Goal: Task Accomplishment & Management: Use online tool/utility

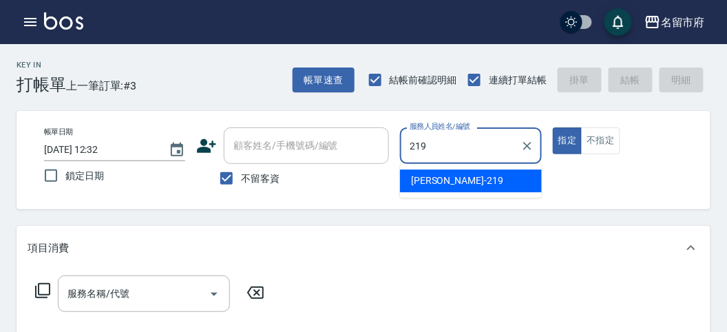
type input "[PERSON_NAME]-219"
type button "true"
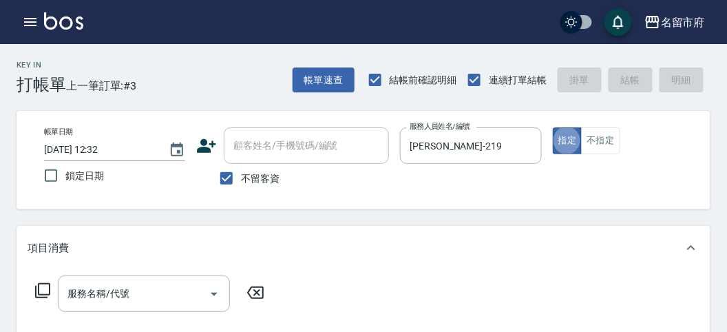
click at [36, 292] on icon at bounding box center [42, 290] width 15 height 15
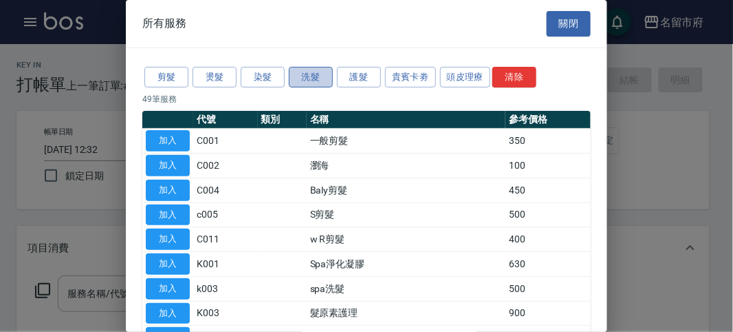
click at [315, 74] on button "洗髮" at bounding box center [311, 77] width 44 height 21
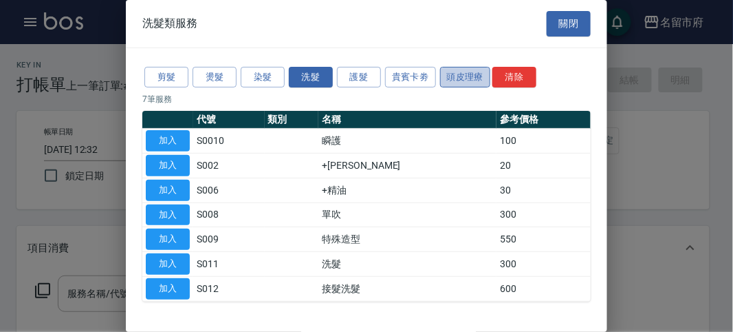
click at [477, 69] on button "頭皮理療" at bounding box center [465, 77] width 51 height 21
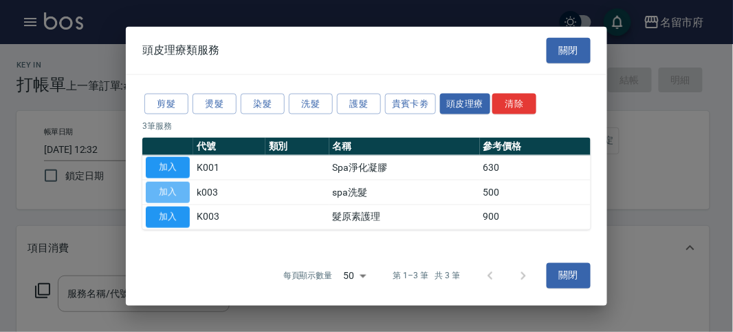
drag, startPoint x: 169, startPoint y: 190, endPoint x: 108, endPoint y: 262, distance: 94.3
click at [169, 191] on button "加入" at bounding box center [168, 192] width 44 height 21
type input "spa洗髮(k003)"
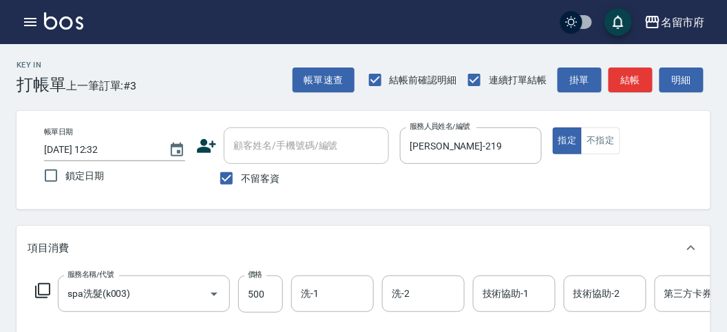
click at [47, 283] on icon at bounding box center [42, 290] width 15 height 15
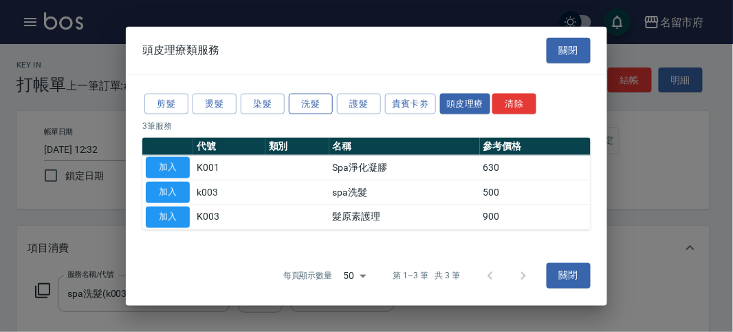
drag, startPoint x: 300, startPoint y: 96, endPoint x: 308, endPoint y: 96, distance: 8.3
click at [301, 96] on button "洗髮" at bounding box center [311, 103] width 44 height 21
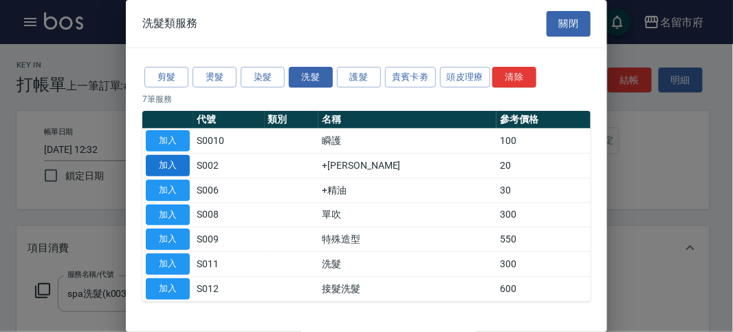
click at [167, 157] on button "加入" at bounding box center [168, 165] width 44 height 21
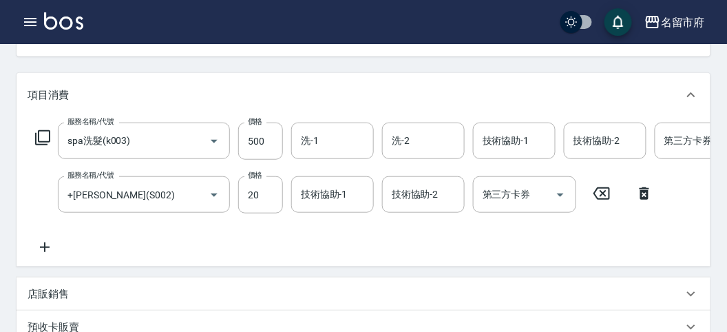
scroll to position [469, 0]
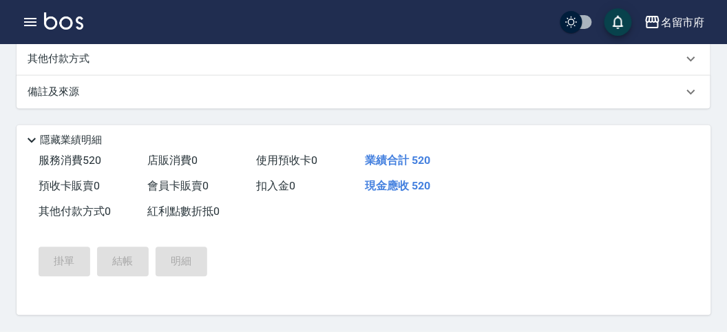
type input "[DATE] 14:27"
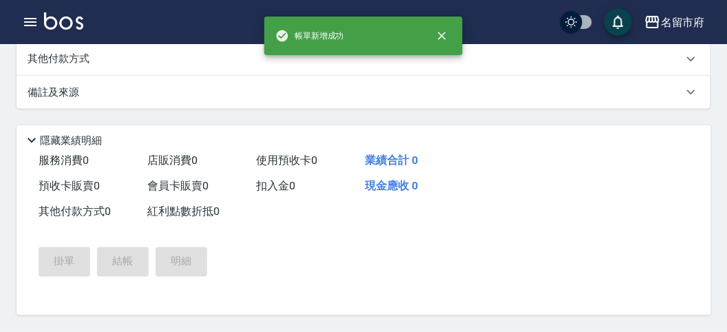
scroll to position [0, 0]
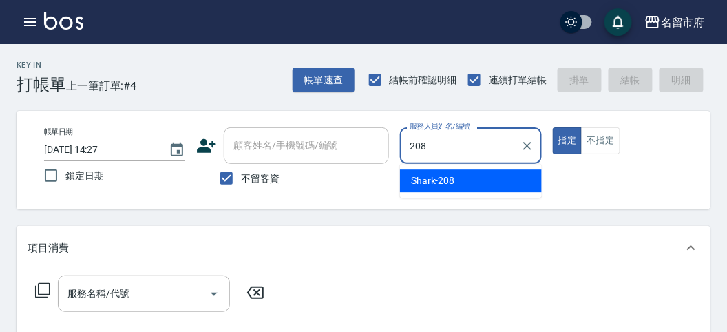
click at [438, 181] on span "Shark -208" at bounding box center [433, 180] width 44 height 14
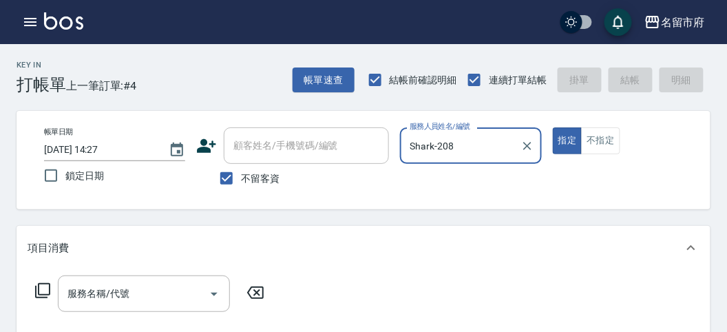
type input "Shark-208"
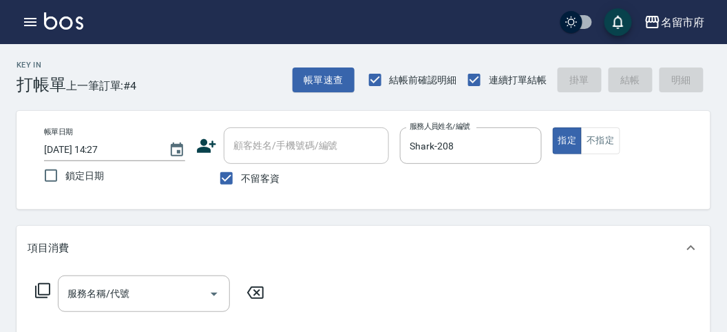
click at [43, 286] on icon at bounding box center [42, 290] width 17 height 17
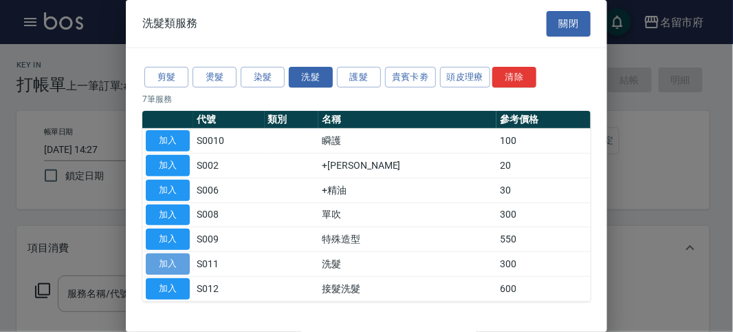
click at [166, 261] on button "加入" at bounding box center [168, 263] width 44 height 21
type input "洗髮(S011)"
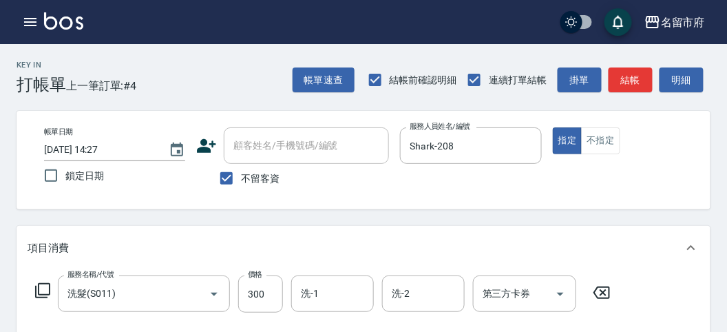
click at [45, 289] on icon at bounding box center [42, 290] width 17 height 17
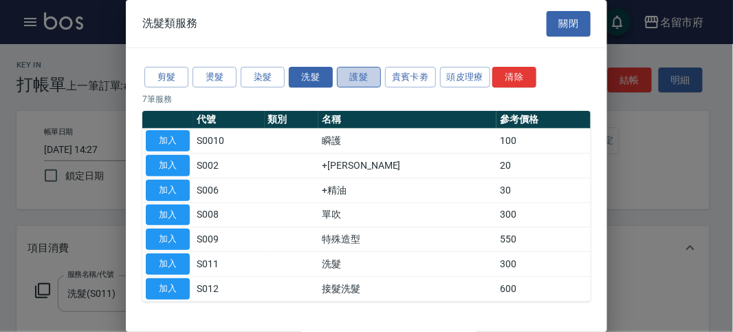
click at [370, 76] on button "護髮" at bounding box center [359, 77] width 44 height 21
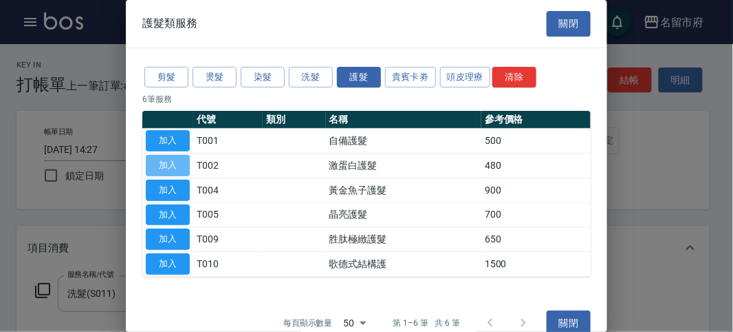
drag, startPoint x: 169, startPoint y: 158, endPoint x: 132, endPoint y: 161, distance: 36.6
click at [169, 158] on button "加入" at bounding box center [168, 165] width 44 height 21
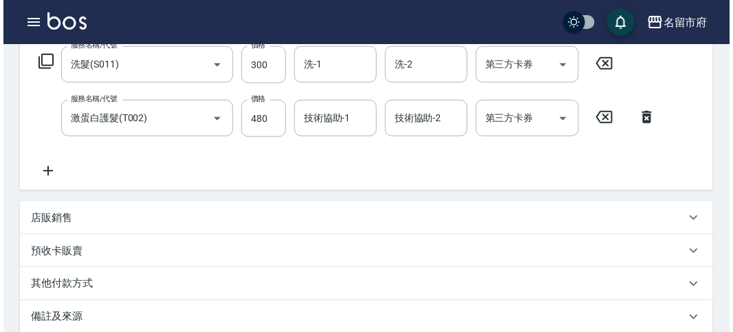
scroll to position [456, 0]
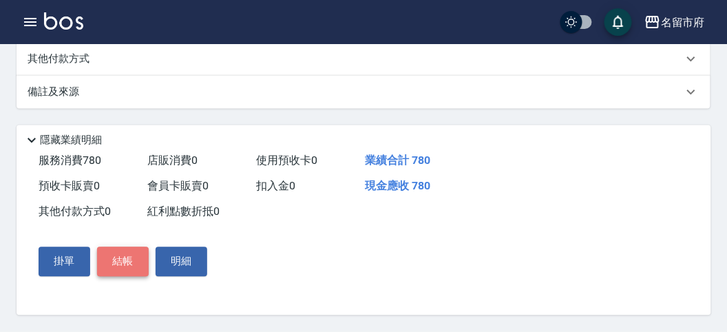
click at [125, 261] on button "結帳" at bounding box center [123, 261] width 52 height 29
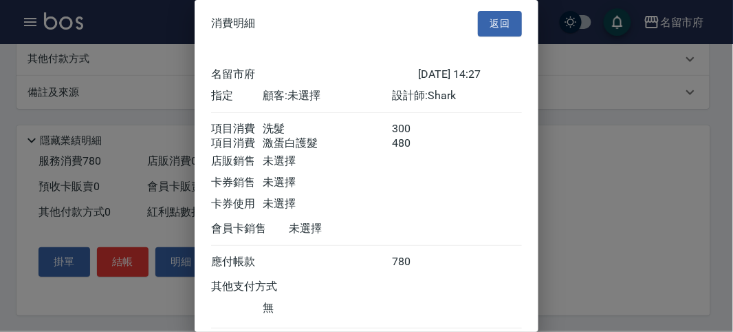
scroll to position [92, 0]
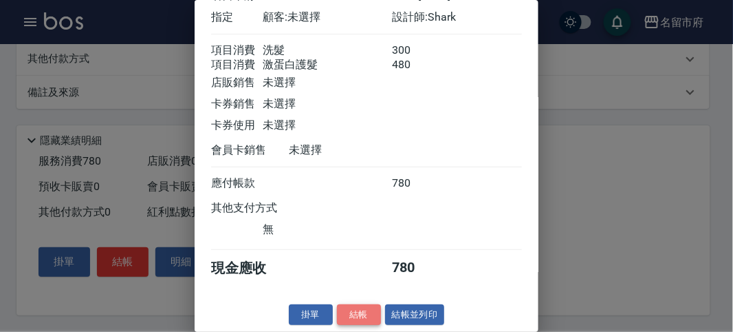
click at [352, 310] on button "結帳" at bounding box center [359, 314] width 44 height 21
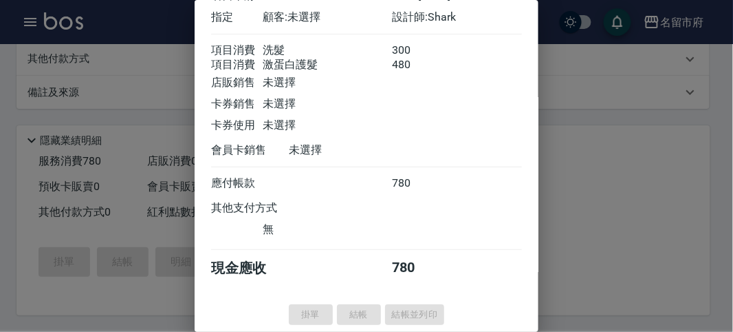
type input "[DATE] 14:46"
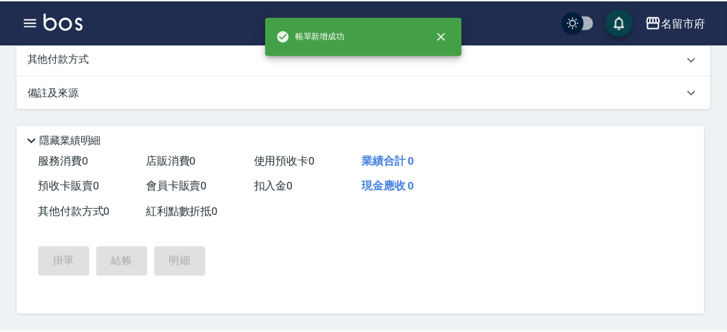
scroll to position [0, 0]
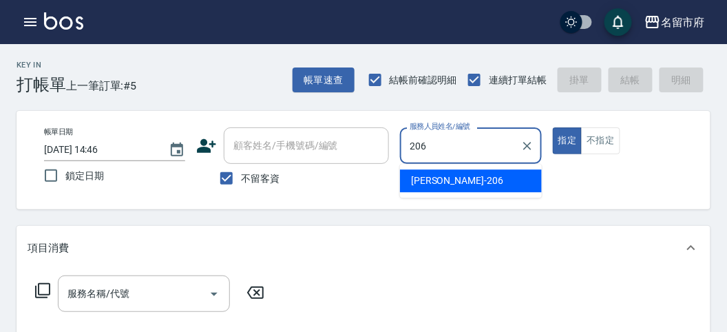
type input "[PERSON_NAME]-206"
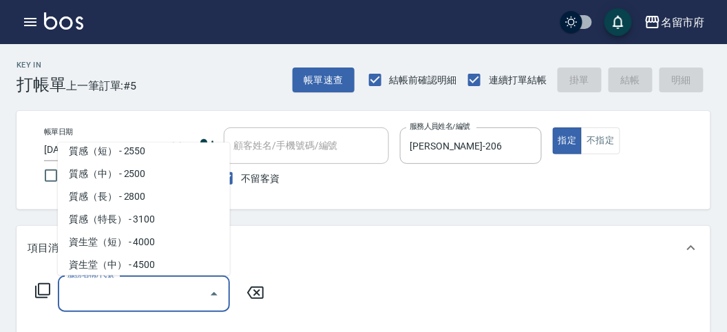
scroll to position [417, 0]
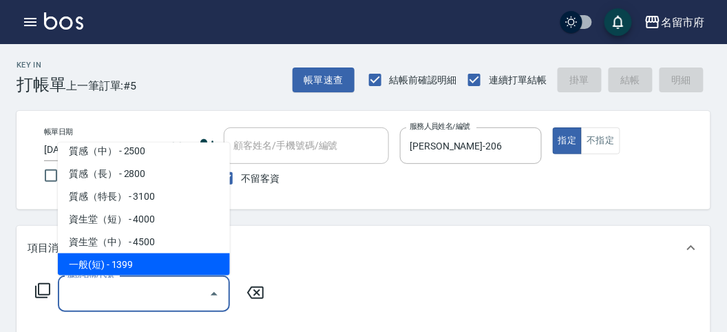
type input "一般(短)(R000)"
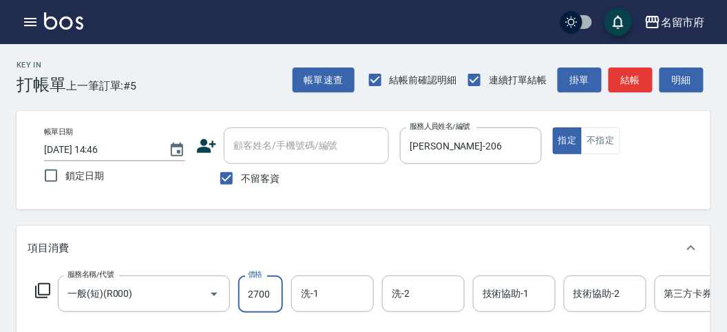
type input "2700"
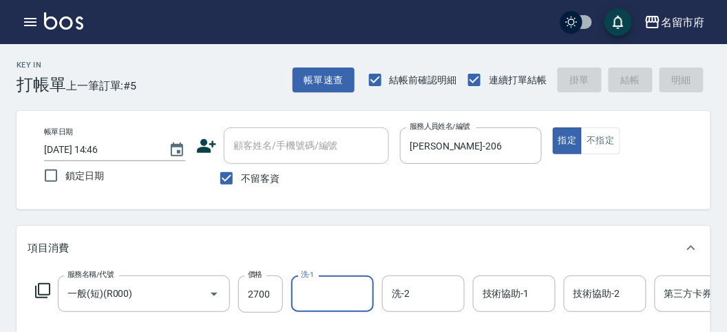
type input "[DATE] 14:51"
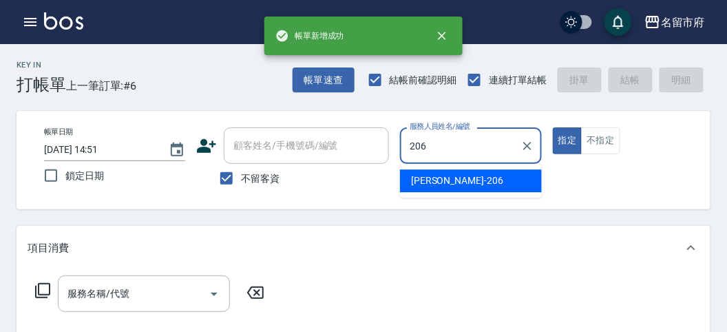
type input "[PERSON_NAME]-206"
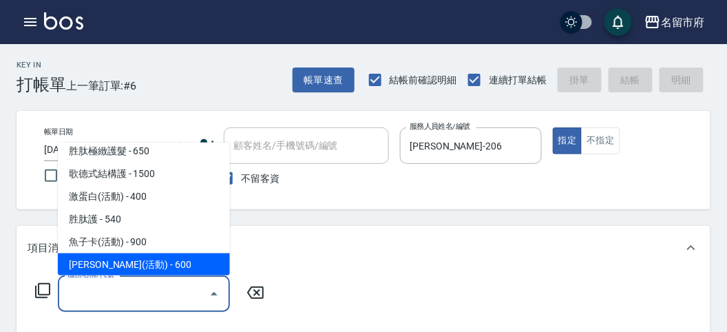
scroll to position [5, 0]
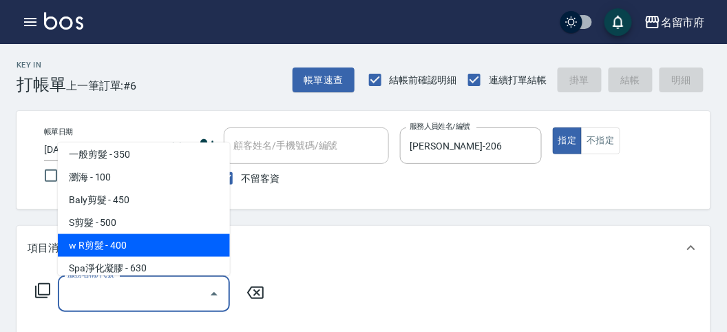
type input "w R剪髮(C011)"
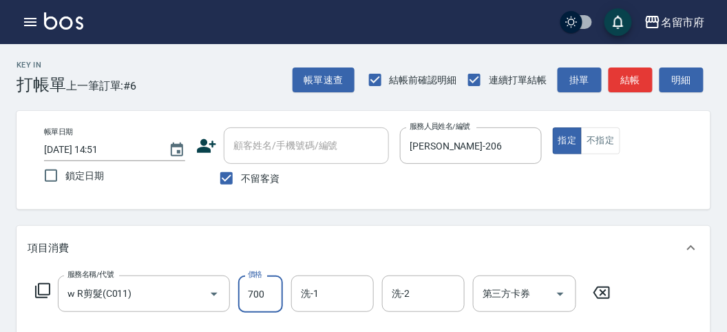
type input "700"
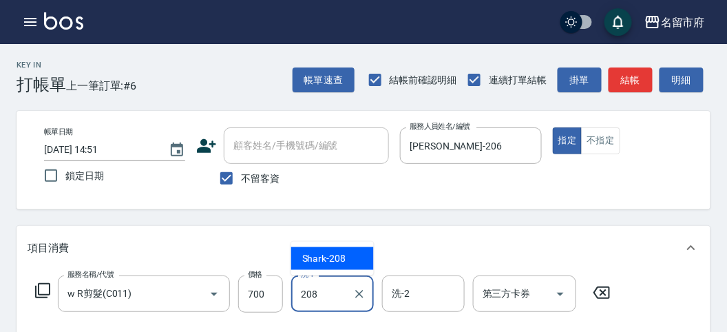
type input "Shark-208"
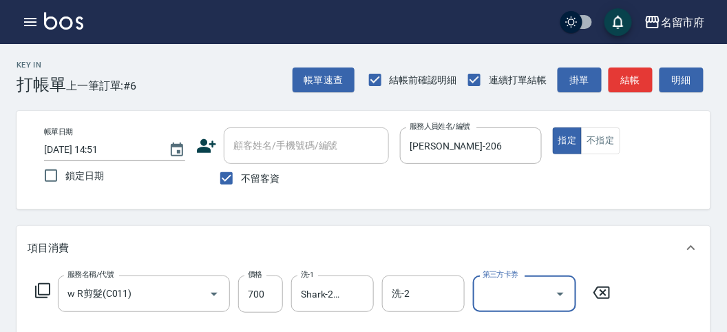
scroll to position [181, 0]
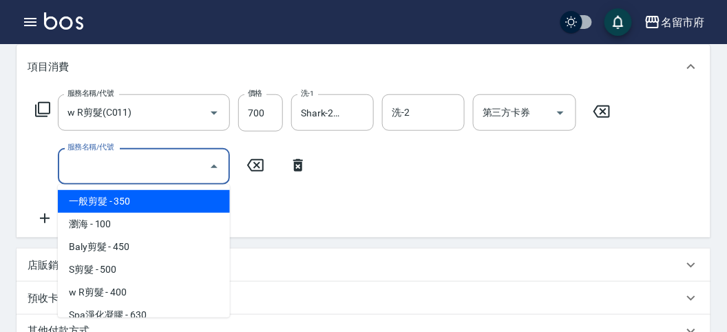
type input "一般剪髮(C001)"
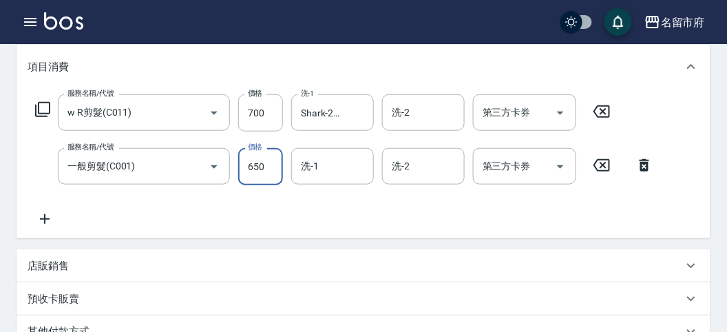
type input "650"
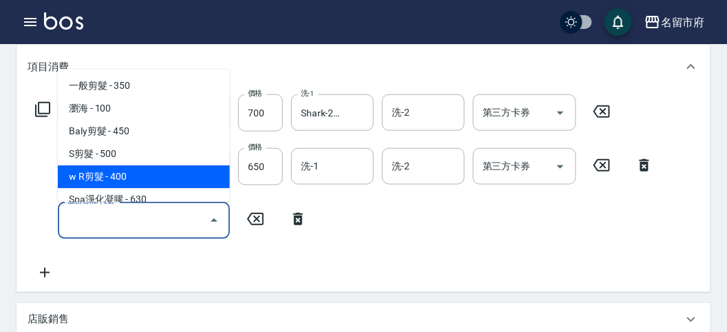
type input "w R剪髮(C011)"
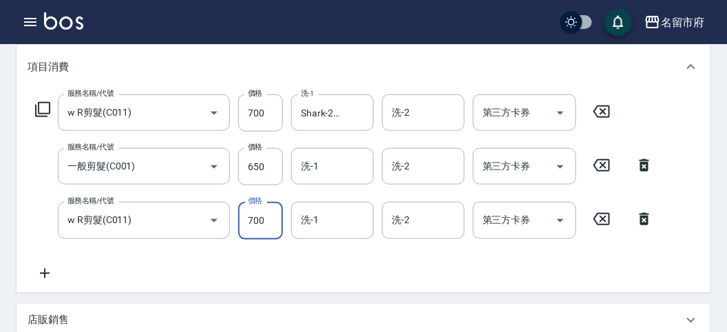
type input "700"
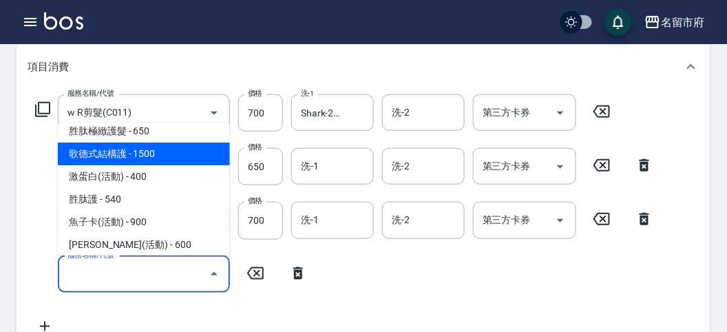
scroll to position [981, 0]
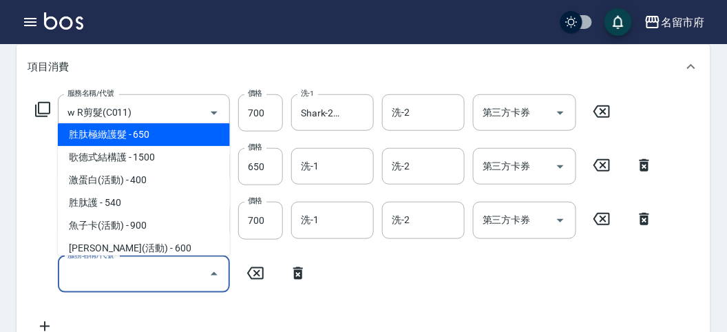
type input "胜肽極緻護髮(T009)"
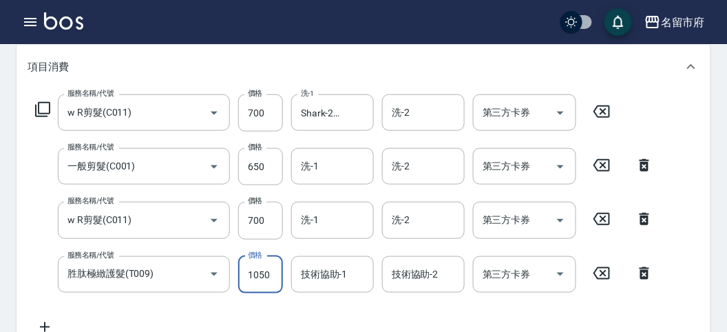
type input "1050"
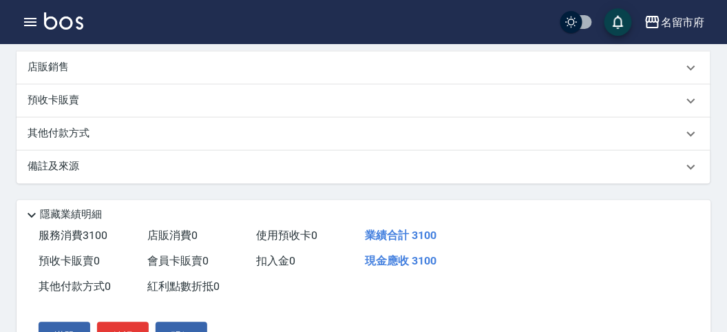
scroll to position [410, 0]
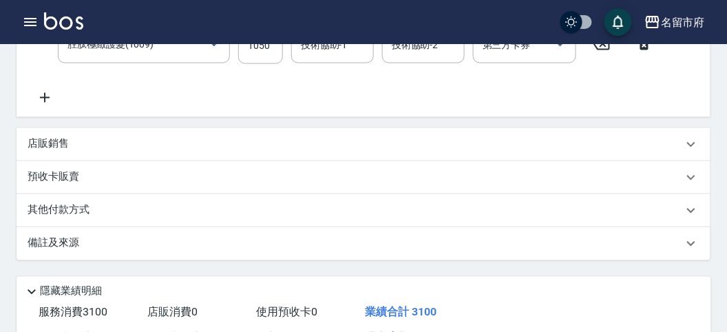
click at [100, 217] on div "其他付款方式" at bounding box center [363, 210] width 693 height 33
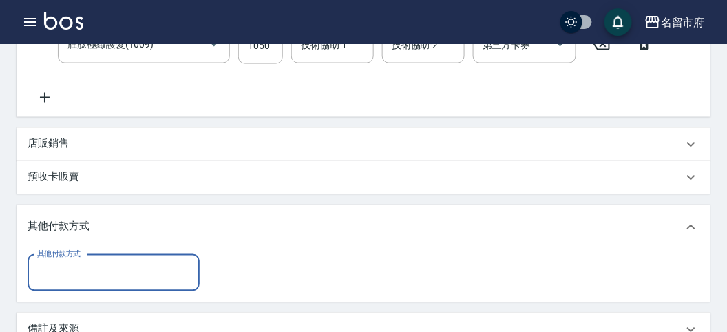
scroll to position [0, 0]
click at [101, 279] on input "其他付款方式" at bounding box center [114, 273] width 160 height 24
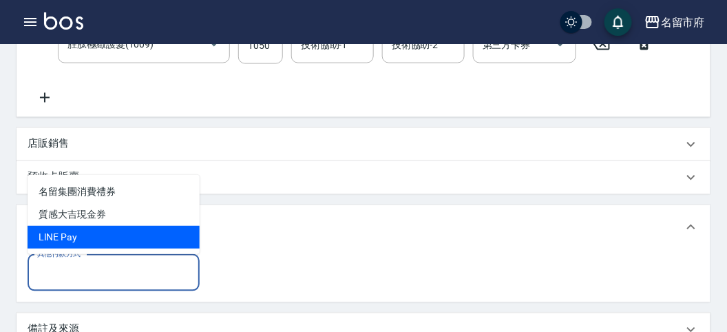
click at [74, 241] on span "LlNE Pay" at bounding box center [114, 237] width 172 height 23
type input "LlNE Pay"
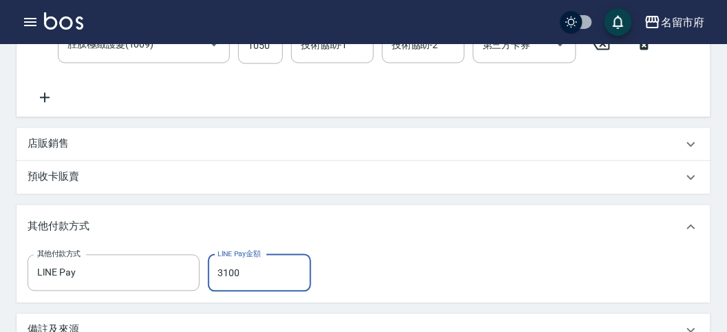
type input "3100"
type input "[DATE] 14:52"
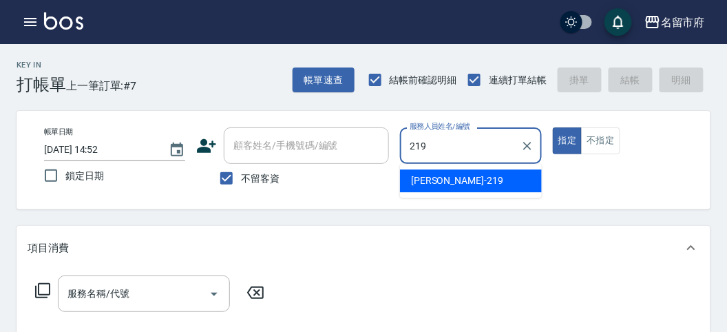
type input "[PERSON_NAME]-219"
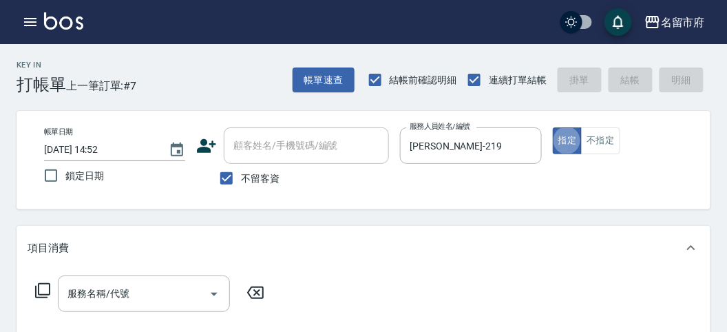
drag, startPoint x: 40, startPoint y: 289, endPoint x: 50, endPoint y: 288, distance: 10.4
click at [50, 288] on icon at bounding box center [42, 290] width 17 height 17
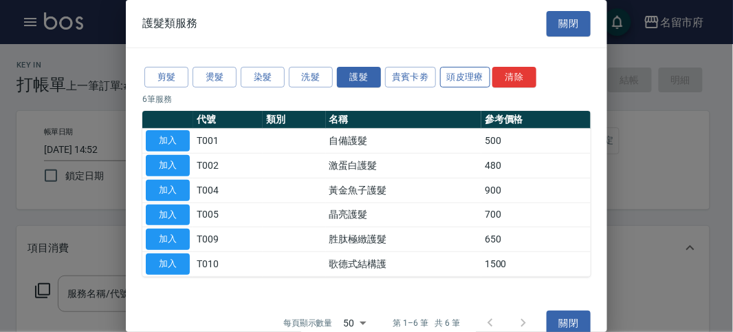
click at [468, 77] on button "頭皮理療" at bounding box center [465, 77] width 51 height 21
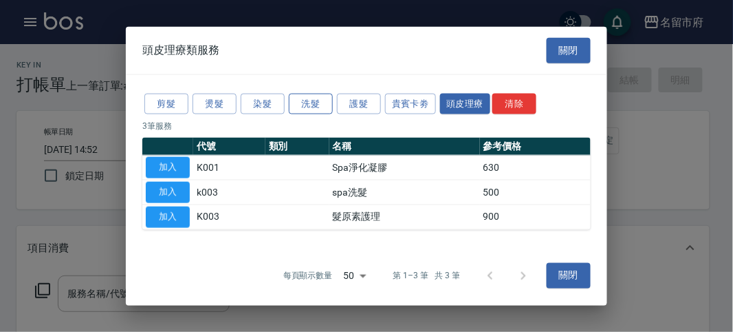
drag, startPoint x: 306, startPoint y: 100, endPoint x: 318, endPoint y: 100, distance: 11.7
click at [307, 100] on button "洗髮" at bounding box center [311, 103] width 44 height 21
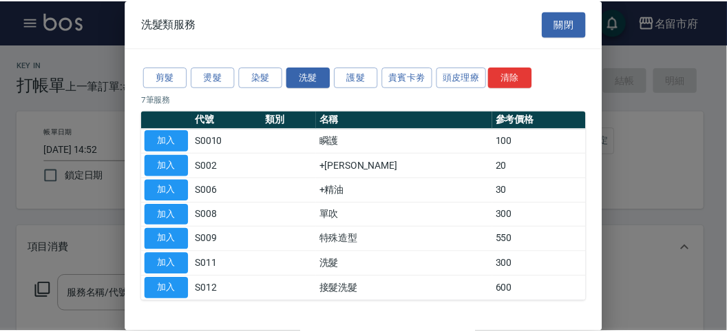
scroll to position [42, 0]
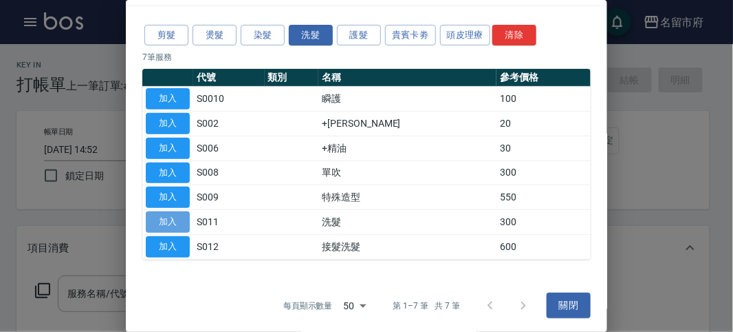
click at [165, 216] on button "加入" at bounding box center [168, 221] width 44 height 21
type input "洗髮(S011)"
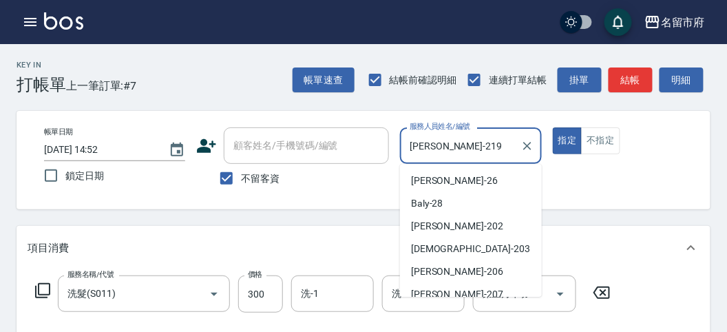
scroll to position [76, 0]
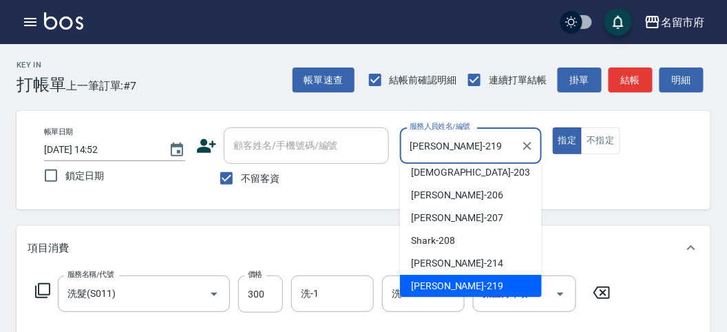
drag, startPoint x: 483, startPoint y: 149, endPoint x: 314, endPoint y: 149, distance: 168.6
click at [314, 149] on div "帳單日期 [DATE] 14:52 鎖定日期 顧客姓名/手機號碼/編號 顧客姓名/手機號碼/編號 不留客資 服務人員姓名/編號 [PERSON_NAME]-2…" at bounding box center [363, 159] width 660 height 65
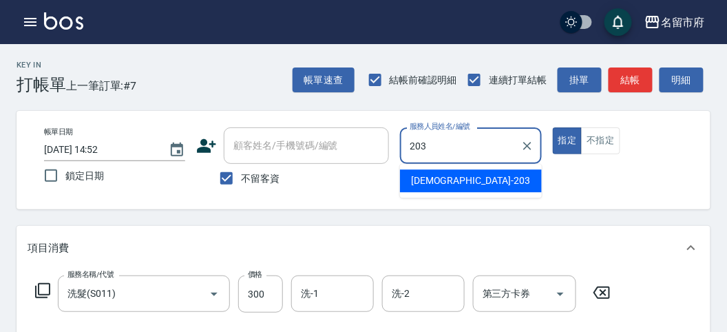
type input "聖德-203"
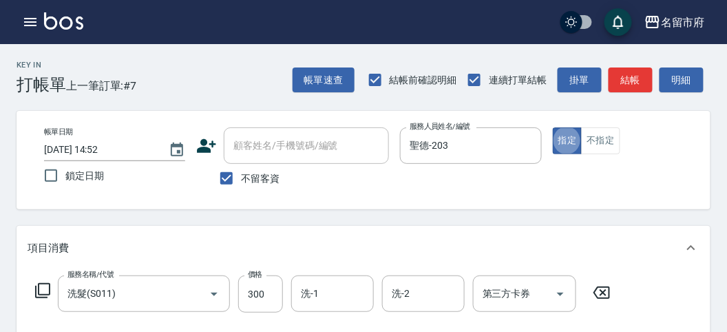
click at [43, 293] on icon at bounding box center [42, 290] width 17 height 17
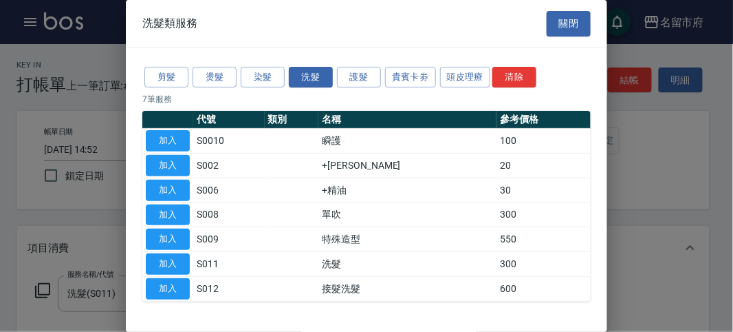
click at [720, 196] on div at bounding box center [366, 166] width 733 height 332
drag, startPoint x: 561, startPoint y: 28, endPoint x: 569, endPoint y: 49, distance: 22.0
click at [561, 28] on button "關閉" at bounding box center [569, 23] width 44 height 25
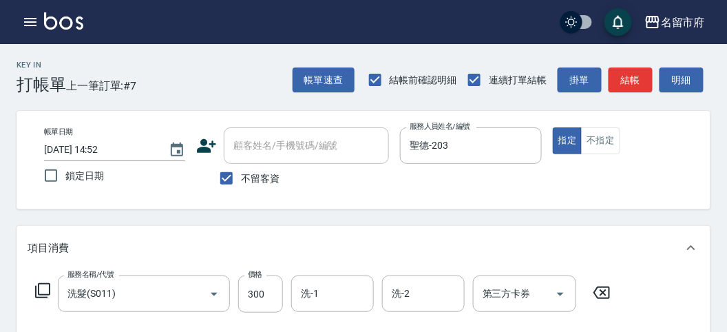
drag, startPoint x: 325, startPoint y: 285, endPoint x: 625, endPoint y: 264, distance: 300.0
click at [329, 286] on input "洗-1" at bounding box center [332, 293] width 70 height 24
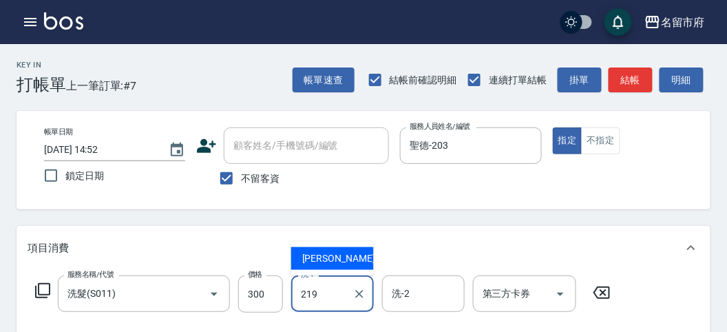
type input "[PERSON_NAME]-219"
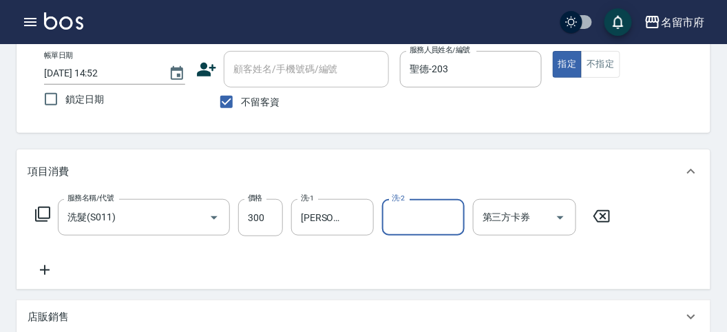
type input "[DATE] 14:56"
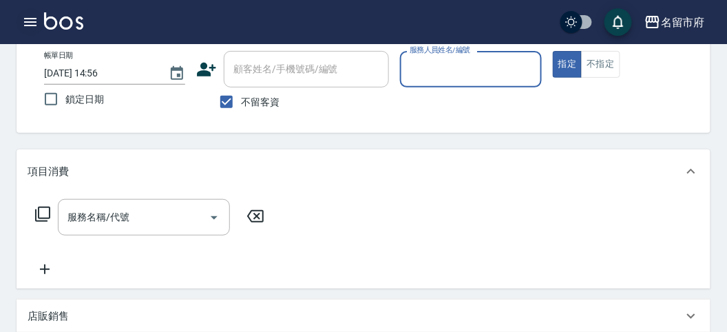
click at [25, 17] on icon "button" at bounding box center [30, 22] width 17 height 17
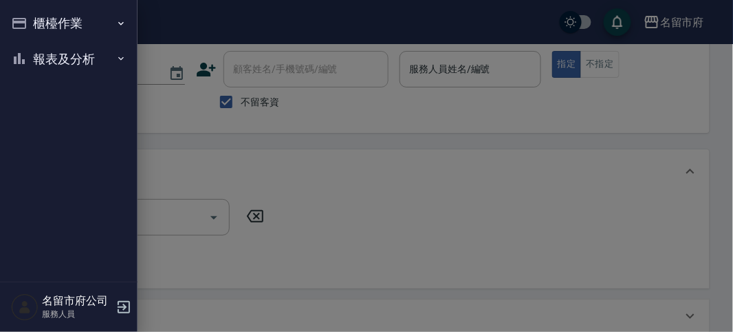
click at [30, 32] on button "櫃檯作業" at bounding box center [69, 24] width 127 height 36
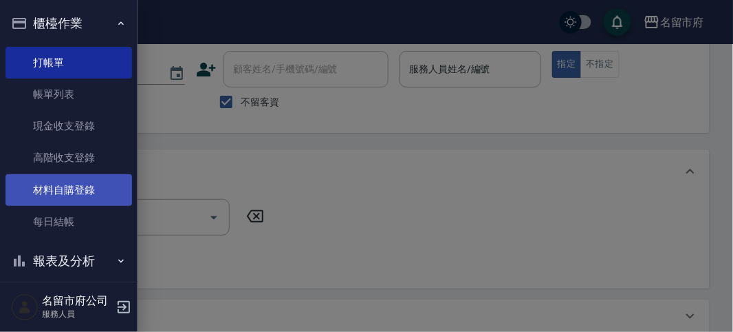
scroll to position [12, 0]
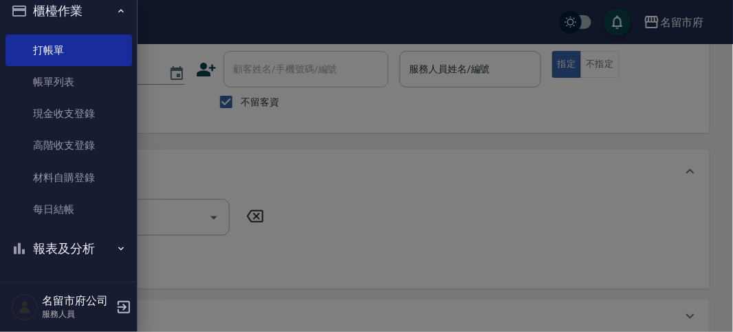
click at [91, 263] on button "報表及分析" at bounding box center [69, 248] width 127 height 36
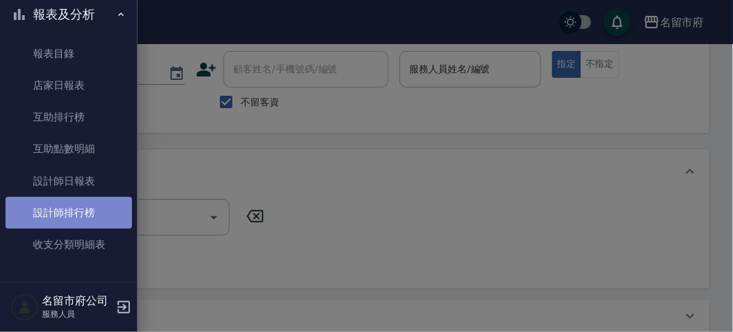
click at [99, 207] on link "設計師排行榜" at bounding box center [69, 213] width 127 height 32
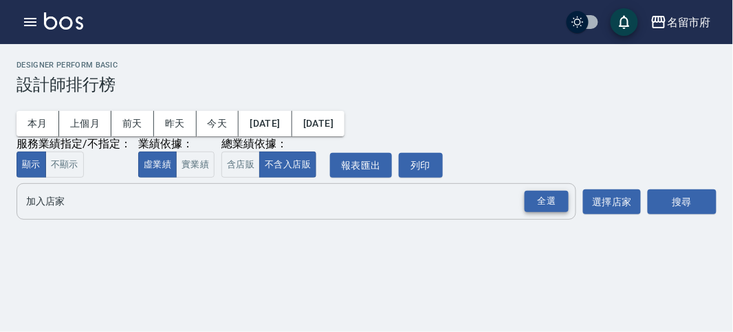
click at [542, 211] on div "全選" at bounding box center [547, 201] width 44 height 21
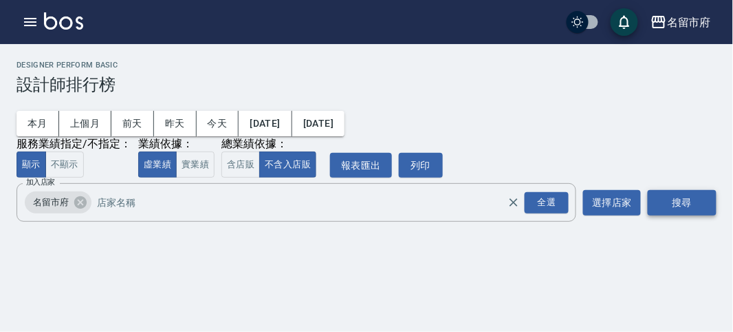
click at [704, 206] on button "搜尋" at bounding box center [682, 202] width 69 height 25
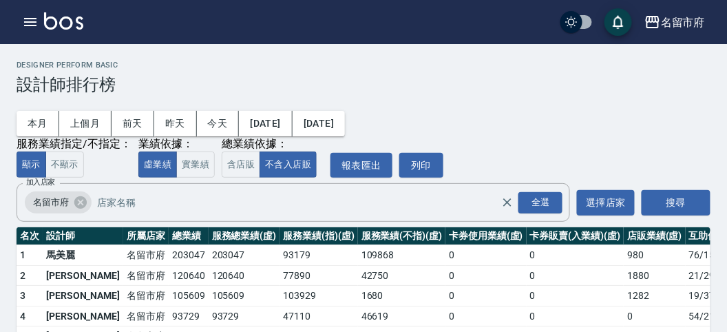
scroll to position [120, 0]
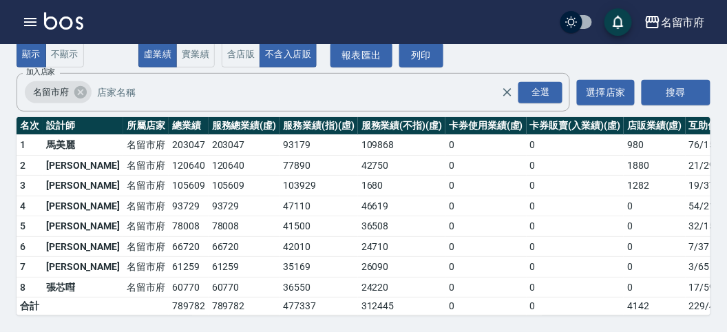
click at [76, 25] on img at bounding box center [63, 20] width 39 height 17
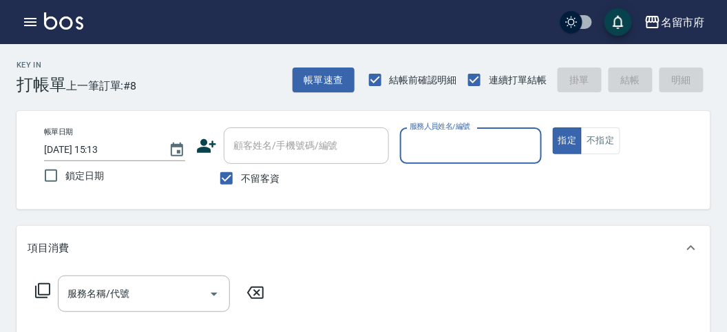
click at [425, 149] on input "服務人員姓名/編號" at bounding box center [470, 145] width 129 height 24
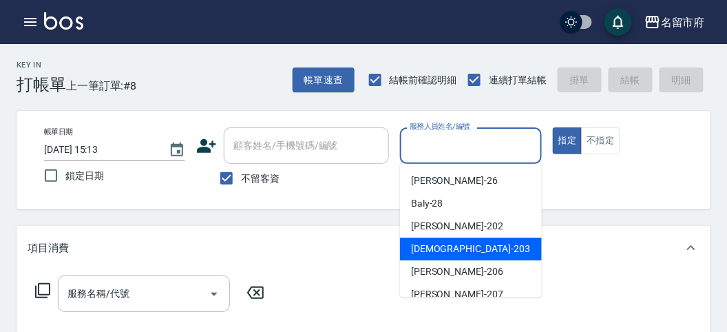
drag, startPoint x: 418, startPoint y: 255, endPoint x: 86, endPoint y: 255, distance: 331.6
click at [416, 255] on span "聖德 -203" at bounding box center [470, 248] width 119 height 14
type input "聖德-203"
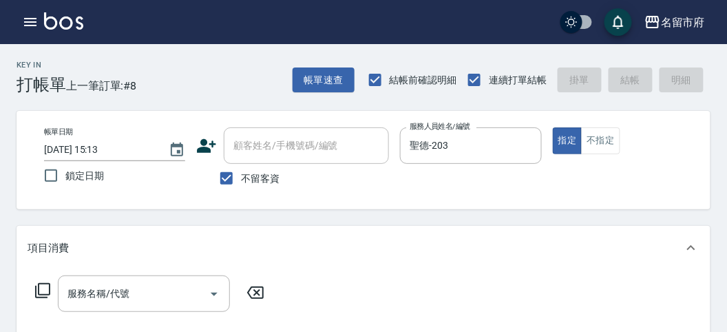
click at [41, 286] on icon at bounding box center [42, 290] width 17 height 17
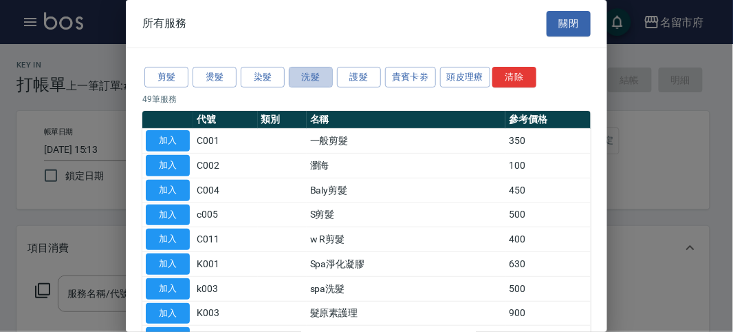
drag, startPoint x: 303, startPoint y: 70, endPoint x: 141, endPoint y: 186, distance: 198.7
click at [297, 76] on button "洗髮" at bounding box center [311, 77] width 44 height 21
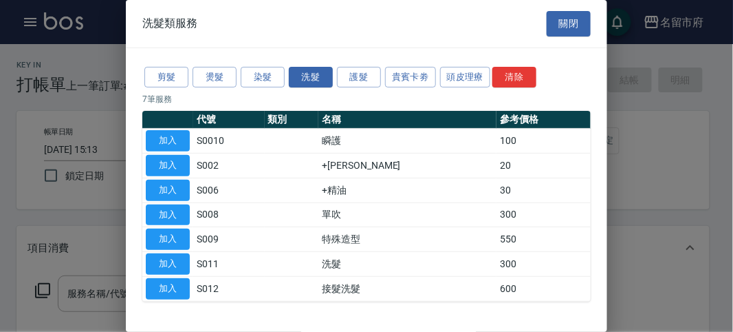
drag, startPoint x: 162, startPoint y: 265, endPoint x: 288, endPoint y: 256, distance: 125.5
click at [165, 262] on button "加入" at bounding box center [168, 263] width 44 height 21
type input "洗髮(S011)"
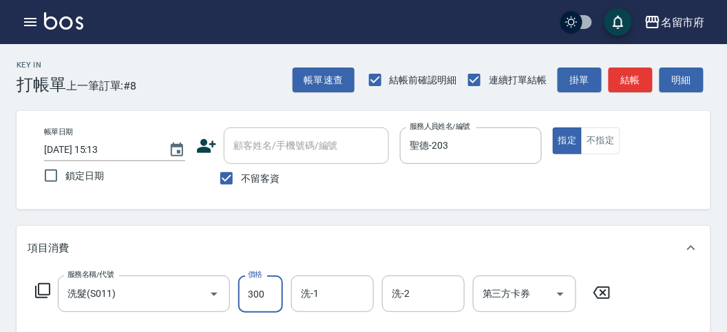
click at [256, 291] on input "300" at bounding box center [260, 293] width 45 height 37
type input "350"
drag, startPoint x: 664, startPoint y: 74, endPoint x: 625, endPoint y: 114, distance: 56.4
click at [664, 74] on button "明細" at bounding box center [681, 79] width 44 height 25
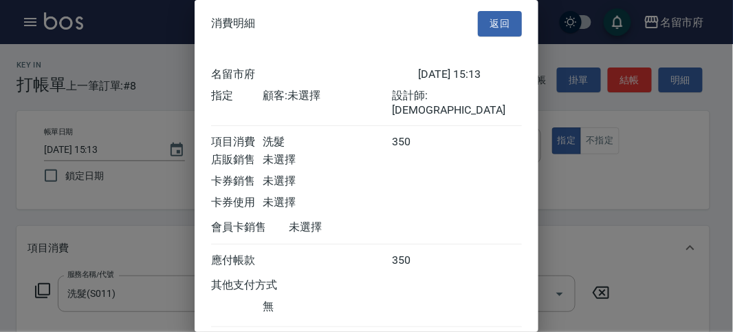
scroll to position [76, 0]
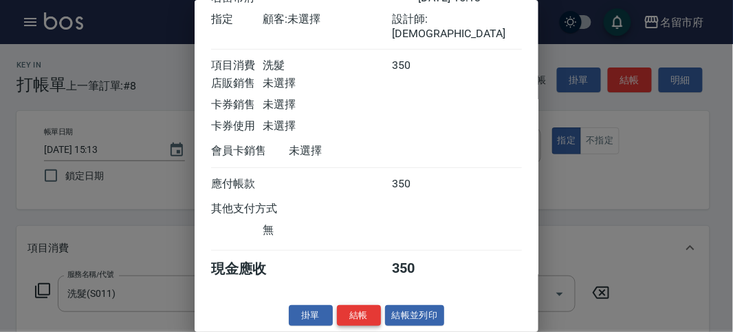
click at [356, 314] on button "結帳" at bounding box center [359, 315] width 44 height 21
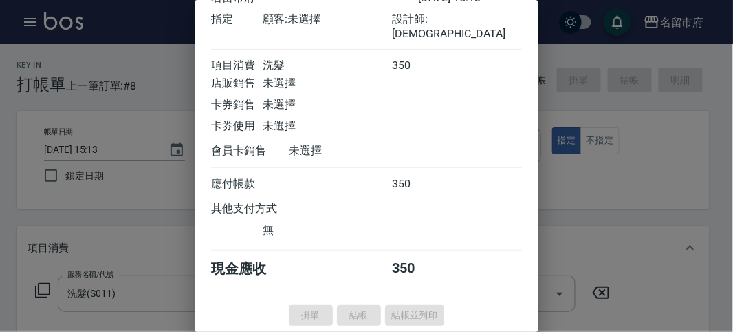
type input "[DATE] 15:35"
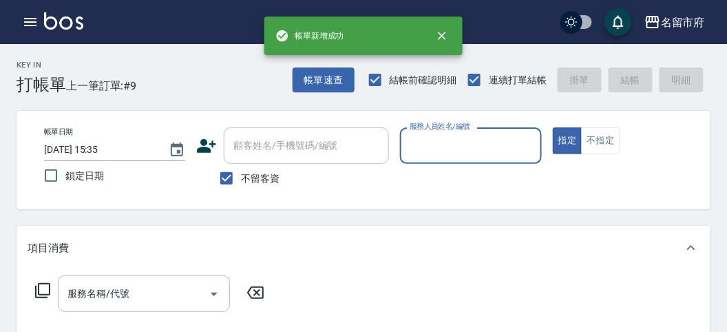
click at [478, 147] on input "服務人員姓名/編號" at bounding box center [470, 145] width 129 height 24
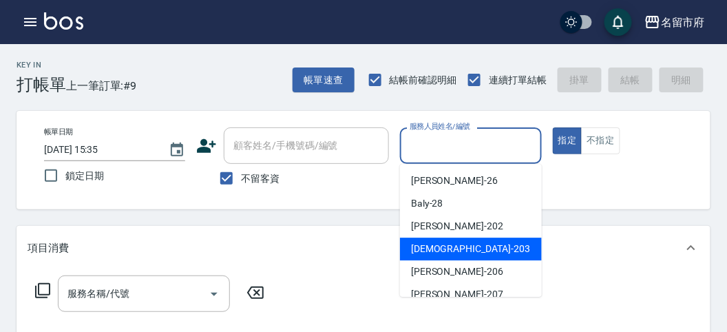
click at [444, 246] on span "聖德 -203" at bounding box center [470, 248] width 119 height 14
type input "聖德-203"
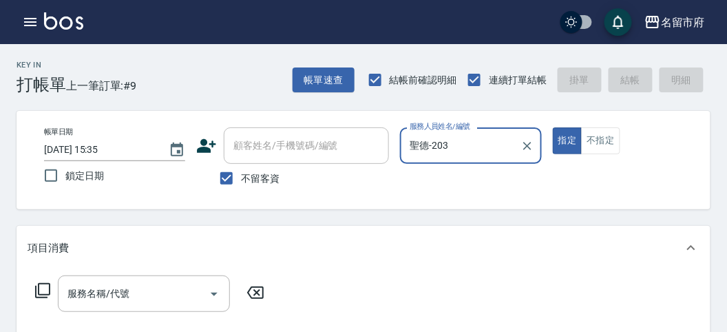
click at [43, 288] on icon at bounding box center [42, 290] width 17 height 17
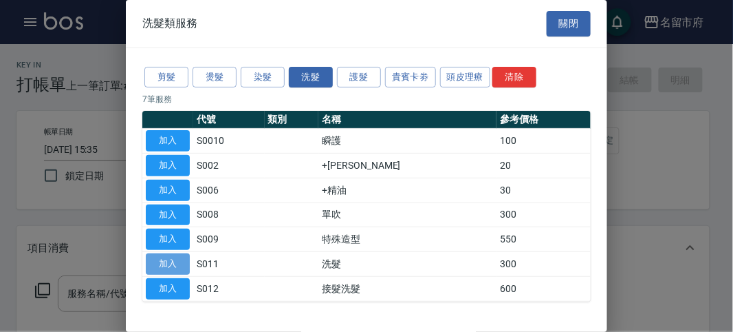
click at [164, 255] on button "加入" at bounding box center [168, 263] width 44 height 21
type input "洗髮(S011)"
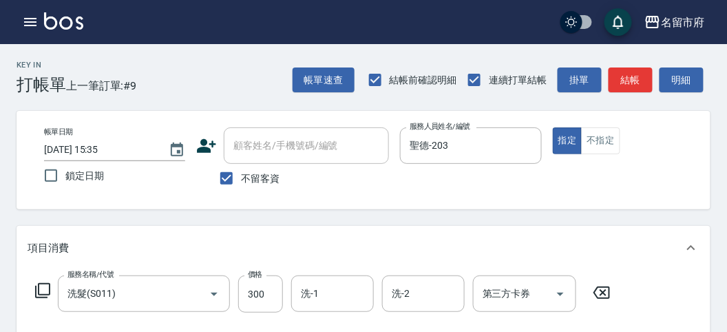
click at [46, 286] on icon at bounding box center [42, 290] width 17 height 17
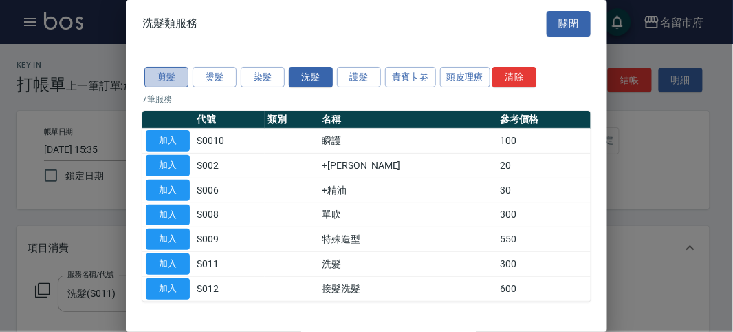
drag, startPoint x: 155, startPoint y: 74, endPoint x: 162, endPoint y: 86, distance: 13.6
click at [157, 74] on button "剪髮" at bounding box center [166, 77] width 44 height 21
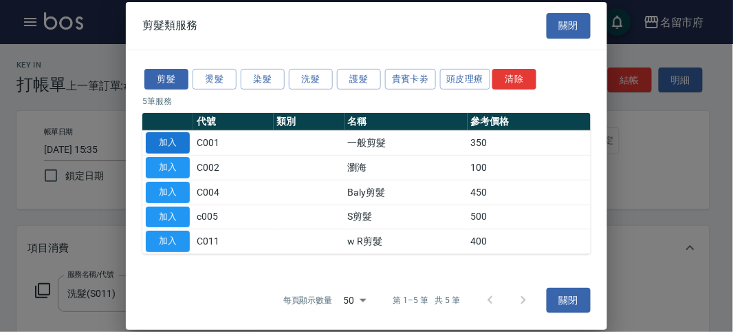
click at [173, 143] on button "加入" at bounding box center [168, 142] width 44 height 21
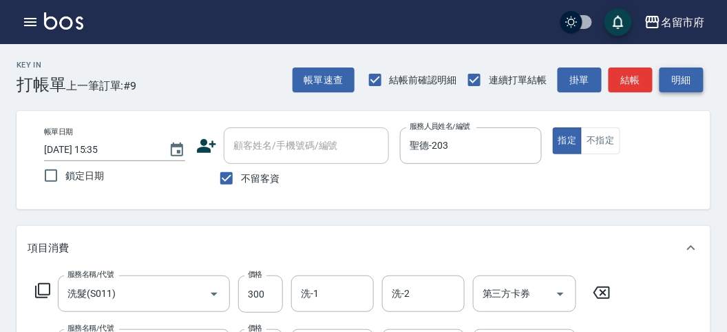
click at [674, 74] on button "明細" at bounding box center [681, 79] width 44 height 25
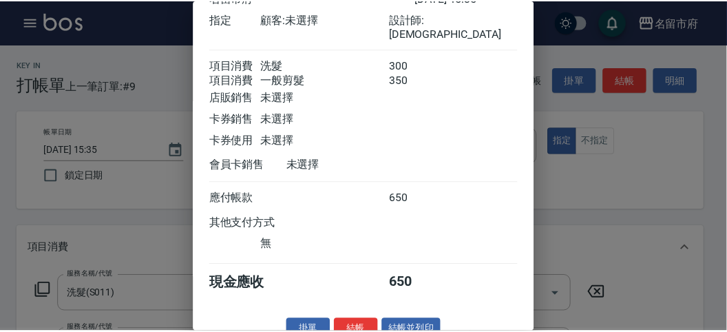
scroll to position [92, 0]
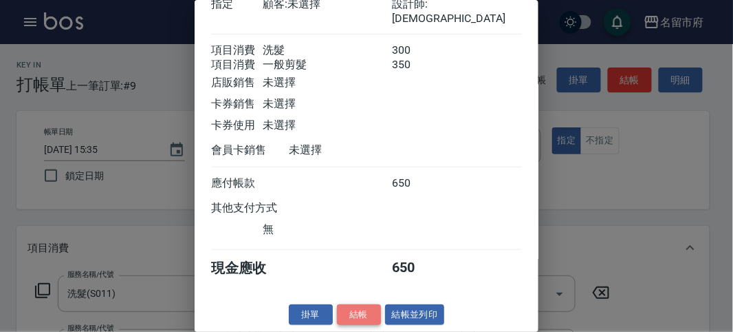
click at [356, 308] on button "結帳" at bounding box center [359, 314] width 44 height 21
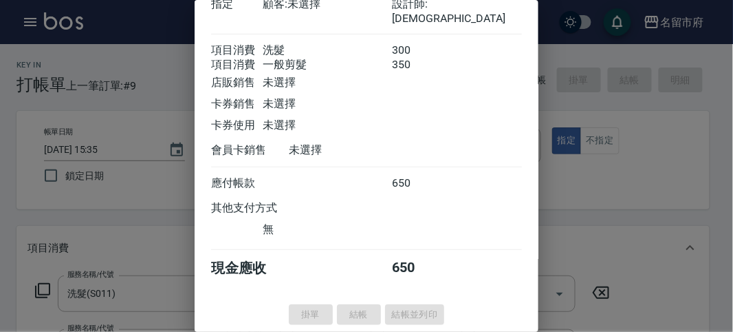
type input "[DATE] 15:36"
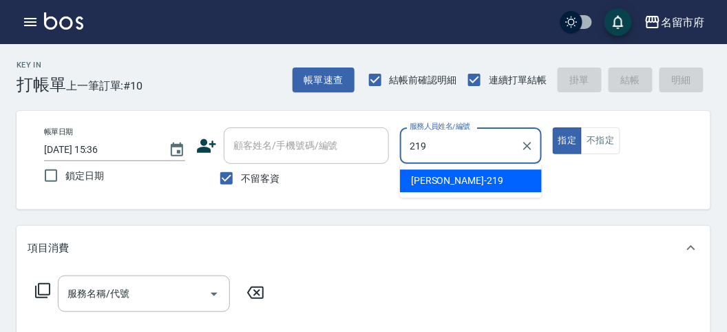
type input "[PERSON_NAME]-219"
type button "true"
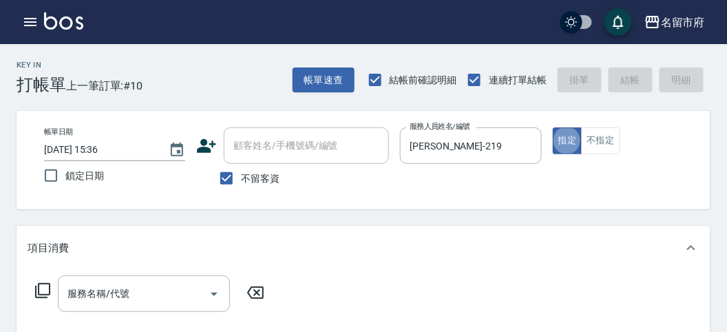
click at [34, 284] on icon at bounding box center [42, 290] width 17 height 17
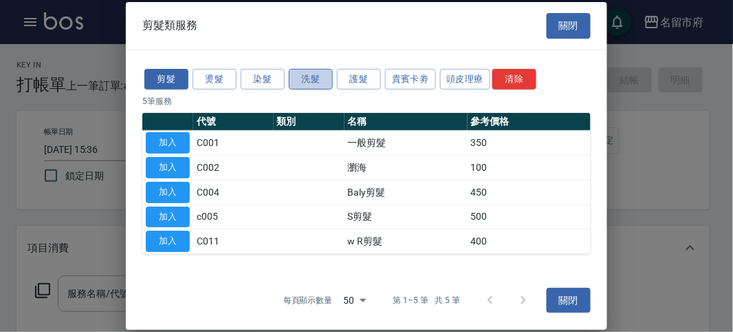
click at [308, 76] on button "洗髮" at bounding box center [311, 78] width 44 height 21
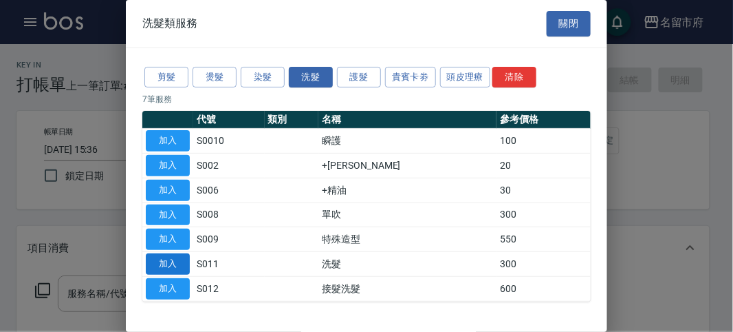
click at [176, 261] on button "加入" at bounding box center [168, 263] width 44 height 21
type input "洗髮(S011)"
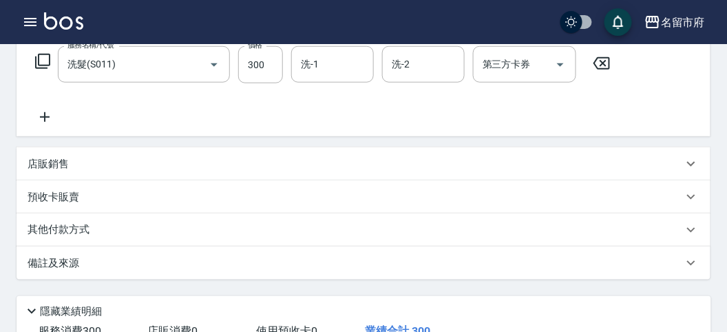
scroll to position [402, 0]
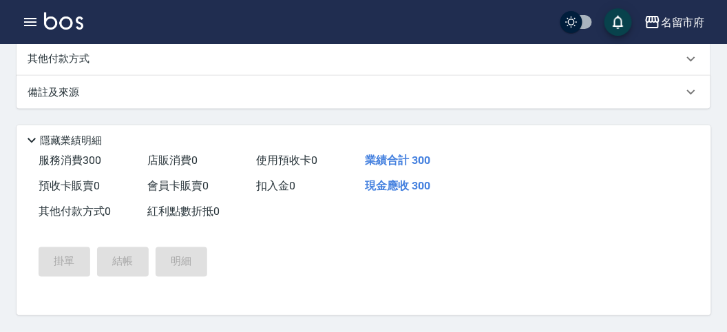
type input "[DATE] 16:04"
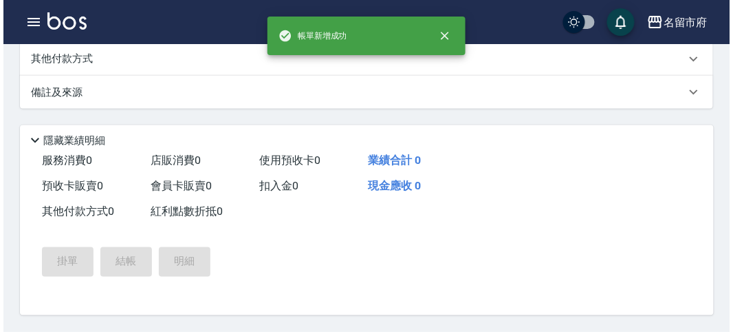
scroll to position [0, 0]
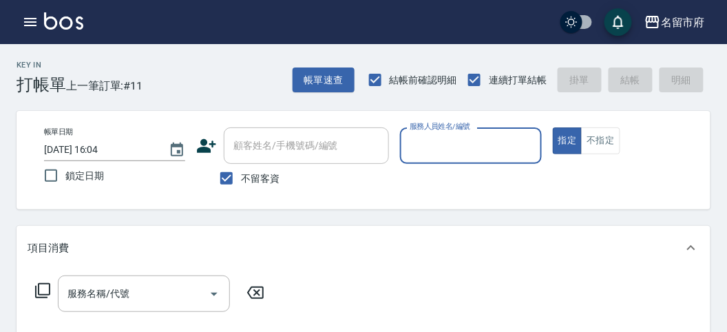
drag, startPoint x: 452, startPoint y: 152, endPoint x: 444, endPoint y: 162, distance: 12.2
click at [451, 152] on input "服務人員姓名/編號" at bounding box center [470, 145] width 129 height 24
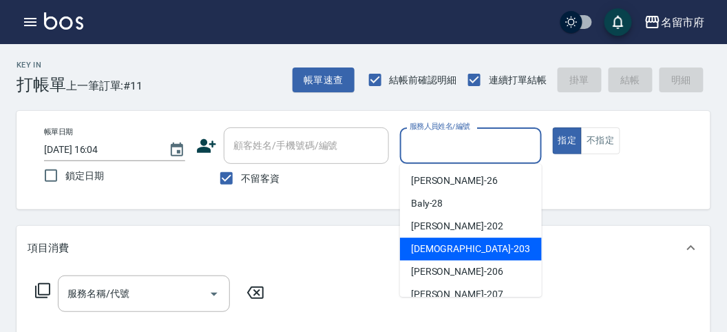
drag, startPoint x: 438, startPoint y: 252, endPoint x: 0, endPoint y: 312, distance: 442.4
click at [420, 255] on span "聖德 -203" at bounding box center [470, 248] width 119 height 14
type input "聖德-203"
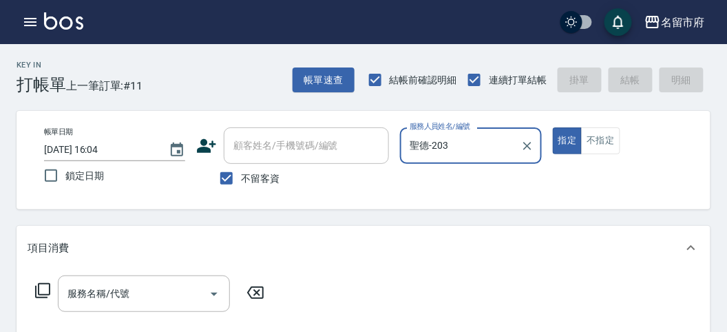
click at [43, 295] on icon at bounding box center [42, 290] width 17 height 17
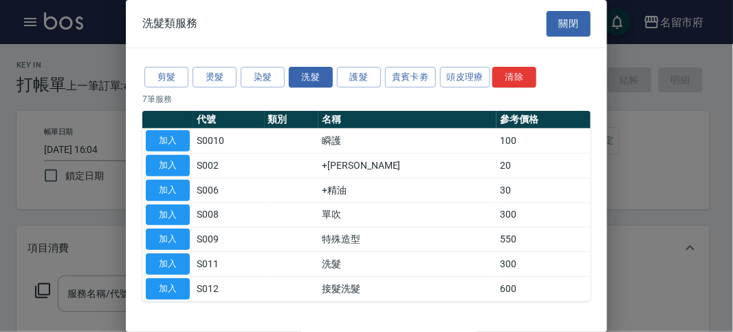
drag, startPoint x: 173, startPoint y: 63, endPoint x: 169, endPoint y: 127, distance: 64.1
click at [171, 70] on div "剪髮 燙髮 染髮 洗髮 護髮 貴賓卡劵 頭皮理療 清除" at bounding box center [366, 77] width 449 height 25
click at [162, 84] on button "剪髮" at bounding box center [166, 77] width 44 height 21
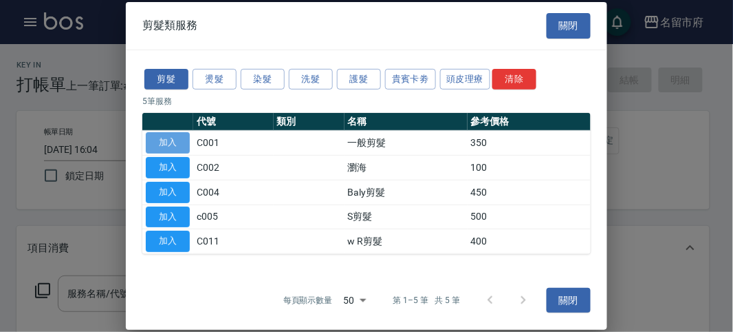
click at [163, 137] on button "加入" at bounding box center [168, 142] width 44 height 21
type input "一般剪髮(C001)"
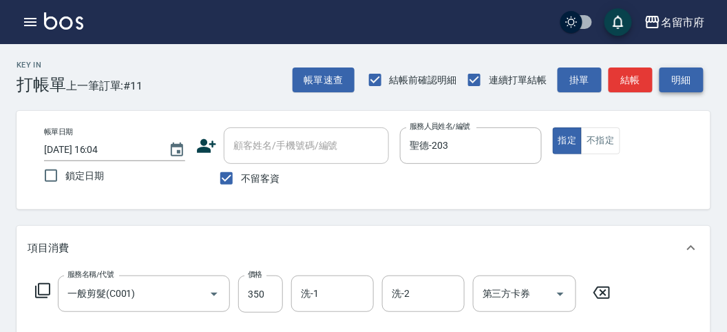
drag, startPoint x: 694, startPoint y: 72, endPoint x: 671, endPoint y: 81, distance: 24.4
click at [691, 73] on button "明細" at bounding box center [681, 79] width 44 height 25
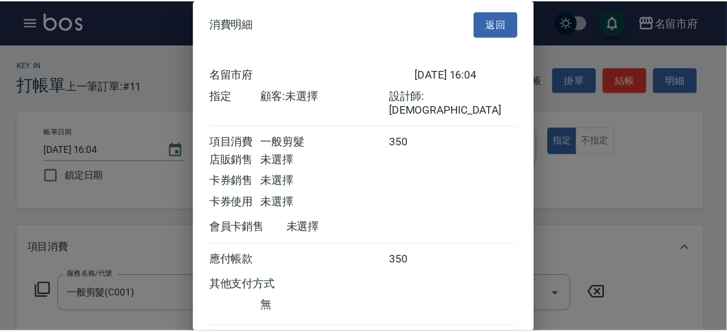
scroll to position [76, 0]
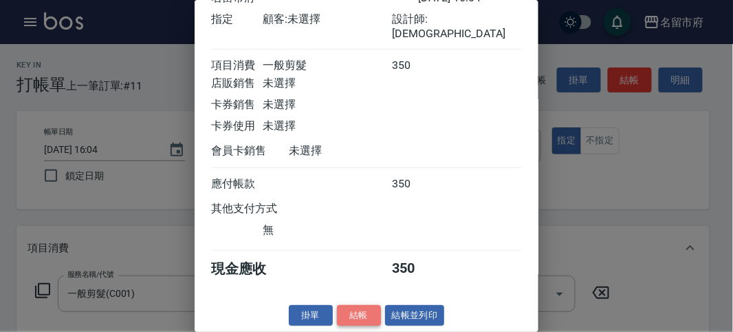
click at [352, 316] on button "結帳" at bounding box center [359, 315] width 44 height 21
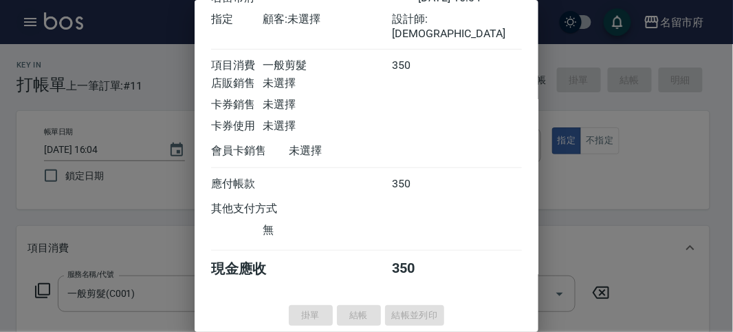
type input "[DATE] 16:29"
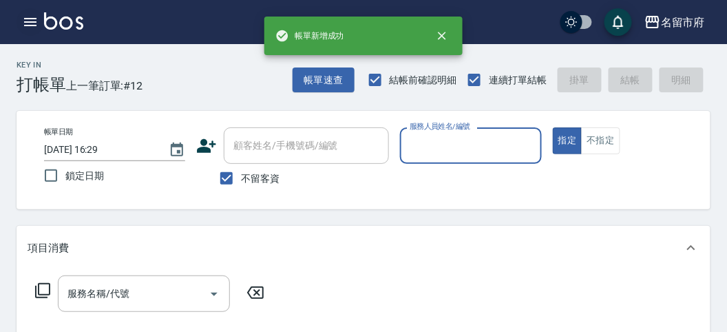
click at [28, 26] on icon "button" at bounding box center [30, 22] width 17 height 17
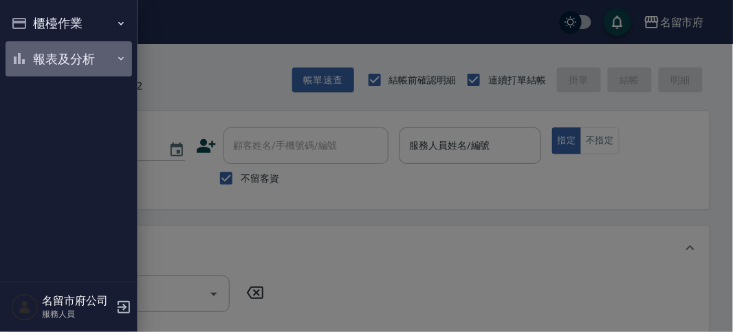
drag, startPoint x: 43, startPoint y: 47, endPoint x: 63, endPoint y: 151, distance: 105.9
click at [43, 52] on button "報表及分析" at bounding box center [69, 59] width 127 height 36
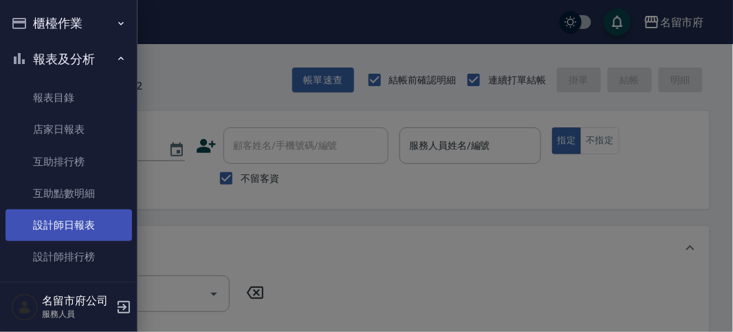
click at [79, 211] on link "設計師日報表" at bounding box center [69, 225] width 127 height 32
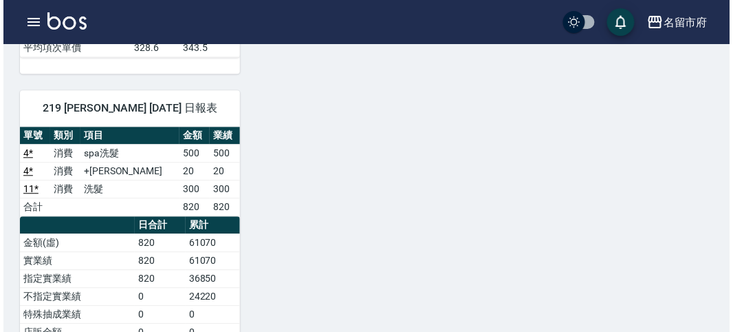
scroll to position [229, 0]
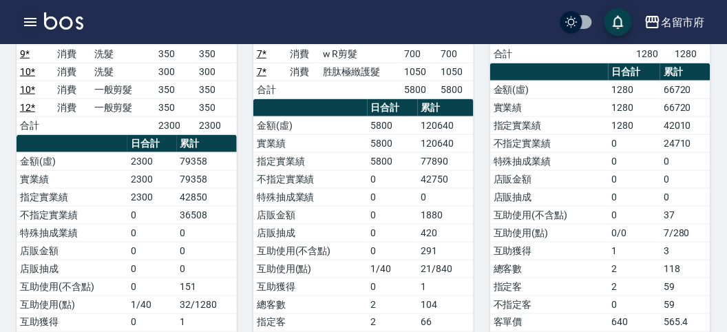
click at [27, 26] on icon "button" at bounding box center [30, 22] width 17 height 17
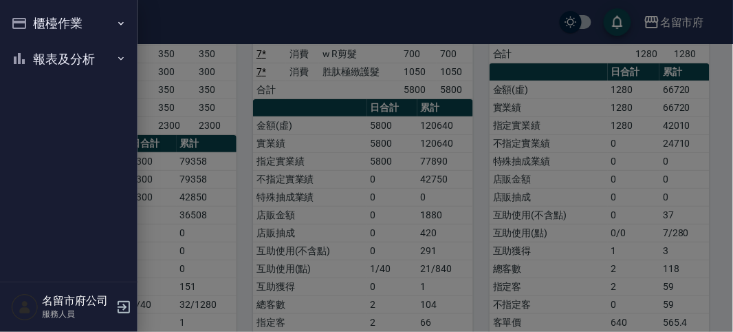
click at [27, 26] on button "櫃檯作業" at bounding box center [69, 24] width 127 height 36
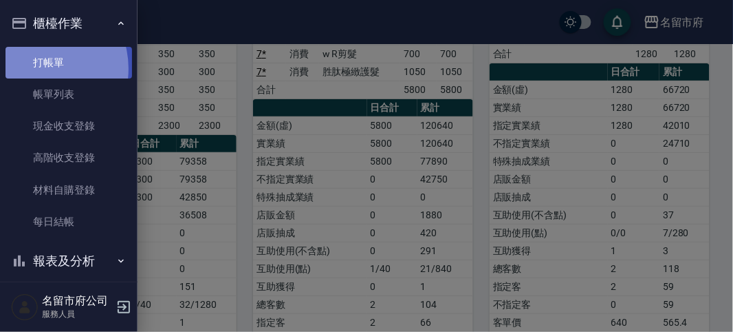
click at [39, 68] on link "打帳單" at bounding box center [69, 63] width 127 height 32
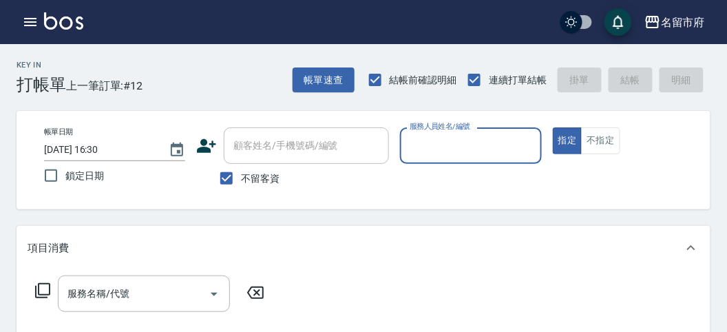
click at [164, 65] on div "Key In 打帳單 上一筆訂單:#12 帳單速查 結帳前確認明細 連續打單結帳 掛單 結帳 明細" at bounding box center [355, 69] width 710 height 50
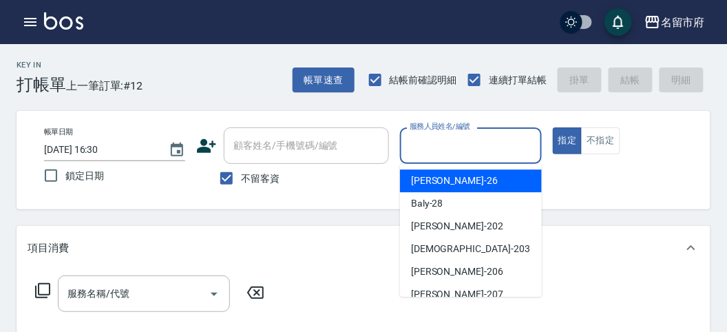
drag, startPoint x: 503, startPoint y: 136, endPoint x: 641, endPoint y: 100, distance: 142.0
click at [514, 128] on div "服務人員姓名/編號" at bounding box center [470, 145] width 141 height 36
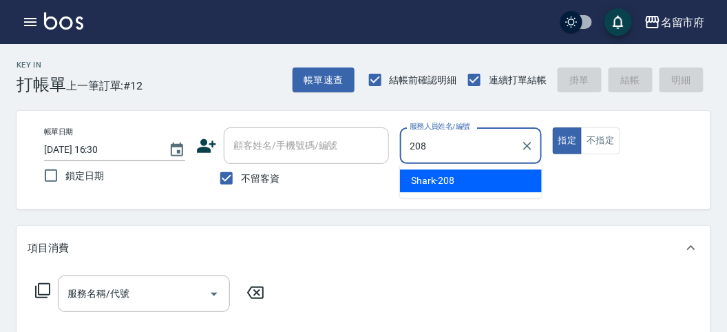
click at [459, 180] on div "Shark -208" at bounding box center [471, 180] width 142 height 23
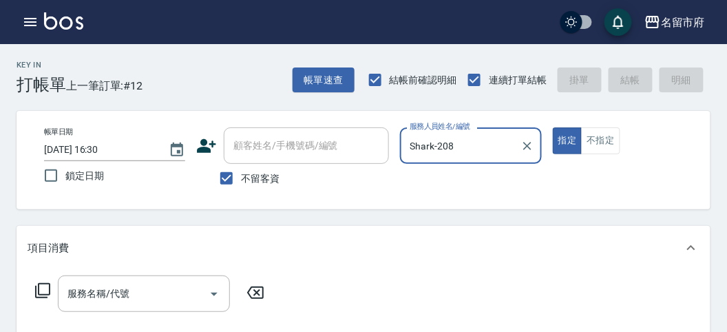
type input "Shark-208"
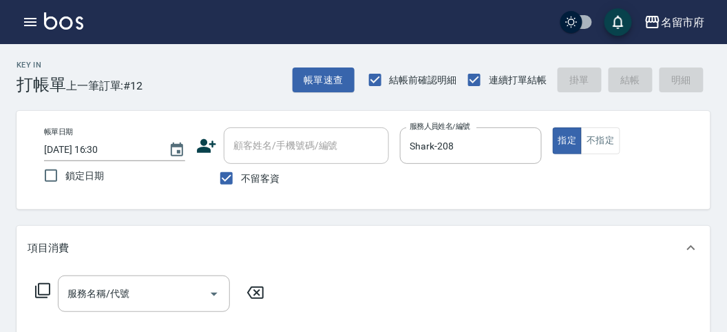
click at [41, 288] on icon at bounding box center [42, 290] width 17 height 17
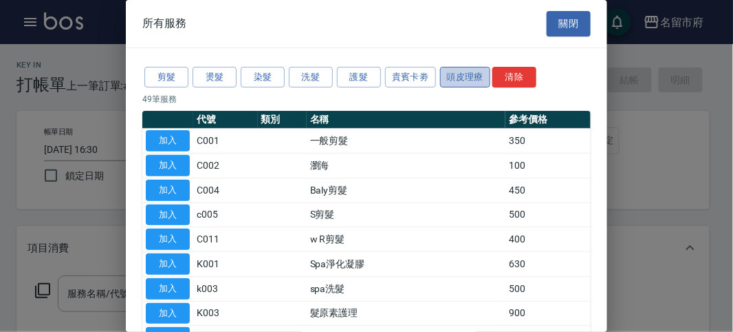
click at [454, 77] on button "頭皮理療" at bounding box center [465, 77] width 51 height 21
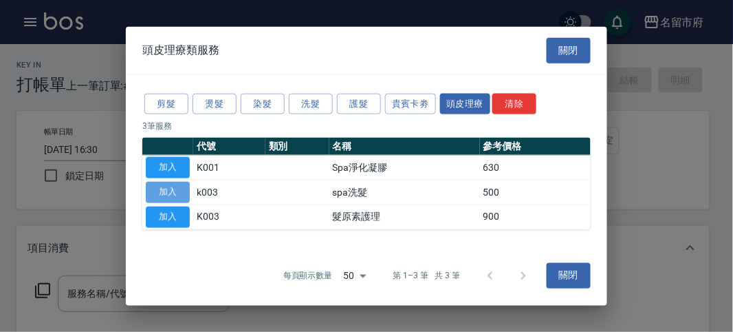
click at [180, 194] on button "加入" at bounding box center [168, 192] width 44 height 21
type input "spa洗髮(k003)"
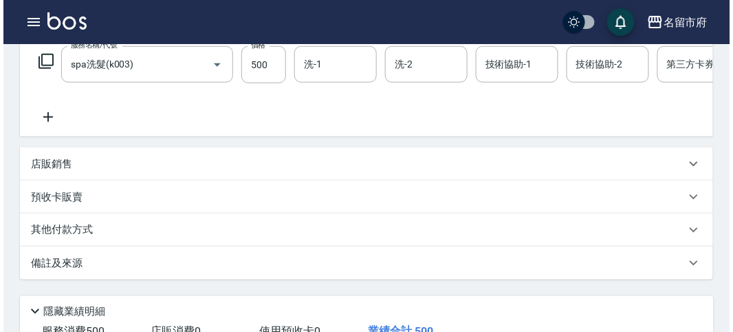
scroll to position [382, 0]
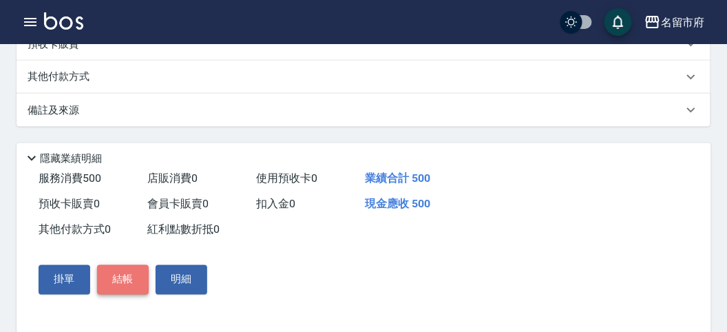
click at [127, 294] on button "結帳" at bounding box center [123, 279] width 52 height 29
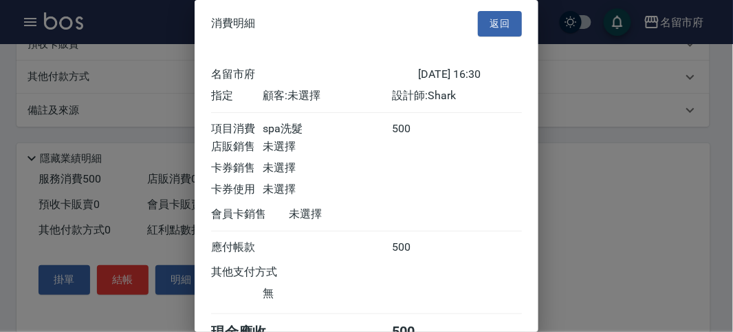
scroll to position [76, 0]
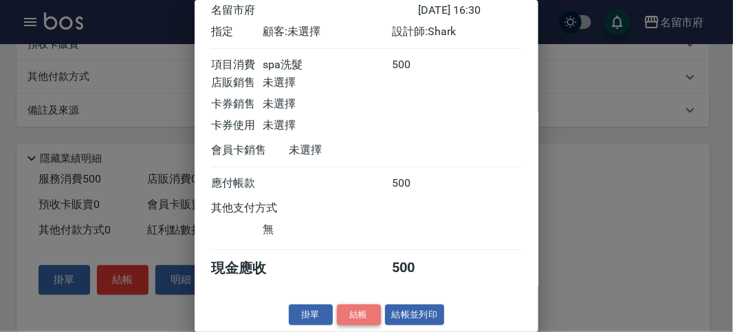
click at [369, 319] on button "結帳" at bounding box center [359, 314] width 44 height 21
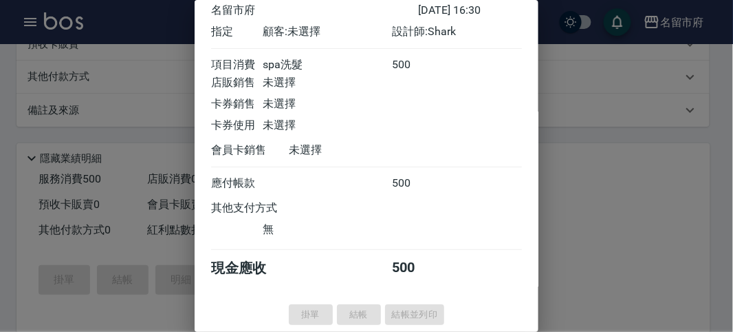
type input "[DATE] 16:49"
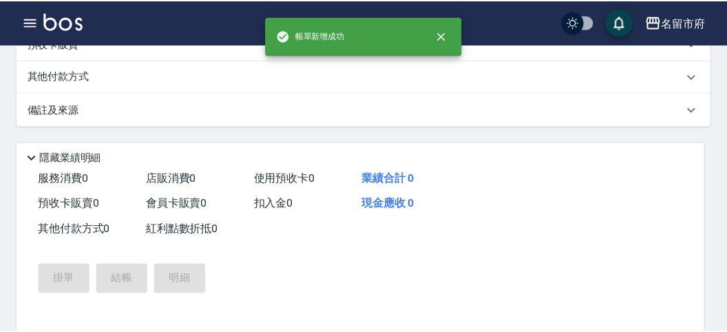
scroll to position [0, 0]
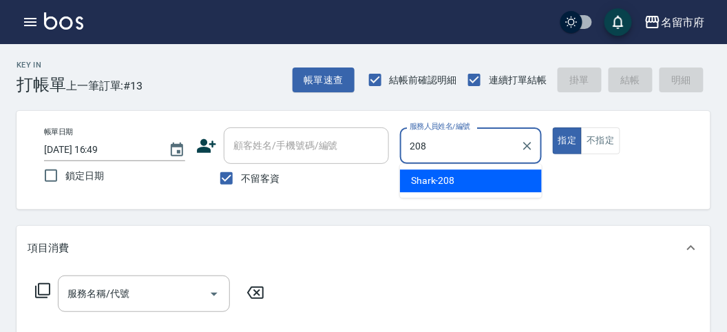
click at [460, 169] on div "Shark -208" at bounding box center [471, 180] width 142 height 23
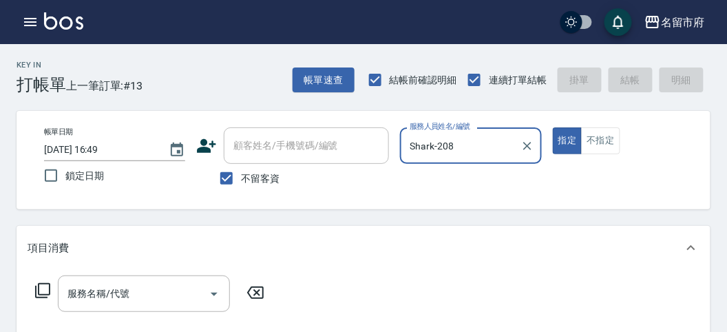
type input "Shark-208"
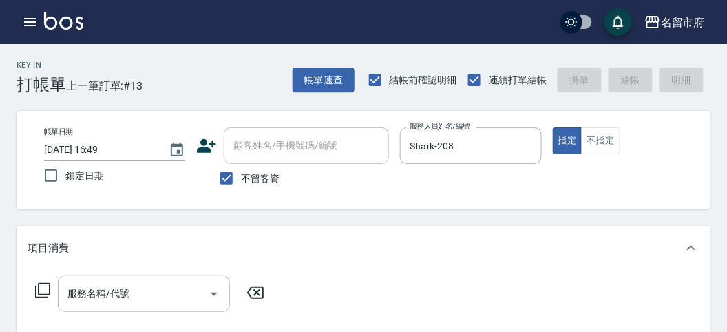
click at [45, 292] on icon at bounding box center [42, 290] width 17 height 17
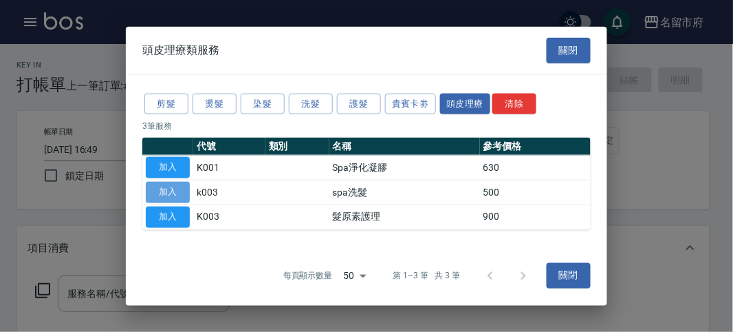
click at [183, 188] on button "加入" at bounding box center [168, 192] width 44 height 21
type input "spa洗髮(k003)"
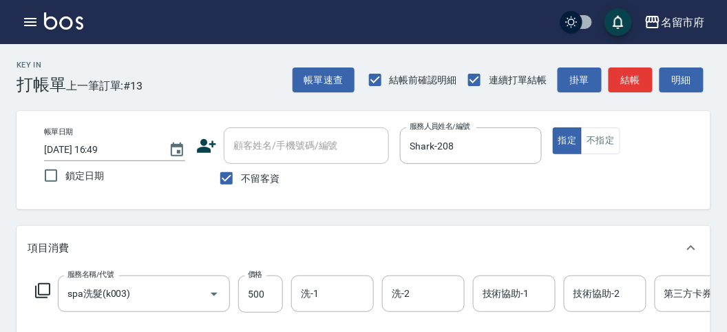
click at [46, 283] on icon at bounding box center [42, 290] width 15 height 15
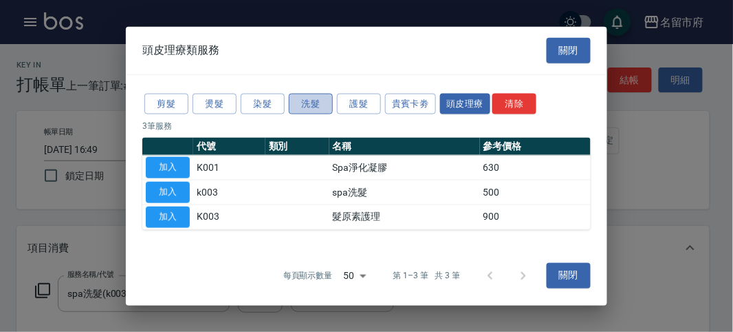
click at [299, 103] on button "洗髮" at bounding box center [311, 103] width 44 height 21
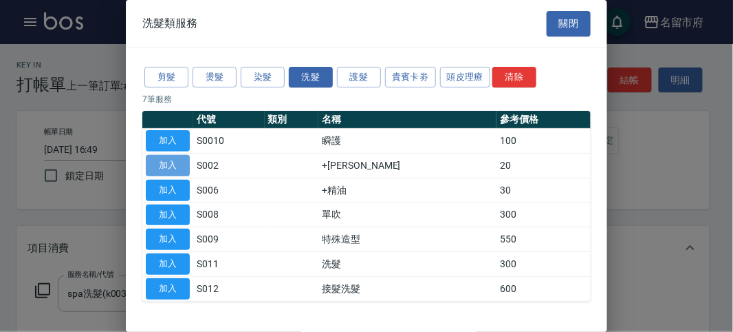
click at [183, 163] on button "加入" at bounding box center [168, 165] width 44 height 21
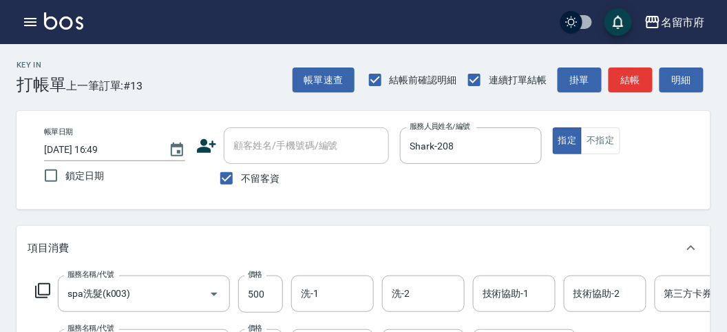
click at [45, 292] on icon at bounding box center [42, 290] width 17 height 17
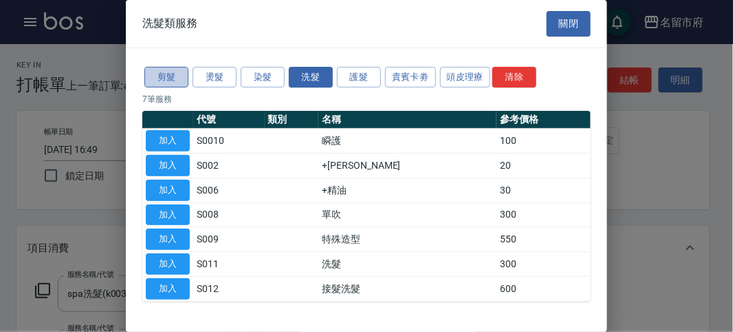
click at [165, 73] on button "剪髮" at bounding box center [166, 77] width 44 height 21
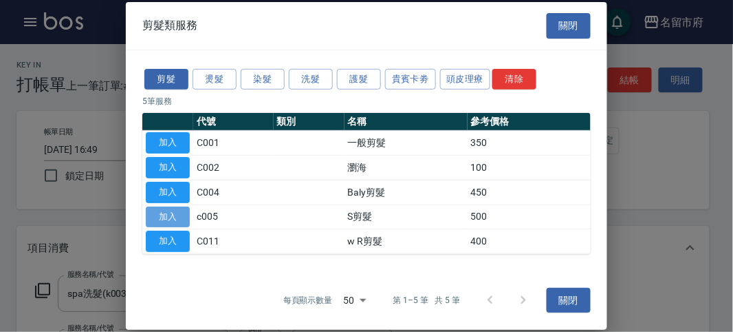
click at [176, 213] on button "加入" at bounding box center [168, 216] width 44 height 21
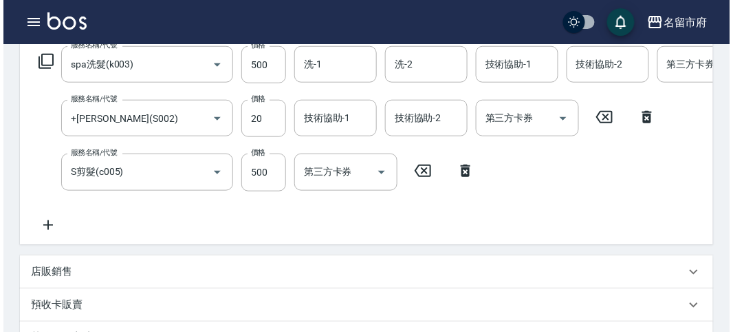
scroll to position [523, 0]
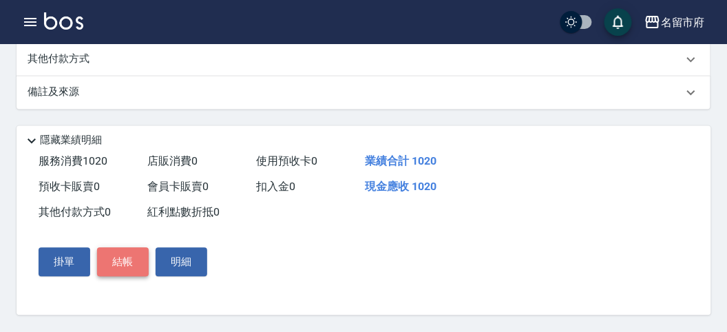
click at [122, 268] on button "結帳" at bounding box center [123, 262] width 52 height 29
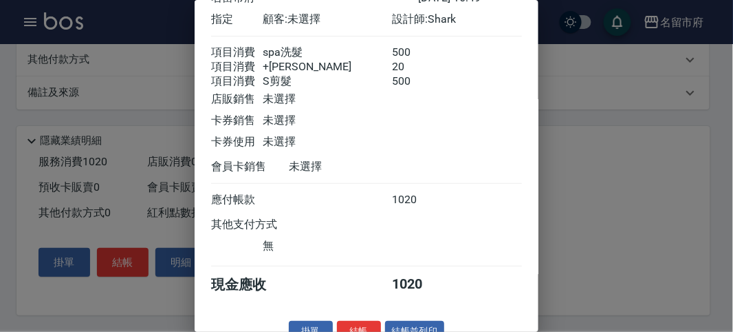
scroll to position [107, 0]
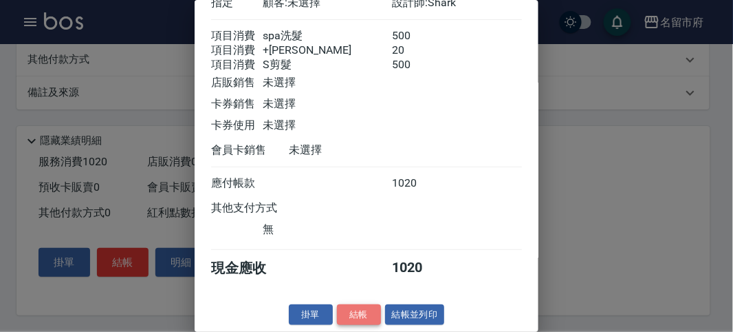
click at [348, 314] on button "結帳" at bounding box center [359, 314] width 44 height 21
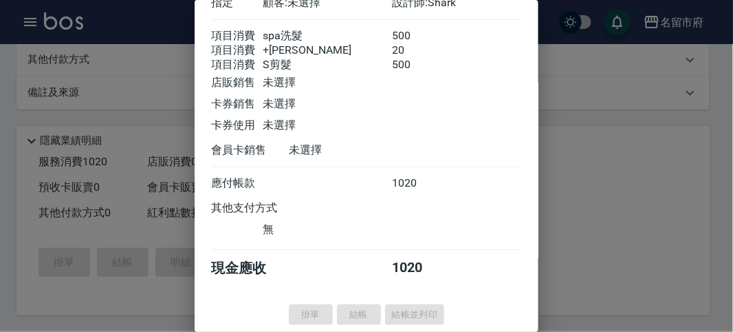
type input "[DATE] 16:50"
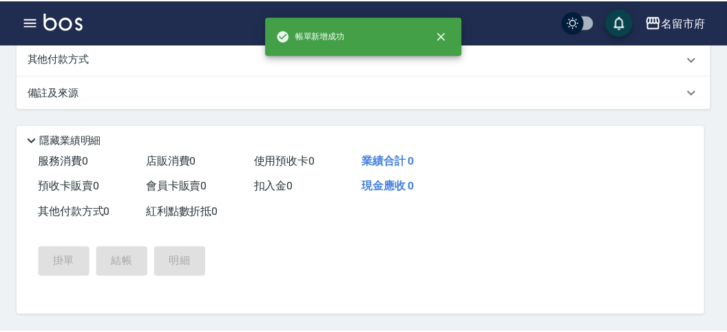
scroll to position [0, 0]
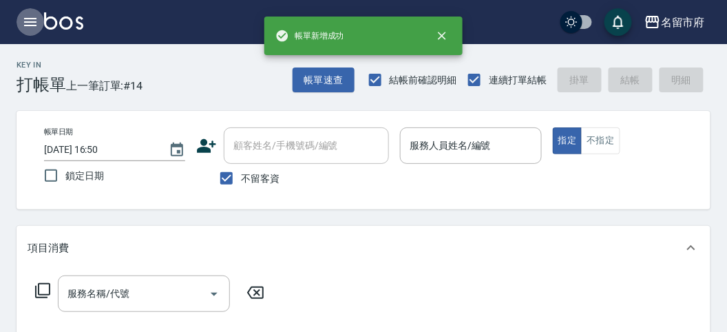
click at [34, 20] on icon "button" at bounding box center [30, 22] width 17 height 17
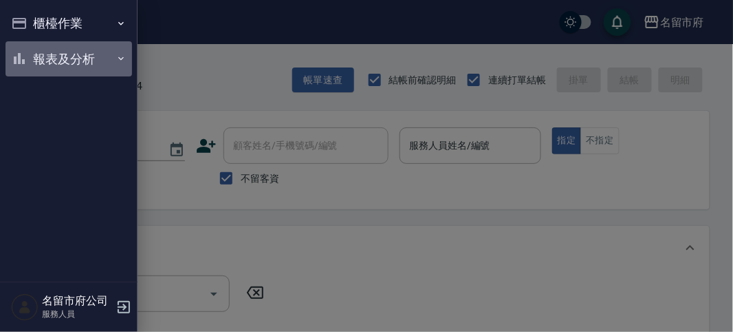
click at [71, 59] on button "報表及分析" at bounding box center [69, 59] width 127 height 36
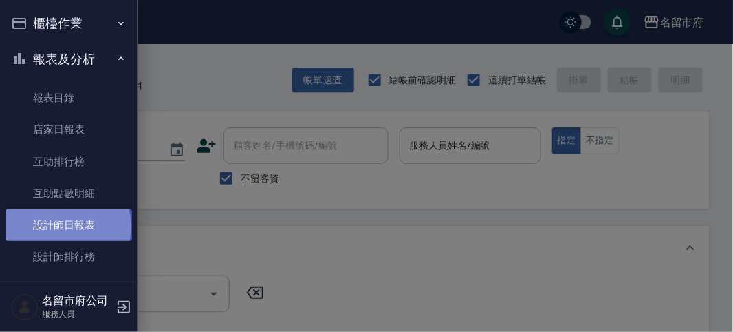
click at [67, 226] on link "設計師日報表" at bounding box center [69, 225] width 127 height 32
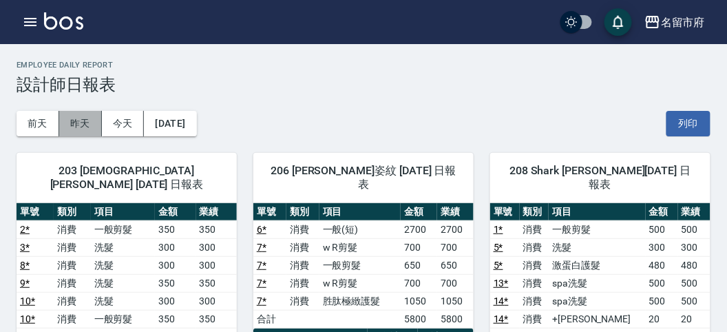
click at [76, 124] on button "昨天" at bounding box center [80, 123] width 43 height 25
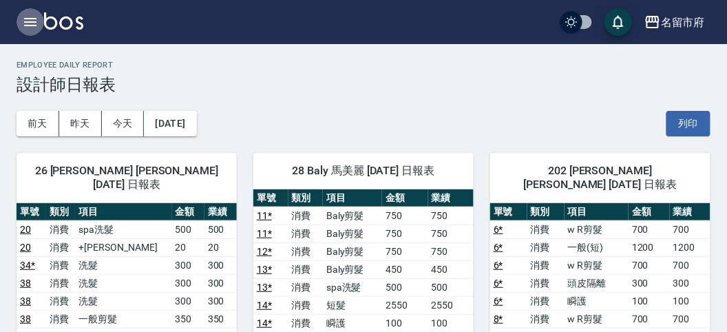
click at [30, 16] on icon "button" at bounding box center [30, 22] width 17 height 17
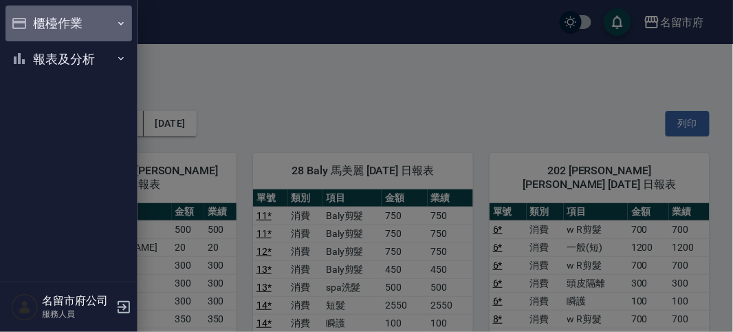
click at [63, 29] on button "櫃檯作業" at bounding box center [69, 24] width 127 height 36
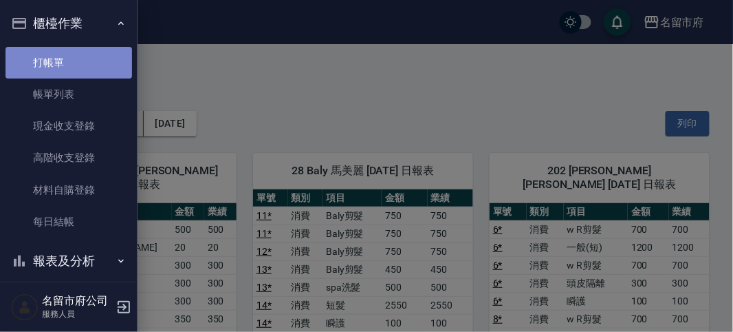
click at [94, 64] on link "打帳單" at bounding box center [69, 63] width 127 height 32
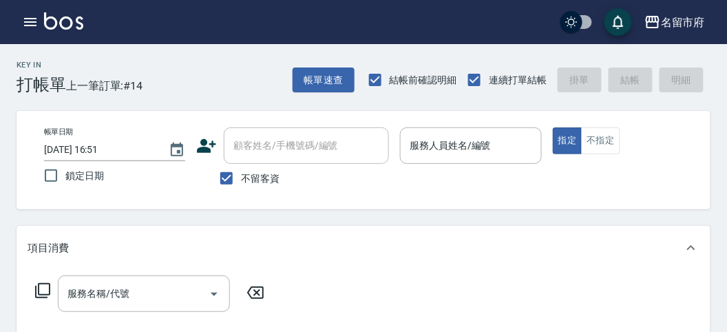
drag, startPoint x: 94, startPoint y: 64, endPoint x: 727, endPoint y: 255, distance: 660.6
click at [25, 20] on icon "button" at bounding box center [30, 22] width 17 height 17
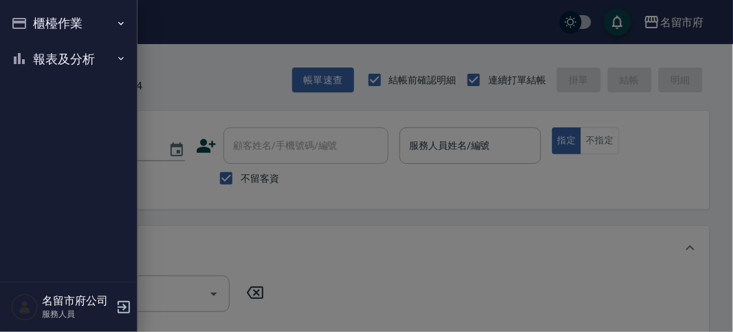
click at [45, 60] on button "報表及分析" at bounding box center [69, 59] width 127 height 36
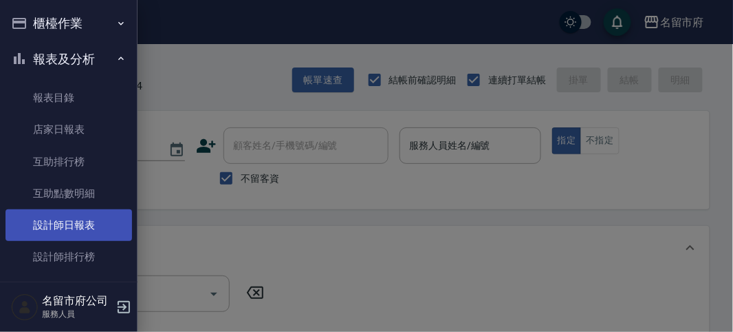
click at [74, 226] on link "設計師日報表" at bounding box center [69, 225] width 127 height 32
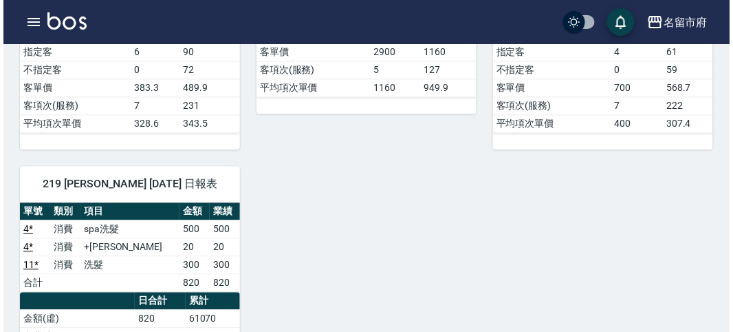
scroll to position [153, 0]
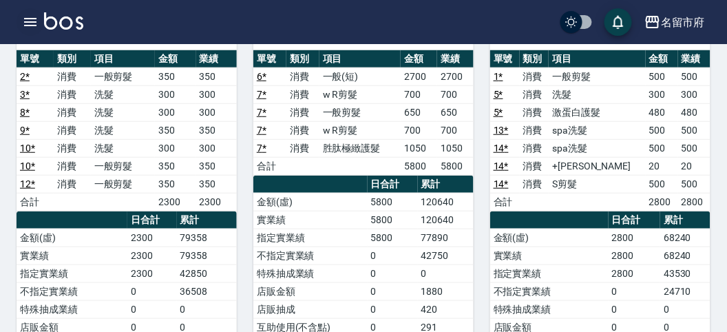
click at [28, 20] on icon "button" at bounding box center [30, 22] width 17 height 17
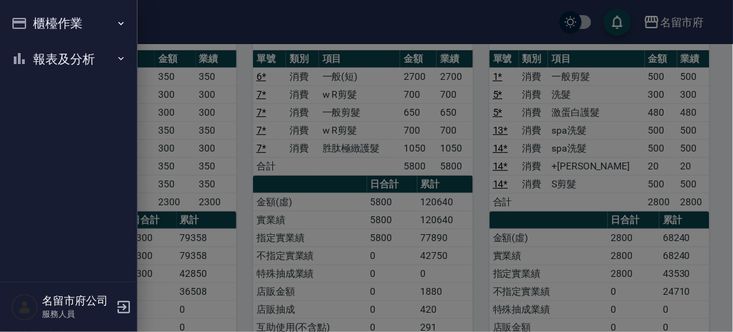
click at [28, 20] on button "櫃檯作業" at bounding box center [69, 24] width 127 height 36
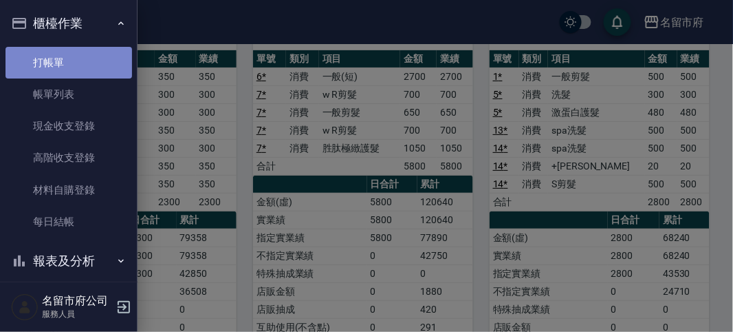
click at [72, 57] on link "打帳單" at bounding box center [69, 63] width 127 height 32
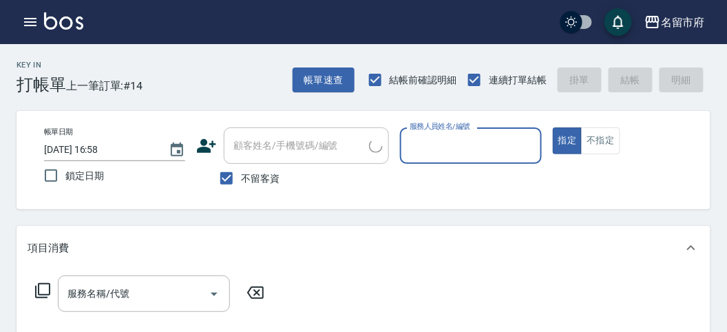
click at [134, 85] on span "上一筆訂單:#14" at bounding box center [104, 85] width 77 height 17
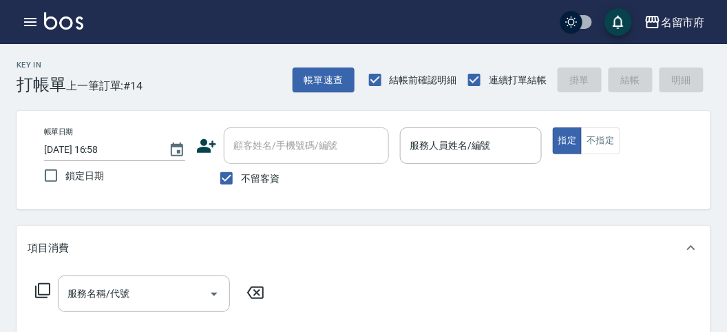
click at [506, 166] on p at bounding box center [470, 171] width 141 height 14
click at [491, 149] on input "服務人員姓名/編號" at bounding box center [470, 145] width 129 height 24
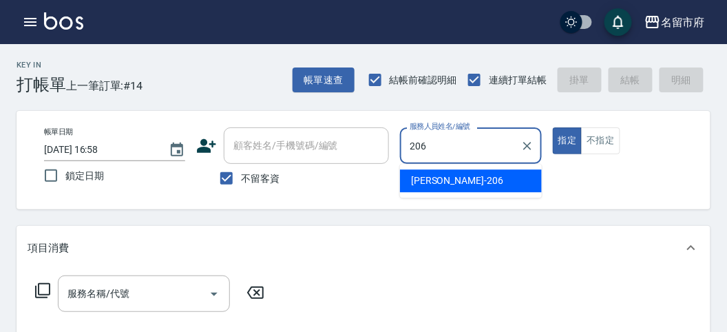
type input "[PERSON_NAME]-206"
type button "true"
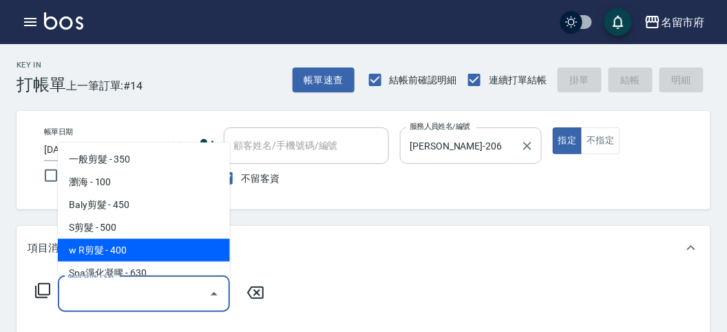
scroll to position [8, 0]
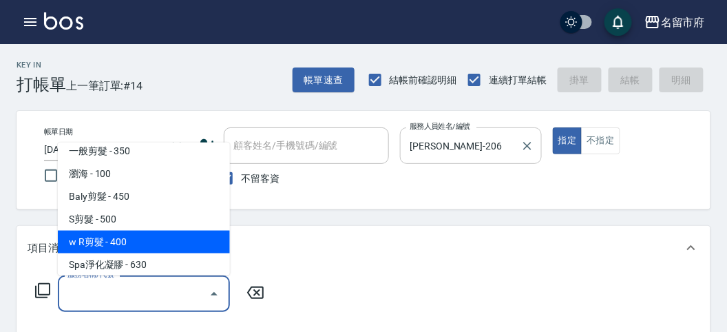
type input "3"
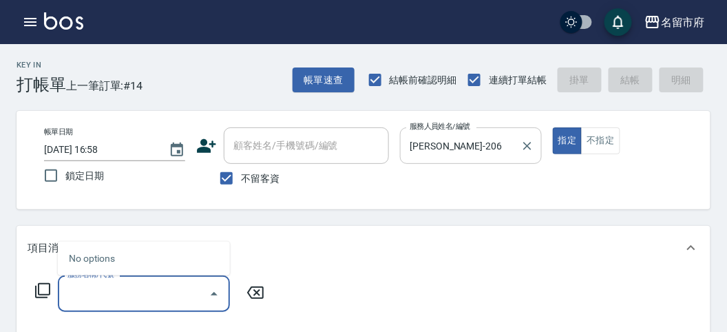
type input "="
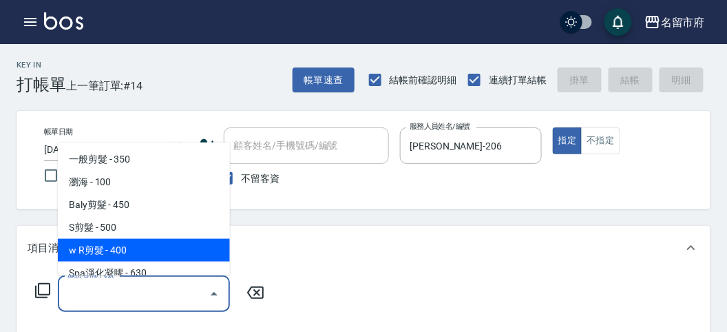
type input "w R剪髮(C011)"
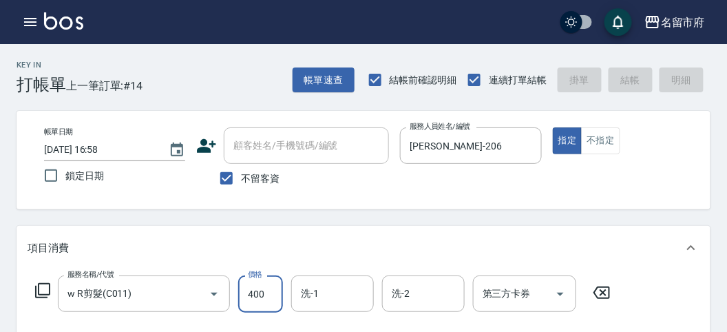
type input "2"
type input "[DATE] 17:09"
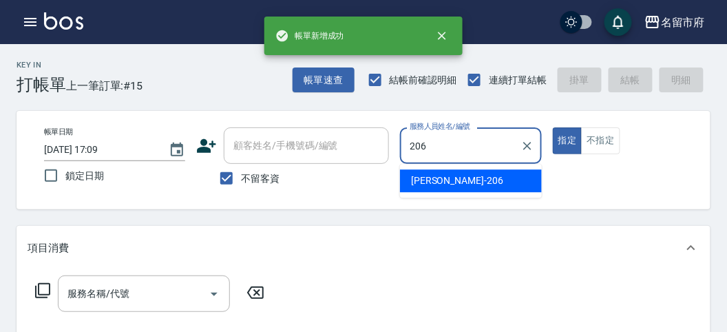
type input "[PERSON_NAME]-206"
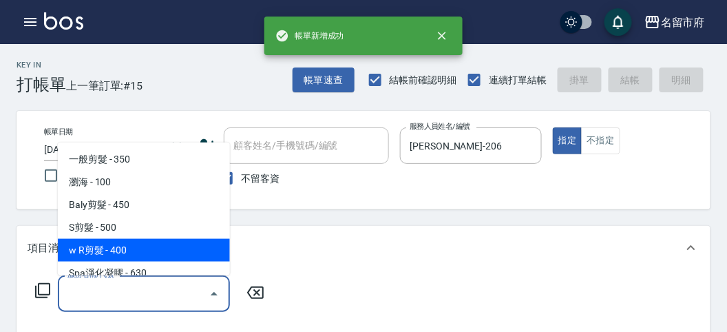
type input "w R剪髮(C011)"
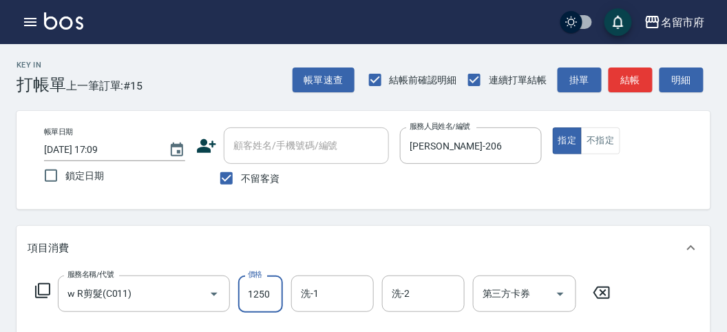
type input "1250"
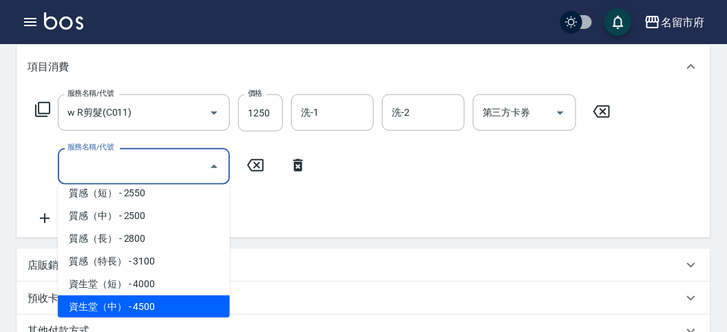
scroll to position [417, 0]
type input "一般(短)(R000)"
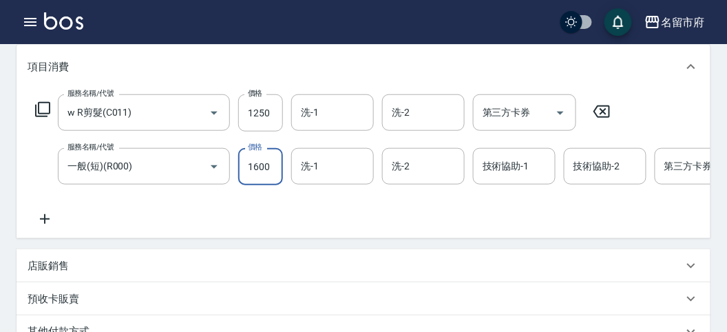
type input "1600"
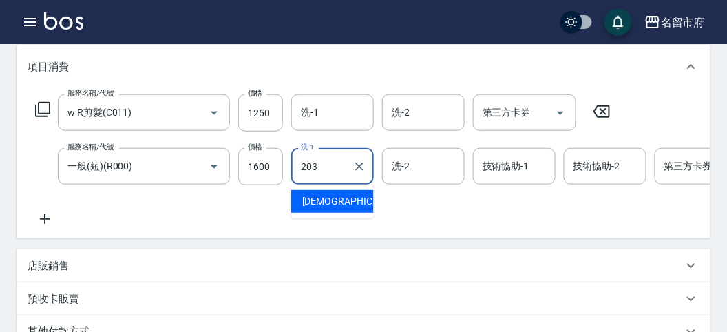
type input "聖德-203"
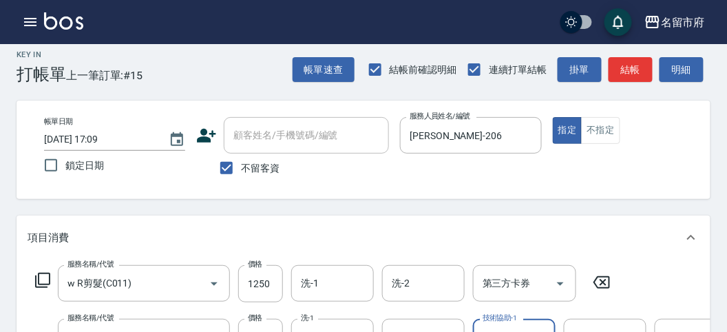
scroll to position [0, 0]
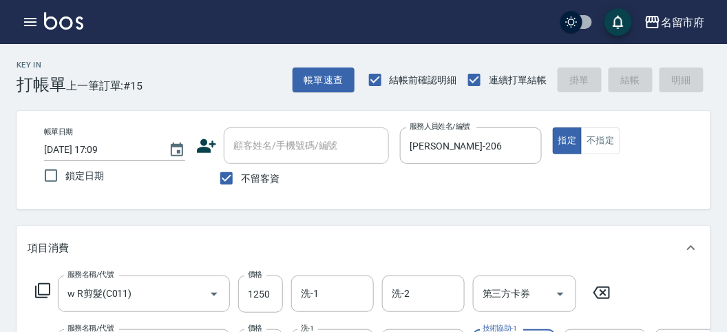
type input "[DATE] 17:10"
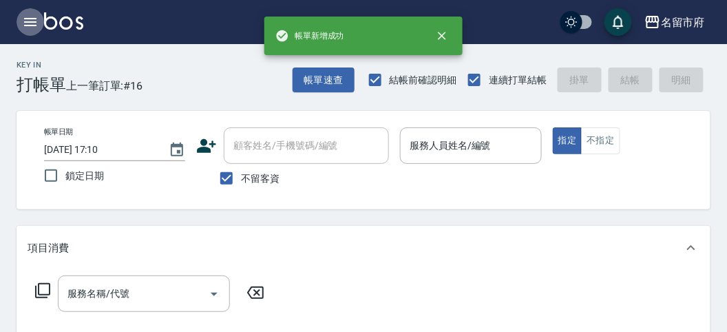
click at [36, 23] on icon "button" at bounding box center [30, 22] width 17 height 17
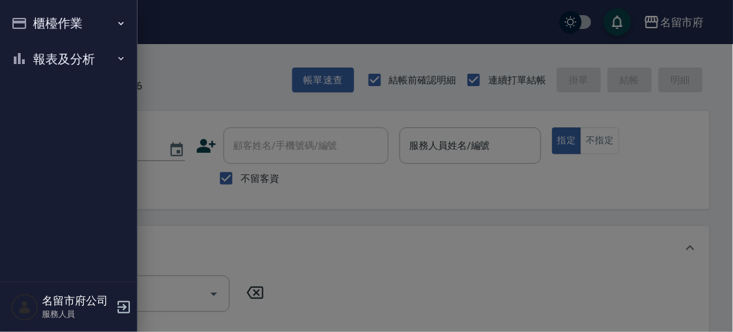
click at [35, 23] on button "櫃檯作業" at bounding box center [69, 24] width 127 height 36
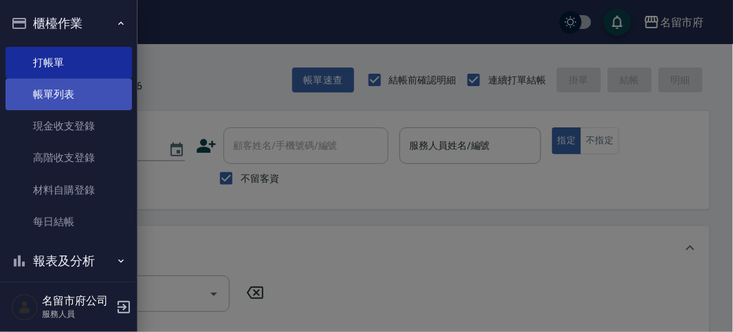
click at [64, 92] on link "帳單列表" at bounding box center [69, 94] width 127 height 32
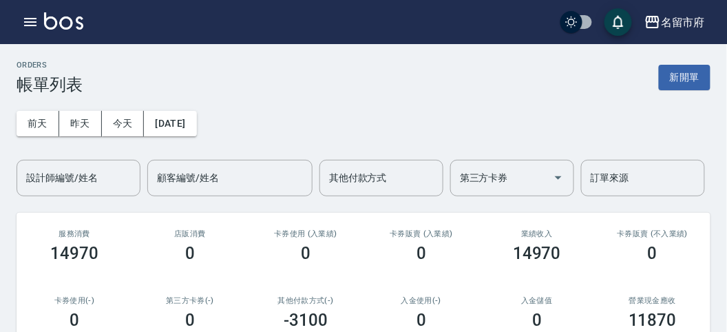
click at [76, 167] on input "設計師編號/姓名" at bounding box center [78, 178] width 111 height 24
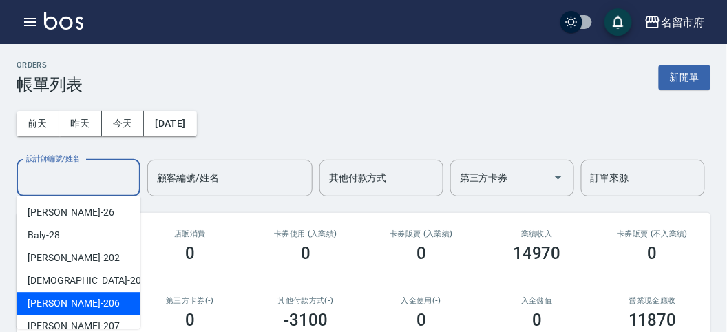
click at [86, 299] on div "[PERSON_NAME] -206" at bounding box center [79, 303] width 124 height 23
type input "[PERSON_NAME]-206"
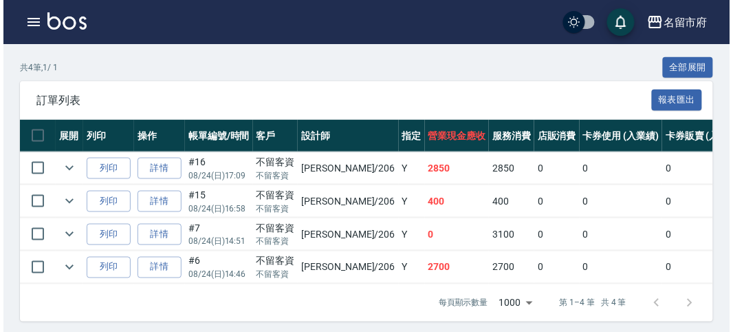
scroll to position [76, 0]
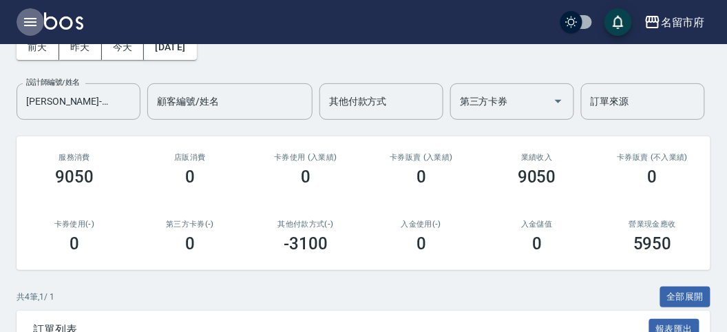
click at [33, 17] on icon "button" at bounding box center [30, 22] width 17 height 17
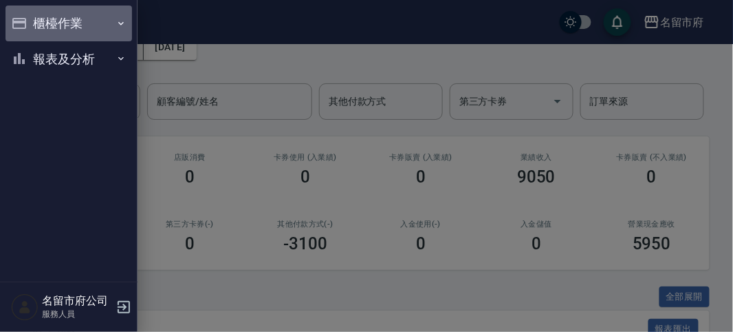
click at [33, 17] on button "櫃檯作業" at bounding box center [69, 24] width 127 height 36
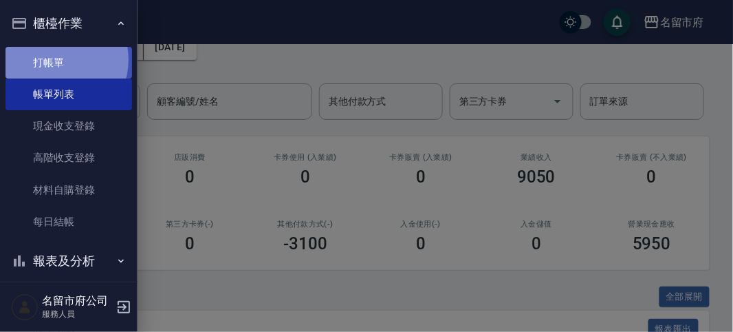
click at [53, 59] on link "打帳單" at bounding box center [69, 63] width 127 height 32
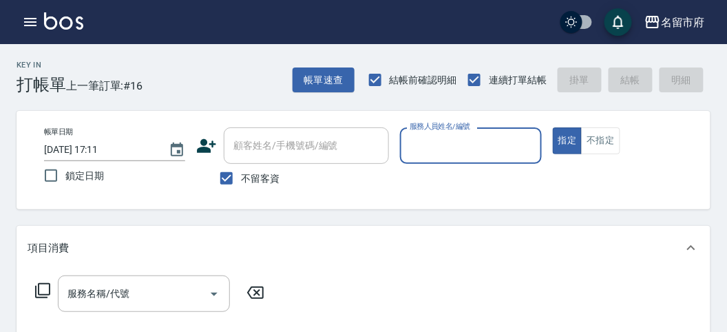
drag, startPoint x: 411, startPoint y: 138, endPoint x: 411, endPoint y: 146, distance: 8.3
click at [411, 141] on div "服務人員姓名/編號 服務人員姓名/編號" at bounding box center [470, 145] width 141 height 36
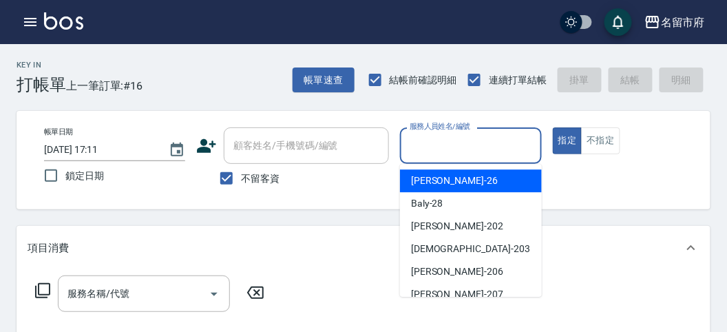
click at [455, 150] on input "服務人員姓名/編號" at bounding box center [470, 145] width 129 height 24
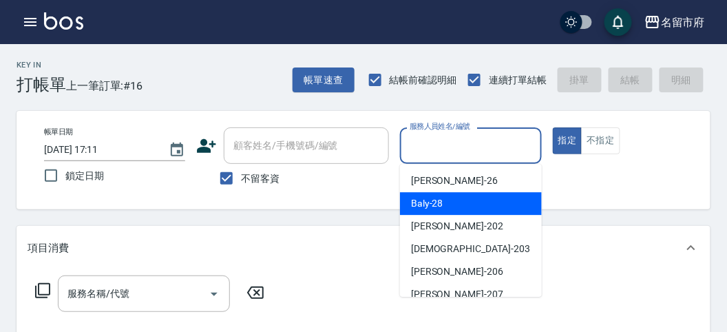
click at [446, 211] on div "Baly -28" at bounding box center [471, 203] width 142 height 23
type input "Baly-28"
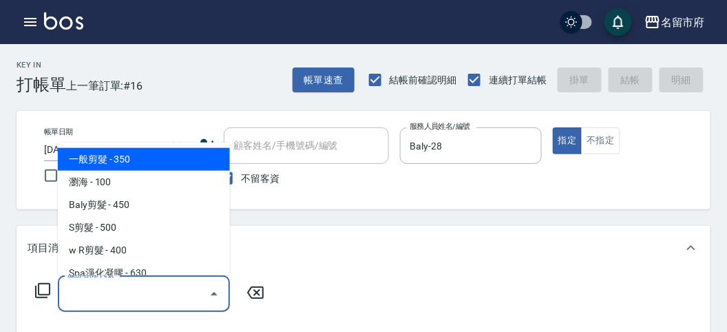
click at [95, 283] on input "服務名稱/代號" at bounding box center [133, 293] width 139 height 24
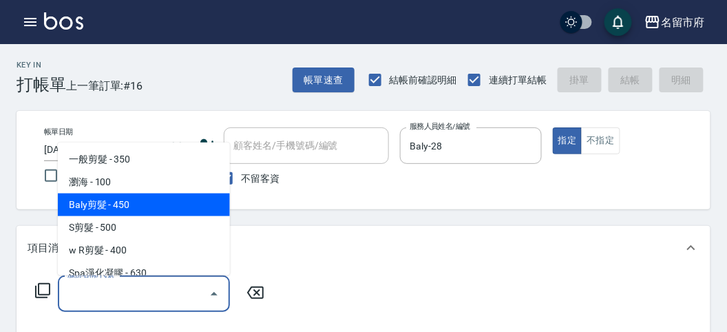
click at [124, 201] on span "Baly剪髮 - 450" at bounding box center [144, 204] width 172 height 23
type input "Baly剪髮(C004)"
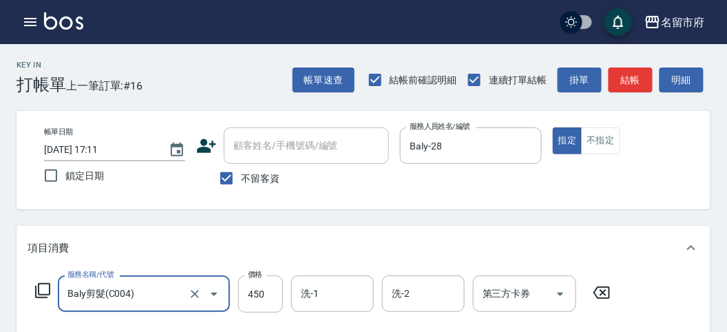
click at [43, 292] on icon at bounding box center [42, 290] width 17 height 17
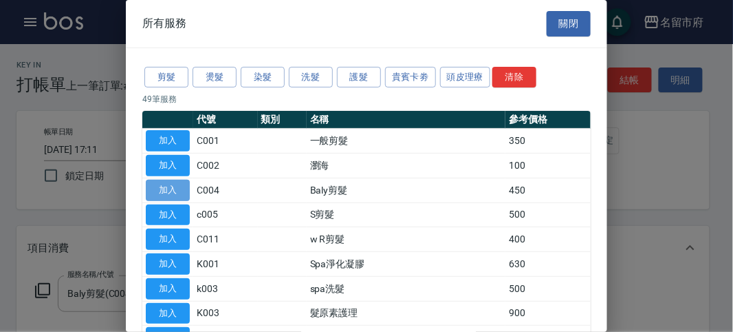
click at [164, 189] on button "加入" at bounding box center [168, 190] width 44 height 21
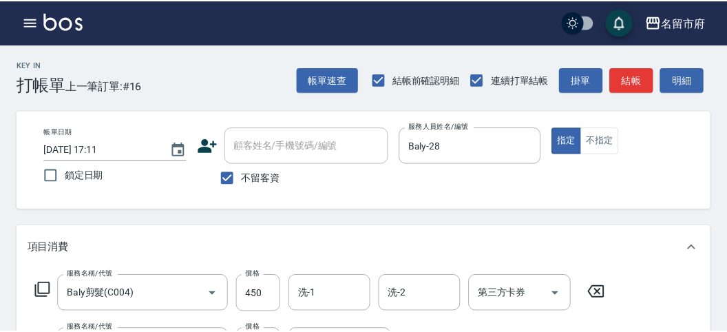
scroll to position [181, 0]
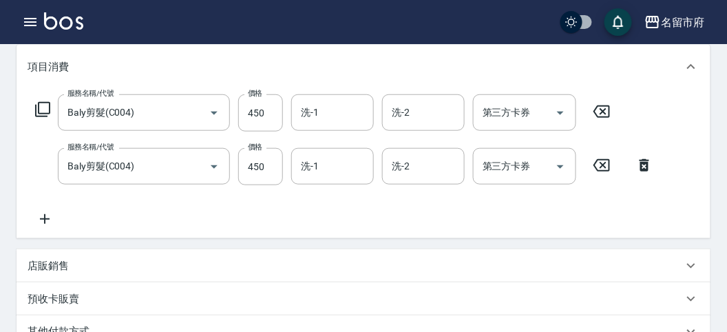
click at [44, 107] on icon at bounding box center [42, 109] width 17 height 17
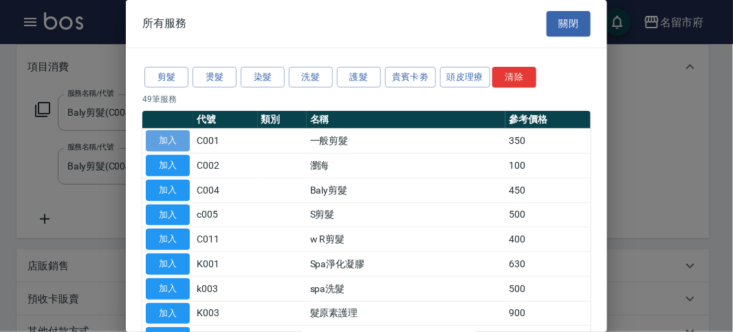
click at [160, 142] on button "加入" at bounding box center [168, 140] width 44 height 21
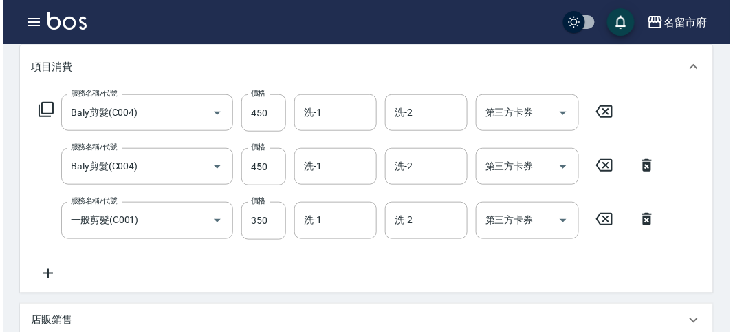
scroll to position [510, 0]
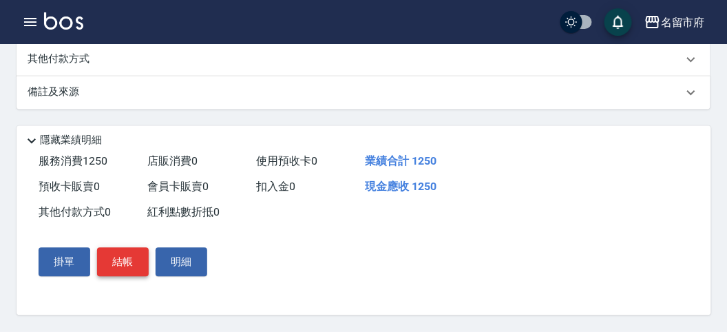
click at [124, 271] on button "結帳" at bounding box center [123, 262] width 52 height 29
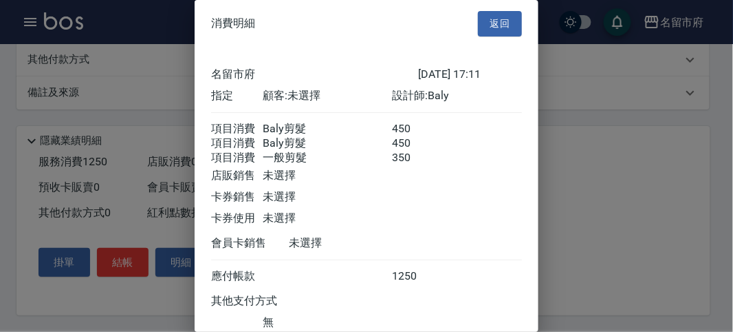
scroll to position [107, 0]
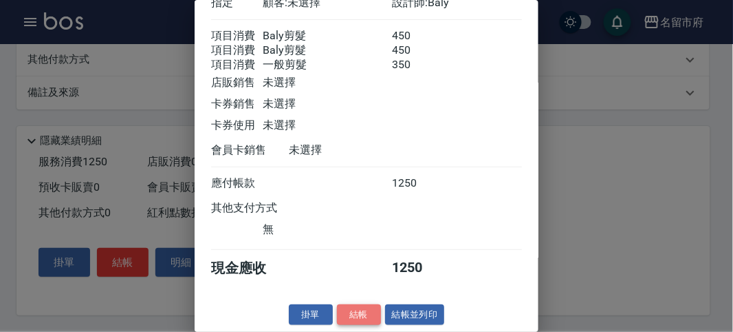
click at [356, 313] on button "結帳" at bounding box center [359, 314] width 44 height 21
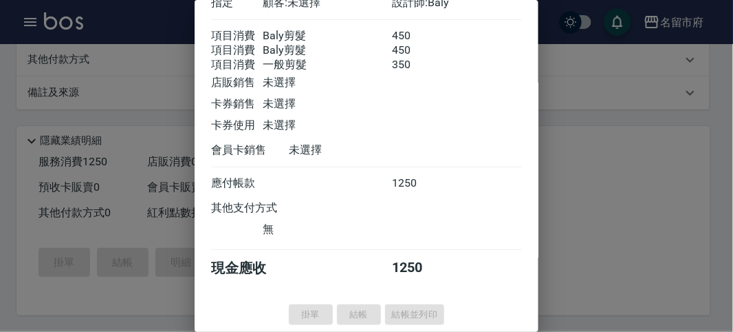
type input "[DATE] 17:38"
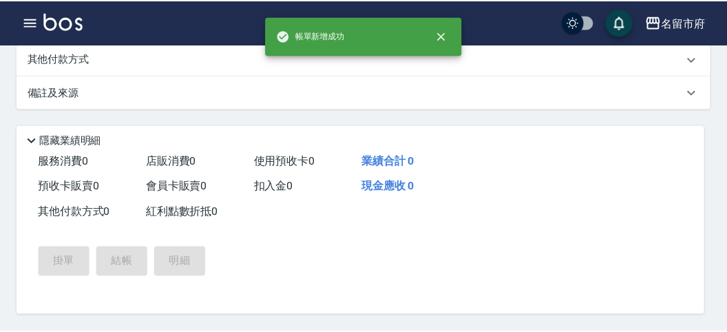
scroll to position [0, 0]
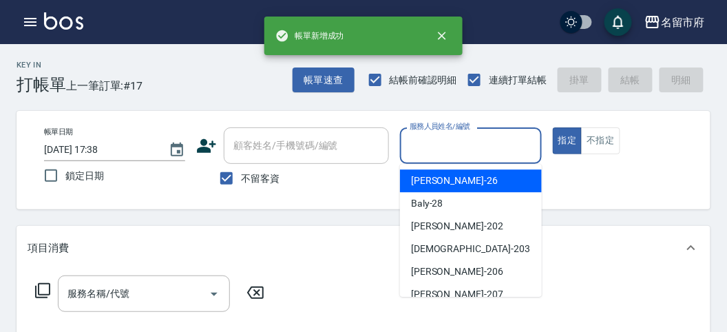
drag, startPoint x: 478, startPoint y: 142, endPoint x: 462, endPoint y: 191, distance: 50.9
click at [477, 144] on input "服務人員姓名/編號" at bounding box center [470, 145] width 129 height 24
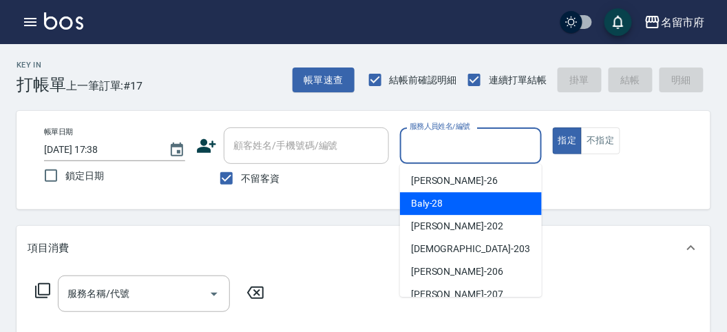
drag, startPoint x: 454, startPoint y: 205, endPoint x: 131, endPoint y: 253, distance: 326.2
click at [453, 205] on div "Baly -28" at bounding box center [471, 203] width 142 height 23
type input "Baly-28"
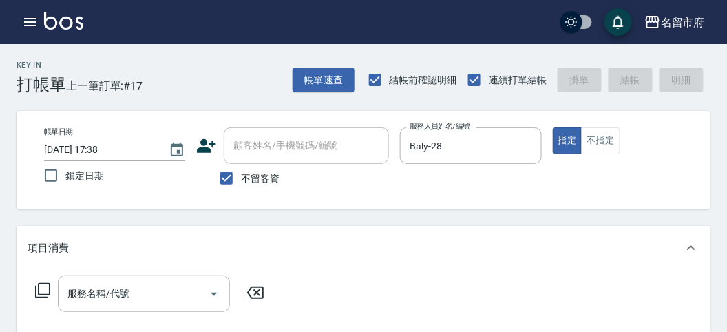
click at [43, 290] on icon at bounding box center [42, 290] width 17 height 17
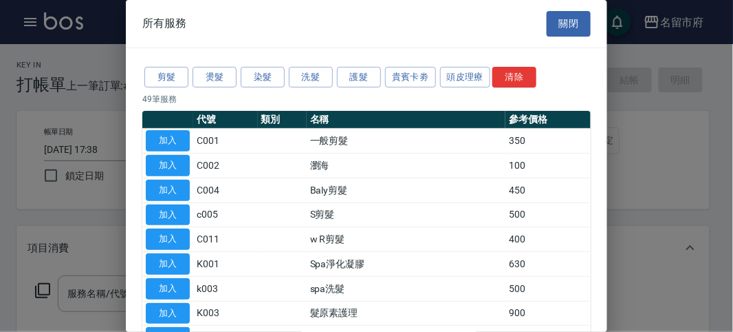
drag, startPoint x: 321, startPoint y: 74, endPoint x: 298, endPoint y: 88, distance: 26.5
click at [321, 74] on button "洗髮" at bounding box center [311, 77] width 44 height 21
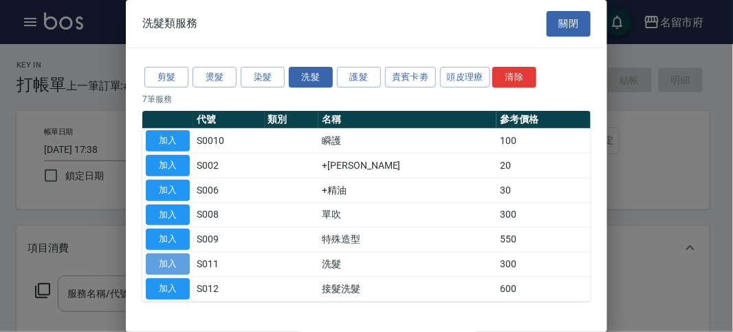
click at [170, 257] on button "加入" at bounding box center [168, 263] width 44 height 21
type input "洗髮(S011)"
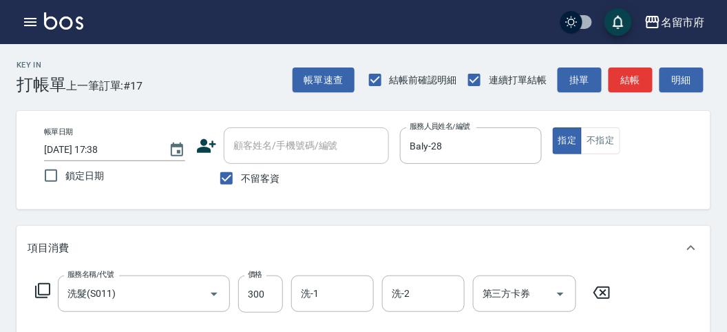
drag, startPoint x: 52, startPoint y: 284, endPoint x: 45, endPoint y: 288, distance: 8.3
click at [47, 286] on div "服務名稱/代號 洗髮(S011) 服務名稱/代號 價格 300 價格 洗-1 洗-1 洗-2 洗-2 第三方卡券 第三方卡券" at bounding box center [323, 293] width 591 height 37
click at [45, 285] on icon at bounding box center [42, 290] width 17 height 17
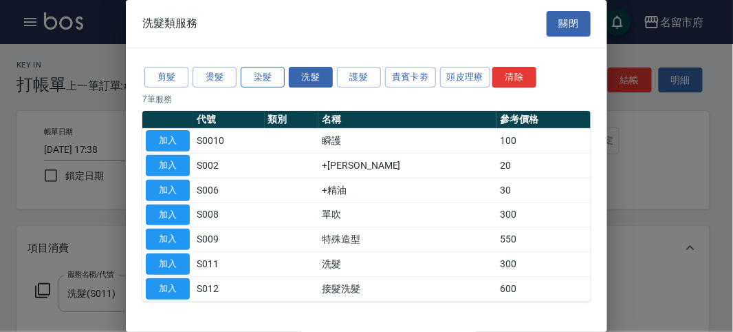
click at [256, 83] on button "染髮" at bounding box center [263, 77] width 44 height 21
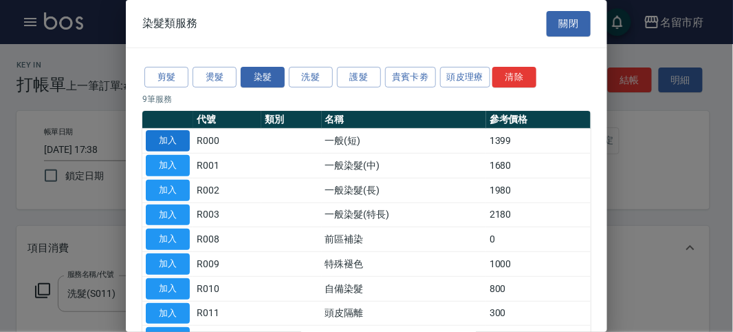
click at [180, 142] on button "加入" at bounding box center [168, 140] width 44 height 21
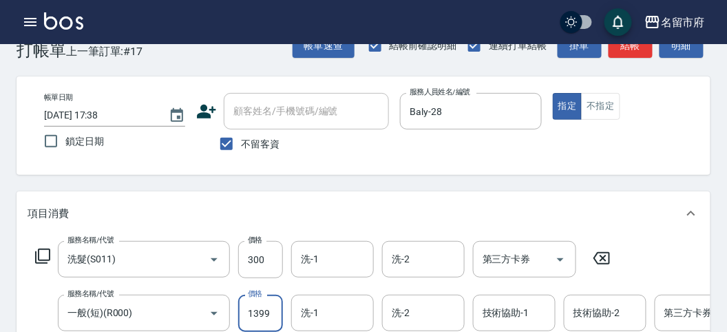
click at [262, 309] on input "1399" at bounding box center [260, 312] width 45 height 37
drag, startPoint x: 262, startPoint y: 309, endPoint x: 255, endPoint y: 317, distance: 11.2
click at [255, 317] on input "9" at bounding box center [260, 312] width 45 height 37
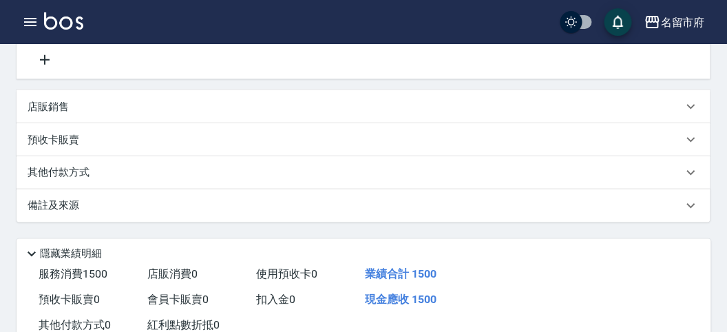
type input "1200"
click at [118, 180] on div "其他付款方式" at bounding box center [355, 172] width 655 height 15
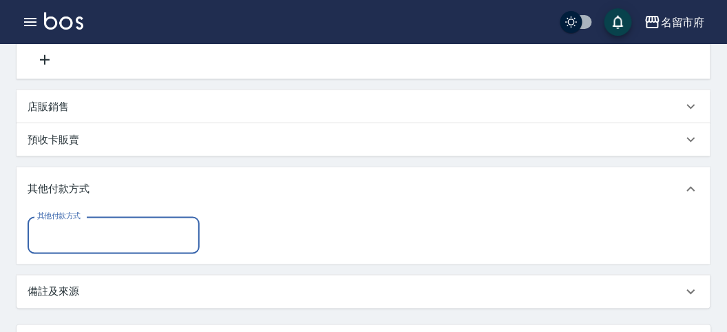
scroll to position [0, 0]
click at [117, 243] on input "其他付款方式" at bounding box center [114, 235] width 160 height 24
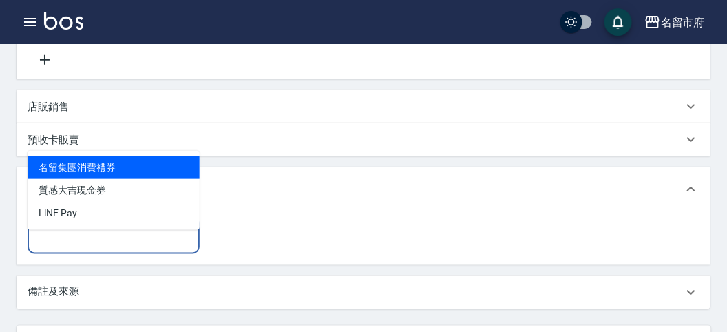
drag, startPoint x: 121, startPoint y: 226, endPoint x: 122, endPoint y: 214, distance: 12.5
click at [121, 222] on ul "名留集團消費禮券 質感大吉現金券 LlNE Pay" at bounding box center [114, 190] width 172 height 79
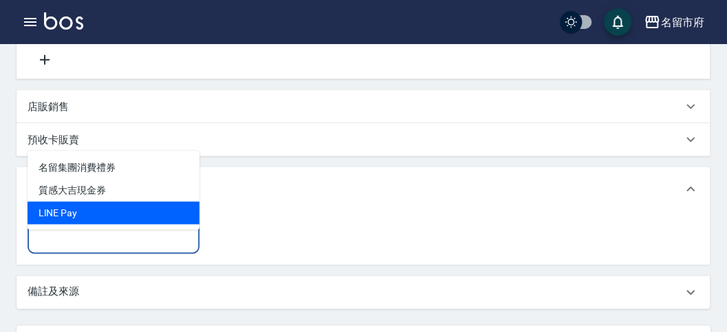
click at [136, 218] on span "LlNE Pay" at bounding box center [114, 213] width 172 height 23
type input "LlNE Pay"
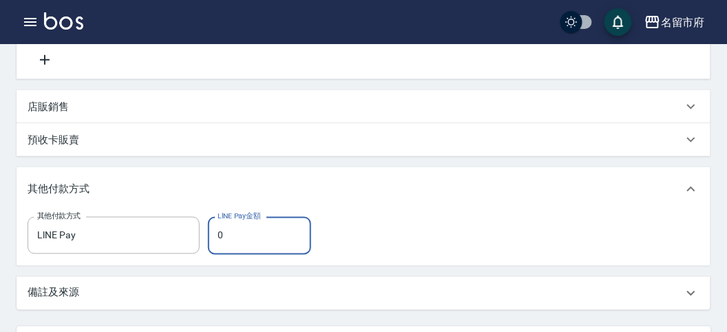
click at [258, 254] on input "0" at bounding box center [259, 235] width 103 height 37
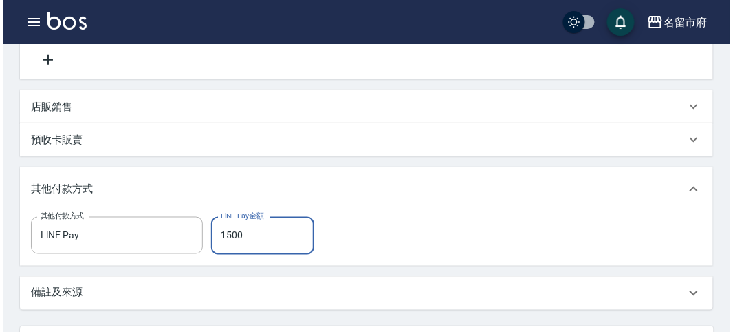
scroll to position [556, 0]
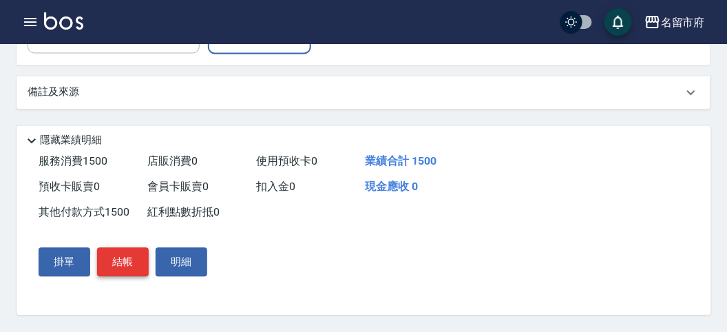
type input "1500"
click at [116, 264] on button "結帳" at bounding box center [123, 262] width 52 height 29
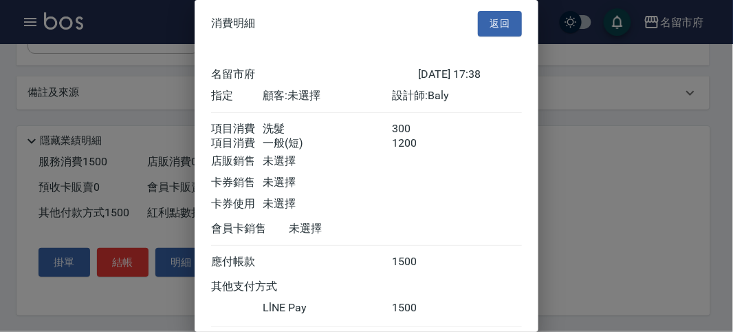
scroll to position [89, 0]
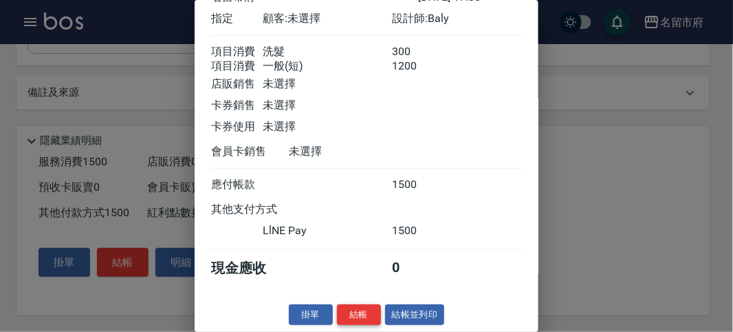
click at [364, 306] on button "結帳" at bounding box center [359, 314] width 44 height 21
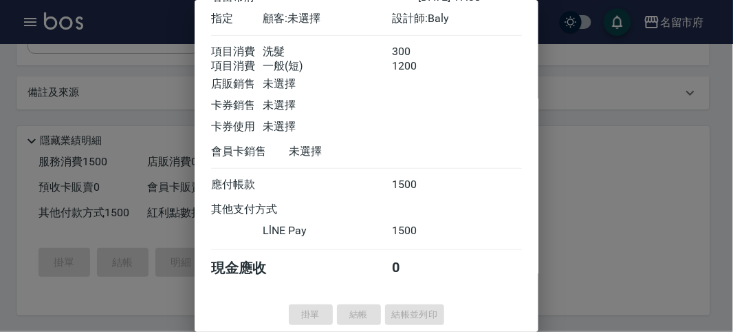
type input "[DATE] 17:39"
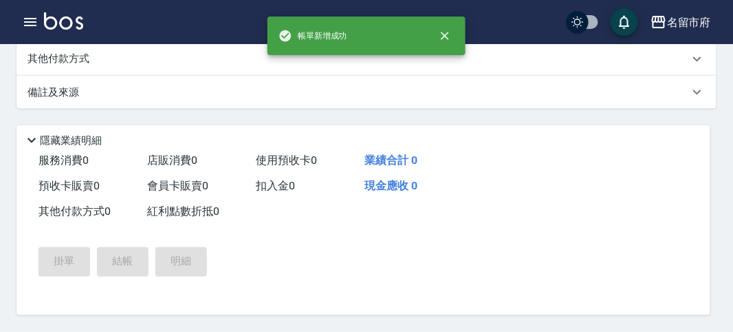
scroll to position [0, 0]
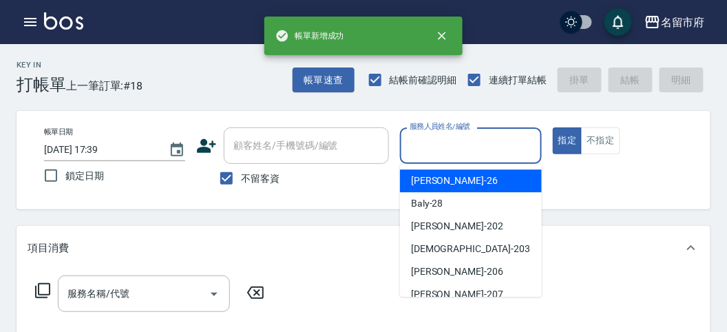
click at [427, 146] on input "服務人員姓名/編號" at bounding box center [470, 145] width 129 height 24
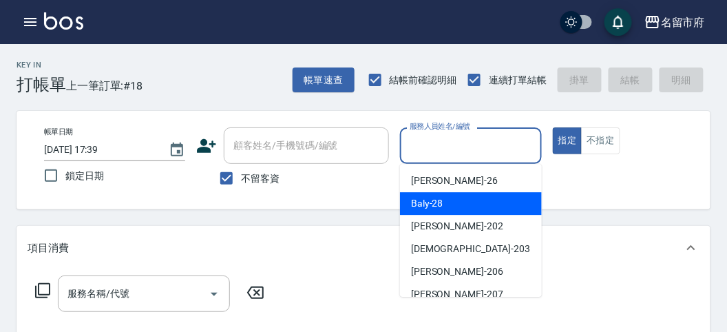
click at [428, 206] on span "Baly -28" at bounding box center [427, 203] width 32 height 14
type input "Baly-28"
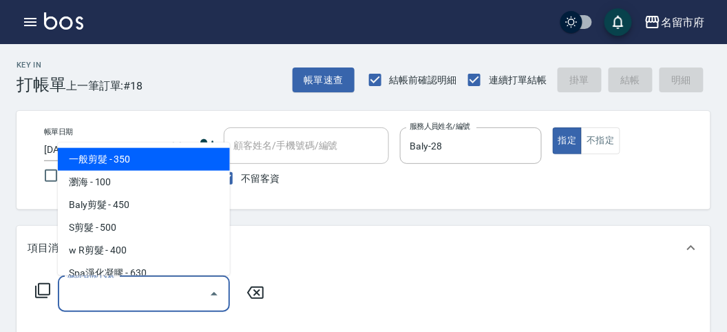
click at [88, 287] on input "服務名稱/代號" at bounding box center [133, 293] width 139 height 24
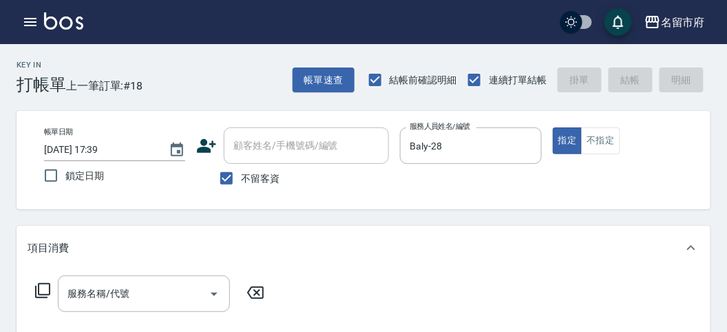
click at [43, 282] on icon at bounding box center [42, 290] width 17 height 17
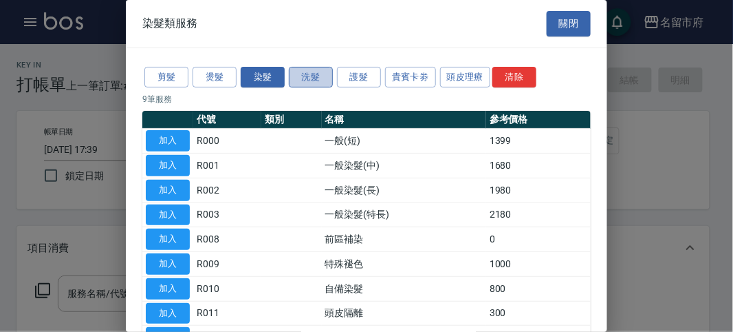
click at [305, 75] on button "洗髮" at bounding box center [311, 77] width 44 height 21
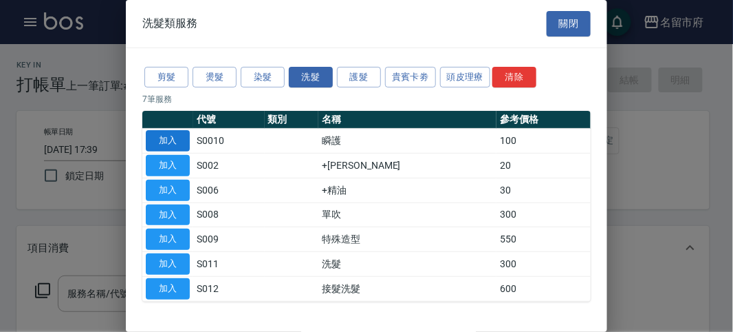
click at [184, 136] on button "加入" at bounding box center [168, 140] width 44 height 21
type input "瞬護(S0010)"
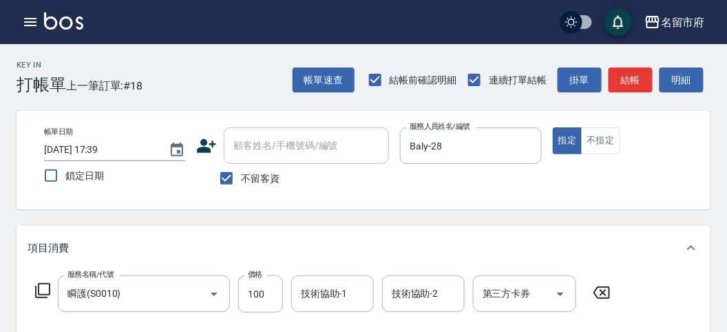
click at [45, 286] on icon at bounding box center [42, 290] width 17 height 17
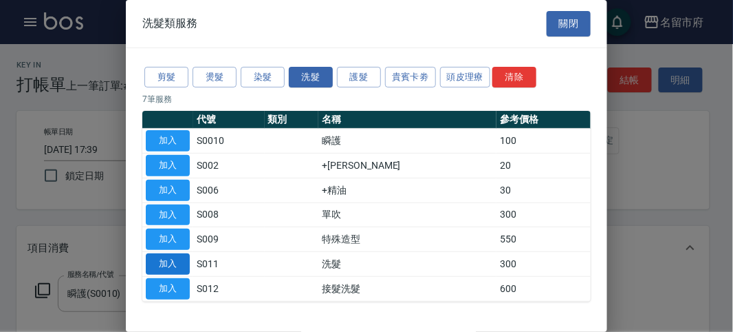
click at [159, 261] on button "加入" at bounding box center [168, 263] width 44 height 21
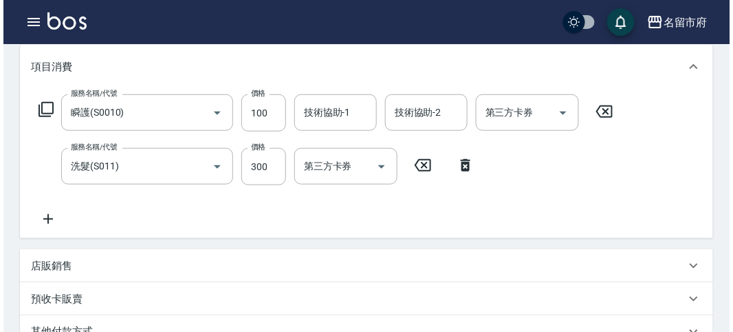
scroll to position [456, 0]
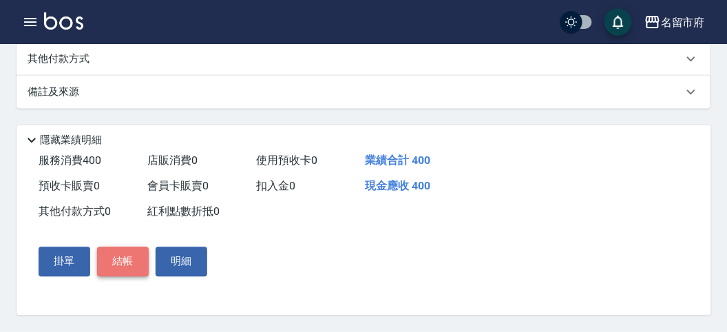
click at [118, 257] on button "結帳" at bounding box center [123, 261] width 52 height 29
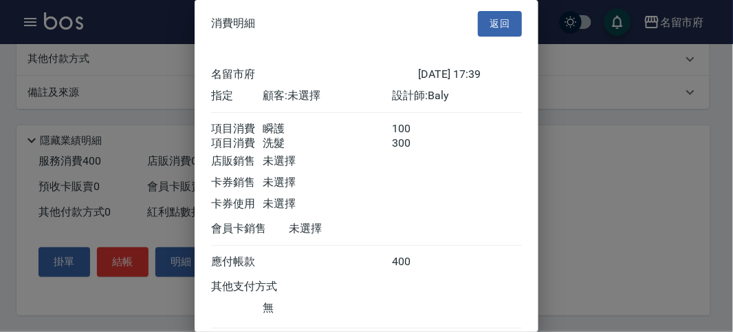
scroll to position [92, 0]
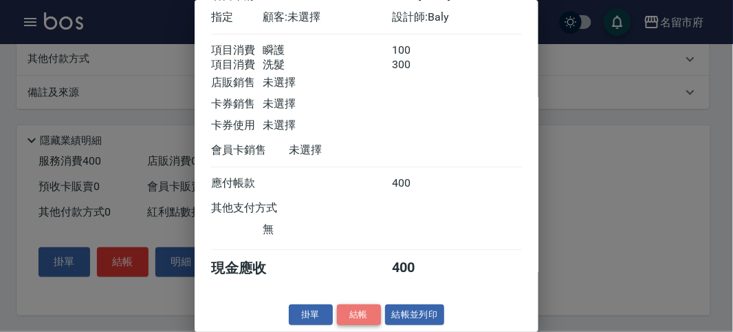
click at [359, 310] on button "結帳" at bounding box center [359, 314] width 44 height 21
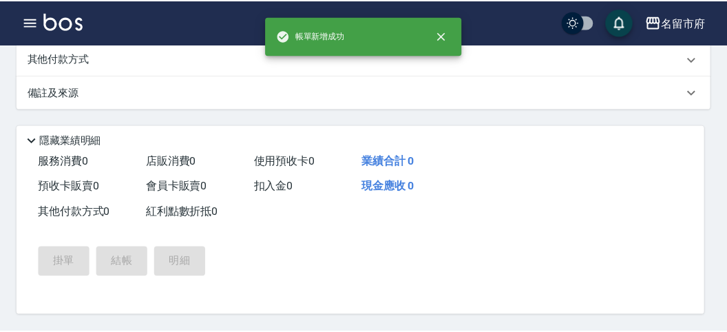
scroll to position [0, 0]
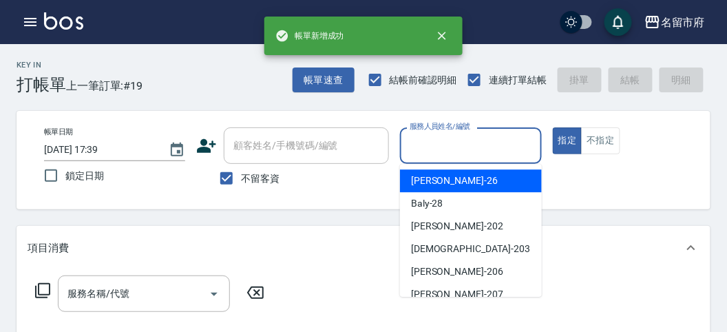
click at [452, 154] on input "服務人員姓名/編號" at bounding box center [470, 145] width 129 height 24
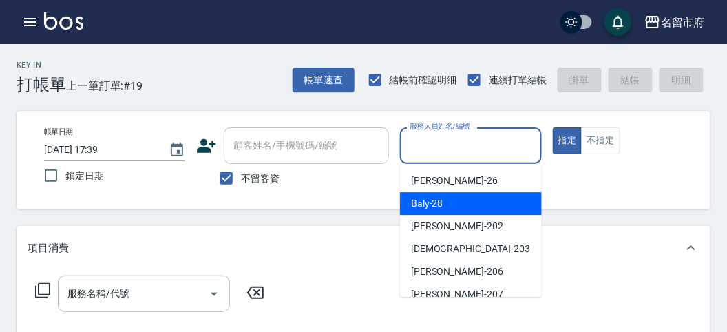
drag, startPoint x: 441, startPoint y: 197, endPoint x: 413, endPoint y: 222, distance: 38.0
click at [441, 197] on div "Baly -28" at bounding box center [471, 203] width 142 height 23
type input "Baly-28"
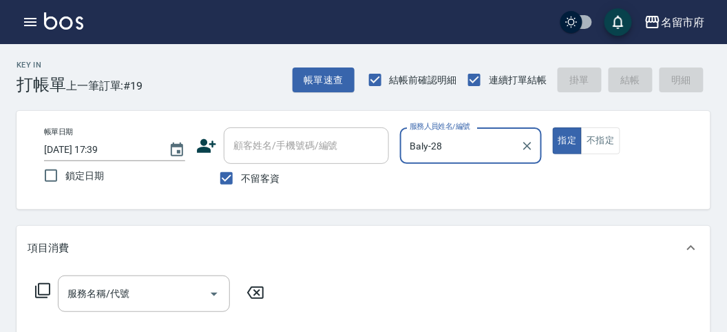
click at [45, 294] on icon at bounding box center [42, 290] width 15 height 15
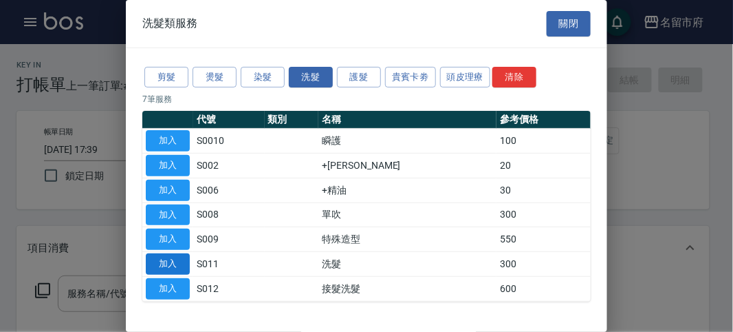
click at [164, 262] on button "加入" at bounding box center [168, 263] width 44 height 21
type input "洗髮(S011)"
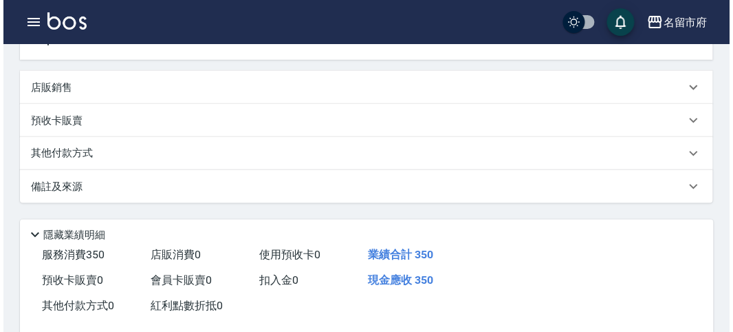
scroll to position [402, 0]
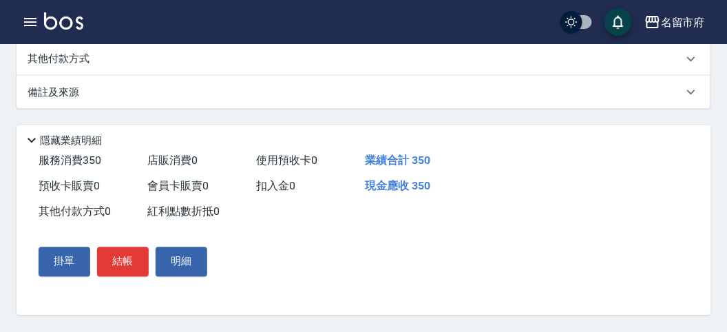
type input "350"
click at [131, 259] on button "結帳" at bounding box center [123, 261] width 52 height 29
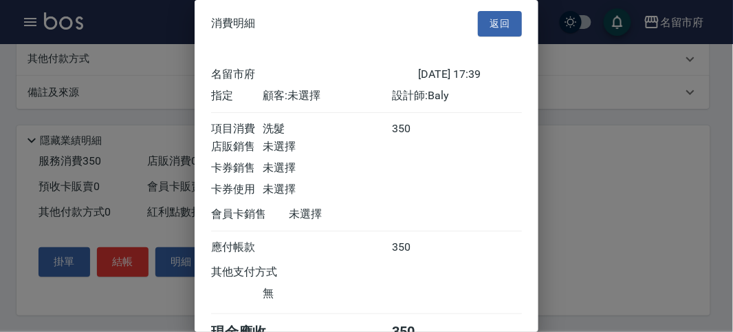
scroll to position [76, 0]
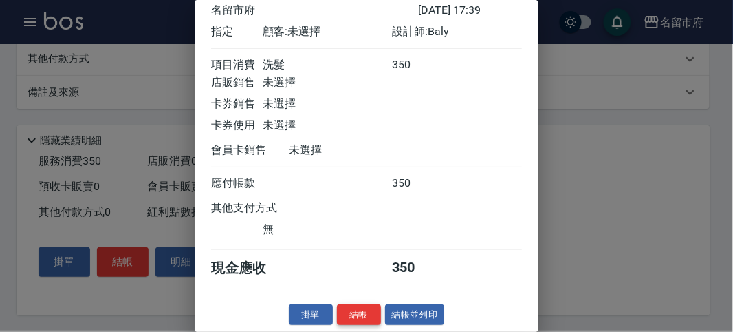
click at [354, 307] on button "結帳" at bounding box center [359, 314] width 44 height 21
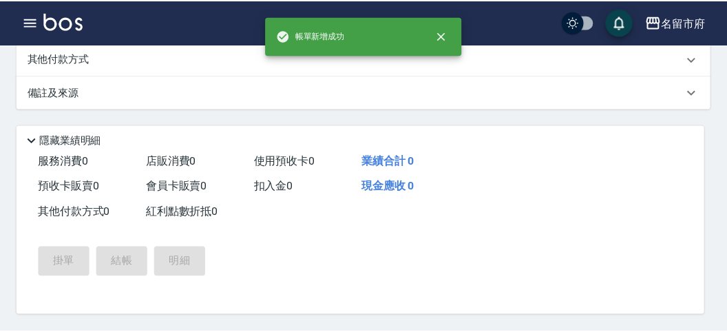
scroll to position [0, 0]
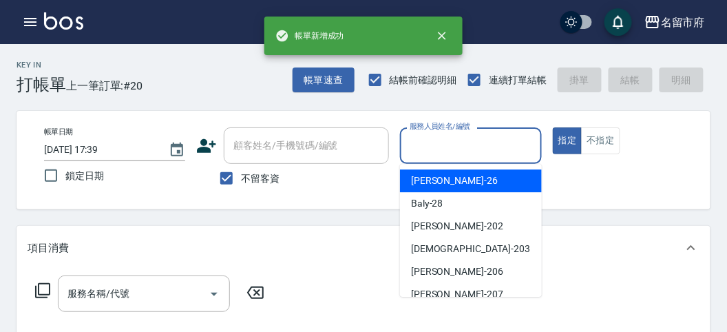
drag, startPoint x: 439, startPoint y: 144, endPoint x: 439, endPoint y: 160, distance: 15.8
click at [439, 143] on input "服務人員姓名/編號" at bounding box center [470, 145] width 129 height 24
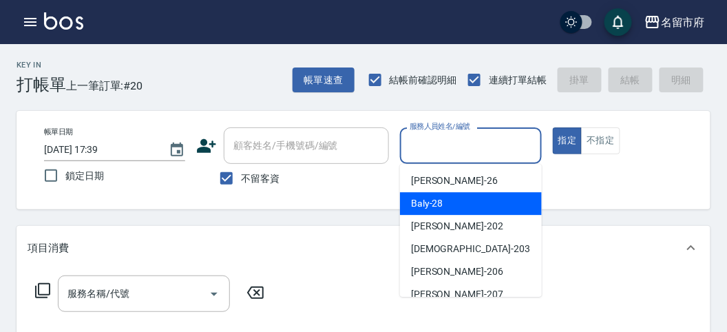
click at [431, 203] on span "Baly -28" at bounding box center [427, 203] width 32 height 14
type input "Baly-28"
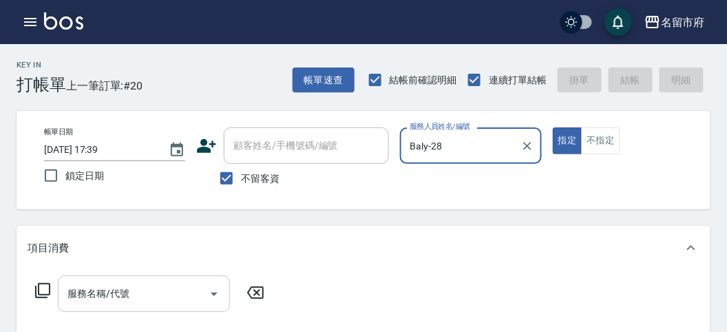
click at [169, 286] on input "服務名稱/代號" at bounding box center [133, 293] width 139 height 24
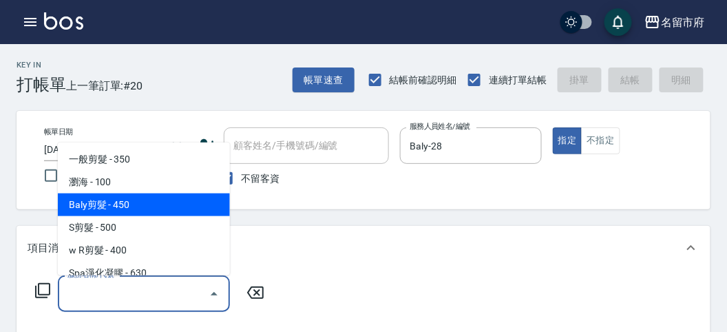
click at [158, 200] on span "Baly剪髮 - 450" at bounding box center [144, 204] width 172 height 23
type input "Baly剪髮(C004)"
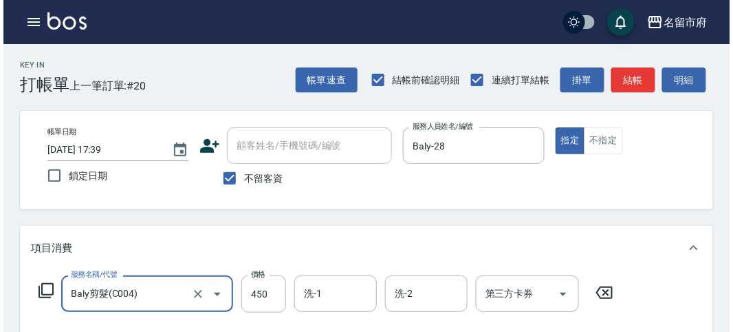
scroll to position [402, 0]
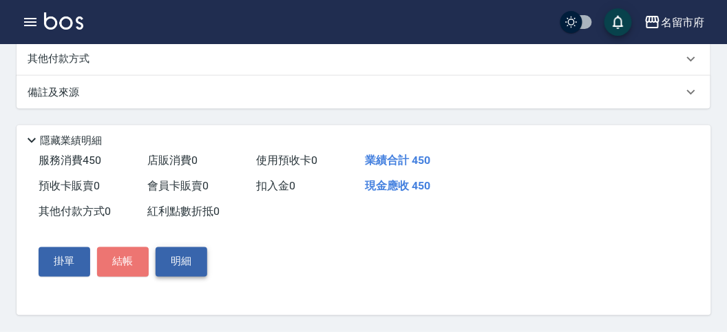
drag, startPoint x: 126, startPoint y: 257, endPoint x: 181, endPoint y: 254, distance: 55.1
click at [126, 256] on button "結帳" at bounding box center [123, 261] width 52 height 29
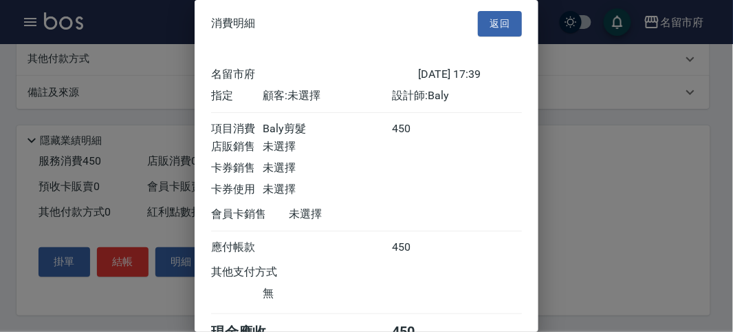
scroll to position [76, 0]
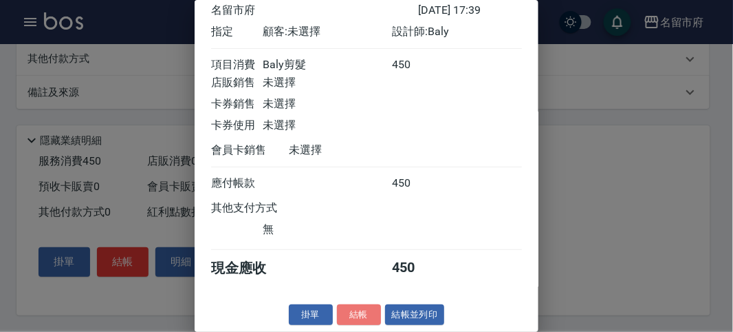
click at [373, 314] on button "結帳" at bounding box center [359, 314] width 44 height 21
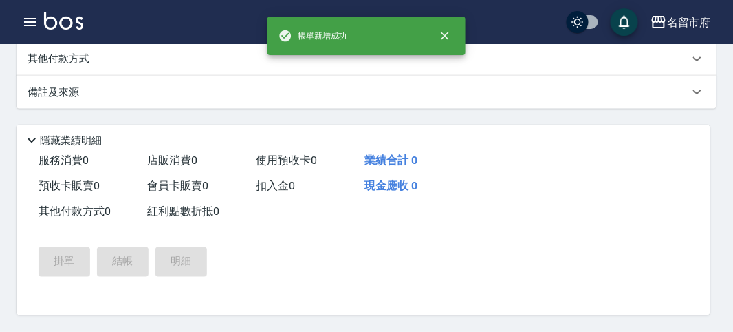
scroll to position [0, 0]
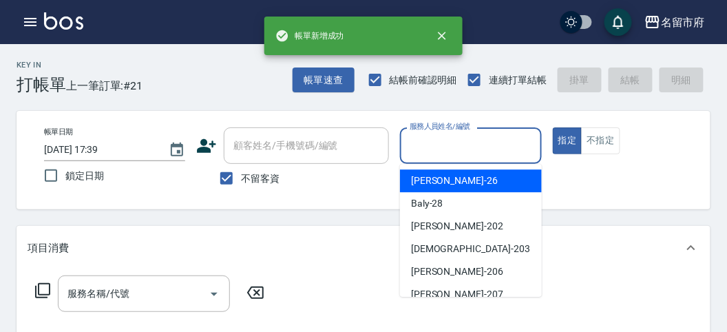
drag, startPoint x: 441, startPoint y: 144, endPoint x: 434, endPoint y: 205, distance: 60.9
click at [441, 145] on input "服務人員姓名/編號" at bounding box center [470, 145] width 129 height 24
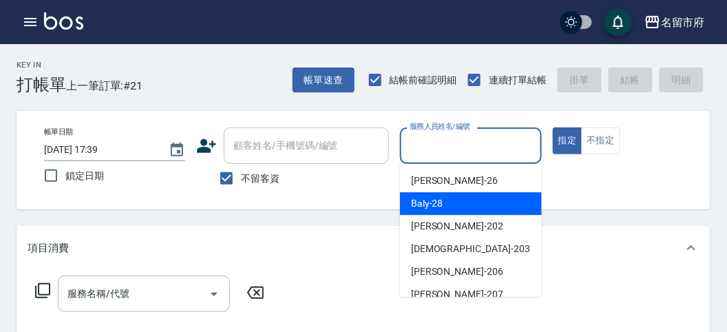
click at [434, 204] on span "Baly -28" at bounding box center [427, 203] width 32 height 14
type input "Baly-28"
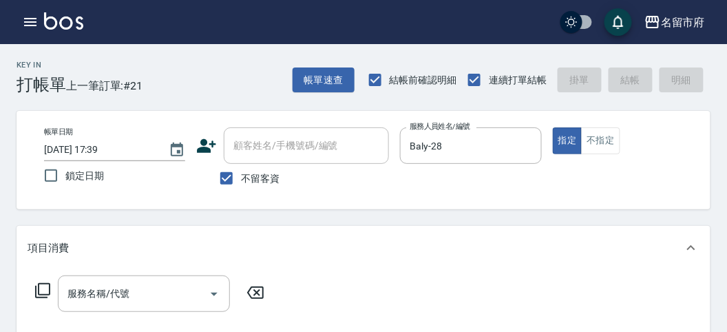
click at [41, 290] on icon at bounding box center [42, 290] width 17 height 17
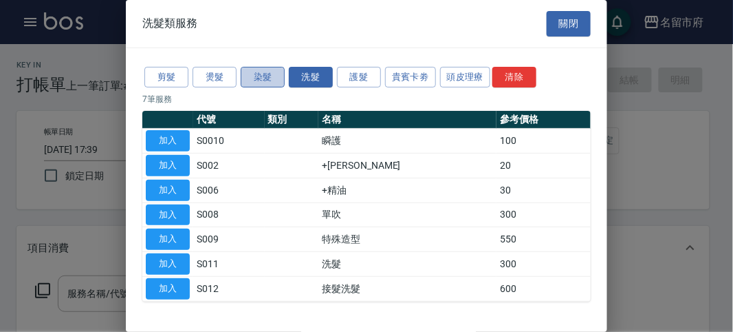
click at [260, 69] on button "染髮" at bounding box center [263, 77] width 44 height 21
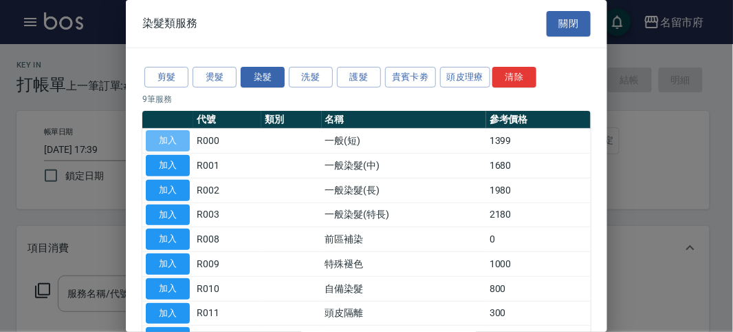
drag, startPoint x: 170, startPoint y: 142, endPoint x: 211, endPoint y: 255, distance: 119.9
click at [170, 147] on button "加入" at bounding box center [168, 140] width 44 height 21
type input "一般(短)(R000)"
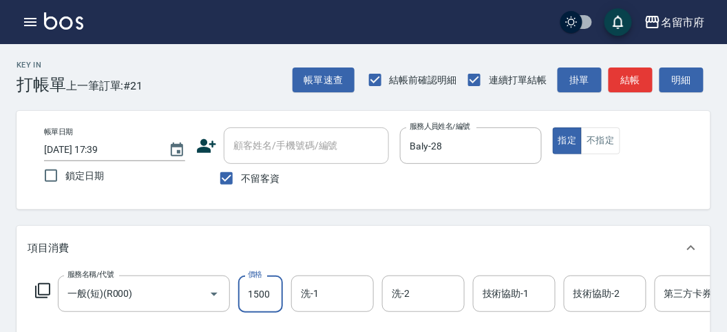
type input "1500"
click at [44, 288] on icon at bounding box center [42, 290] width 17 height 17
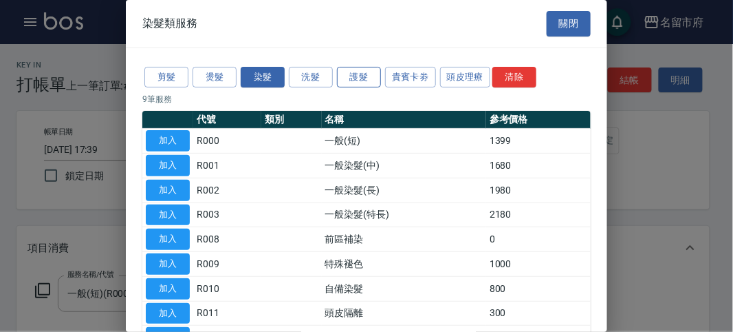
click at [348, 74] on button "護髮" at bounding box center [359, 77] width 44 height 21
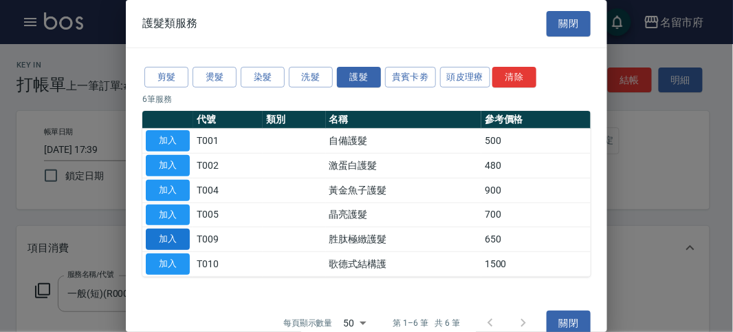
click at [167, 237] on button "加入" at bounding box center [168, 238] width 44 height 21
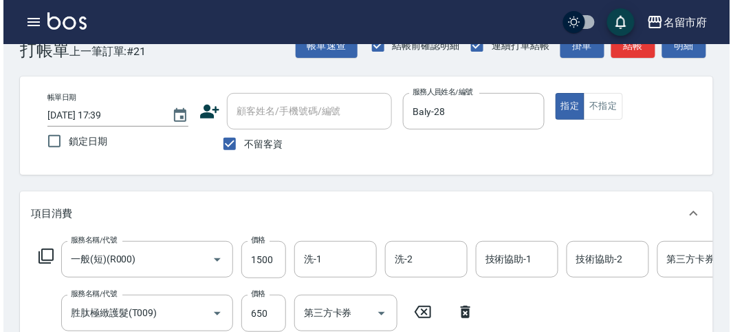
scroll to position [469, 0]
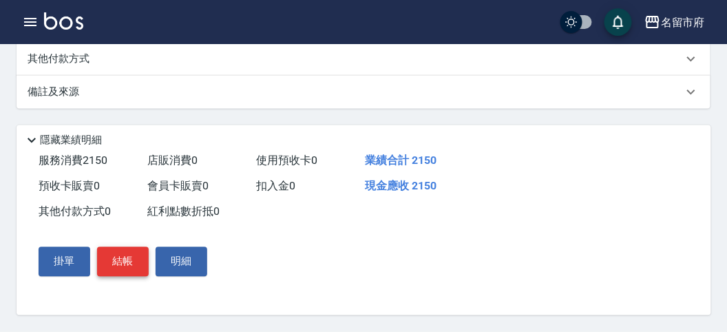
click at [127, 259] on button "結帳" at bounding box center [123, 261] width 52 height 29
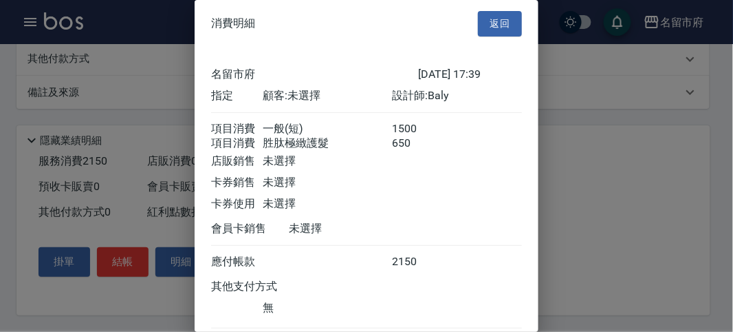
scroll to position [92, 0]
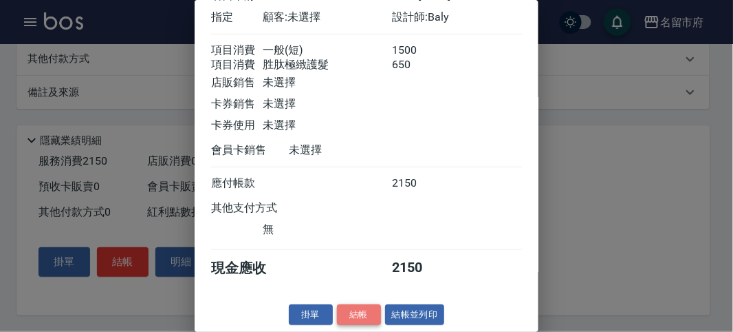
click at [356, 311] on button "結帳" at bounding box center [359, 314] width 44 height 21
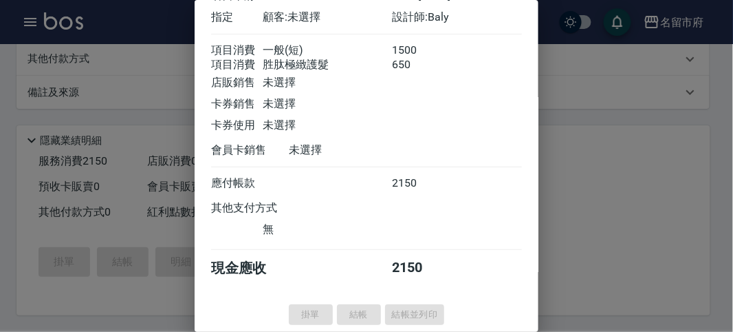
type input "[DATE] 17:40"
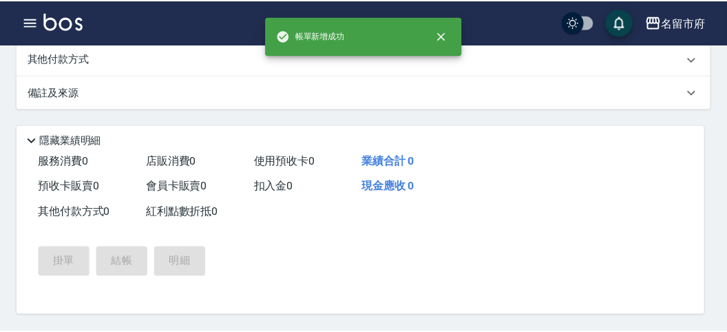
scroll to position [0, 0]
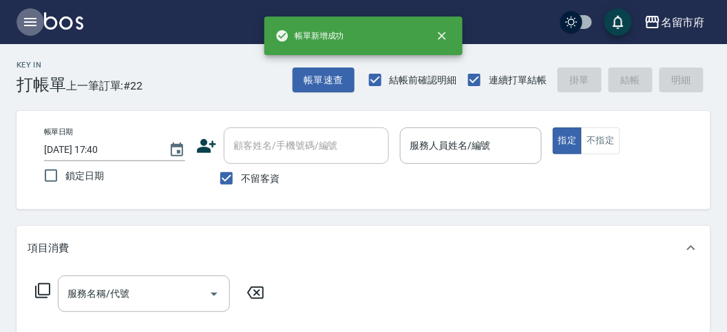
click at [33, 18] on icon "button" at bounding box center [30, 22] width 12 height 8
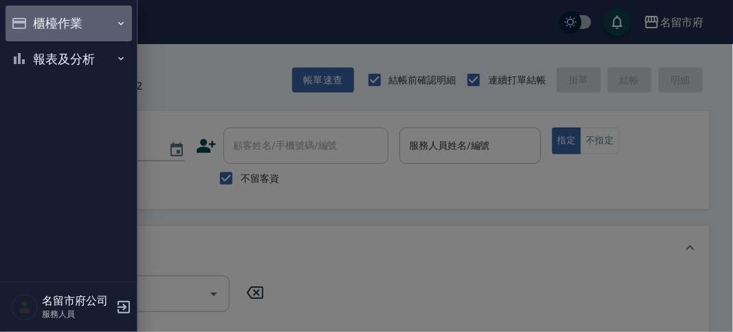
click at [32, 18] on button "櫃檯作業" at bounding box center [69, 24] width 127 height 36
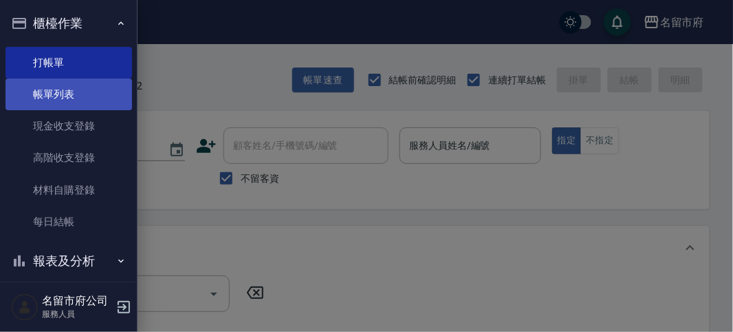
click at [31, 86] on link "帳單列表" at bounding box center [69, 94] width 127 height 32
click at [52, 96] on link "帳單列表" at bounding box center [69, 94] width 127 height 32
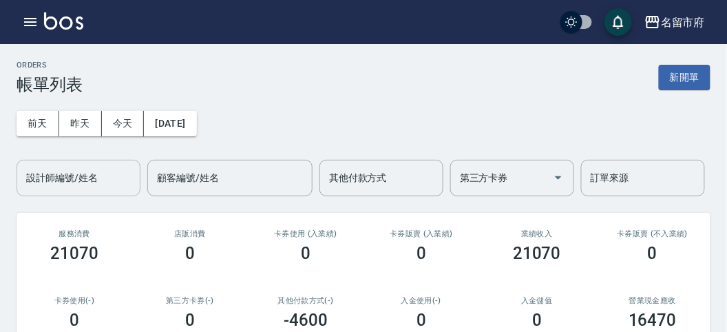
click at [104, 180] on input "設計師編號/姓名" at bounding box center [78, 178] width 111 height 24
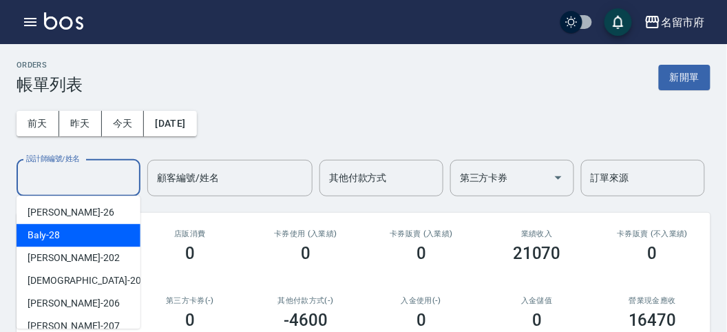
drag, startPoint x: 89, startPoint y: 244, endPoint x: 94, endPoint y: 237, distance: 8.3
click at [91, 243] on div "Baly -28" at bounding box center [79, 235] width 124 height 23
type input "Baly-28"
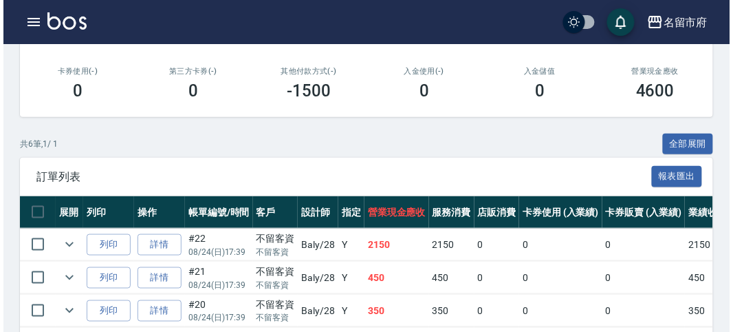
scroll to position [386, 0]
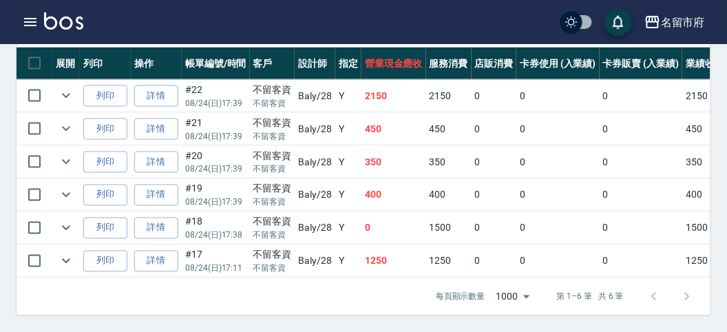
click at [32, 23] on icon "button" at bounding box center [30, 22] width 17 height 17
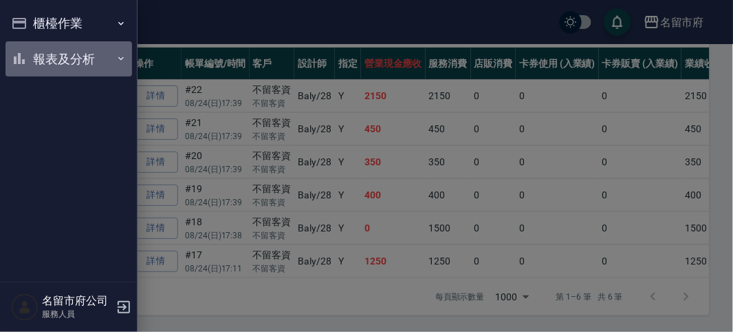
click at [45, 49] on button "報表及分析" at bounding box center [69, 59] width 127 height 36
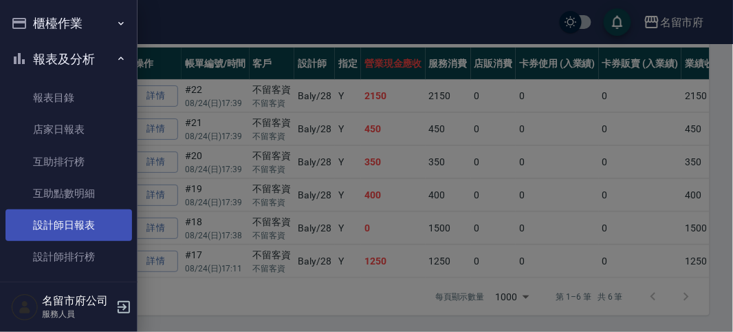
click at [67, 228] on link "設計師日報表" at bounding box center [69, 225] width 127 height 32
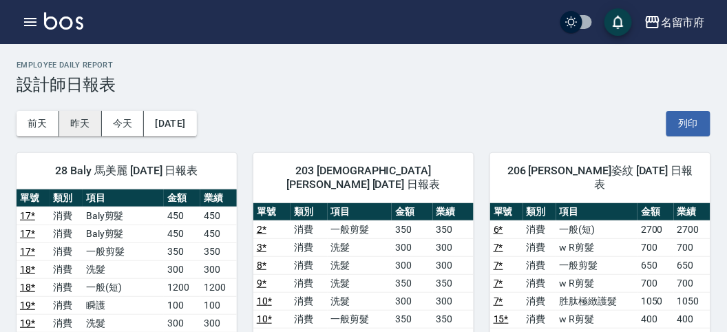
click at [76, 122] on button "昨天" at bounding box center [80, 123] width 43 height 25
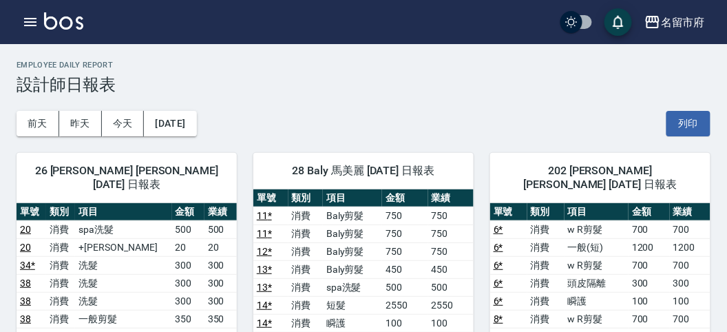
scroll to position [382, 0]
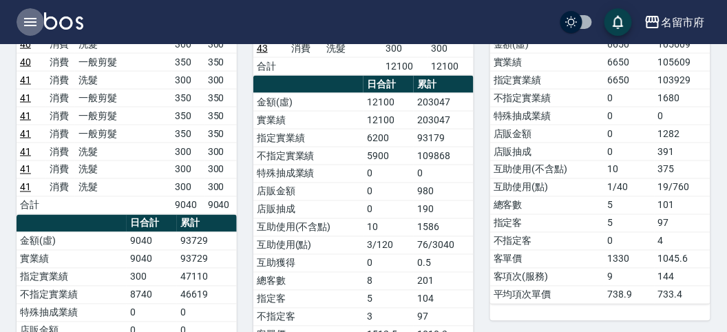
click at [21, 22] on button "button" at bounding box center [31, 22] width 28 height 28
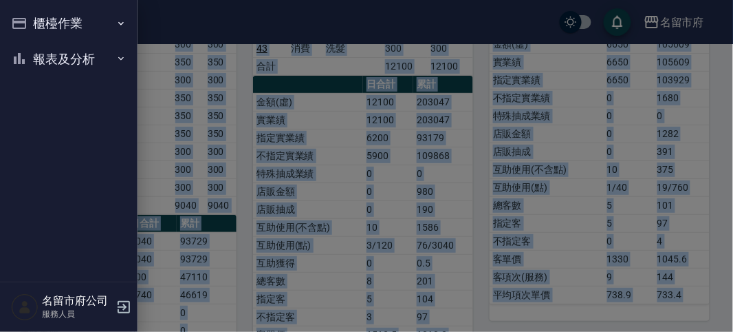
click at [21, 22] on div "櫃檯作業 打帳單 帳單列表 現金收支登錄 高階收支登錄 材料自購登錄 每日結帳 報表及分析 報表目錄 店家日報表 互助排行榜 互助點數明細 設計師日報表 設計…" at bounding box center [69, 166] width 138 height 332
click at [184, 72] on div at bounding box center [366, 166] width 733 height 332
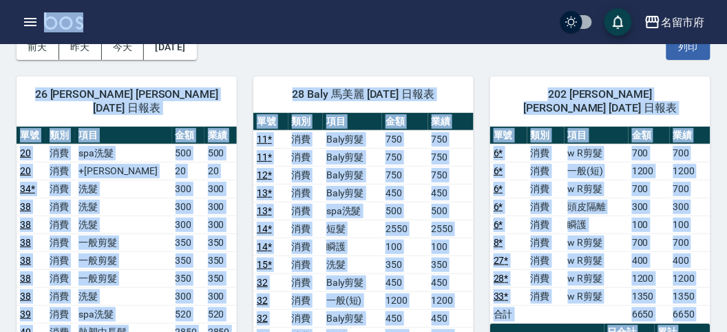
scroll to position [0, 0]
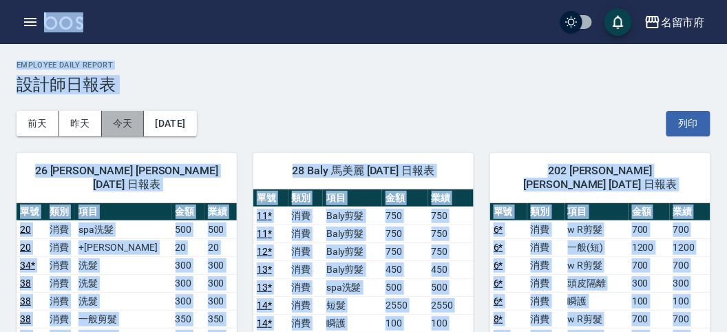
click at [111, 121] on button "今天" at bounding box center [123, 123] width 43 height 25
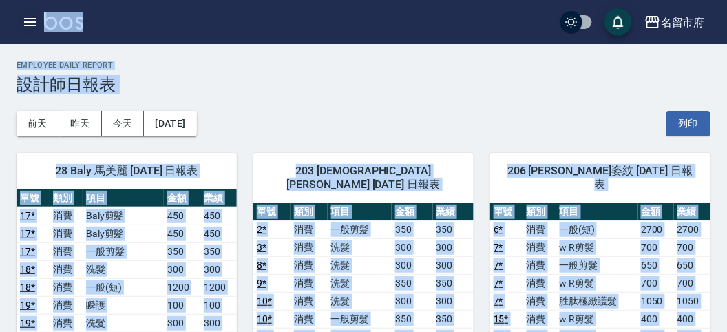
click at [28, 21] on icon "button" at bounding box center [30, 22] width 12 height 8
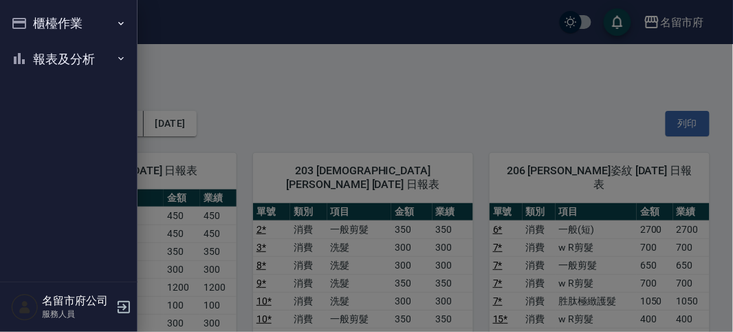
click at [28, 21] on div "櫃檯作業 打帳單 帳單列表 現金收支登錄 高階收支登錄 材料自購登錄 每日結帳 報表及分析 報表目錄 店家日報表 互助排行榜 互助點數明細 設計師日報表 設計…" at bounding box center [69, 166] width 138 height 332
click at [28, 21] on button "櫃檯作業" at bounding box center [69, 24] width 127 height 36
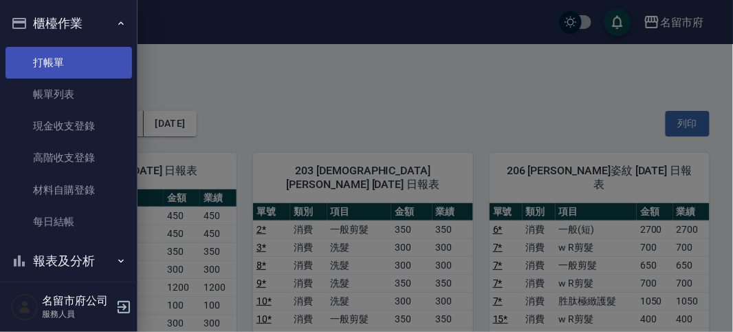
click at [37, 65] on link "打帳單" at bounding box center [69, 63] width 127 height 32
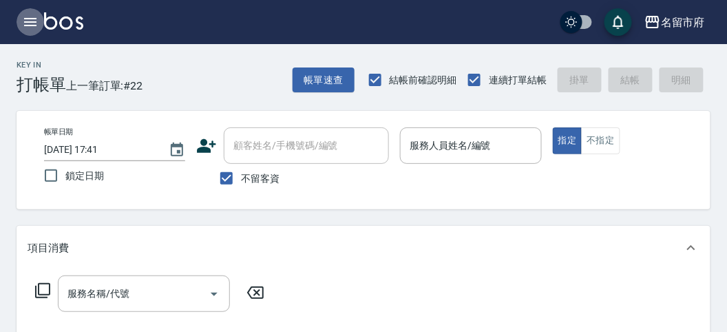
click at [28, 28] on icon "button" at bounding box center [30, 22] width 17 height 17
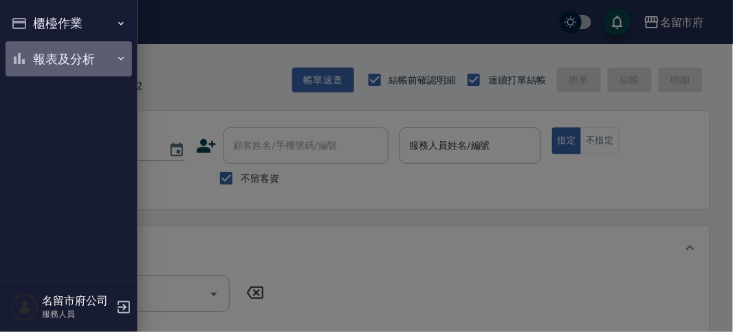
drag, startPoint x: 74, startPoint y: 59, endPoint x: 87, endPoint y: 84, distance: 27.7
click at [74, 60] on button "報表及分析" at bounding box center [69, 59] width 127 height 36
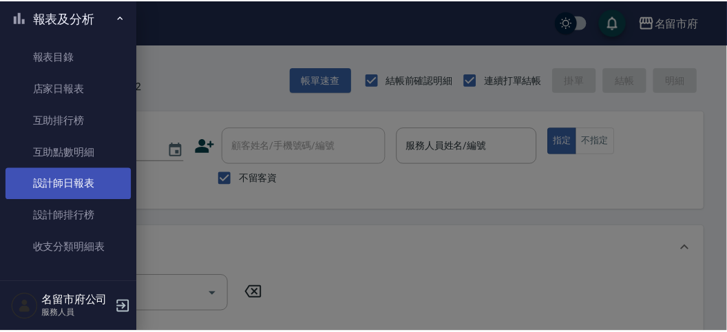
scroll to position [45, 0]
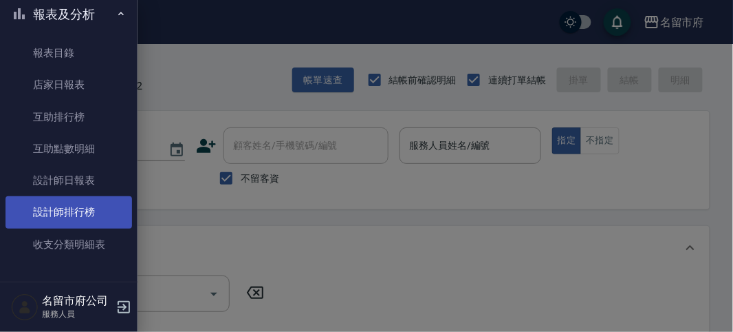
click at [119, 208] on link "設計師排行榜" at bounding box center [69, 212] width 127 height 32
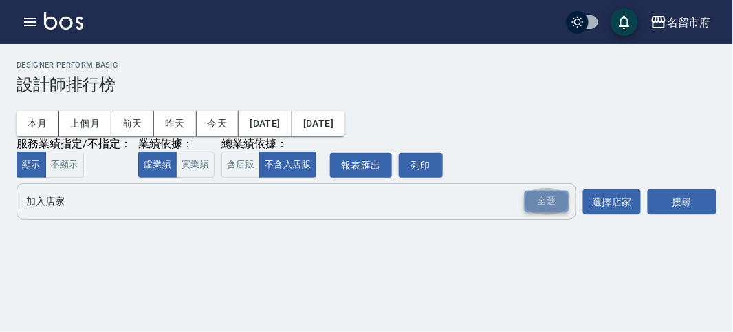
click at [542, 200] on div "全選" at bounding box center [547, 201] width 44 height 21
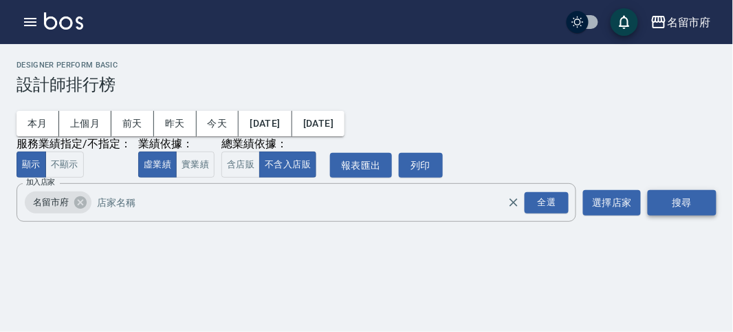
click at [697, 199] on button "搜尋" at bounding box center [682, 202] width 69 height 25
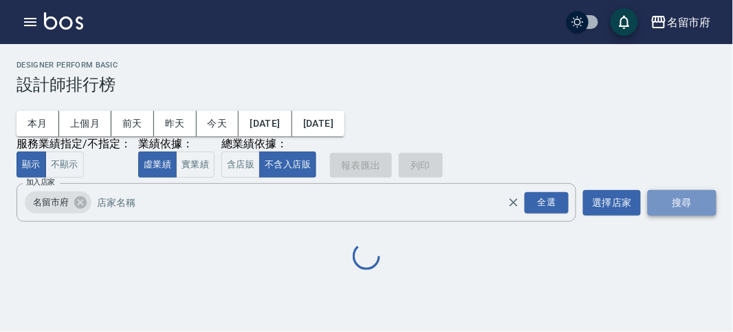
click at [697, 199] on button "搜尋" at bounding box center [682, 202] width 69 height 25
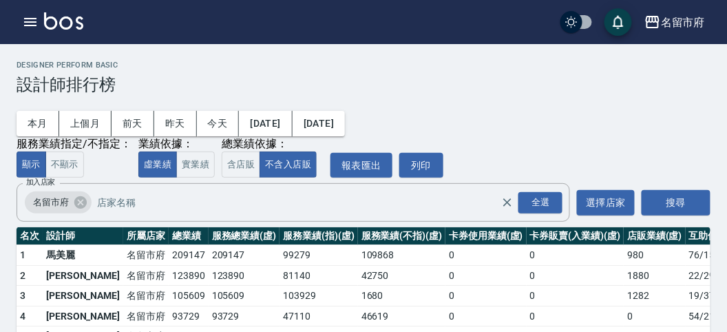
scroll to position [120, 0]
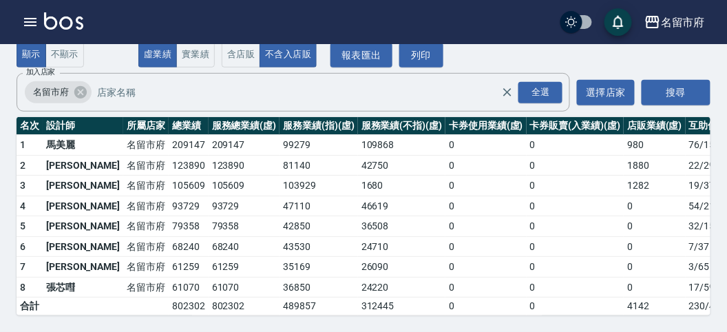
click at [63, 17] on img at bounding box center [63, 20] width 39 height 17
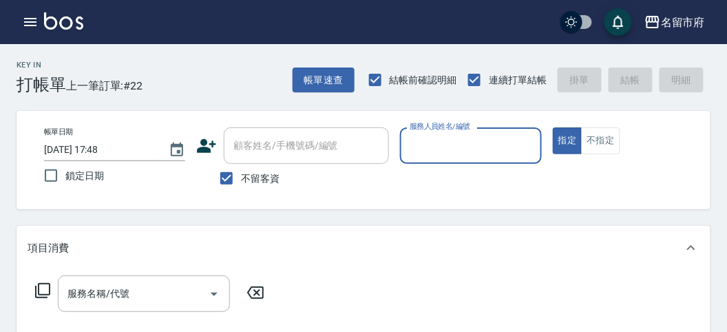
click at [477, 133] on div "服務人員姓名/編號" at bounding box center [470, 145] width 141 height 36
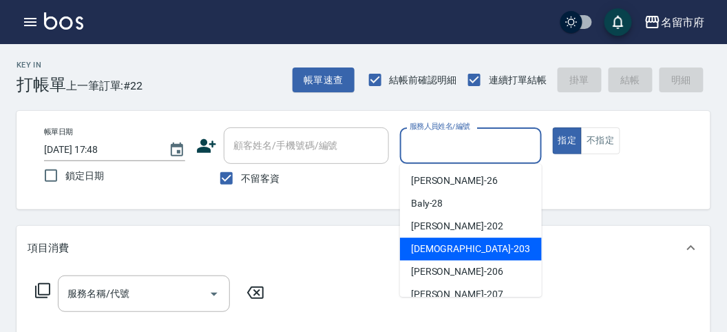
click at [444, 252] on span "聖德 -203" at bounding box center [470, 248] width 119 height 14
type input "聖德-203"
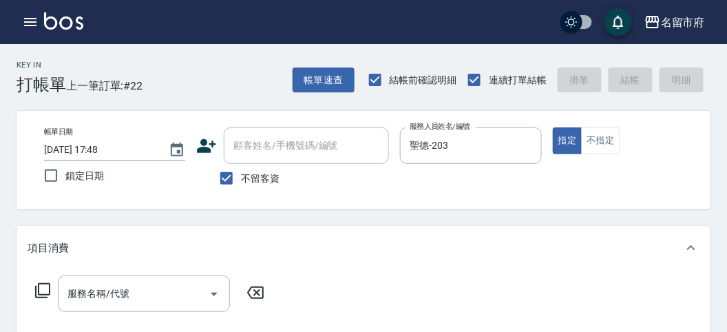
click at [45, 286] on icon at bounding box center [42, 290] width 17 height 17
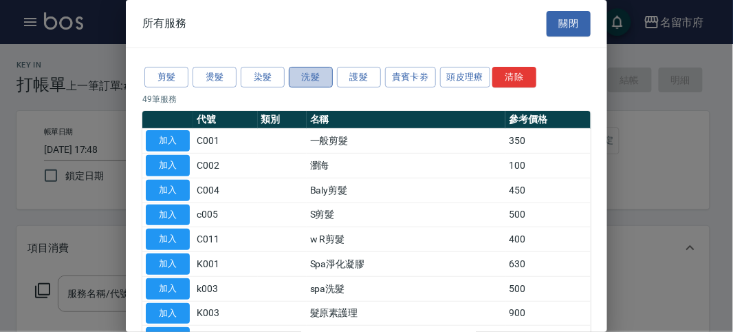
click at [304, 78] on button "洗髮" at bounding box center [311, 77] width 44 height 21
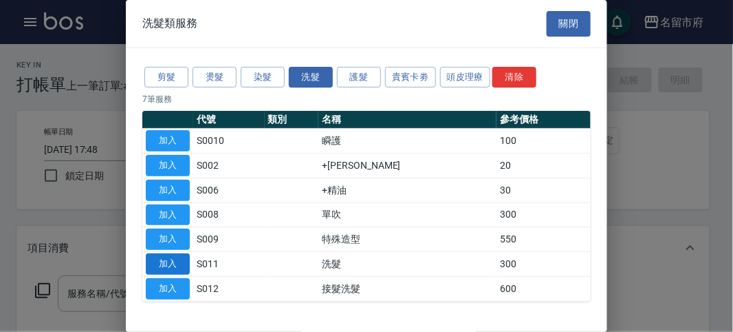
click at [166, 264] on button "加入" at bounding box center [168, 263] width 44 height 21
type input "洗髮(S011)"
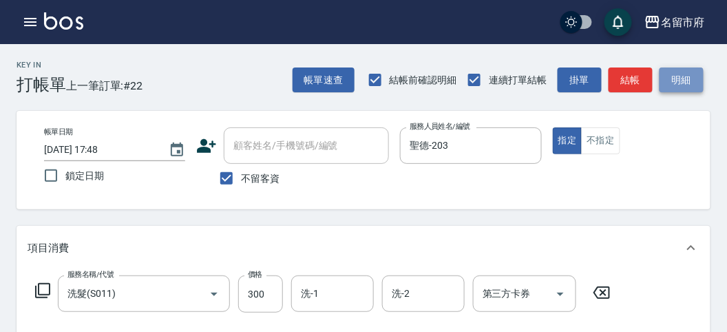
click at [679, 86] on button "明細" at bounding box center [681, 79] width 44 height 25
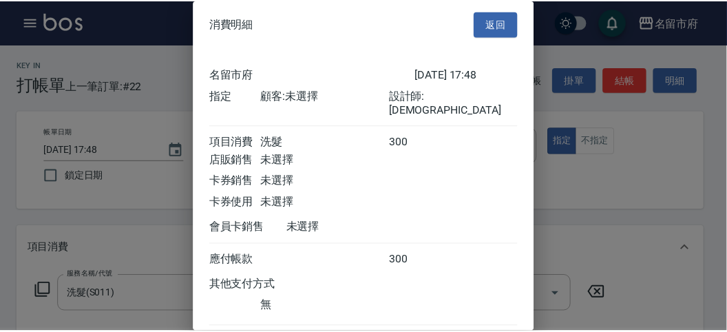
scroll to position [76, 0]
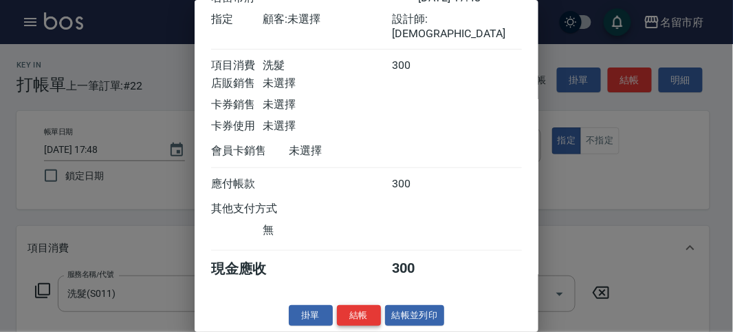
click at [365, 312] on button "結帳" at bounding box center [359, 315] width 44 height 21
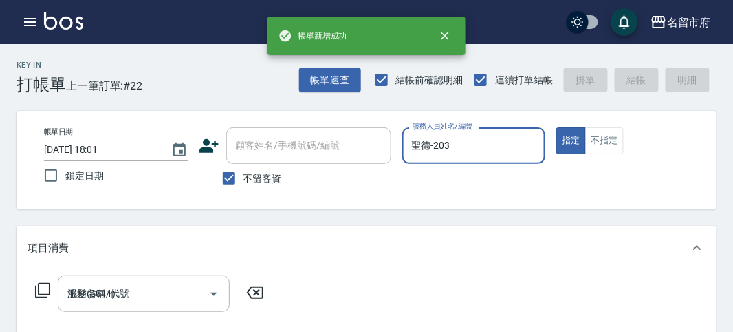
type input "[DATE] 18:01"
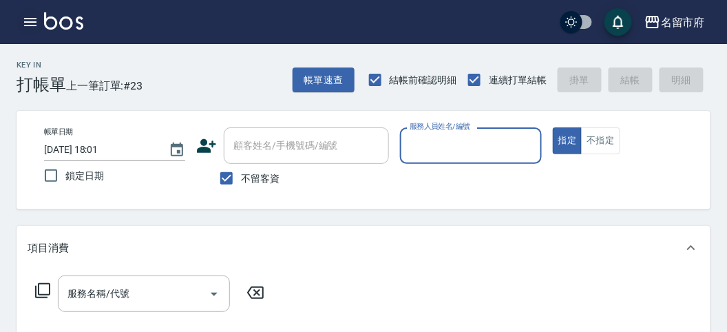
click at [26, 31] on button "button" at bounding box center [31, 22] width 28 height 28
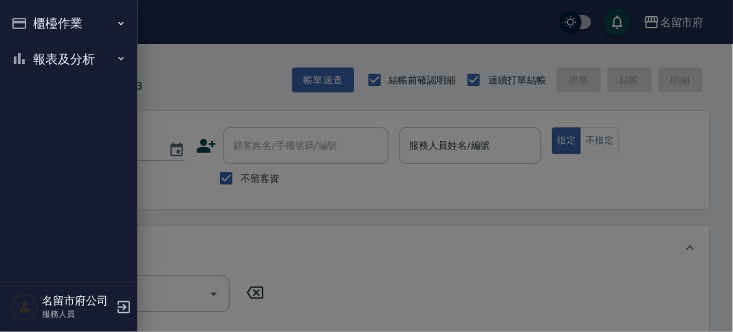
click at [41, 66] on button "報表及分析" at bounding box center [69, 59] width 127 height 36
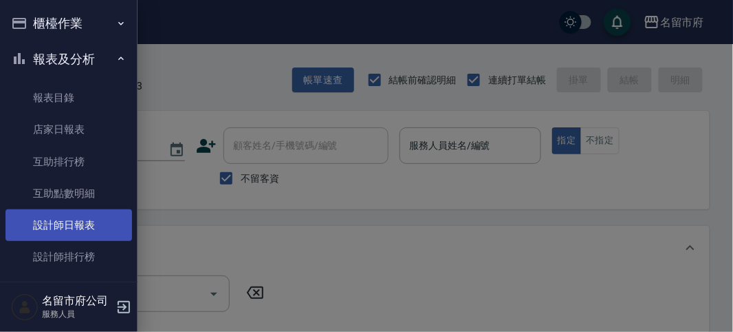
click at [81, 234] on link "設計師日報表" at bounding box center [69, 225] width 127 height 32
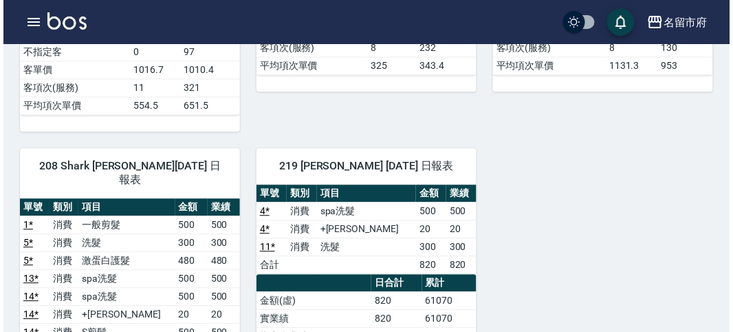
scroll to position [764, 0]
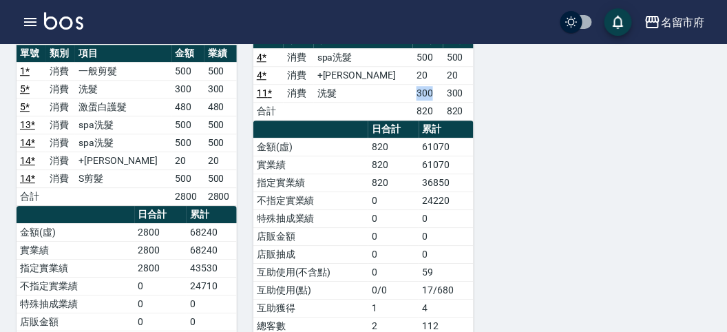
drag, startPoint x: 394, startPoint y: 88, endPoint x: 413, endPoint y: 94, distance: 20.0
click at [413, 94] on td "300" at bounding box center [428, 93] width 30 height 18
click at [28, 23] on icon "button" at bounding box center [30, 22] width 17 height 17
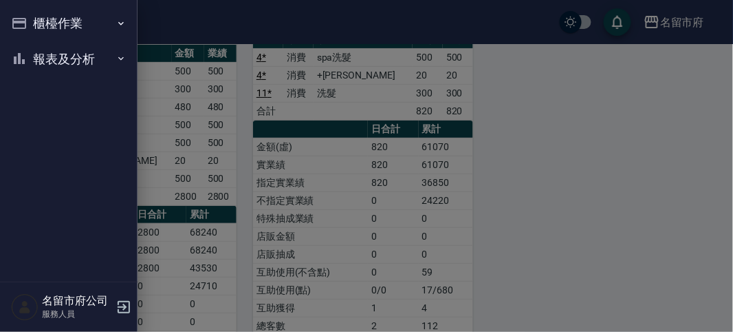
drag, startPoint x: 28, startPoint y: 23, endPoint x: 54, endPoint y: 49, distance: 36.5
click at [30, 23] on button "櫃檯作業" at bounding box center [69, 24] width 127 height 36
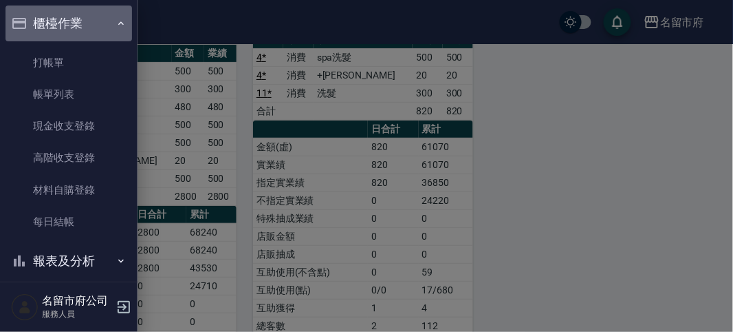
click at [88, 15] on button "櫃檯作業" at bounding box center [69, 24] width 127 height 36
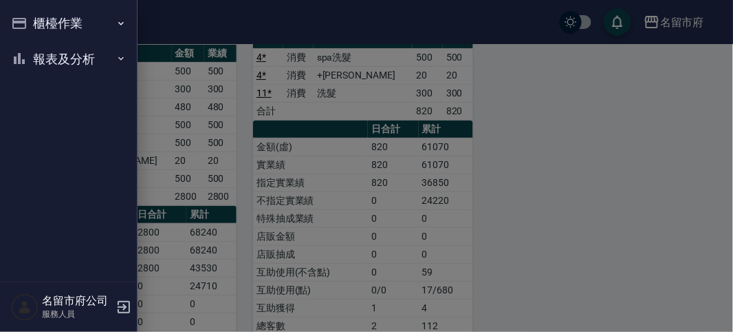
drag, startPoint x: 101, startPoint y: 20, endPoint x: 94, endPoint y: 33, distance: 15.1
click at [98, 25] on button "櫃檯作業" at bounding box center [69, 24] width 127 height 36
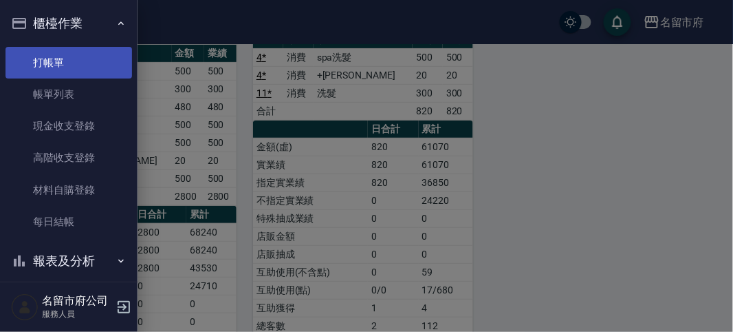
click at [77, 49] on link "打帳單" at bounding box center [69, 63] width 127 height 32
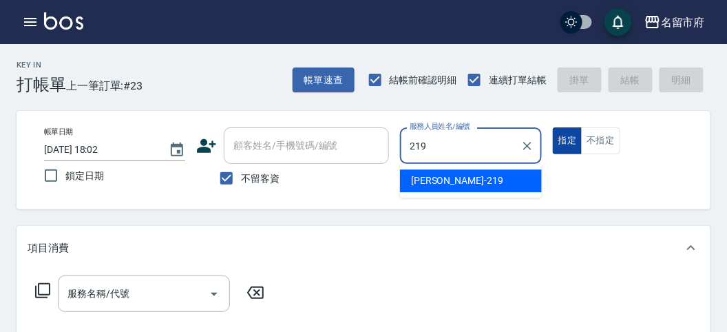
type input "[PERSON_NAME]-219"
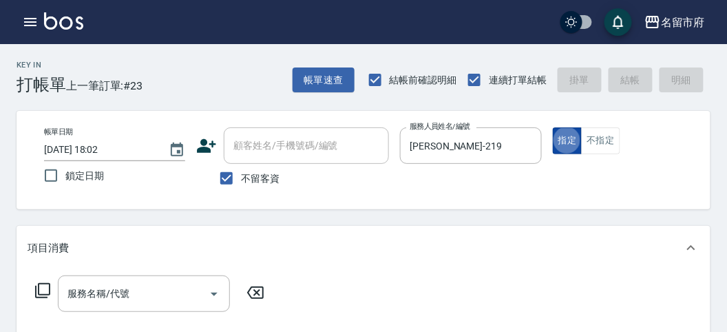
type button "true"
click at [35, 289] on icon at bounding box center [42, 290] width 15 height 15
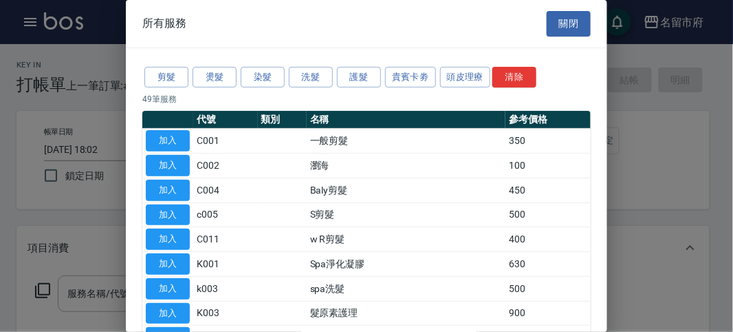
click at [319, 76] on button "洗髮" at bounding box center [311, 77] width 44 height 21
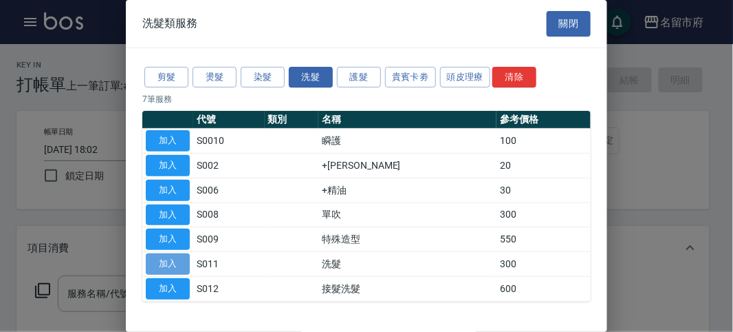
click at [178, 263] on button "加入" at bounding box center [168, 263] width 44 height 21
type input "洗髮(S011)"
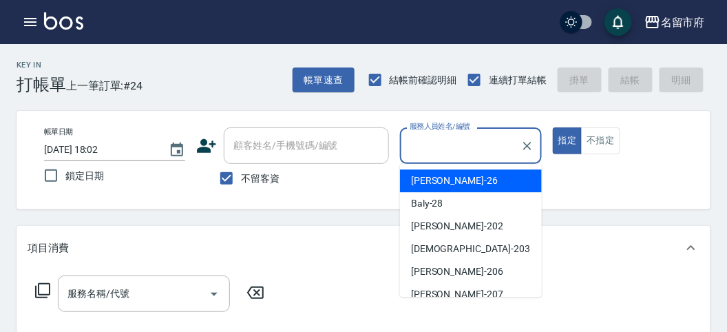
scroll to position [0, 125]
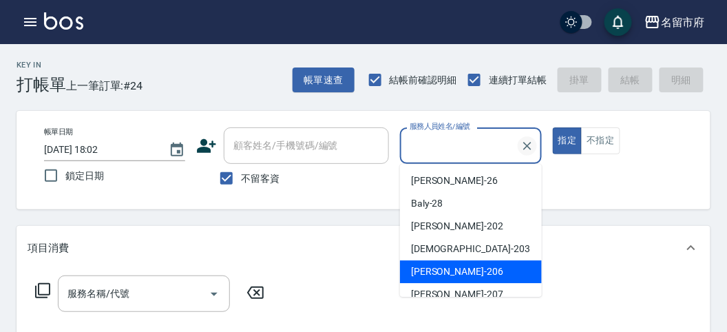
click at [527, 146] on icon "Clear" at bounding box center [527, 146] width 8 height 8
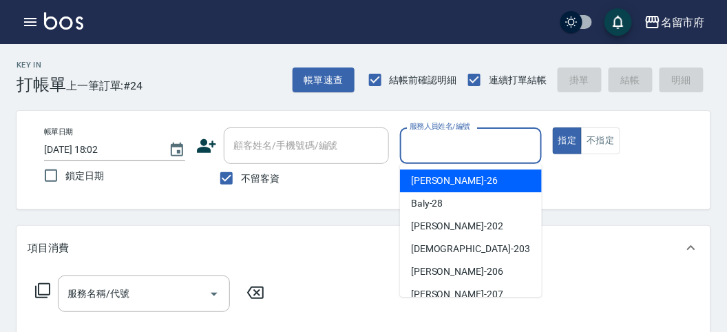
scroll to position [0, 0]
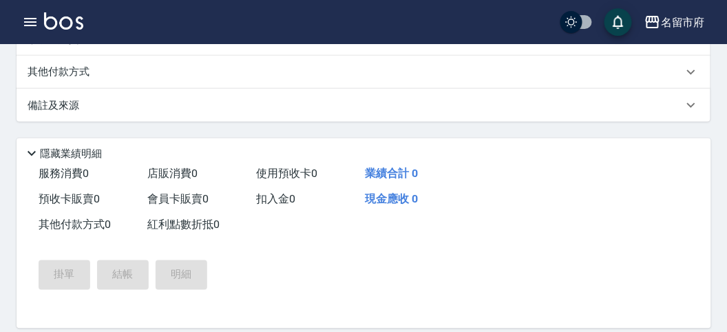
scroll to position [402, 0]
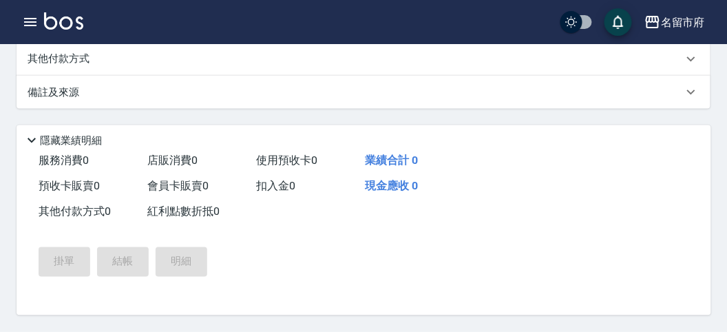
drag, startPoint x: 194, startPoint y: 266, endPoint x: 193, endPoint y: 256, distance: 9.7
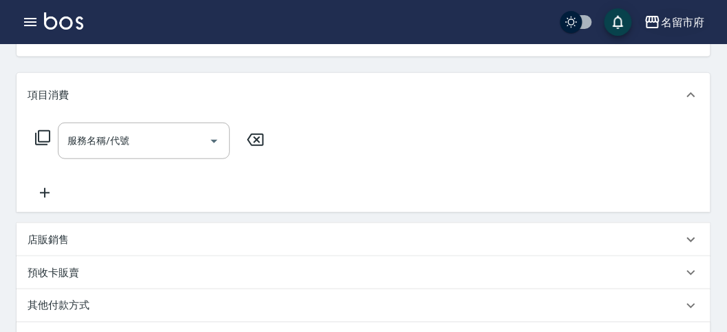
scroll to position [0, 0]
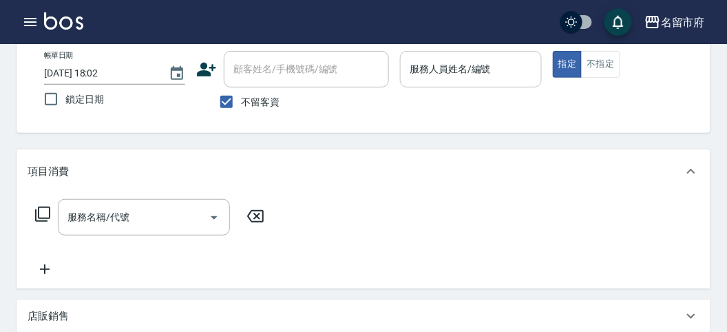
drag, startPoint x: 471, startPoint y: 6, endPoint x: 509, endPoint y: 5, distance: 37.9
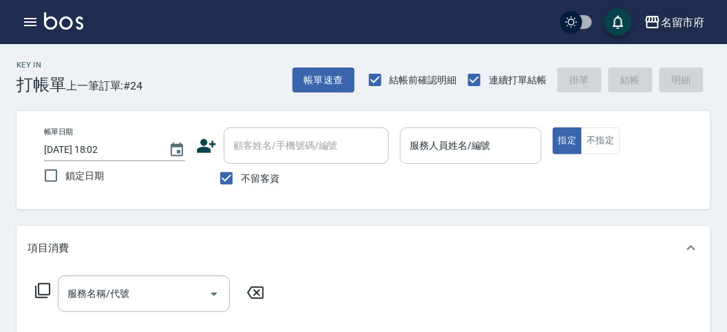
scroll to position [76, 0]
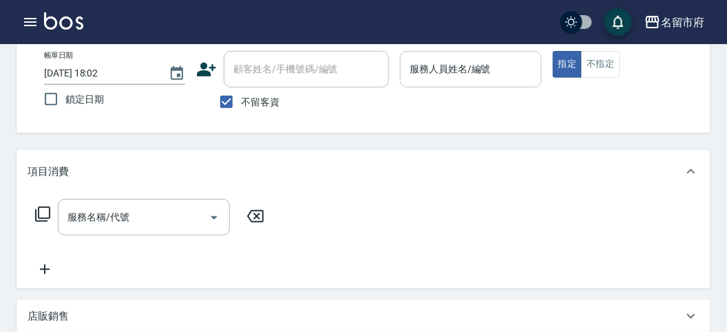
click at [431, 323] on div "店販銷售" at bounding box center [363, 315] width 693 height 33
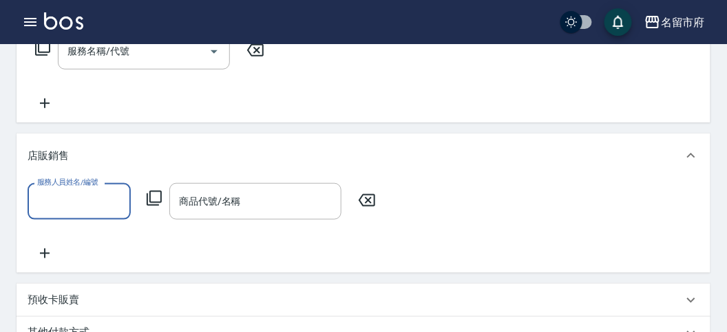
scroll to position [0, 0]
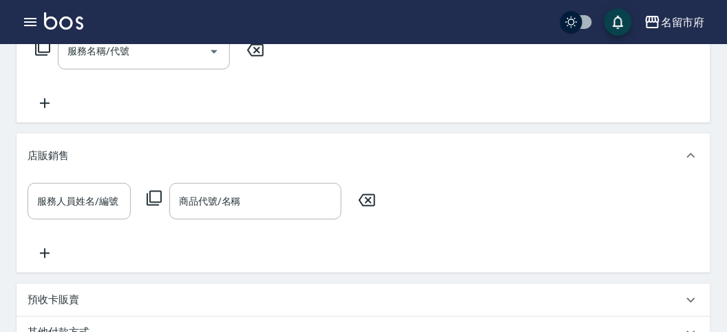
drag, startPoint x: 415, startPoint y: 188, endPoint x: 393, endPoint y: 187, distance: 22.0
click at [401, 189] on div "店販銷售 服務人員姓名/編號 服務人員姓名/編號 商品代號/名稱 商品代號/名稱" at bounding box center [363, 202] width 693 height 139
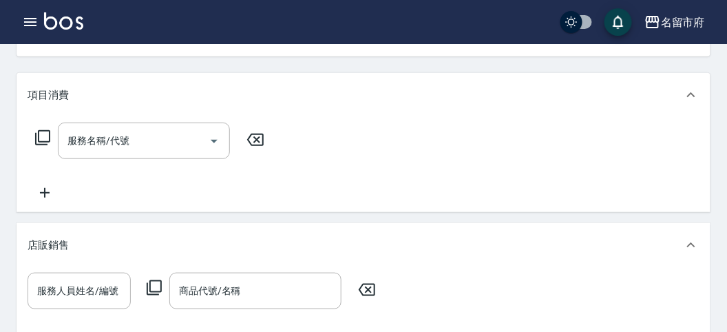
click at [473, 137] on div "服務名稱/代號 服務名稱/代號" at bounding box center [363, 164] width 693 height 95
click at [45, 200] on icon at bounding box center [45, 192] width 34 height 17
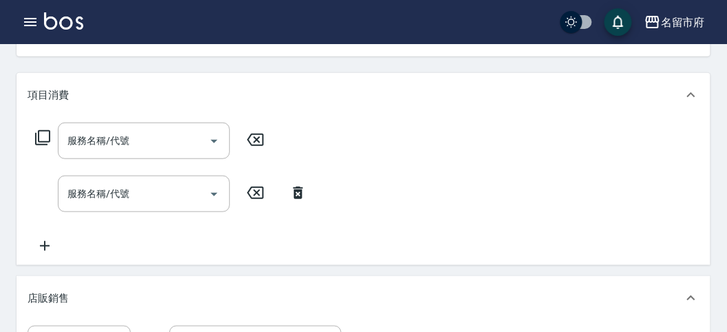
drag, startPoint x: 305, startPoint y: 195, endPoint x: 297, endPoint y: 196, distance: 8.3
click at [301, 196] on icon at bounding box center [298, 192] width 34 height 17
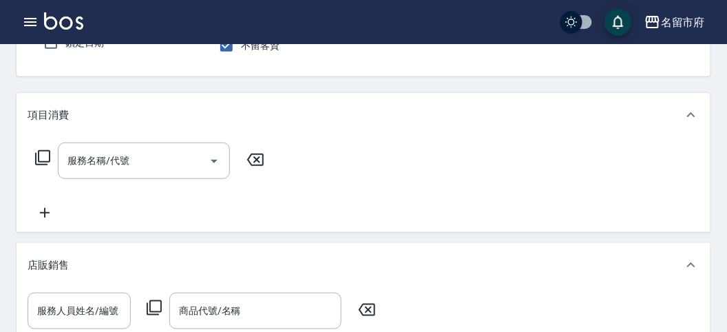
scroll to position [210, 0]
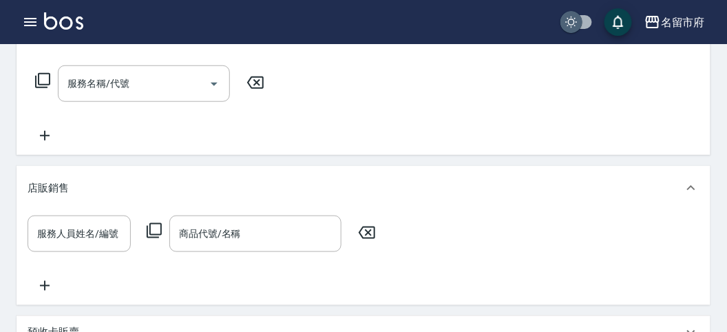
click at [579, 23] on input "checkbox" at bounding box center [571, 22] width 66 height 22
checkbox input "true"
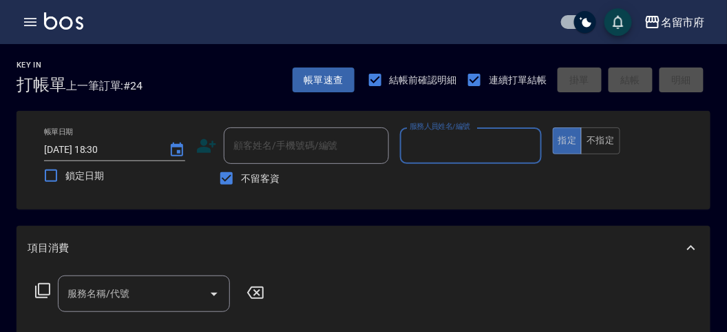
click at [585, 25] on input "checkbox" at bounding box center [585, 22] width 66 height 22
checkbox input "false"
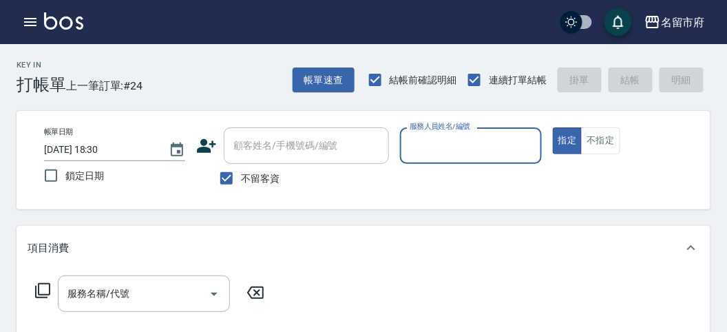
click at [32, 21] on icon "button" at bounding box center [30, 22] width 12 height 8
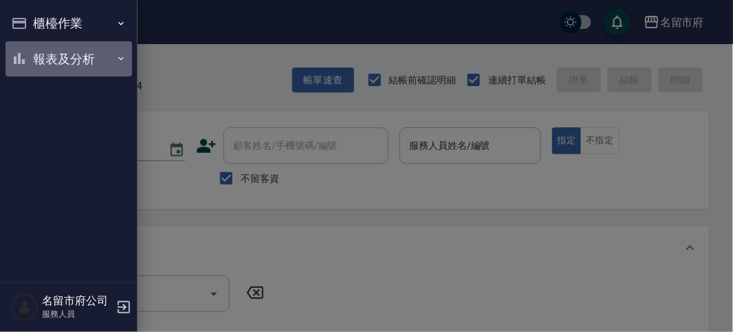
click at [54, 56] on button "報表及分析" at bounding box center [69, 59] width 127 height 36
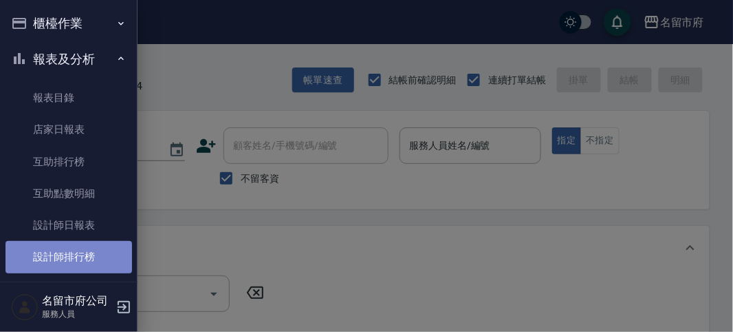
click at [69, 253] on link "設計師排行榜" at bounding box center [69, 257] width 127 height 32
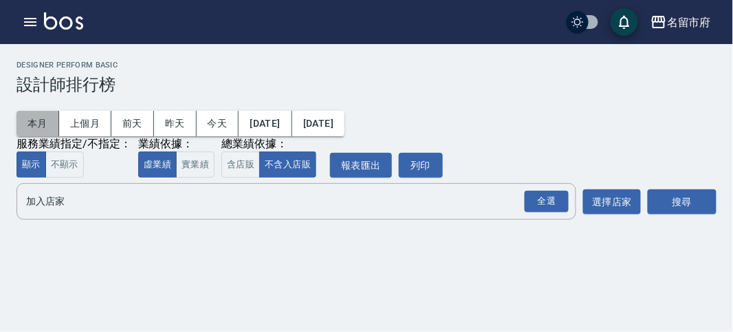
click at [36, 127] on button "本月" at bounding box center [38, 123] width 43 height 25
click at [541, 197] on div "全選" at bounding box center [547, 201] width 44 height 21
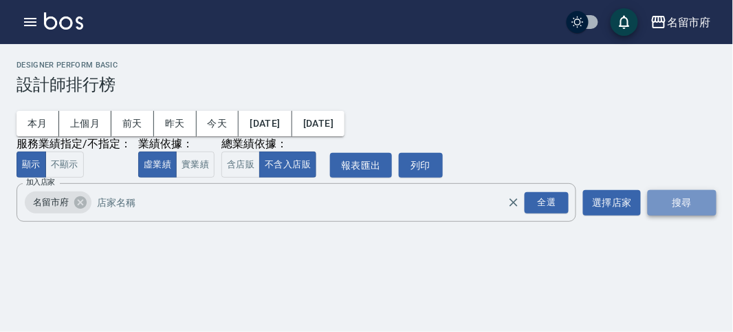
drag, startPoint x: 674, startPoint y: 200, endPoint x: 662, endPoint y: 200, distance: 12.4
click at [672, 200] on button "搜尋" at bounding box center [682, 202] width 69 height 25
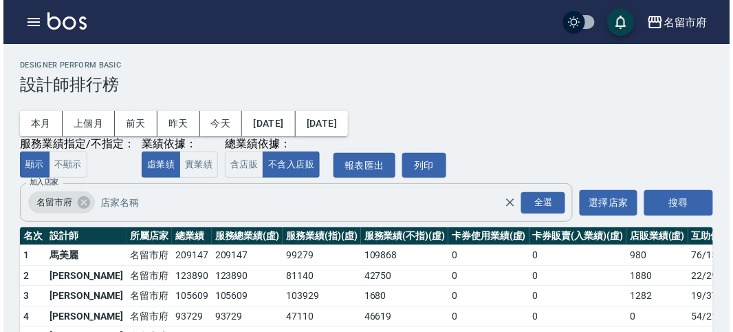
scroll to position [120, 0]
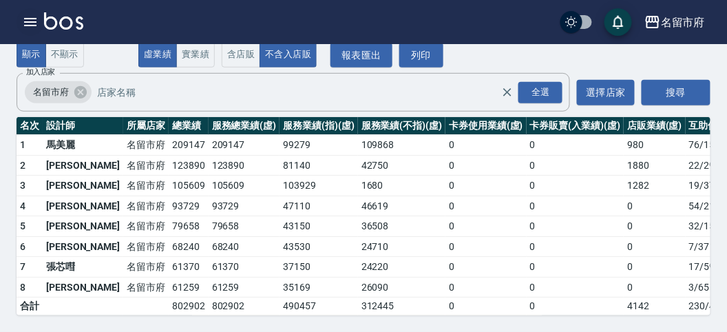
click at [36, 21] on icon "button" at bounding box center [30, 22] width 17 height 17
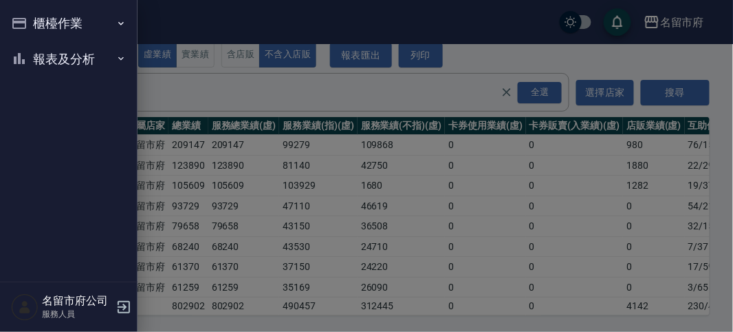
click at [36, 19] on button "櫃檯作業" at bounding box center [69, 24] width 127 height 36
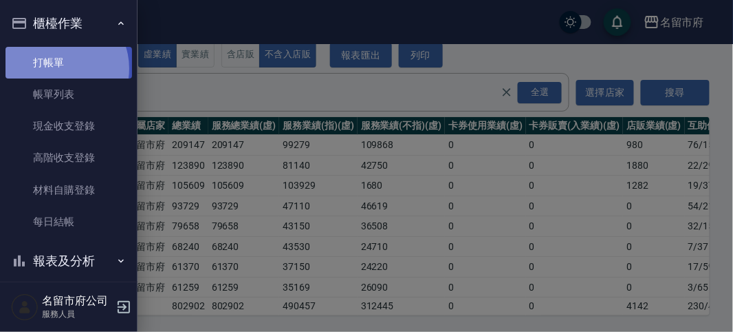
click at [59, 68] on link "打帳單" at bounding box center [69, 63] width 127 height 32
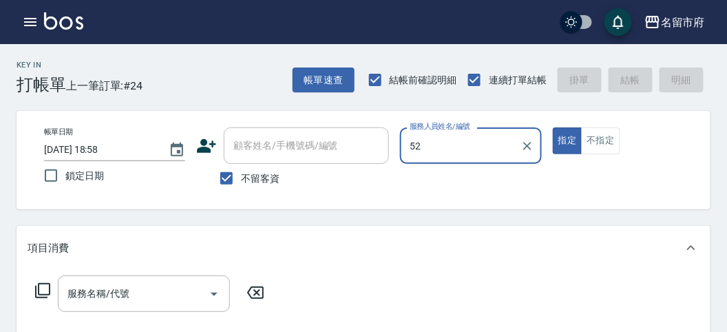
type input "5"
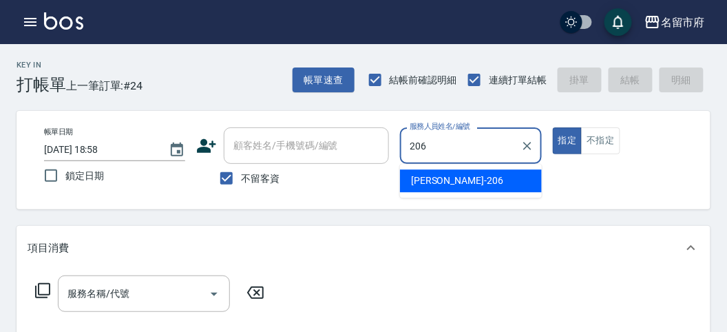
type input "[PERSON_NAME]-206"
type button "true"
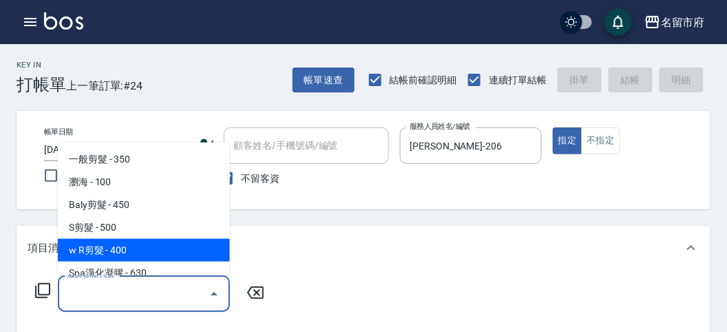
type input "w R剪髮(C011)"
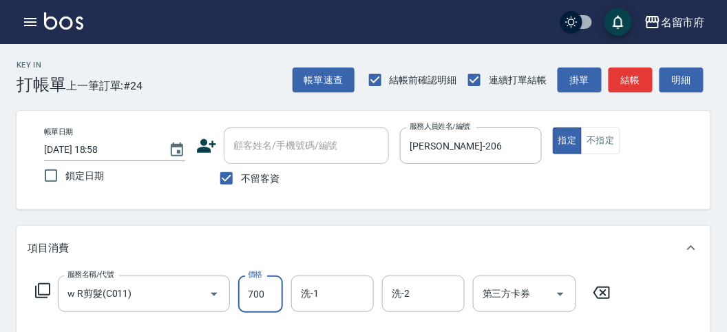
type input "700"
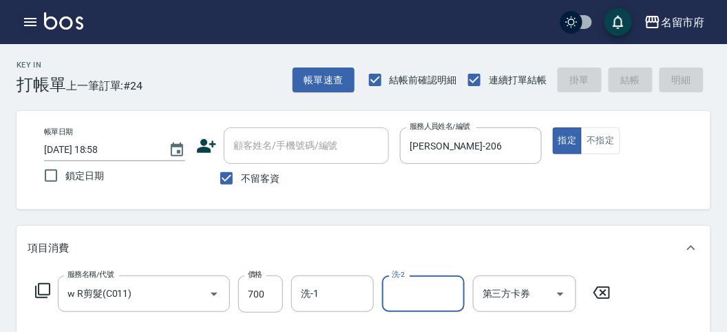
type input "2025/08/24 19:04"
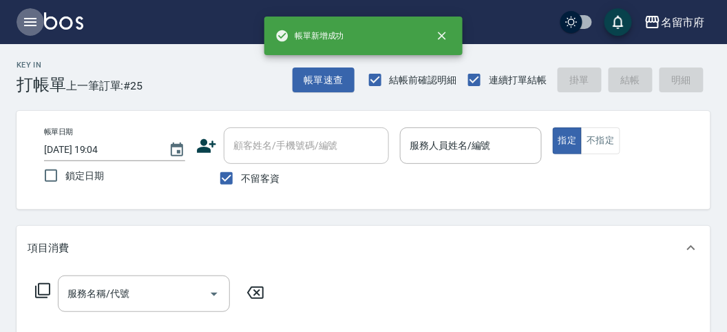
click at [28, 24] on icon "button" at bounding box center [30, 22] width 17 height 17
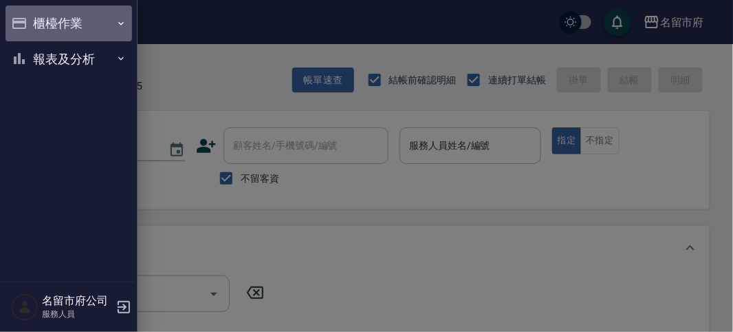
click at [37, 34] on button "櫃檯作業" at bounding box center [69, 24] width 127 height 36
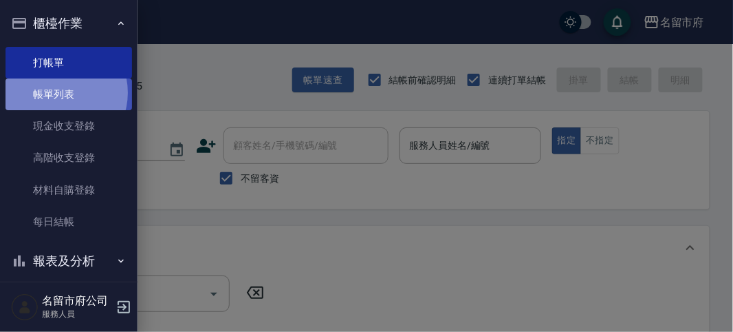
click at [58, 93] on link "帳單列表" at bounding box center [69, 94] width 127 height 32
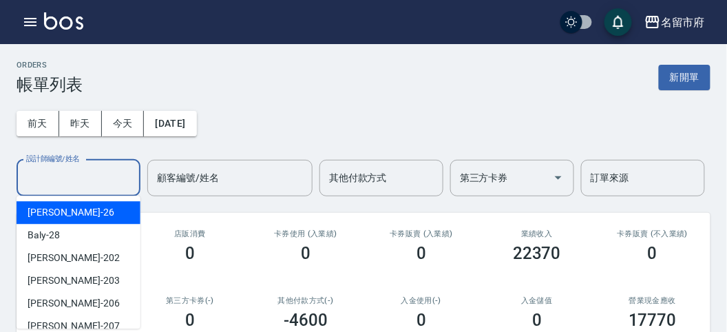
click at [55, 169] on input "設計師編號/姓名" at bounding box center [78, 178] width 111 height 24
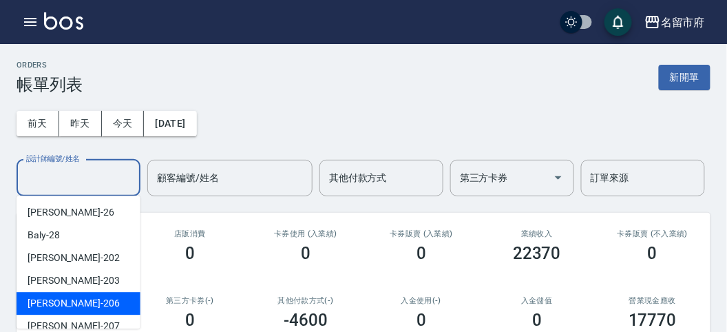
click at [83, 314] on div "[PERSON_NAME] -206" at bounding box center [79, 303] width 124 height 23
type input "[PERSON_NAME]-206"
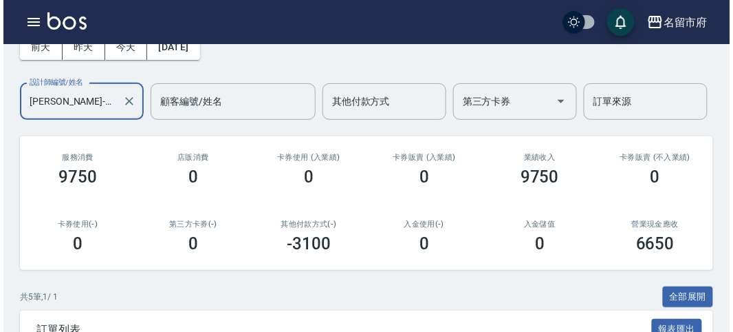
scroll to position [354, 0]
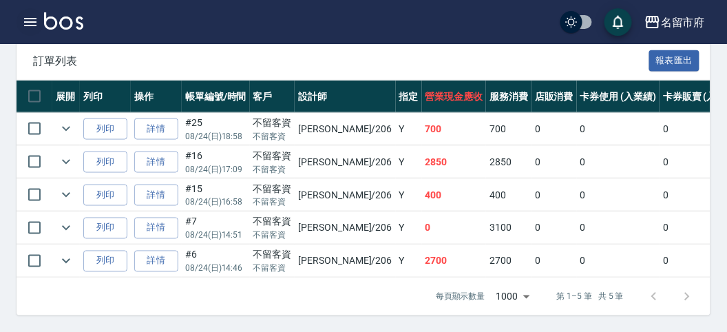
click at [28, 28] on icon "button" at bounding box center [30, 22] width 17 height 17
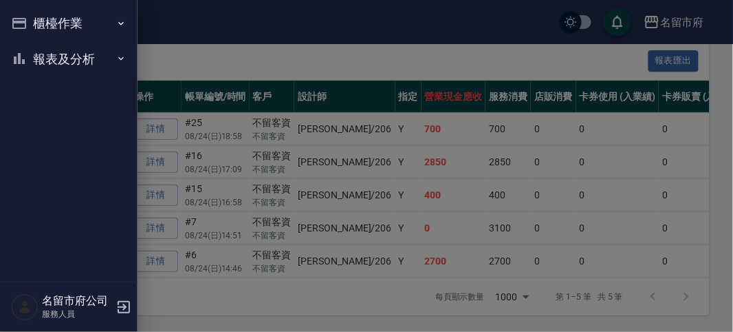
click at [32, 28] on button "櫃檯作業" at bounding box center [69, 24] width 127 height 36
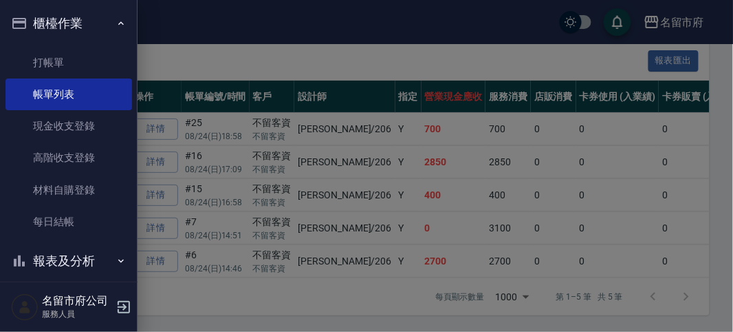
click at [69, 25] on button "櫃檯作業" at bounding box center [69, 24] width 127 height 36
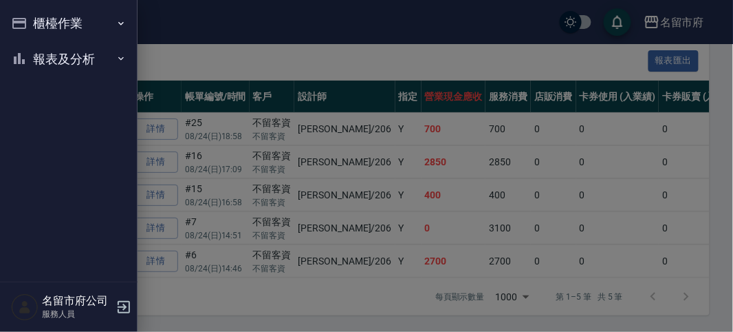
click at [52, 54] on button "報表及分析" at bounding box center [69, 59] width 127 height 36
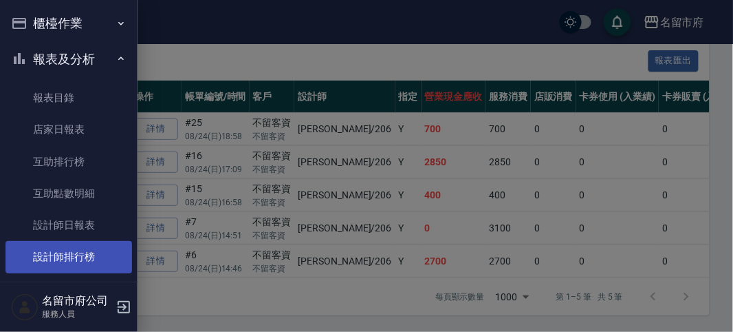
click at [80, 259] on link "設計師排行榜" at bounding box center [69, 257] width 127 height 32
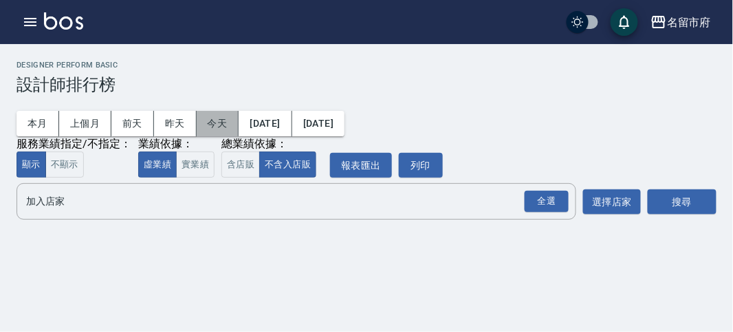
click at [226, 131] on button "今天" at bounding box center [218, 123] width 43 height 25
click at [550, 197] on div "全選" at bounding box center [547, 201] width 44 height 21
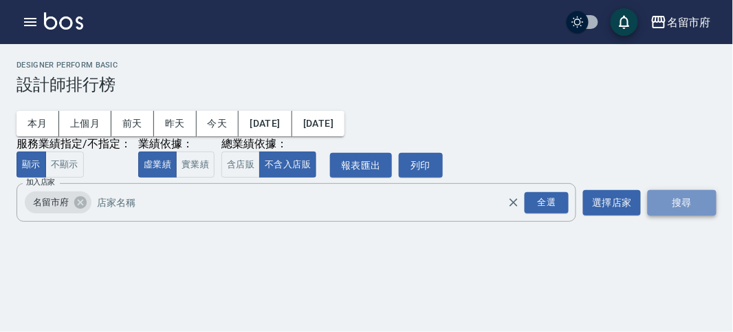
click at [673, 198] on button "搜尋" at bounding box center [682, 202] width 69 height 25
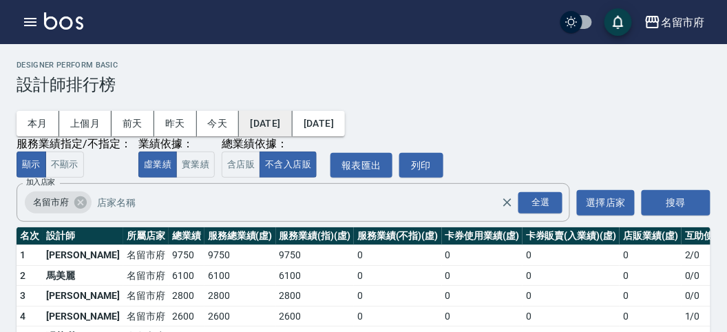
click at [289, 122] on button "[DATE]" at bounding box center [265, 123] width 53 height 25
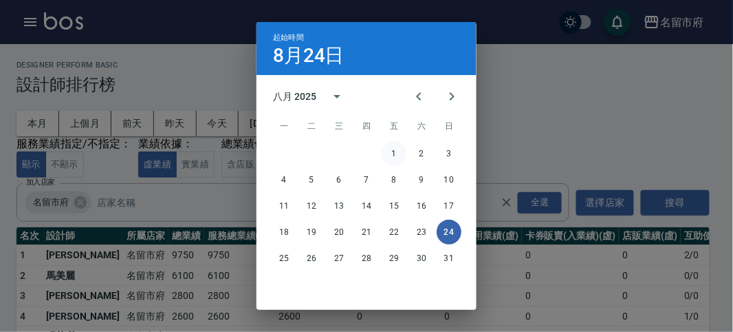
click at [389, 155] on button "1" at bounding box center [394, 153] width 25 height 25
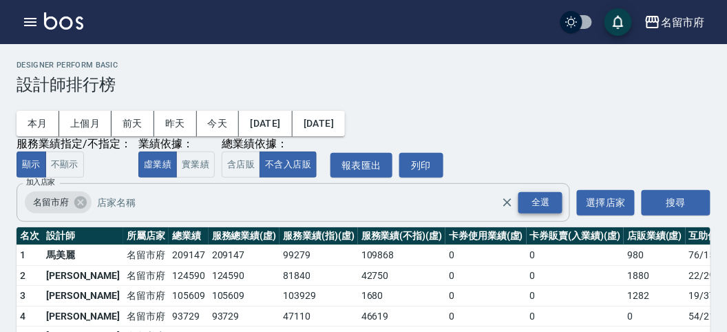
click at [537, 204] on div "全選" at bounding box center [540, 202] width 44 height 21
click at [663, 197] on button "搜尋" at bounding box center [675, 202] width 69 height 25
click at [674, 200] on button "搜尋" at bounding box center [675, 202] width 69 height 25
click at [32, 17] on icon "button" at bounding box center [30, 22] width 17 height 17
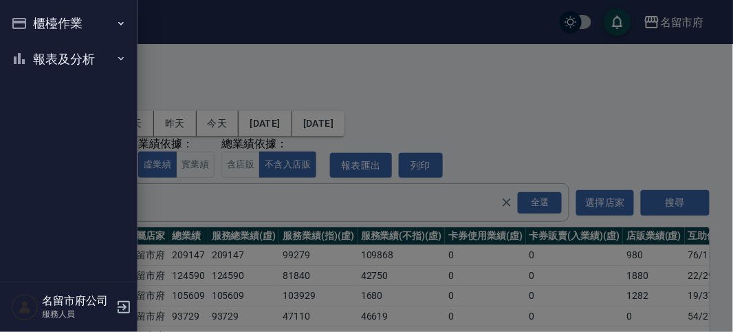
click at [32, 17] on button "櫃檯作業" at bounding box center [69, 24] width 127 height 36
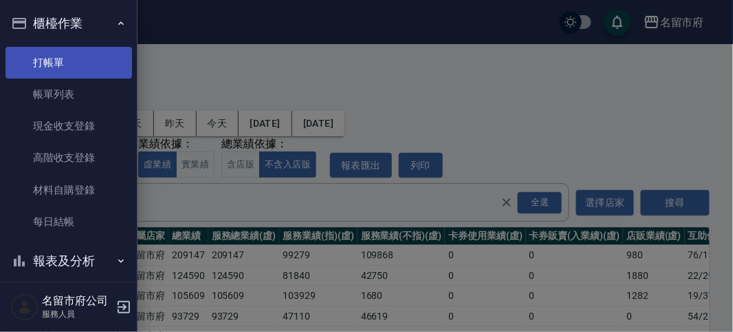
click at [50, 60] on link "打帳單" at bounding box center [69, 63] width 127 height 32
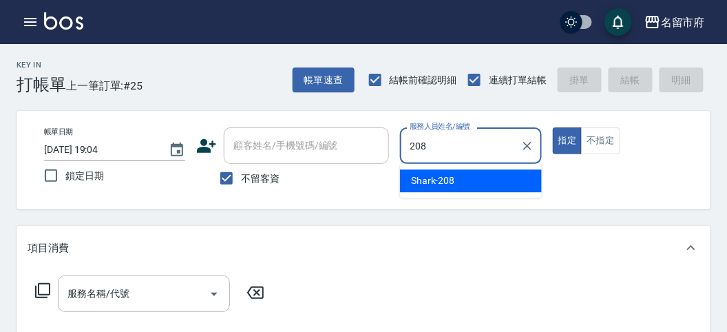
drag, startPoint x: 452, startPoint y: 183, endPoint x: 396, endPoint y: 188, distance: 56.6
click at [451, 183] on span "Shark -208" at bounding box center [433, 180] width 44 height 14
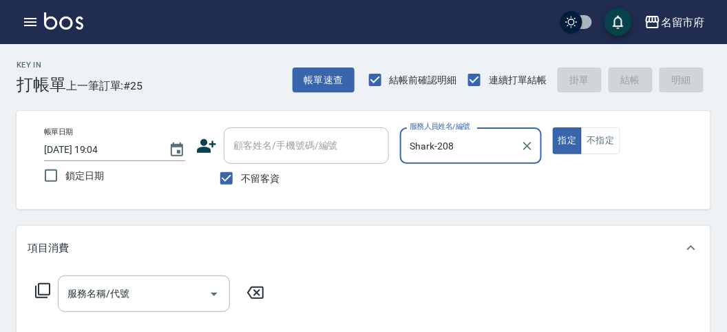
type input "Shark-208"
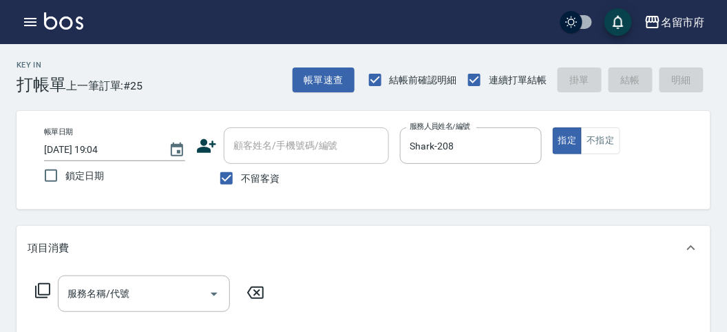
click at [41, 294] on icon at bounding box center [42, 290] width 15 height 15
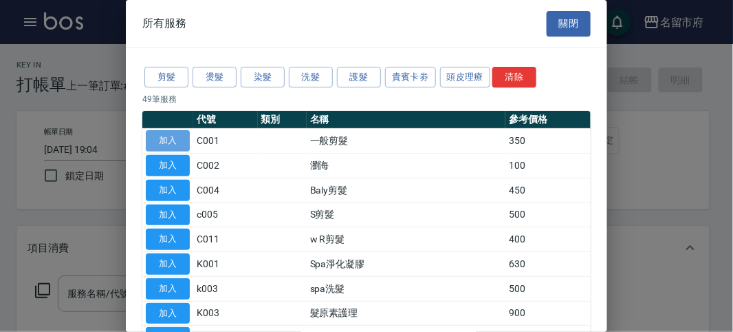
click at [183, 139] on button "加入" at bounding box center [168, 140] width 44 height 21
type input "一般剪髮(C001)"
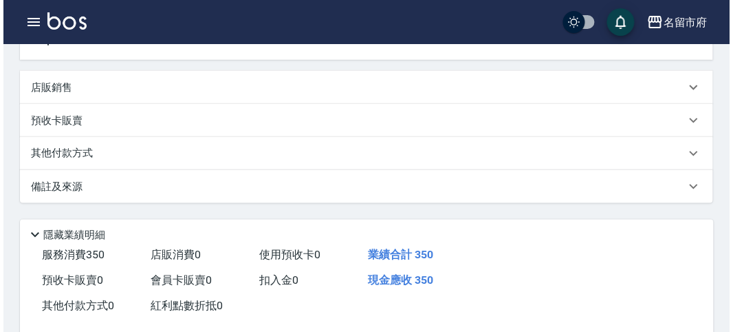
scroll to position [402, 0]
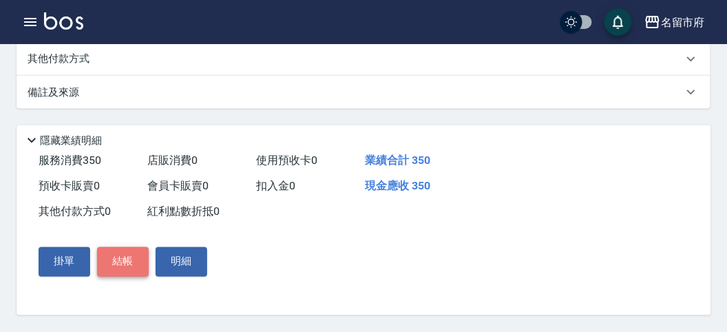
click at [116, 265] on button "結帳" at bounding box center [123, 261] width 52 height 29
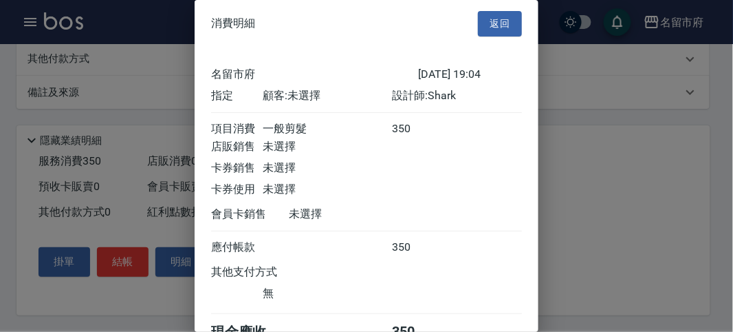
scroll to position [76, 0]
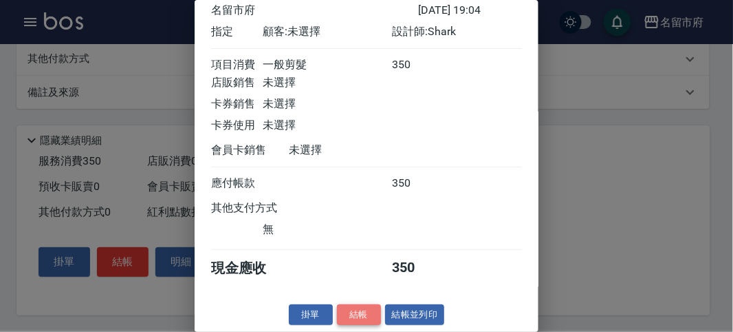
click at [349, 314] on button "結帳" at bounding box center [359, 314] width 44 height 21
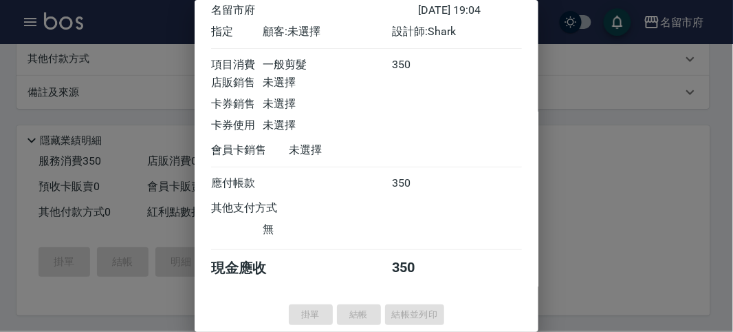
type input "2025/08/24 19:05"
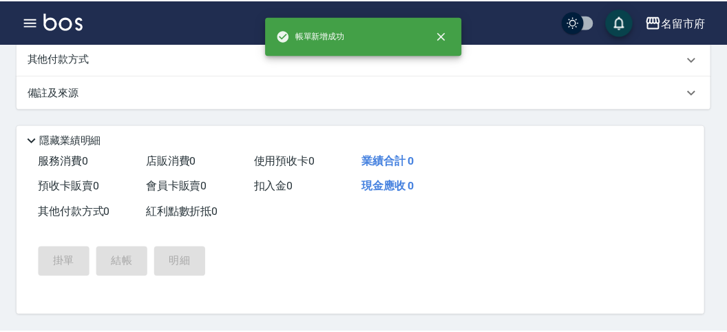
scroll to position [0, 0]
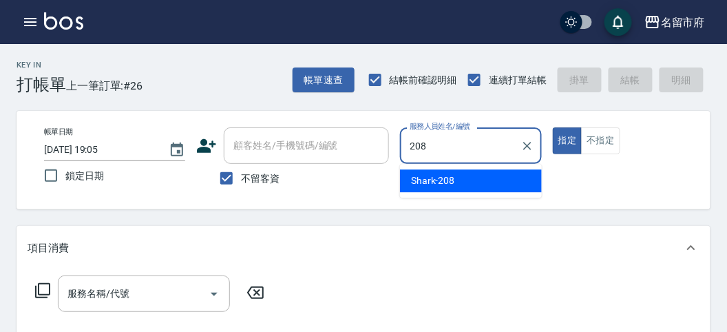
click at [444, 180] on span "Shark -208" at bounding box center [433, 180] width 44 height 14
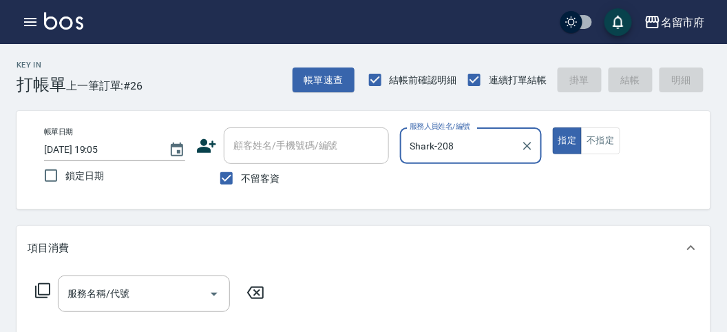
type input "Shark-208"
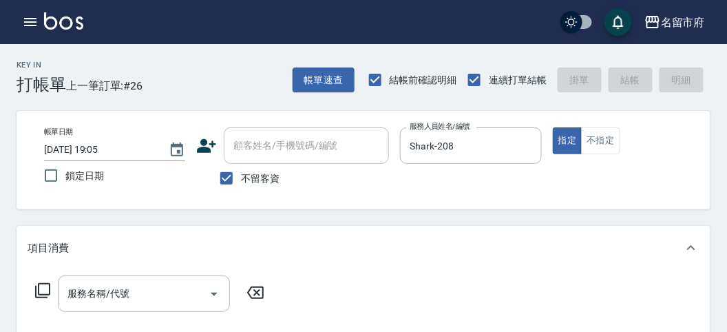
click at [45, 290] on icon at bounding box center [42, 290] width 17 height 17
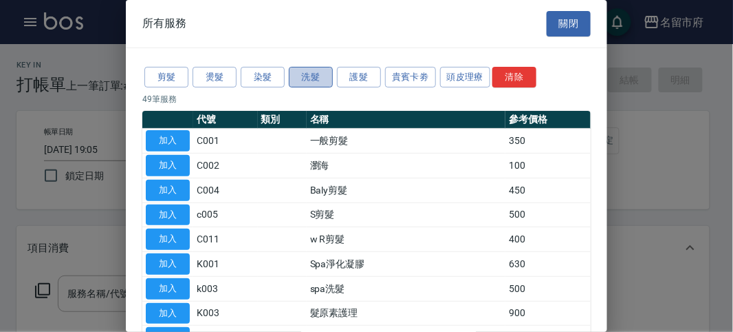
click at [311, 79] on button "洗髮" at bounding box center [311, 77] width 44 height 21
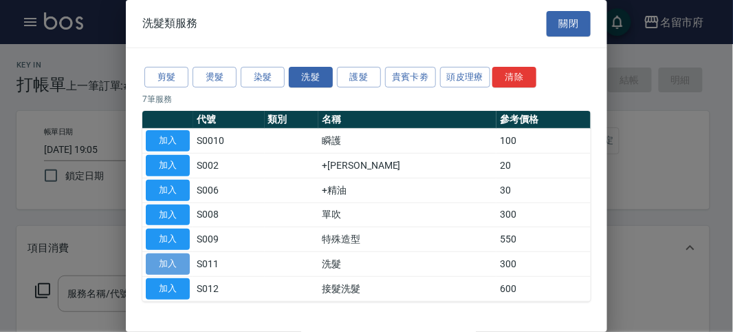
click at [180, 259] on button "加入" at bounding box center [168, 263] width 44 height 21
type input "洗髮(S011)"
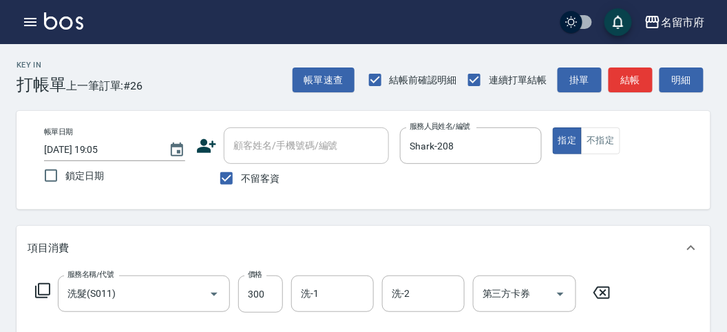
click at [47, 290] on icon at bounding box center [42, 290] width 17 height 17
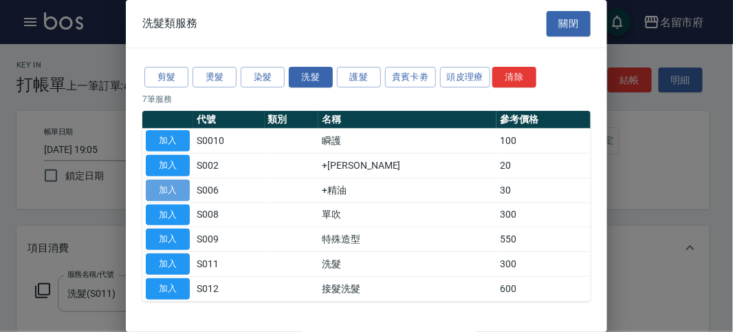
click at [167, 186] on button "加入" at bounding box center [168, 190] width 44 height 21
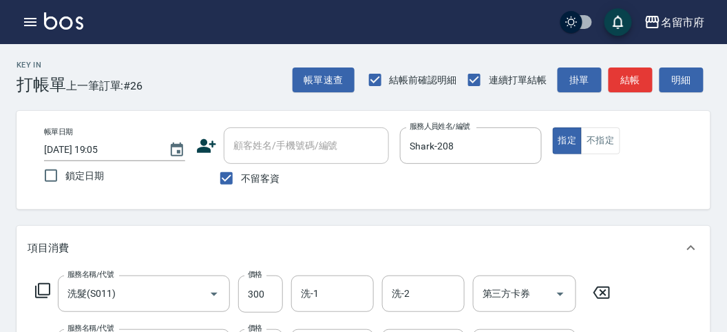
click at [42, 291] on icon at bounding box center [42, 290] width 17 height 17
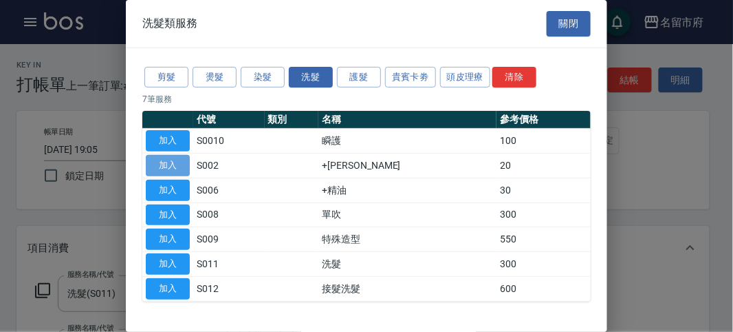
click at [169, 160] on button "加入" at bounding box center [168, 165] width 44 height 21
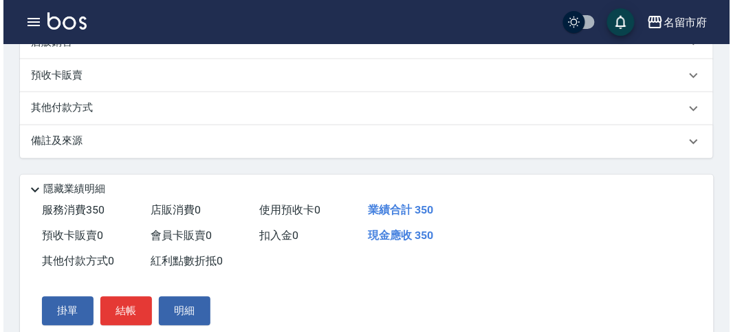
scroll to position [510, 0]
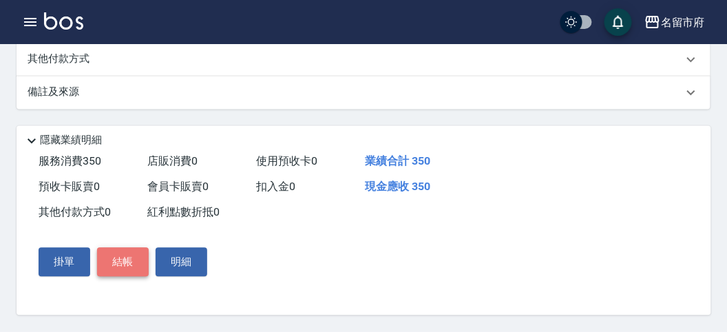
click at [132, 257] on button "結帳" at bounding box center [123, 262] width 52 height 29
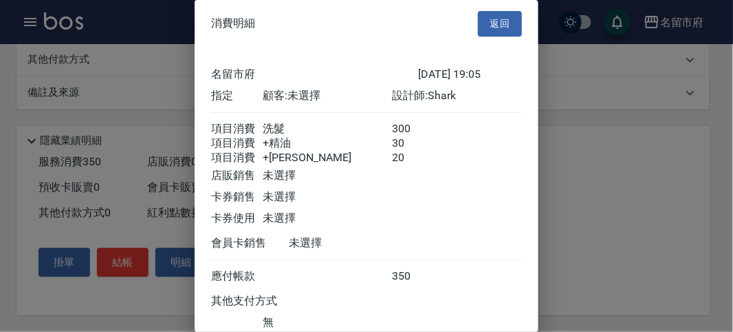
scroll to position [107, 0]
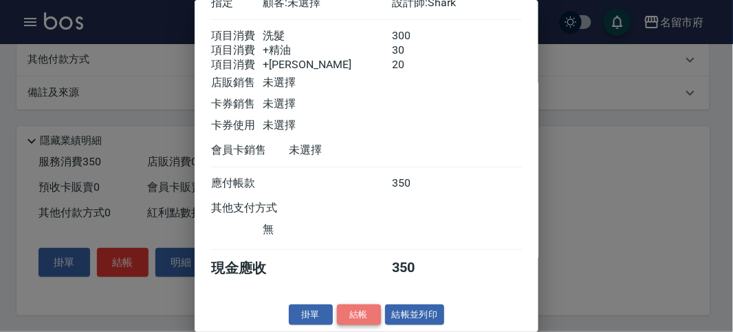
click at [352, 319] on button "結帳" at bounding box center [359, 314] width 44 height 21
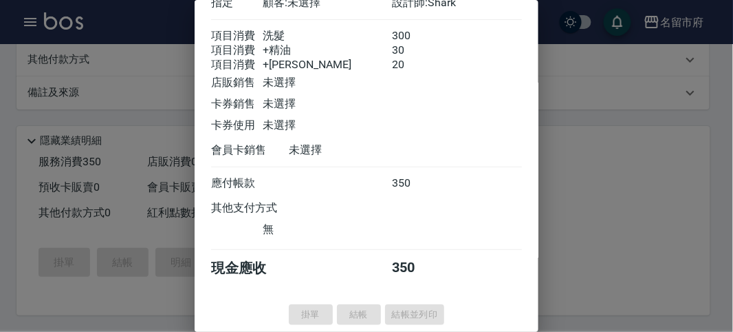
type input "2025/08/24 19:06"
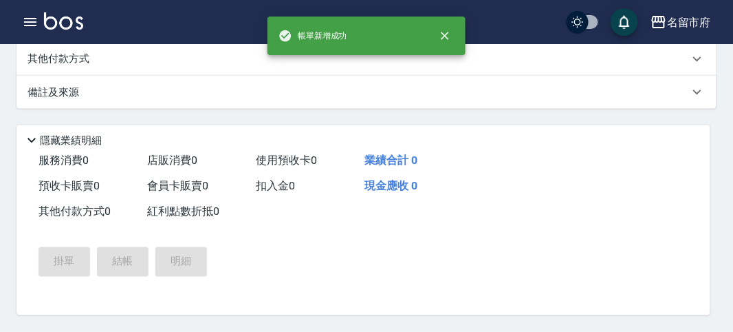
scroll to position [0, 0]
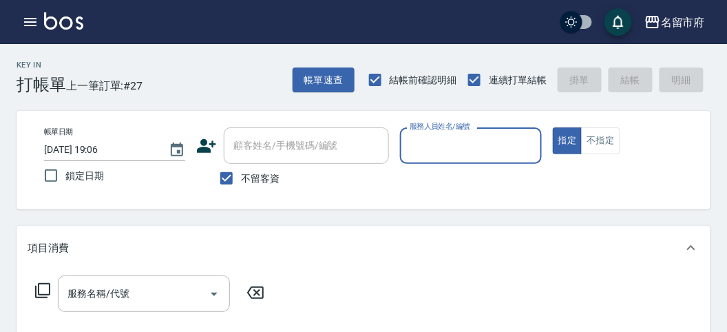
drag, startPoint x: 517, startPoint y: 138, endPoint x: 592, endPoint y: 188, distance: 90.4
click at [523, 138] on input "服務人員姓名/編號" at bounding box center [470, 145] width 129 height 24
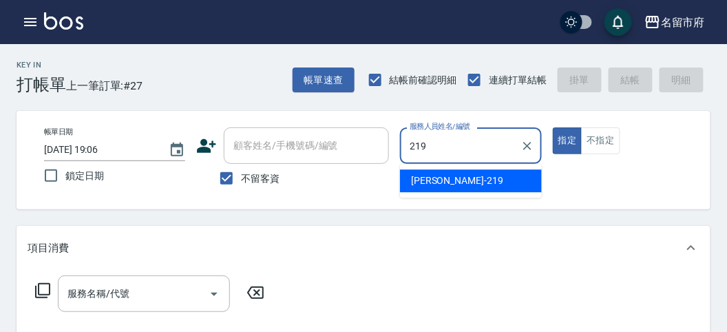
type input "[PERSON_NAME]-219"
type button "true"
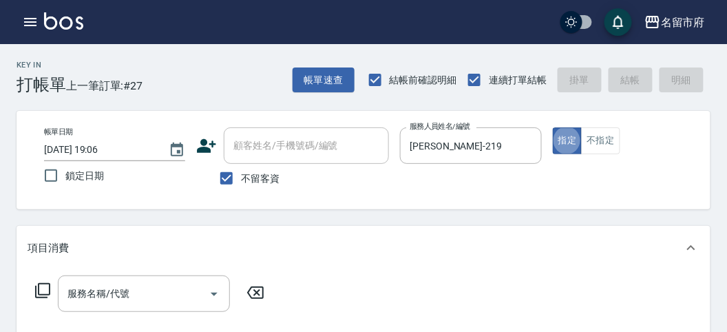
click at [50, 294] on icon at bounding box center [42, 290] width 15 height 15
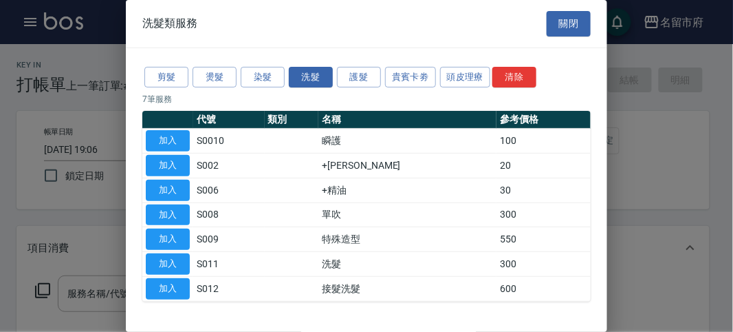
click at [469, 65] on div "剪髮 燙髮 染髮 洗髮 護髮 貴賓卡劵 頭皮理療 清除" at bounding box center [366, 77] width 449 height 25
click at [456, 71] on button "頭皮理療" at bounding box center [465, 77] width 51 height 21
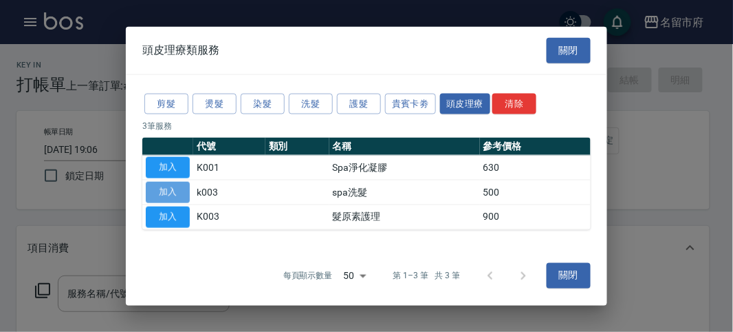
click at [175, 193] on button "加入" at bounding box center [168, 192] width 44 height 21
type input "spa洗髮(k003)"
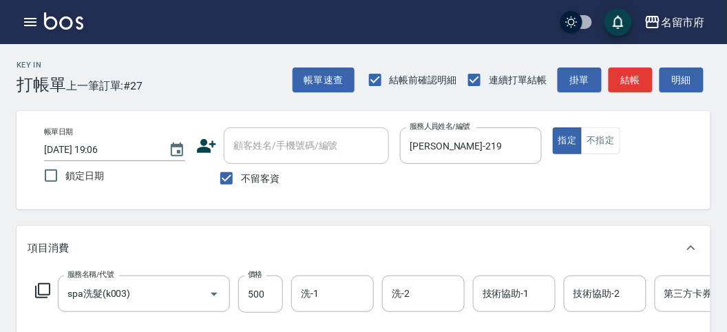
drag, startPoint x: 41, startPoint y: 277, endPoint x: 43, endPoint y: 287, distance: 9.9
click at [43, 287] on div "服務名稱/代號 spa洗髮(k003) 服務名稱/代號 價格 500 價格 洗-1 洗-1 洗-2 洗-2 技術協助-1 技術協助-1 技術協助-2 技術協助…" at bounding box center [414, 293] width 773 height 37
click at [46, 287] on icon at bounding box center [42, 290] width 17 height 17
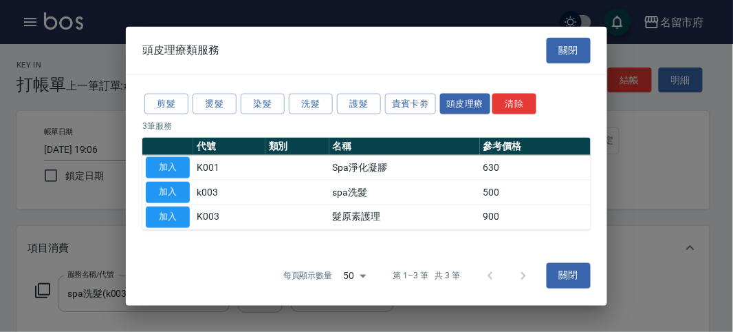
click at [318, 114] on div "剪髮 燙髮 染髮 洗髮 護髮 貴賓卡劵 頭皮理療 清除" at bounding box center [366, 103] width 449 height 25
click at [322, 104] on button "洗髮" at bounding box center [311, 103] width 44 height 21
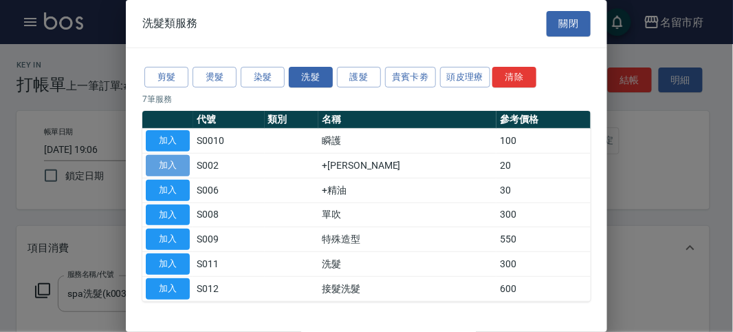
click at [171, 164] on button "加入" at bounding box center [168, 165] width 44 height 21
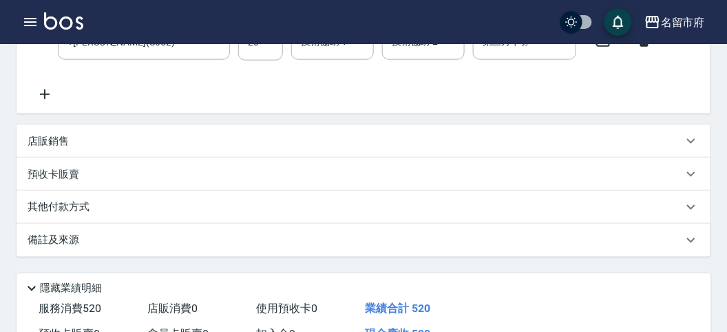
scroll to position [469, 0]
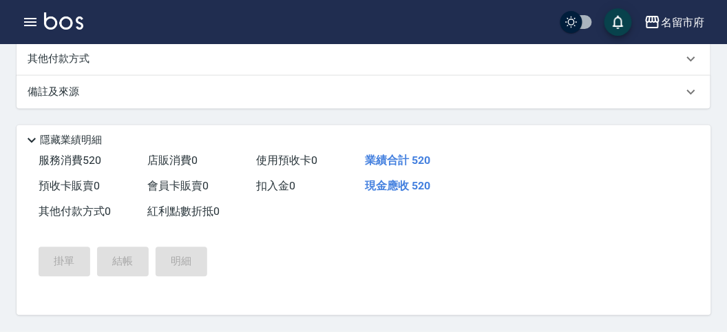
type input "2025/08/24 19:15"
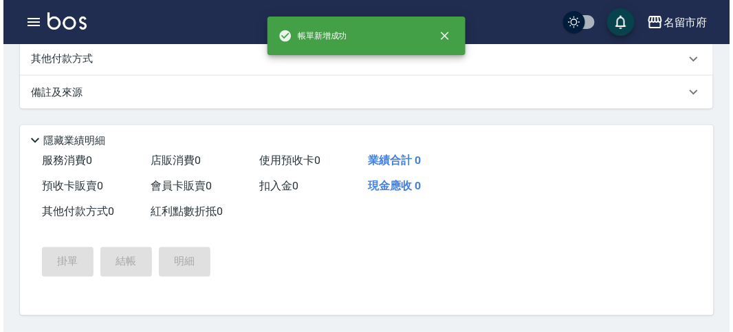
scroll to position [0, 0]
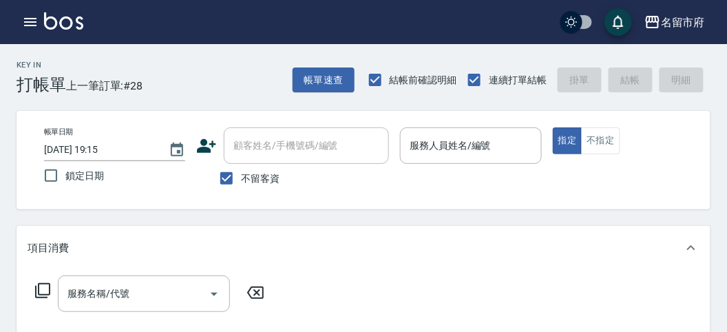
click at [233, 55] on div "Key In 打帳單 上一筆訂單:#28 帳單速查 結帳前確認明細 連續打單結帳 掛單 結帳 明細" at bounding box center [355, 69] width 710 height 50
drag, startPoint x: 462, startPoint y: 147, endPoint x: 455, endPoint y: 159, distance: 13.2
click at [458, 151] on input "服務人員姓名/編號" at bounding box center [470, 145] width 129 height 24
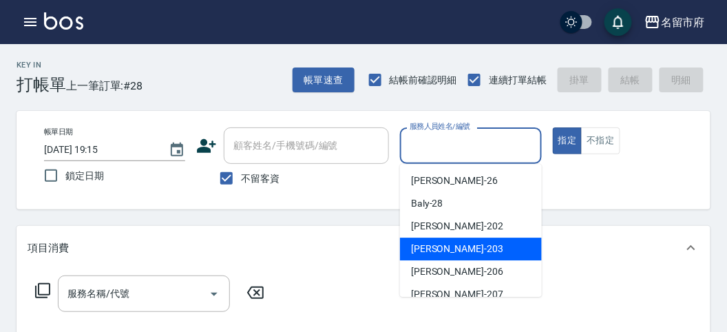
click at [418, 250] on span "聖德 -203" at bounding box center [457, 248] width 92 height 14
type input "聖德-203"
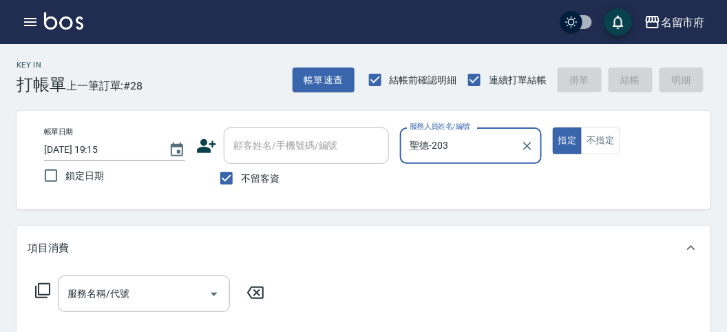
click at [44, 285] on icon at bounding box center [42, 290] width 17 height 17
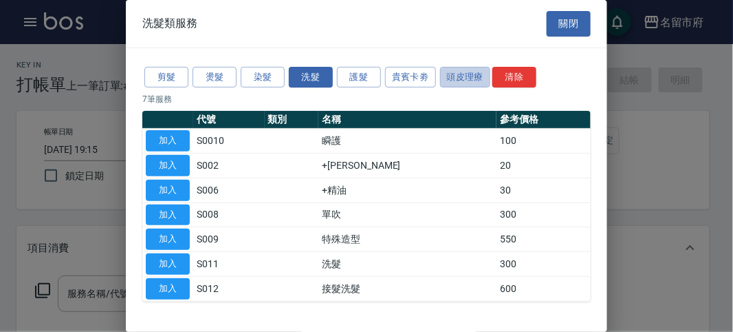
drag, startPoint x: 466, startPoint y: 72, endPoint x: 236, endPoint y: 143, distance: 241.1
click at [461, 72] on button "頭皮理療" at bounding box center [465, 77] width 51 height 21
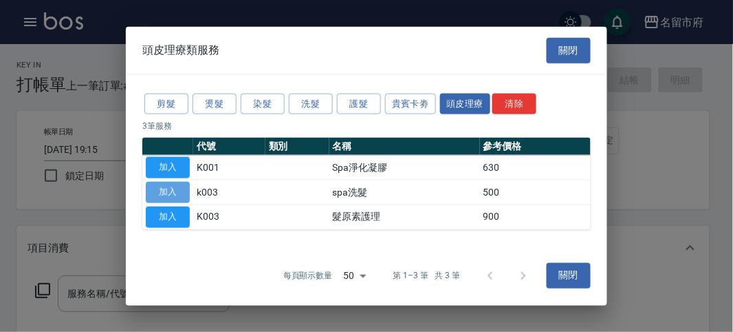
click at [179, 186] on button "加入" at bounding box center [168, 192] width 44 height 21
type input "spa洗髮(k003)"
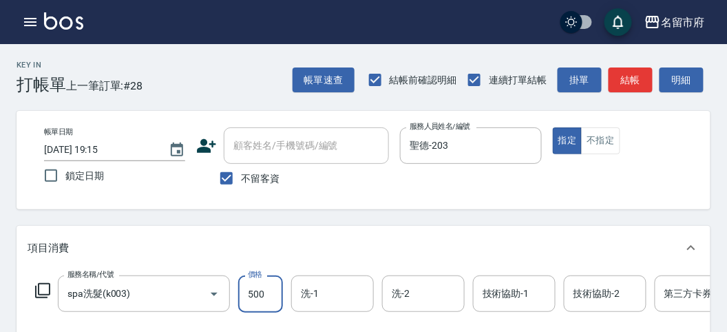
click at [262, 301] on input "500" at bounding box center [260, 293] width 45 height 37
type input "520"
click at [695, 86] on button "明細" at bounding box center [681, 79] width 44 height 25
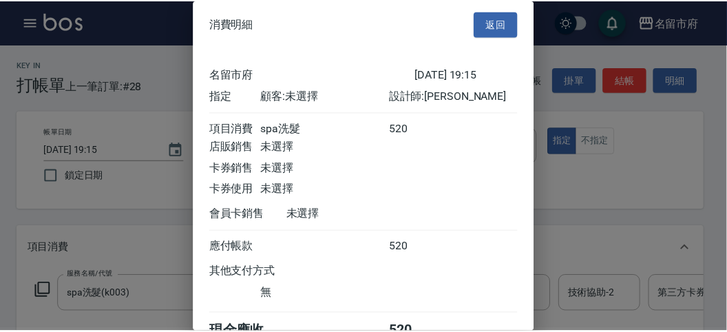
scroll to position [76, 0]
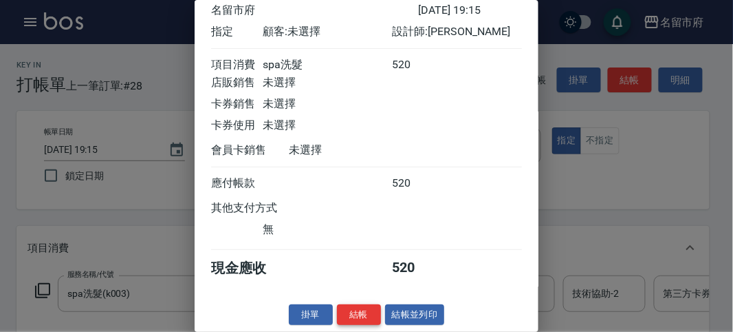
click at [352, 314] on button "結帳" at bounding box center [359, 314] width 44 height 21
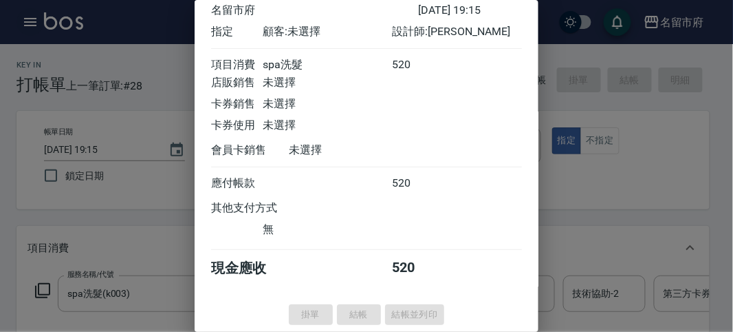
type input "2025/08/24 19:26"
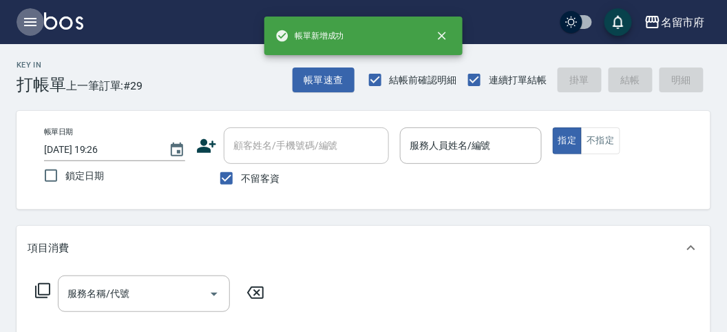
click at [31, 19] on icon "button" at bounding box center [30, 22] width 17 height 17
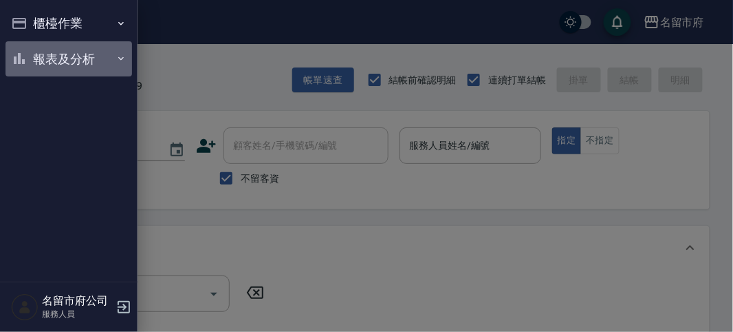
click at [56, 66] on button "報表及分析" at bounding box center [69, 59] width 127 height 36
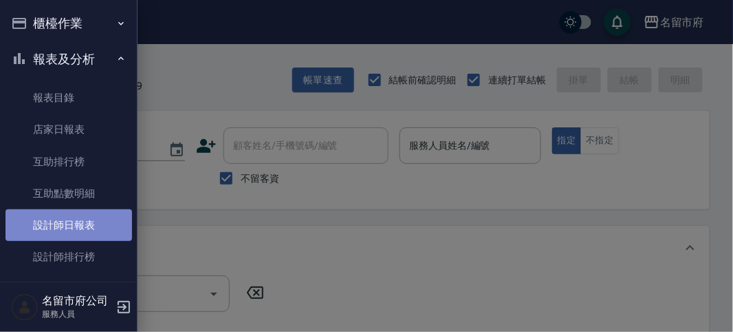
click at [74, 222] on link "設計師日報表" at bounding box center [69, 225] width 127 height 32
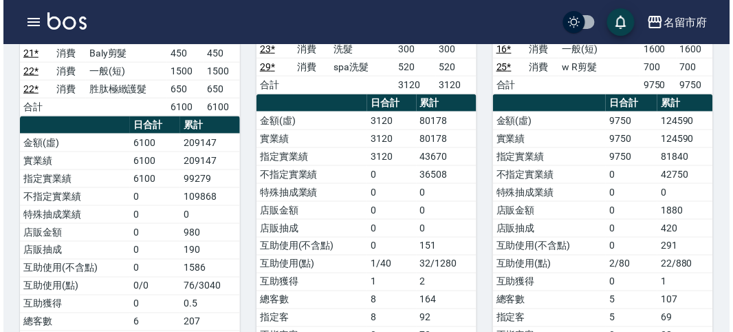
scroll to position [153, 0]
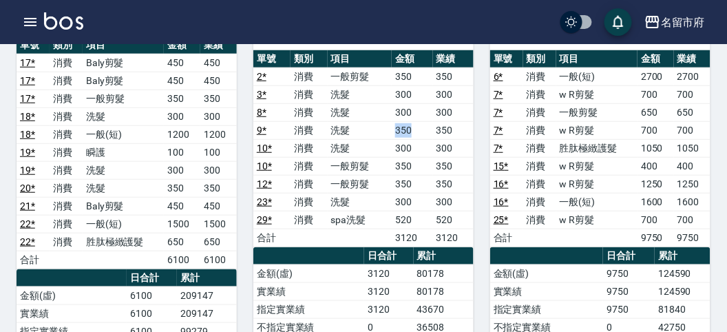
drag, startPoint x: 397, startPoint y: 115, endPoint x: 430, endPoint y: 115, distance: 33.0
click at [430, 121] on td "350" at bounding box center [411, 130] width 41 height 18
drag, startPoint x: 429, startPoint y: 114, endPoint x: 453, endPoint y: 115, distance: 23.4
click at [453, 121] on tr "9 * 消費 洗髮 350 350" at bounding box center [363, 130] width 220 height 18
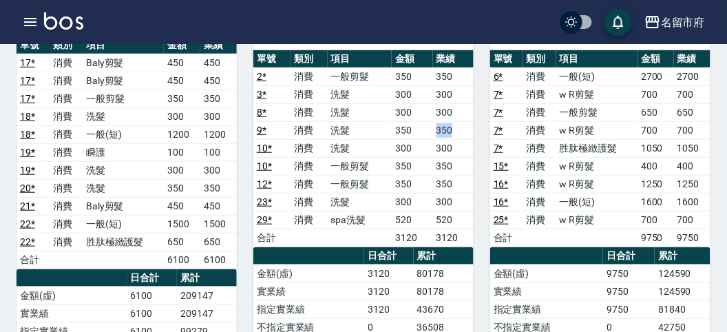
click at [453, 121] on td "350" at bounding box center [453, 130] width 41 height 18
drag, startPoint x: 433, startPoint y: 76, endPoint x: 456, endPoint y: 88, distance: 25.5
click at [456, 88] on tbody "2 * 消費 一般剪髮 350 350 3 * 消費 洗髮 300 300 8 * 消費 洗髮 300 300 9 * 消費 洗髮 350 350 10 * …" at bounding box center [363, 156] width 220 height 179
click at [456, 103] on td "300" at bounding box center [453, 112] width 41 height 18
drag, startPoint x: 436, startPoint y: 114, endPoint x: 454, endPoint y: 116, distance: 18.7
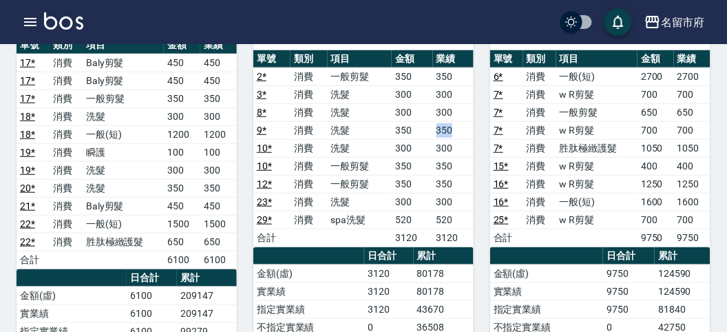
click at [454, 121] on td "350" at bounding box center [453, 130] width 41 height 18
drag, startPoint x: 439, startPoint y: 125, endPoint x: 465, endPoint y: 143, distance: 31.7
click at [465, 143] on tbody "2 * 消費 一般剪髮 350 350 3 * 消費 洗髮 300 300 8 * 消費 洗髮 300 300 9 * 消費 洗髮 350 350 10 * …" at bounding box center [363, 156] width 220 height 179
drag, startPoint x: 432, startPoint y: 161, endPoint x: 460, endPoint y: 164, distance: 28.3
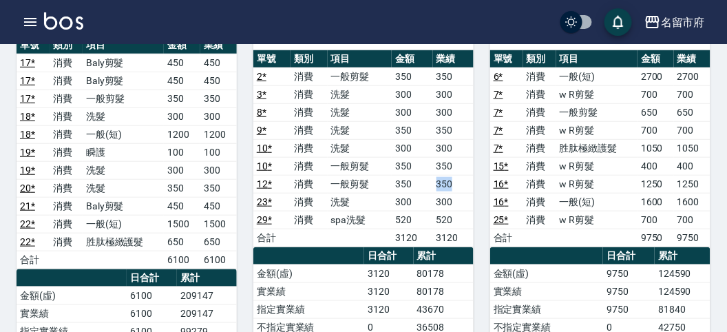
click at [460, 175] on tr "12 * 消費 一般剪髮 350 350" at bounding box center [363, 184] width 220 height 18
click at [461, 175] on td "350" at bounding box center [453, 184] width 41 height 18
drag, startPoint x: 434, startPoint y: 183, endPoint x: 454, endPoint y: 186, distance: 20.2
click at [454, 193] on td "300" at bounding box center [453, 202] width 41 height 18
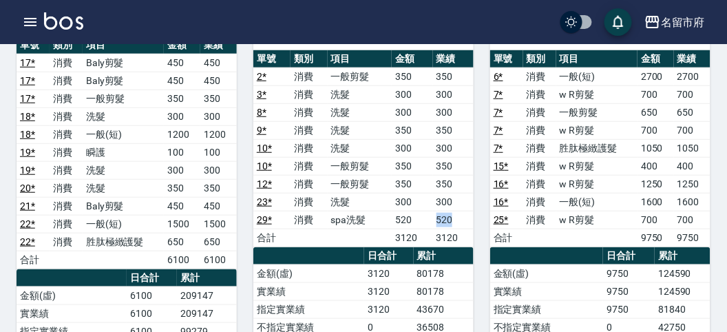
drag, startPoint x: 435, startPoint y: 202, endPoint x: 451, endPoint y: 203, distance: 16.5
click at [451, 211] on td "520" at bounding box center [453, 220] width 41 height 18
click at [39, 23] on button "button" at bounding box center [31, 22] width 28 height 28
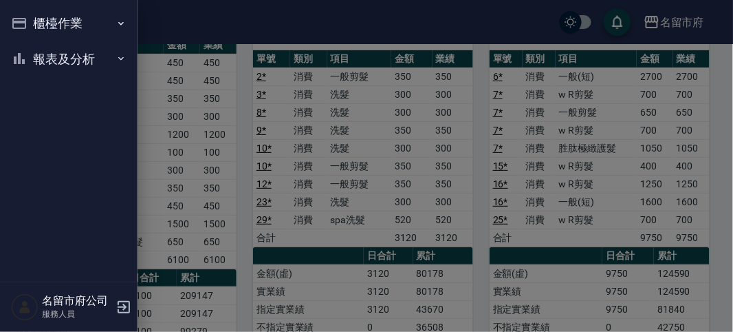
click at [39, 23] on button "櫃檯作業" at bounding box center [69, 24] width 127 height 36
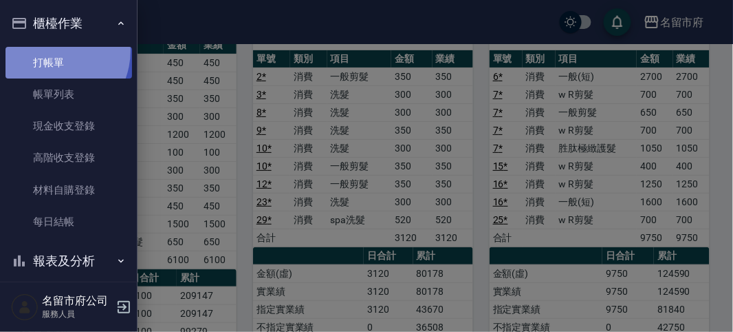
click at [47, 50] on link "打帳單" at bounding box center [69, 63] width 127 height 32
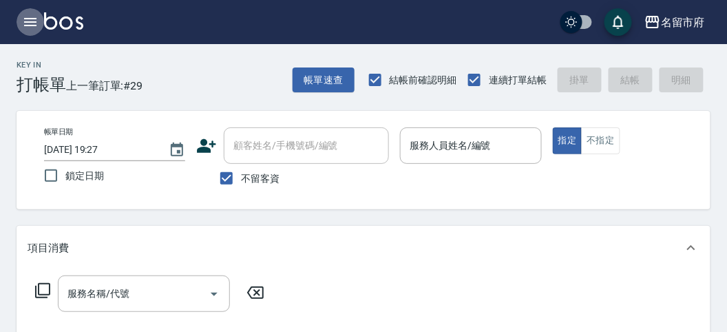
click at [23, 16] on icon "button" at bounding box center [30, 22] width 17 height 17
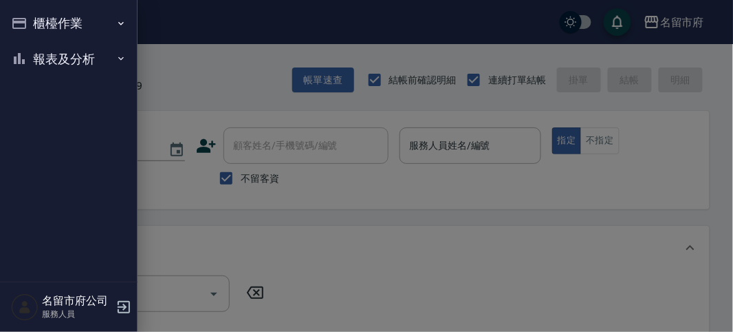
drag, startPoint x: 91, startPoint y: 58, endPoint x: 100, endPoint y: 57, distance: 9.0
click at [95, 58] on button "報表及分析" at bounding box center [69, 59] width 127 height 36
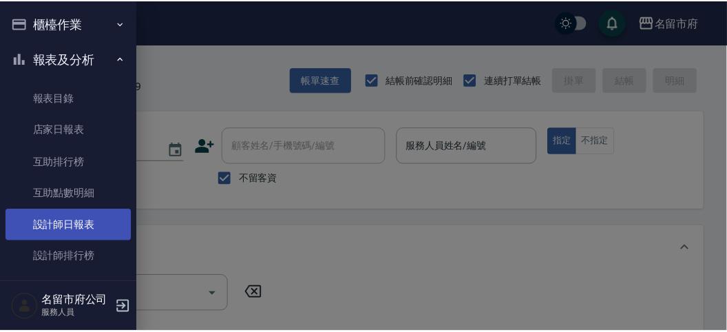
scroll to position [45, 0]
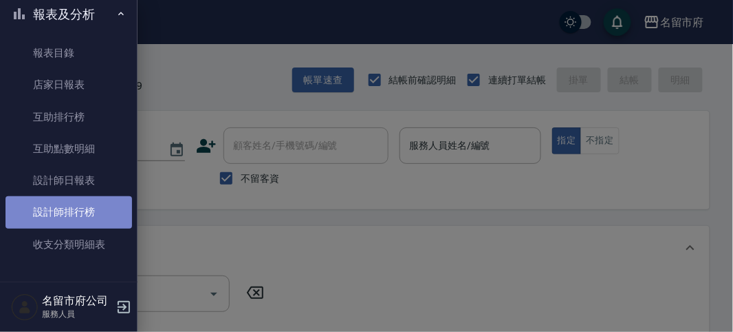
click at [94, 212] on link "設計師排行榜" at bounding box center [69, 212] width 127 height 32
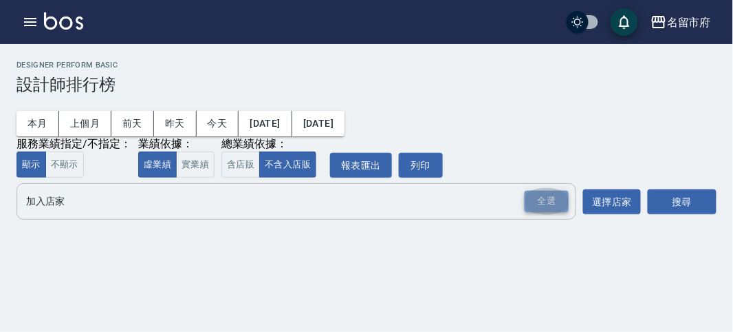
click at [564, 205] on div "全選" at bounding box center [547, 201] width 44 height 21
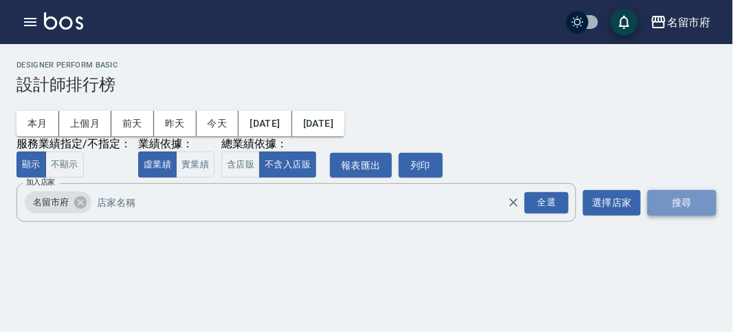
drag, startPoint x: 697, startPoint y: 208, endPoint x: 707, endPoint y: 197, distance: 15.1
click at [706, 202] on button "搜尋" at bounding box center [682, 202] width 69 height 25
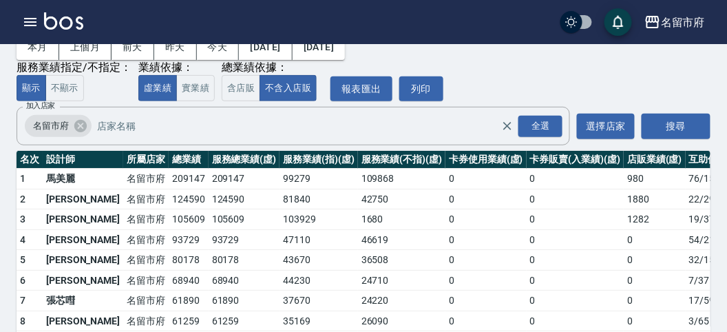
scroll to position [120, 0]
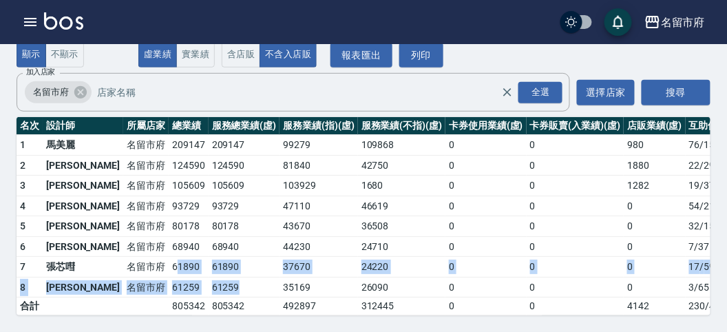
drag, startPoint x: 131, startPoint y: 258, endPoint x: 191, endPoint y: 269, distance: 61.5
click at [191, 269] on tbody "1 馬美麗 名留市府 209147 209147 99279 109868 0 0 980 76 / 1586 2 駱姿紋 名留市府 124590 12459…" at bounding box center [398, 225] width 762 height 180
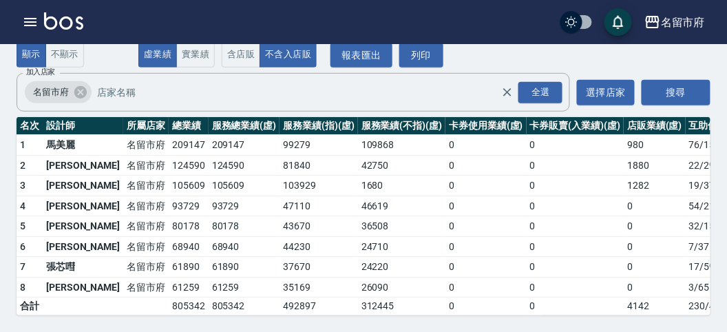
click at [287, 182] on td "103929" at bounding box center [318, 185] width 78 height 21
drag, startPoint x: 155, startPoint y: 210, endPoint x: 122, endPoint y: 209, distance: 33.0
click at [122, 216] on tr "5 高聖德 名留市府 80178 80178 43670 36508 0 0 0 32 / 151" at bounding box center [398, 226] width 762 height 21
click at [43, 28] on div "名留市府 登出" at bounding box center [363, 22] width 727 height 44
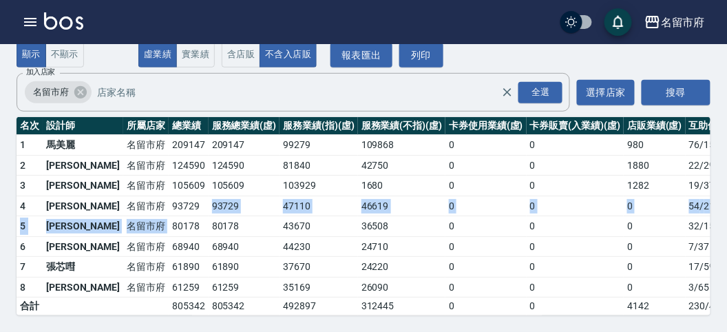
drag, startPoint x: 128, startPoint y: 217, endPoint x: 188, endPoint y: 166, distance: 78.6
click at [184, 193] on tbody "1 馬美麗 名留市府 209147 209147 99279 109868 0 0 980 76 / 1586 2 駱姿紋 名留市府 124590 12459…" at bounding box center [398, 225] width 762 height 180
click at [56, 21] on img at bounding box center [63, 20] width 39 height 17
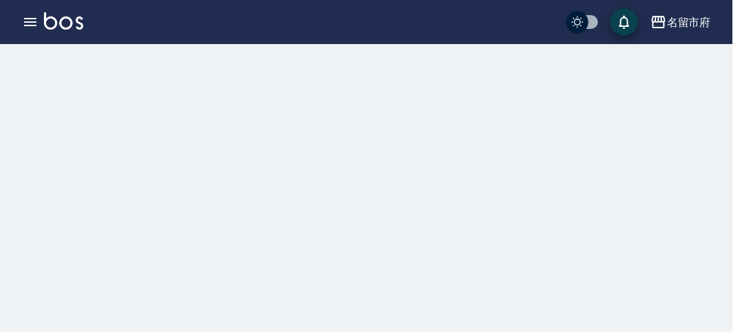
click at [48, 22] on img at bounding box center [63, 20] width 39 height 17
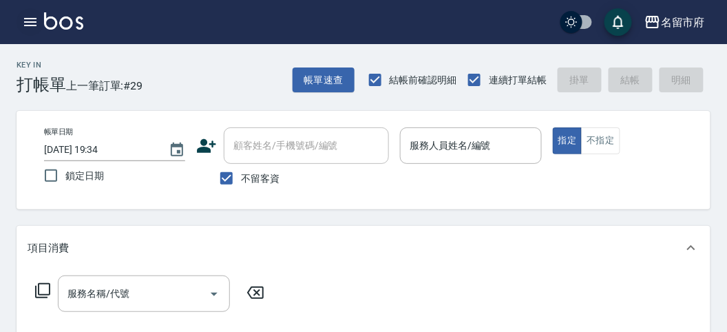
drag, startPoint x: 221, startPoint y: 133, endPoint x: 28, endPoint y: 28, distance: 219.2
click at [28, 28] on icon "button" at bounding box center [30, 22] width 17 height 17
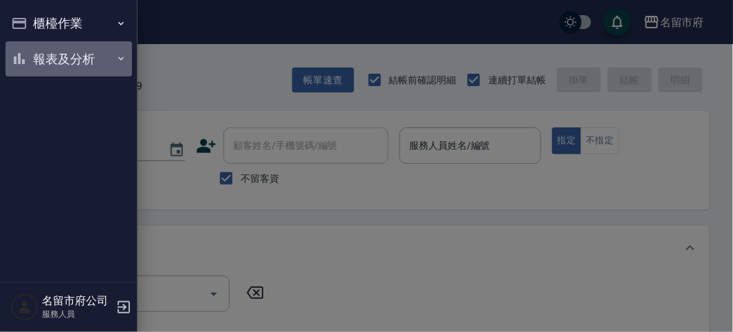
click at [74, 56] on button "報表及分析" at bounding box center [69, 59] width 127 height 36
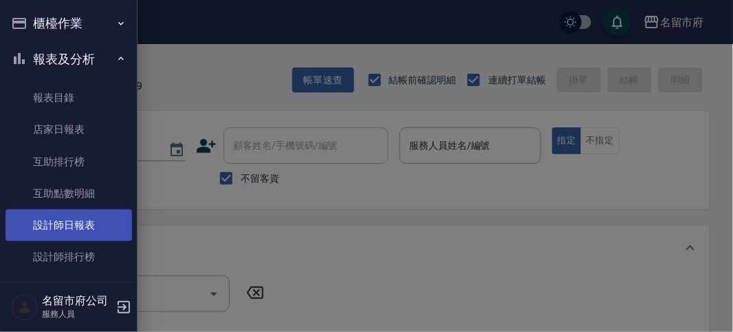
click at [86, 237] on link "設計師日報表" at bounding box center [69, 225] width 127 height 32
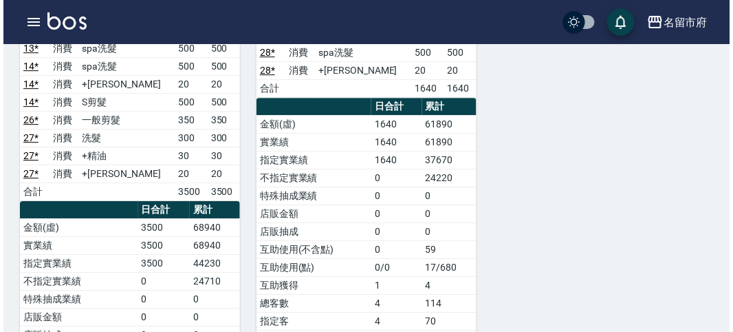
scroll to position [764, 0]
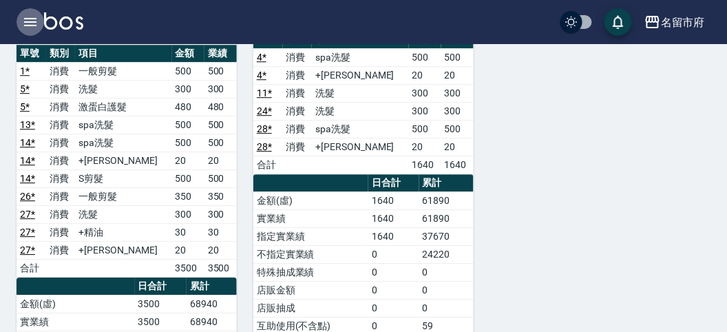
click at [30, 21] on icon "button" at bounding box center [30, 22] width 17 height 17
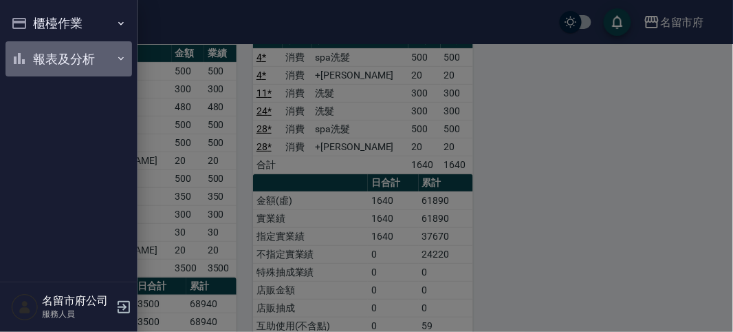
click at [73, 61] on button "報表及分析" at bounding box center [69, 59] width 127 height 36
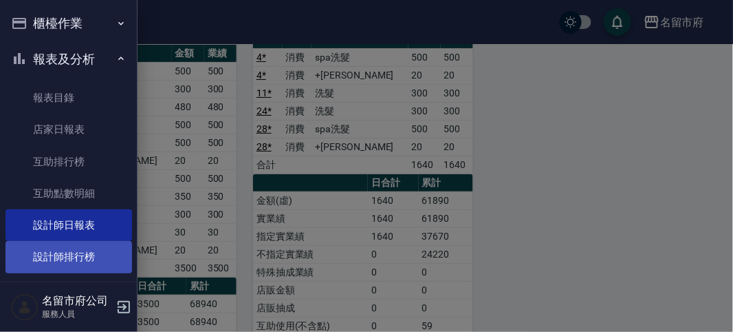
click at [80, 252] on link "設計師排行榜" at bounding box center [69, 257] width 127 height 32
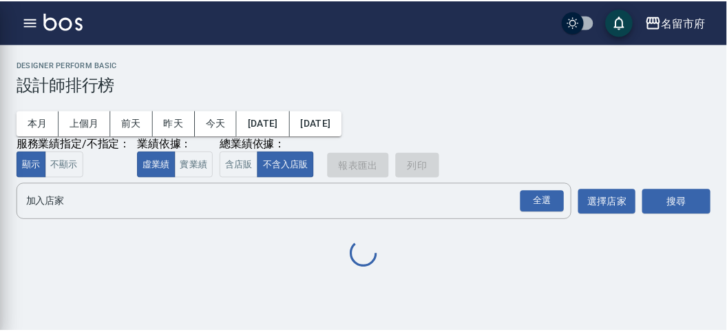
scroll to position [45, 0]
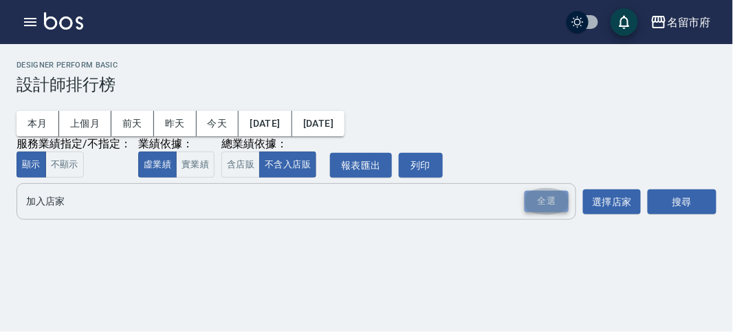
click at [556, 203] on div "全選" at bounding box center [547, 201] width 44 height 21
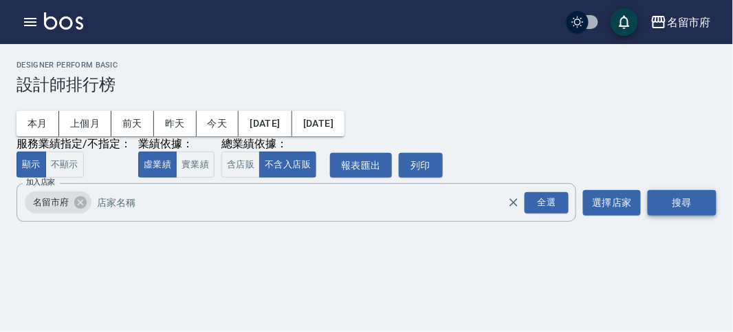
click at [698, 204] on button "搜尋" at bounding box center [682, 202] width 69 height 25
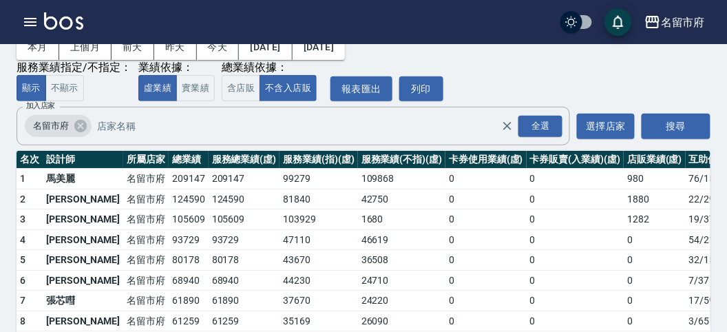
scroll to position [120, 0]
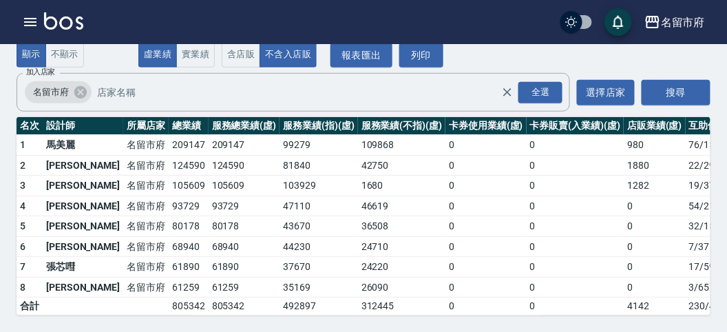
drag, startPoint x: 121, startPoint y: 249, endPoint x: 114, endPoint y: 245, distance: 8.0
click at [123, 257] on td "名留市府" at bounding box center [145, 267] width 45 height 21
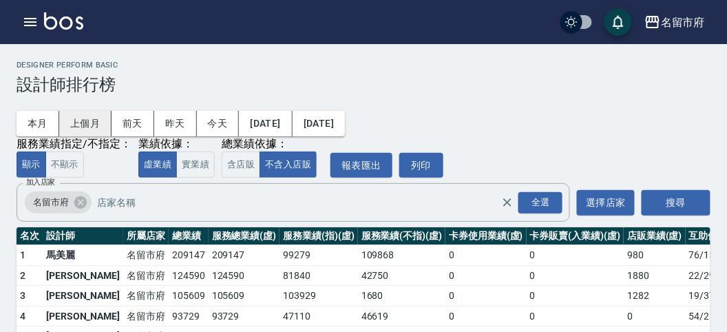
click at [72, 120] on button "上個月" at bounding box center [85, 123] width 52 height 25
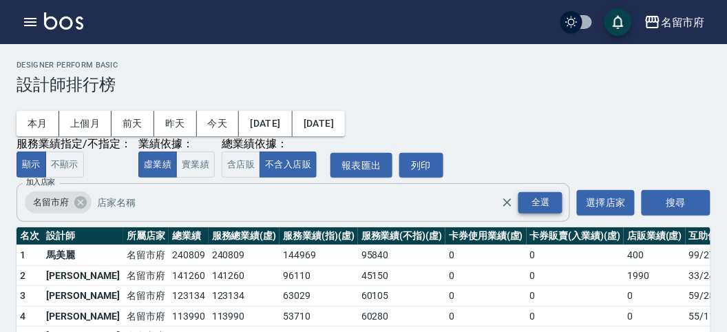
click at [552, 202] on div "全選" at bounding box center [540, 202] width 44 height 21
click at [680, 196] on button "搜尋" at bounding box center [675, 202] width 69 height 25
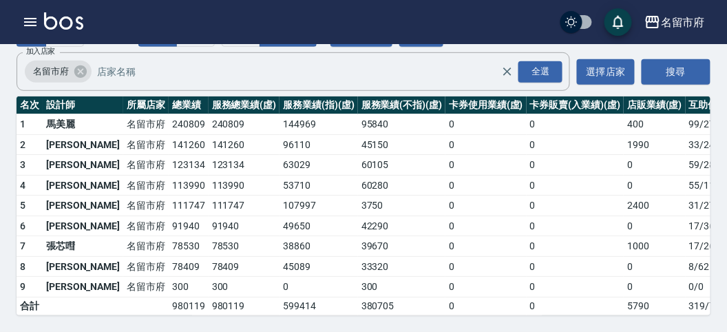
click at [69, 25] on img at bounding box center [63, 20] width 39 height 17
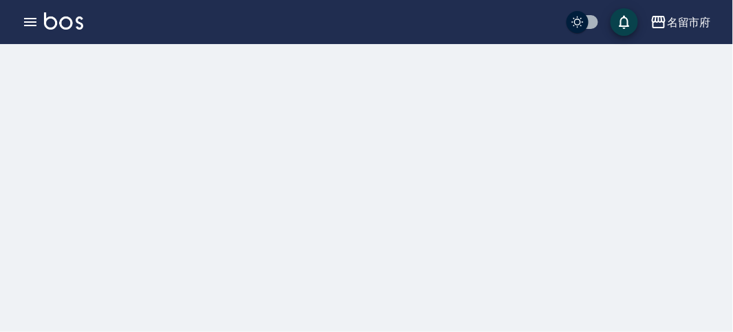
click at [69, 25] on img at bounding box center [63, 20] width 39 height 17
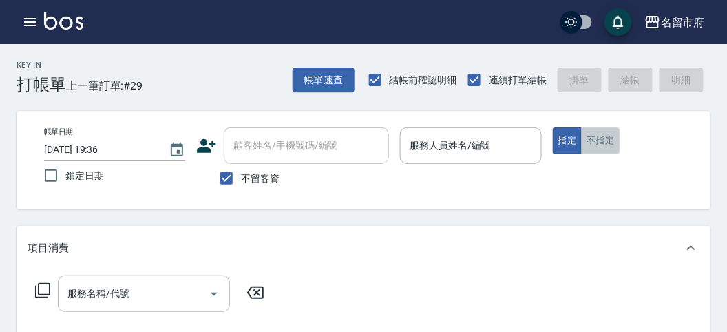
click at [603, 133] on button "不指定" at bounding box center [600, 140] width 39 height 27
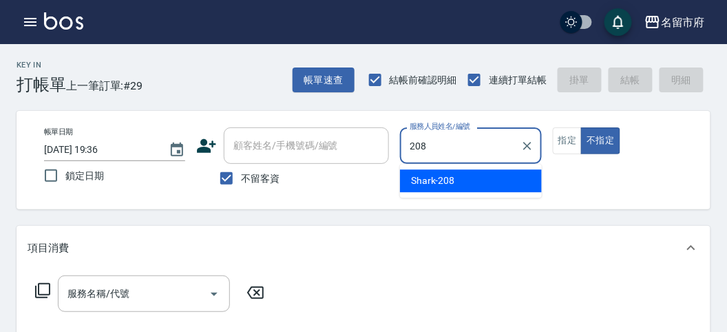
click at [461, 174] on div "Shark -208" at bounding box center [471, 180] width 142 height 23
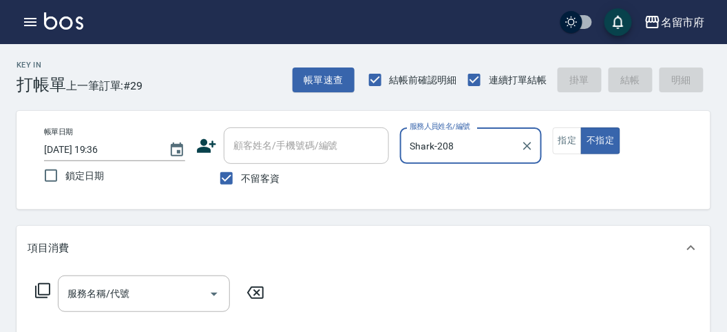
type input "Shark-208"
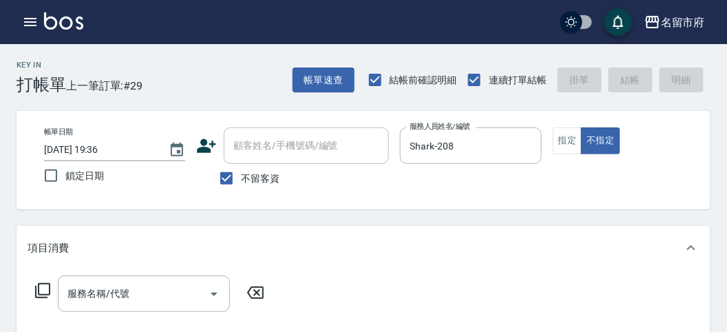
click at [43, 289] on icon at bounding box center [42, 290] width 17 height 17
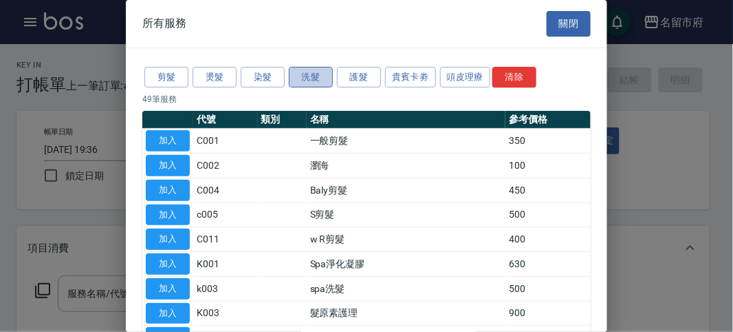
click at [304, 76] on button "洗髮" at bounding box center [311, 77] width 44 height 21
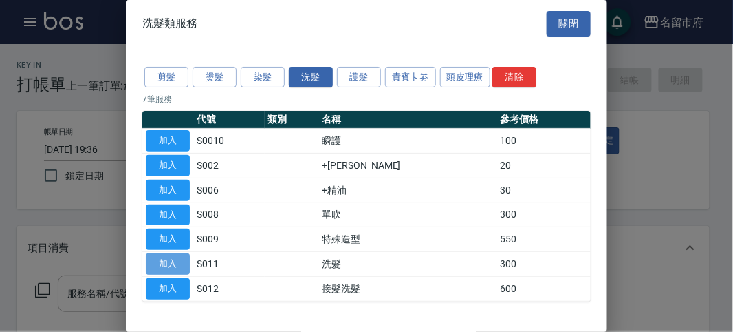
click at [169, 260] on button "加入" at bounding box center [168, 263] width 44 height 21
type input "洗髮(S011)"
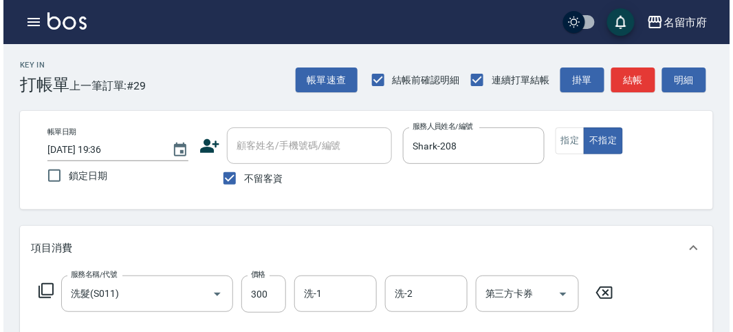
scroll to position [382, 0]
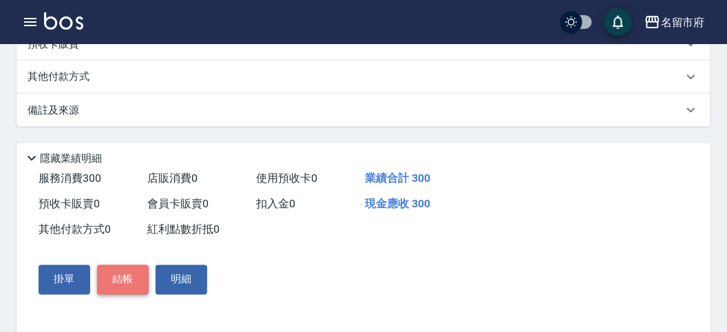
click at [127, 277] on button "結帳" at bounding box center [123, 279] width 52 height 29
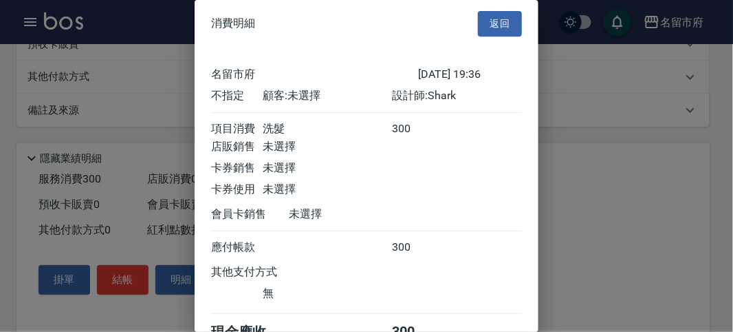
scroll to position [76, 0]
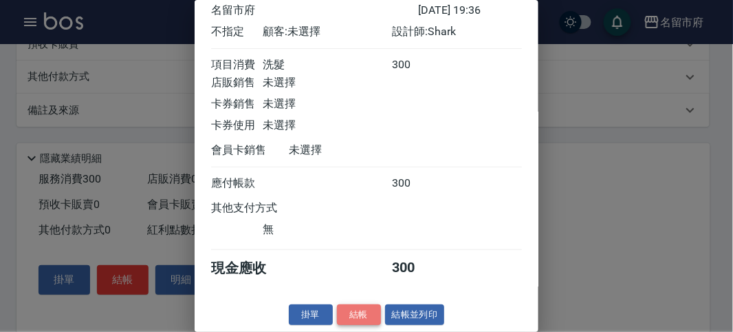
click at [358, 312] on button "結帳" at bounding box center [359, 314] width 44 height 21
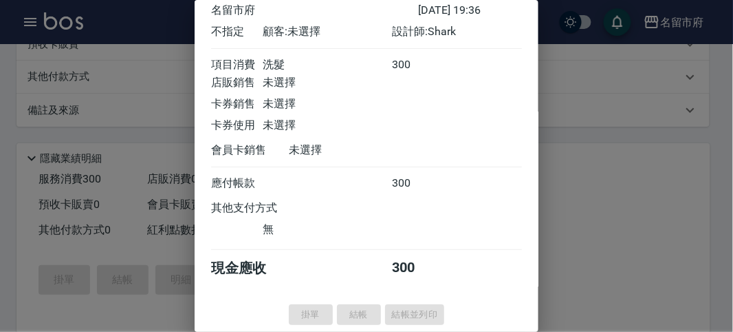
type input "2025/08/24 19:38"
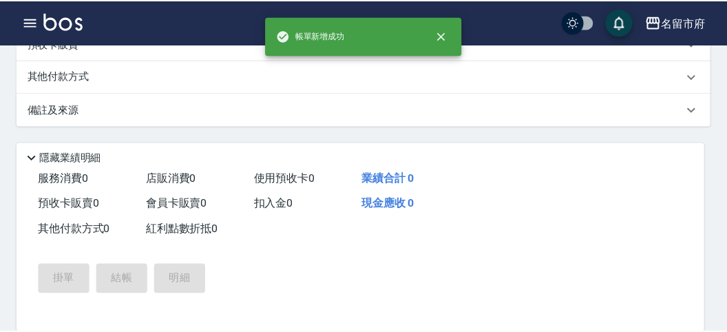
scroll to position [0, 0]
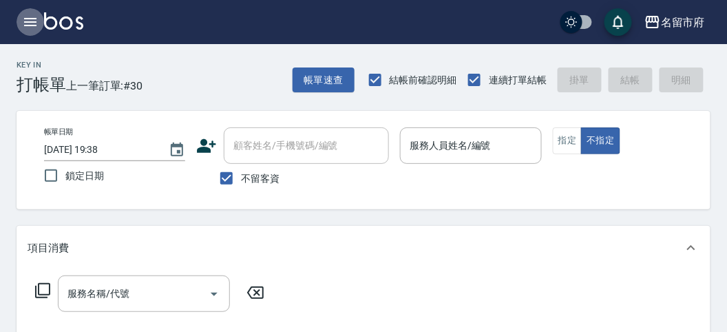
click at [34, 19] on icon "button" at bounding box center [30, 22] width 17 height 17
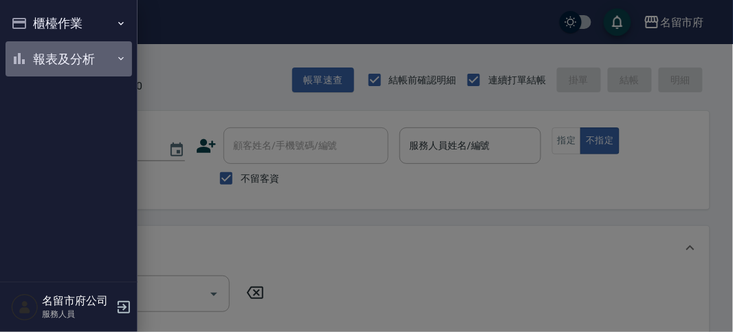
click at [67, 56] on button "報表及分析" at bounding box center [69, 59] width 127 height 36
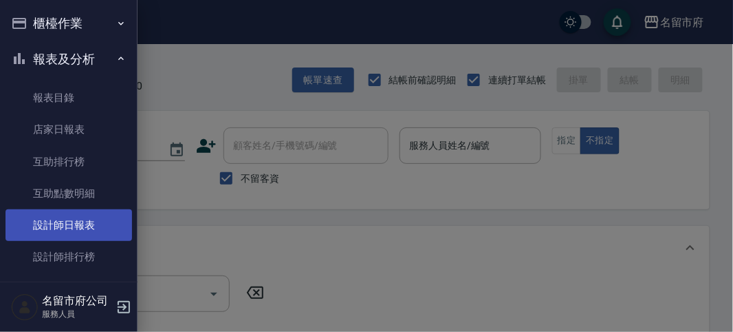
click at [87, 221] on link "設計師日報表" at bounding box center [69, 225] width 127 height 32
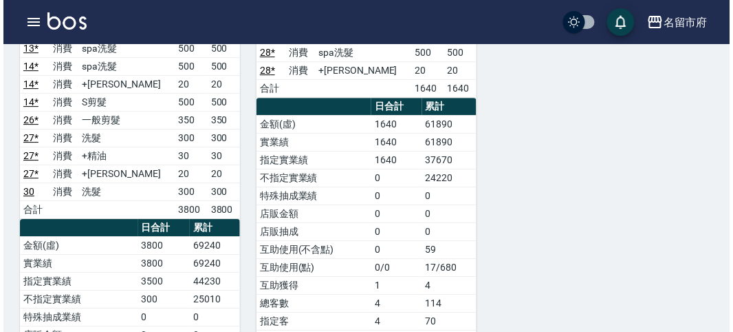
scroll to position [611, 0]
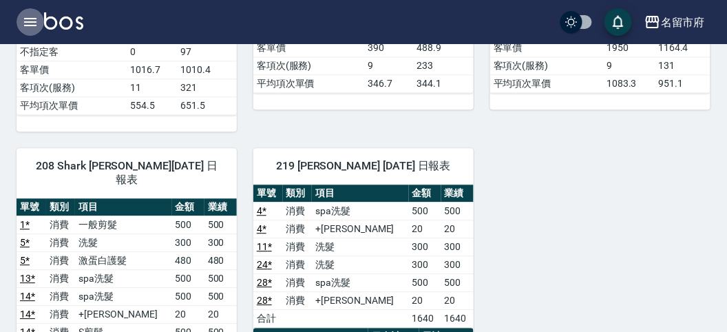
click at [32, 19] on icon "button" at bounding box center [30, 22] width 17 height 17
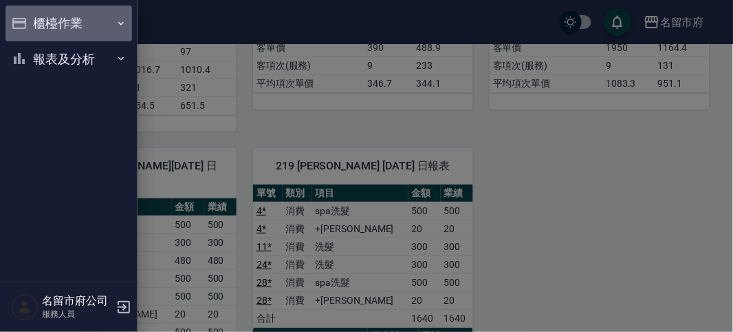
click at [46, 19] on button "櫃檯作業" at bounding box center [69, 24] width 127 height 36
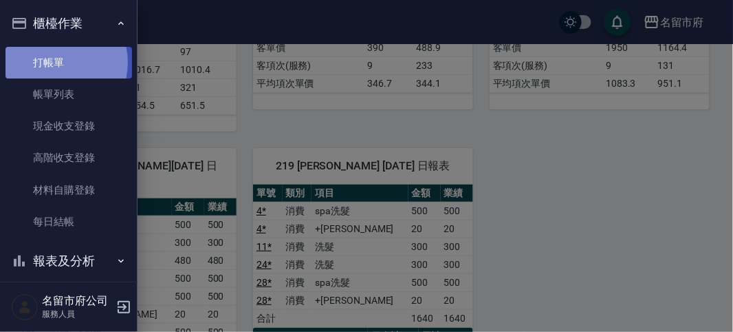
click at [54, 62] on link "打帳單" at bounding box center [69, 63] width 127 height 32
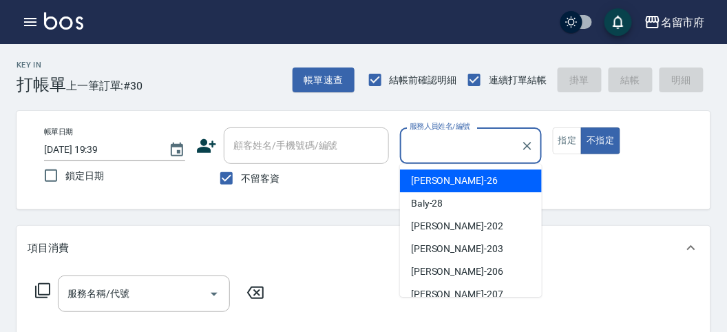
click at [458, 175] on div "Gina -26" at bounding box center [471, 180] width 142 height 23
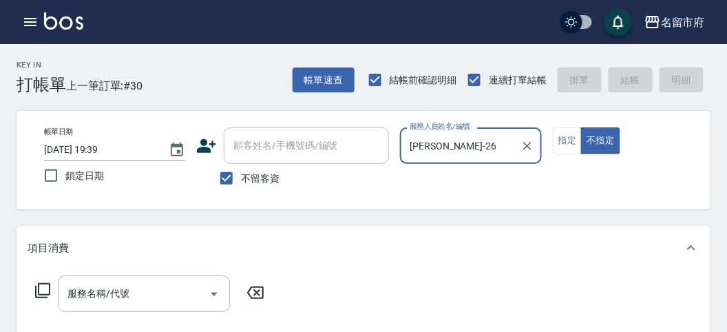
type input "Gina-26"
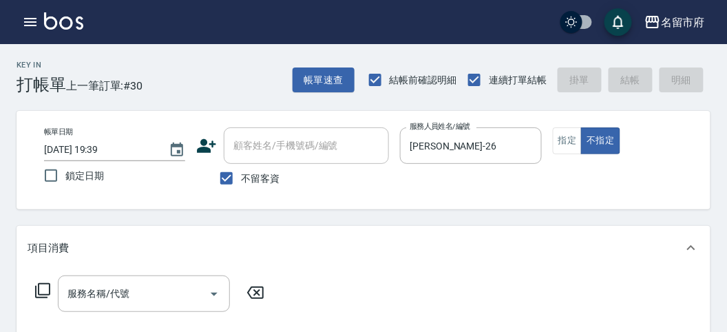
click at [39, 289] on icon at bounding box center [42, 290] width 17 height 17
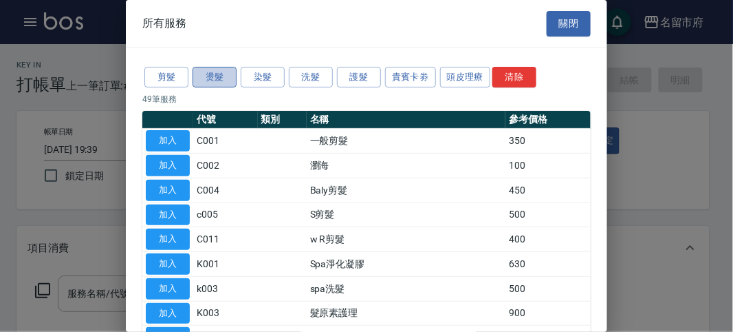
click at [213, 70] on button "燙髮" at bounding box center [215, 77] width 44 height 21
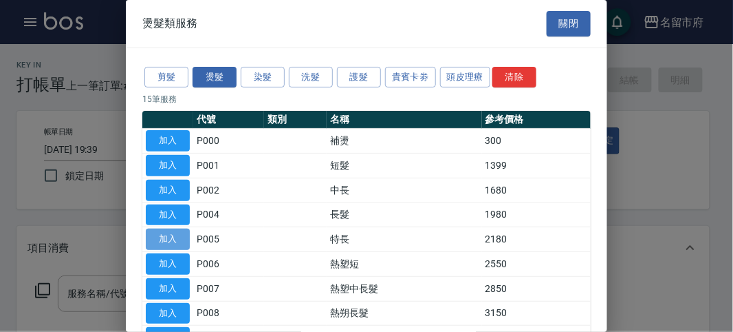
click at [173, 237] on button "加入" at bounding box center [168, 238] width 44 height 21
type input "特長(P005)"
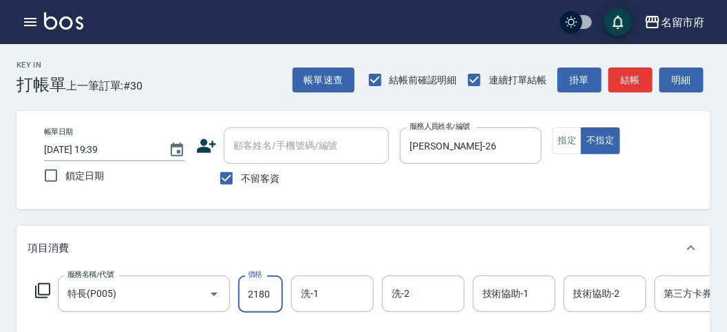
click at [270, 294] on input "2180" at bounding box center [260, 293] width 45 height 37
type input "2000"
click at [239, 237] on div "項目消費" at bounding box center [363, 248] width 693 height 44
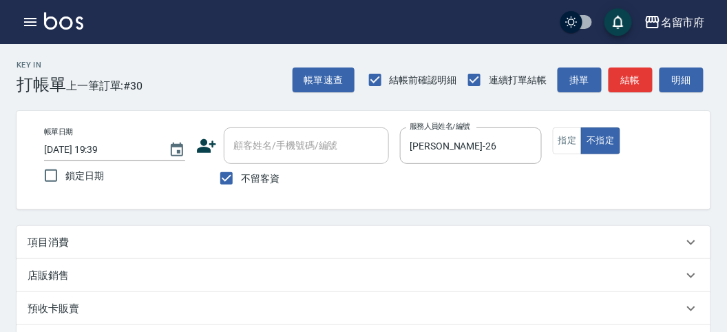
click at [56, 244] on p "項目消費" at bounding box center [48, 242] width 41 height 14
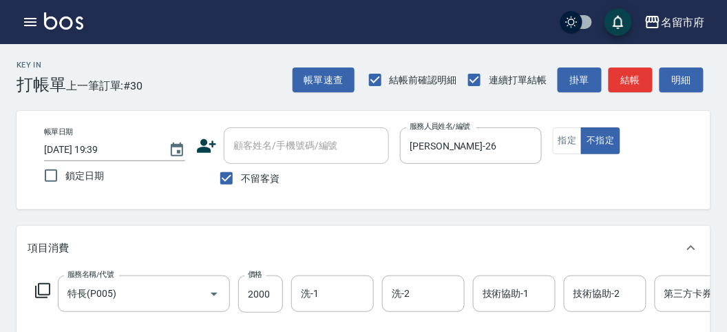
click at [39, 285] on icon at bounding box center [42, 290] width 17 height 17
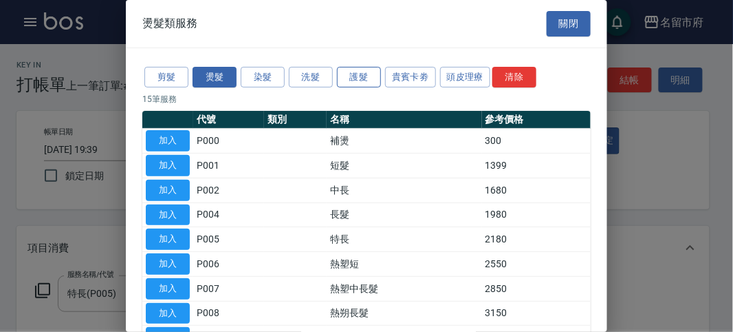
click at [373, 77] on button "護髮" at bounding box center [359, 77] width 44 height 21
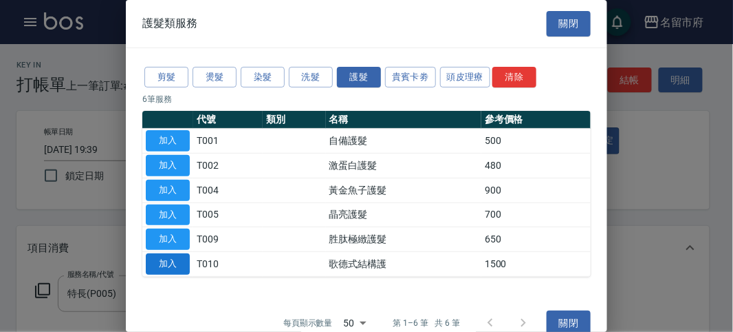
click at [171, 261] on button "加入" at bounding box center [168, 263] width 44 height 21
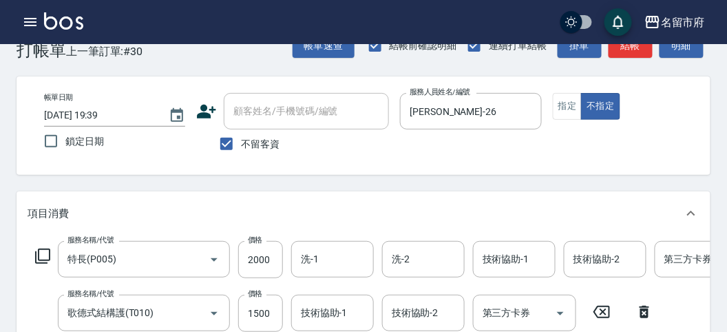
click at [45, 256] on icon at bounding box center [42, 256] width 17 height 17
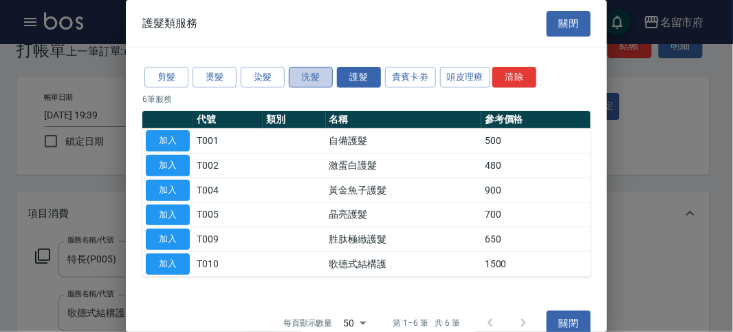
click at [313, 79] on button "洗髮" at bounding box center [311, 77] width 44 height 21
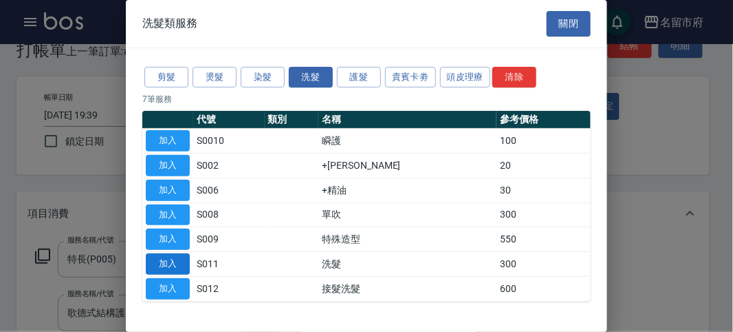
click at [171, 256] on button "加入" at bounding box center [168, 263] width 44 height 21
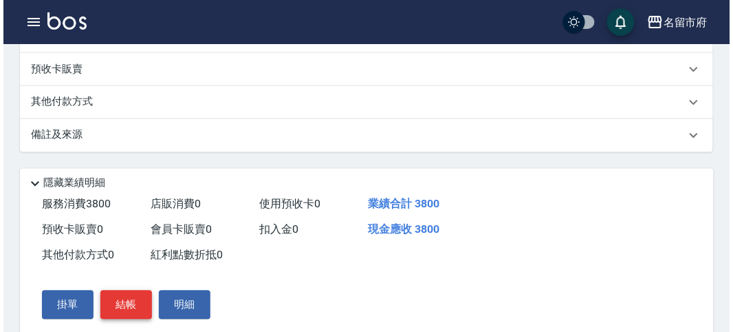
scroll to position [523, 0]
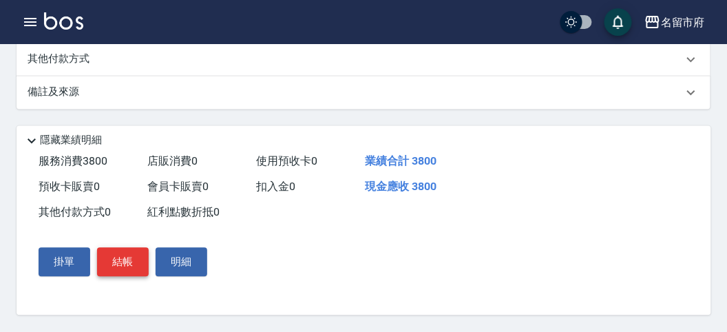
click at [125, 256] on button "結帳" at bounding box center [123, 262] width 52 height 29
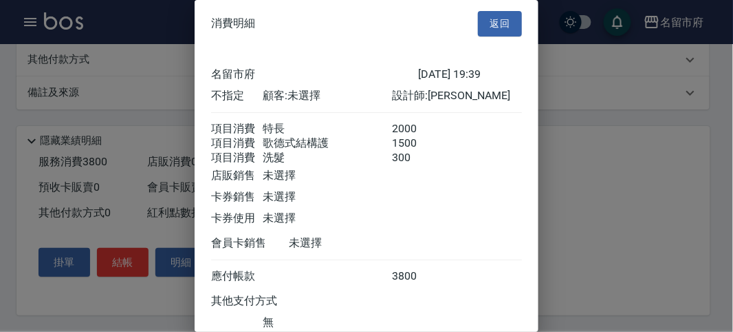
scroll to position [107, 0]
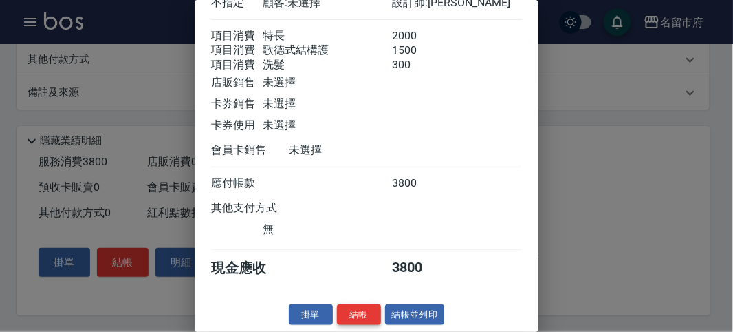
click at [355, 311] on button "結帳" at bounding box center [359, 314] width 44 height 21
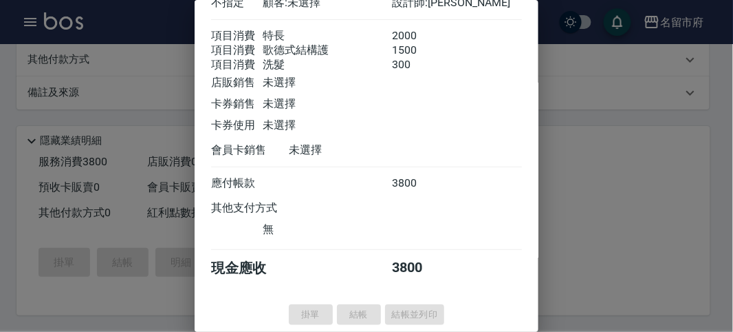
click at [616, 206] on div at bounding box center [366, 166] width 733 height 332
type input "2025/08/24 20:00"
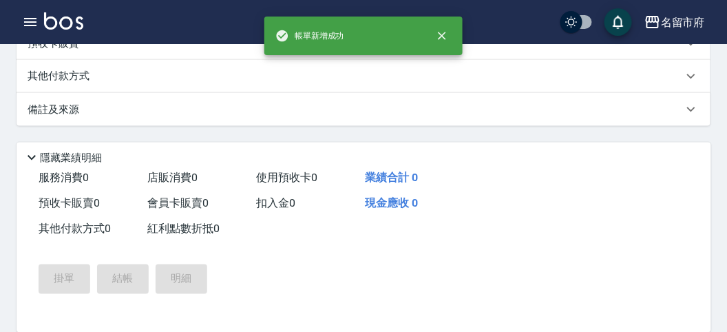
scroll to position [0, 0]
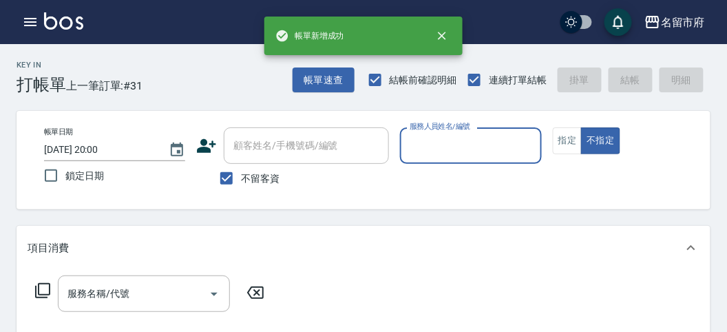
click at [437, 149] on input "服務人員姓名/編號" at bounding box center [470, 145] width 129 height 24
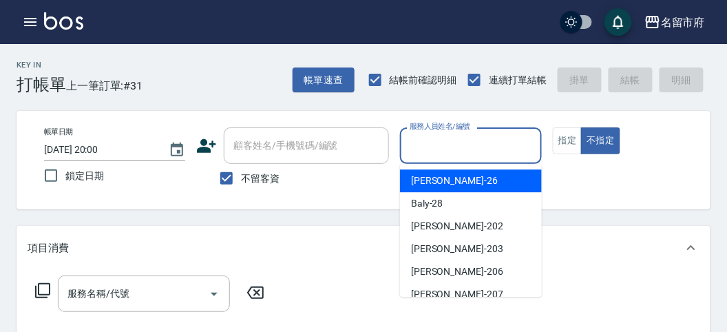
click at [444, 171] on div "Gina -26" at bounding box center [471, 180] width 142 height 23
type input "Gina-26"
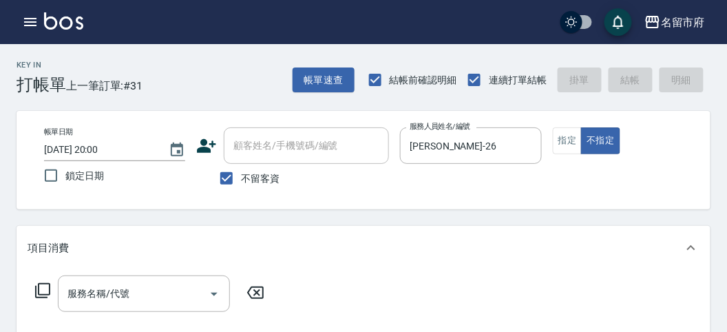
click at [42, 288] on icon at bounding box center [42, 290] width 17 height 17
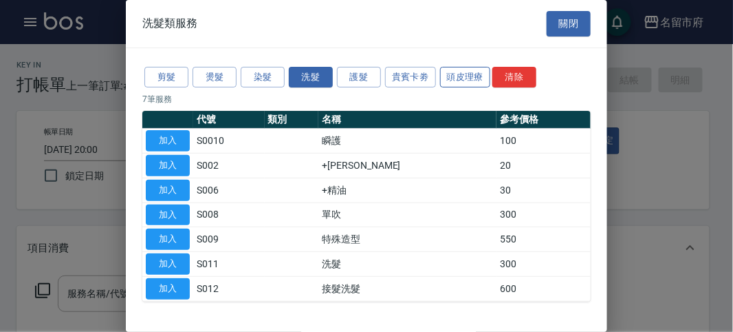
click at [460, 73] on button "頭皮理療" at bounding box center [465, 77] width 51 height 21
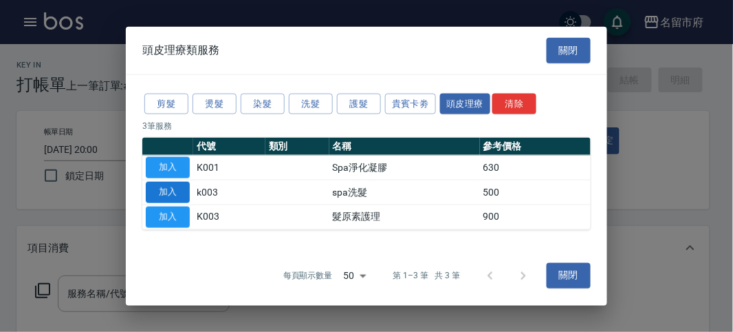
click at [163, 193] on button "加入" at bounding box center [168, 192] width 44 height 21
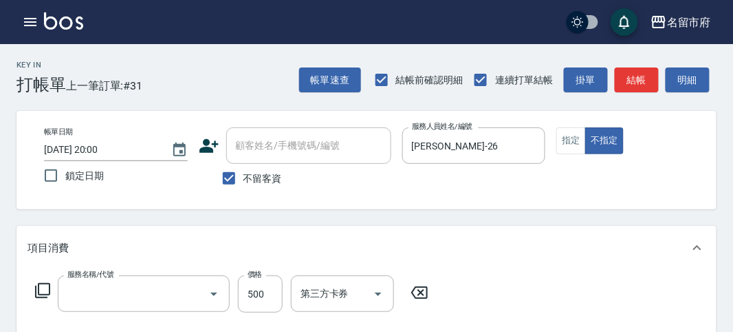
type input "spa洗髮(k003)"
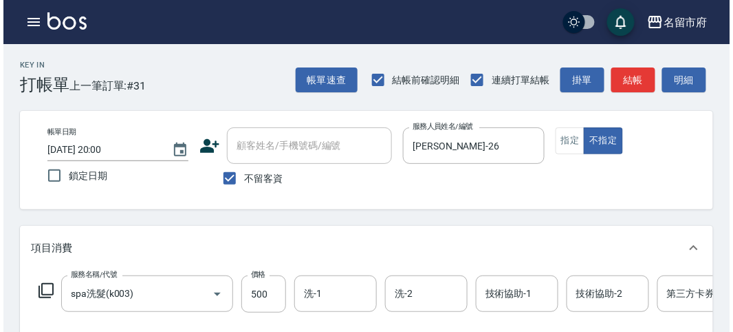
scroll to position [416, 0]
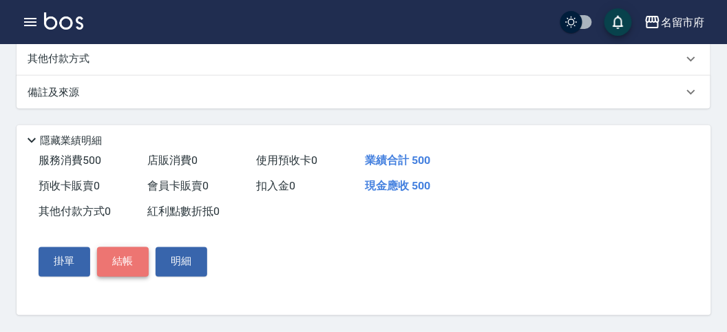
click at [119, 260] on button "結帳" at bounding box center [123, 261] width 52 height 29
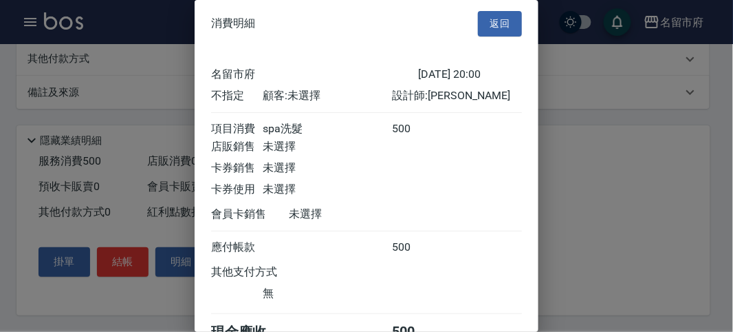
scroll to position [76, 0]
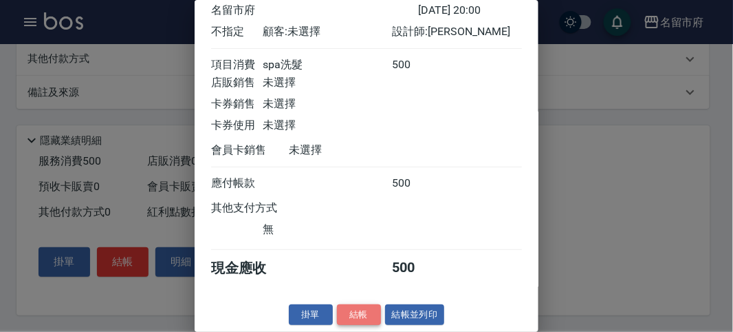
click at [361, 315] on button "結帳" at bounding box center [359, 314] width 44 height 21
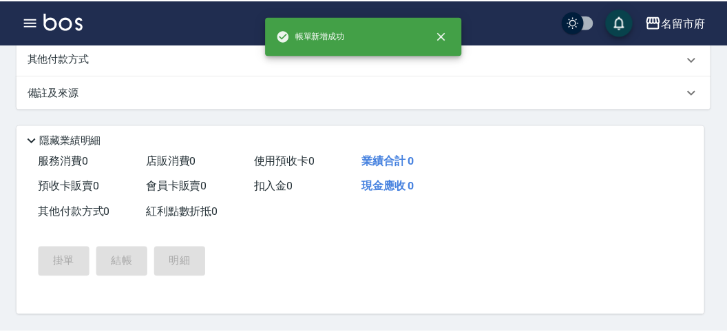
scroll to position [0, 0]
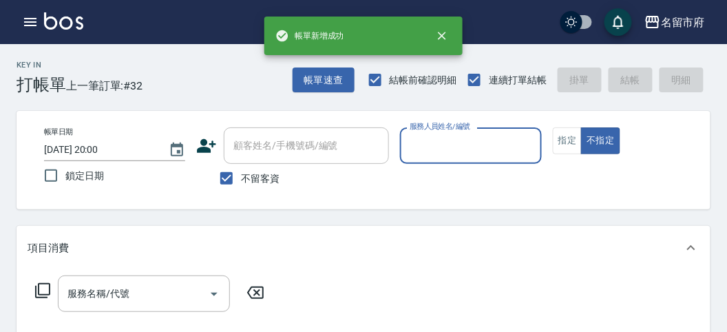
click at [446, 149] on input "服務人員姓名/編號" at bounding box center [470, 145] width 129 height 24
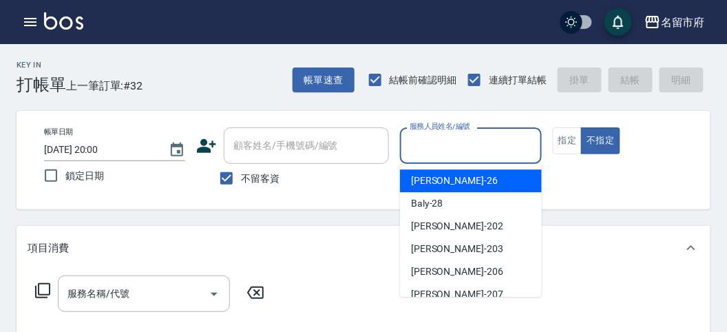
click at [451, 177] on div "Gina -26" at bounding box center [471, 180] width 142 height 23
type input "Gina-26"
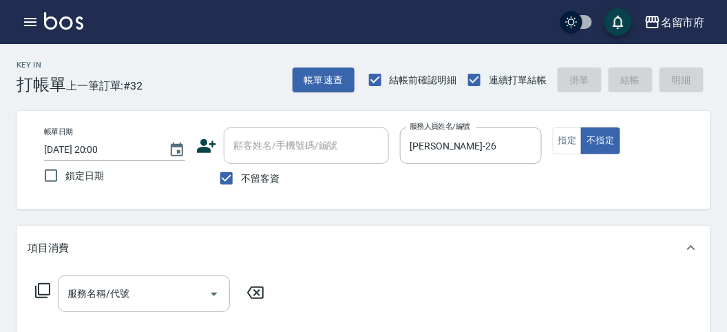
click at [43, 286] on icon at bounding box center [42, 290] width 17 height 17
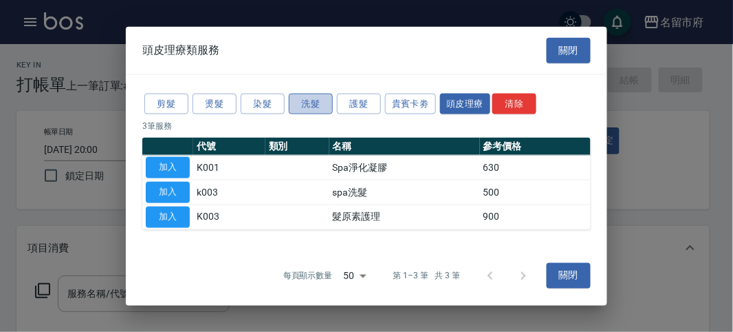
click at [321, 103] on button "洗髮" at bounding box center [311, 103] width 44 height 21
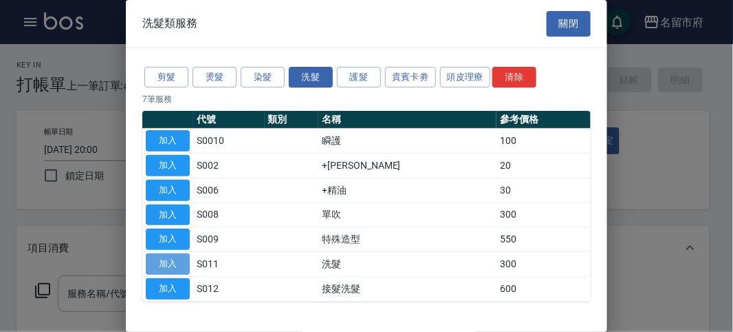
click at [159, 259] on button "加入" at bounding box center [168, 263] width 44 height 21
type input "洗髮(S011)"
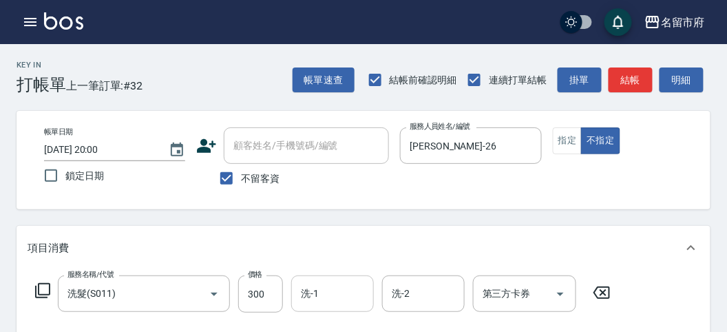
click at [305, 291] on input "洗-1" at bounding box center [332, 293] width 70 height 24
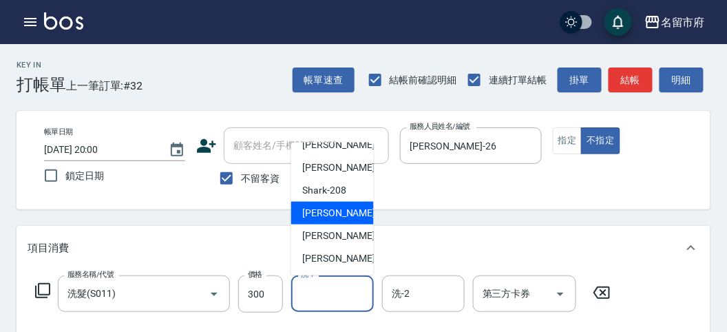
scroll to position [29, 0]
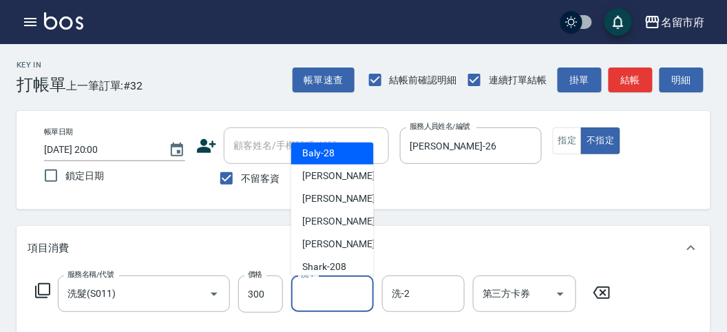
click at [339, 160] on div "Baly -28" at bounding box center [332, 153] width 83 height 23
type input "Baly-28"
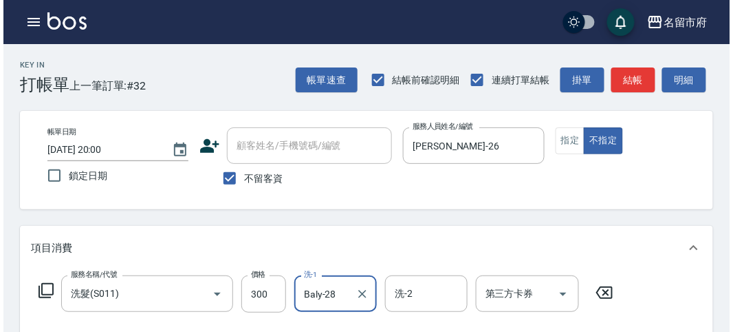
scroll to position [402, 0]
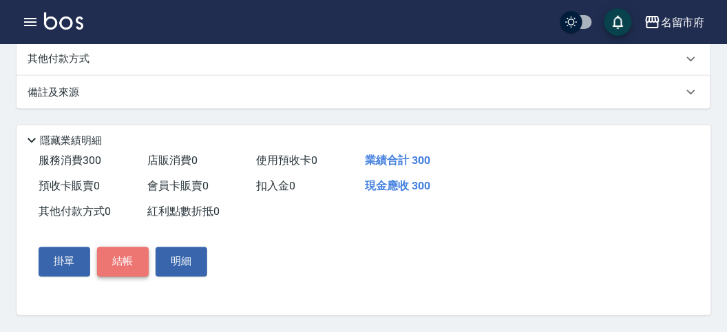
click at [129, 264] on button "結帳" at bounding box center [123, 261] width 52 height 29
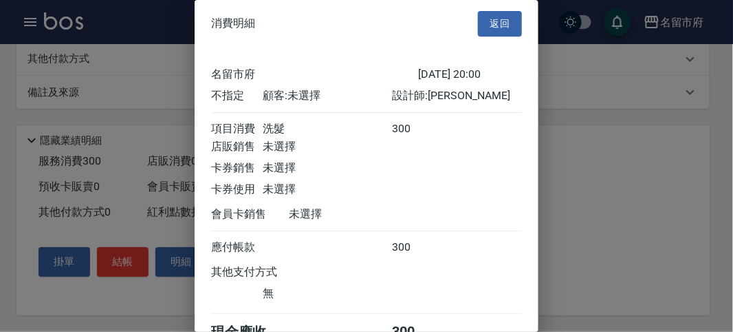
scroll to position [76, 0]
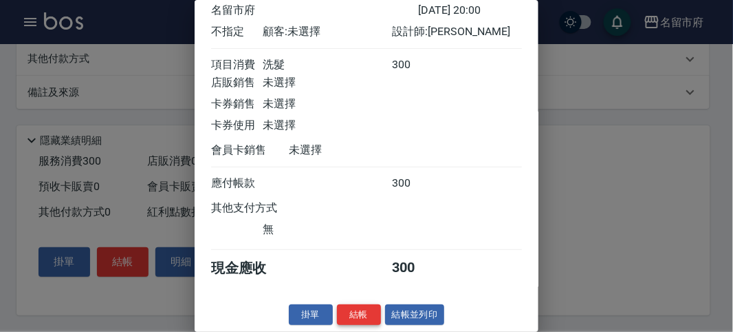
click at [369, 313] on button "結帳" at bounding box center [359, 314] width 44 height 21
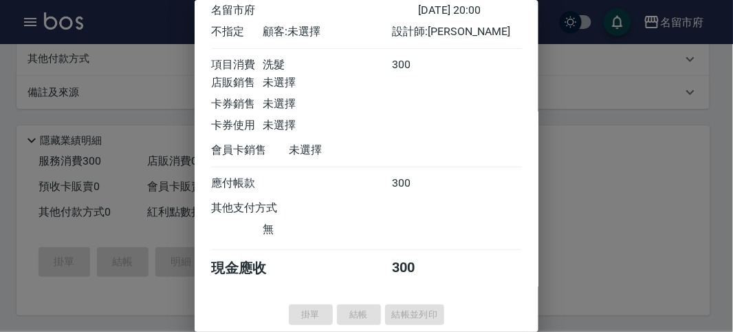
type input "2025/08/24 20:01"
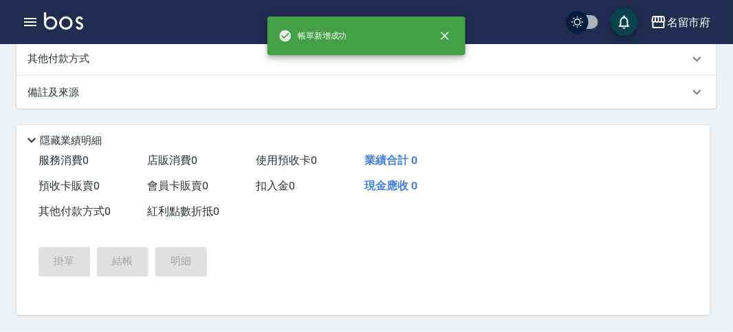
scroll to position [0, 0]
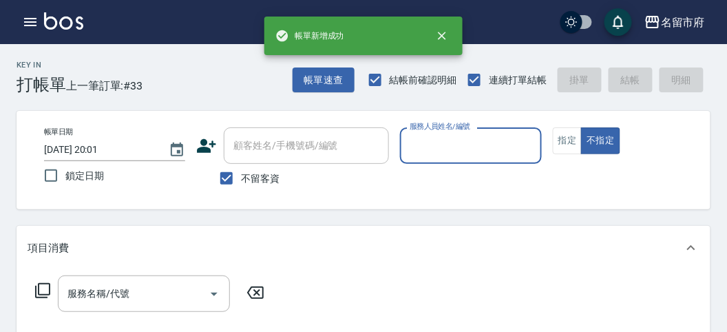
click at [428, 143] on input "服務人員姓名/編號" at bounding box center [470, 145] width 129 height 24
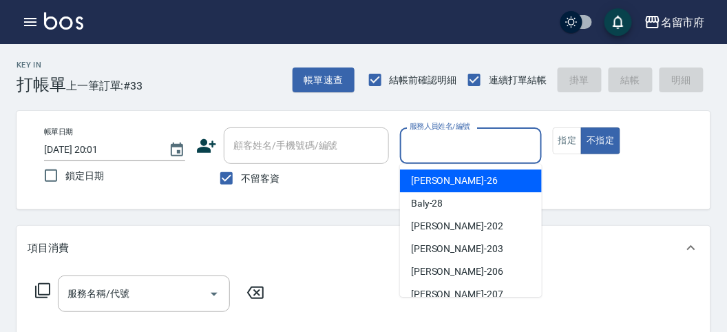
click at [439, 182] on span "Gina -26" at bounding box center [454, 180] width 87 height 14
type input "Gina-26"
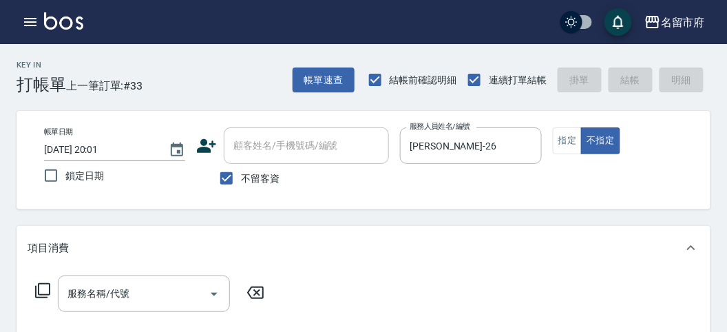
click at [46, 286] on icon at bounding box center [42, 290] width 17 height 17
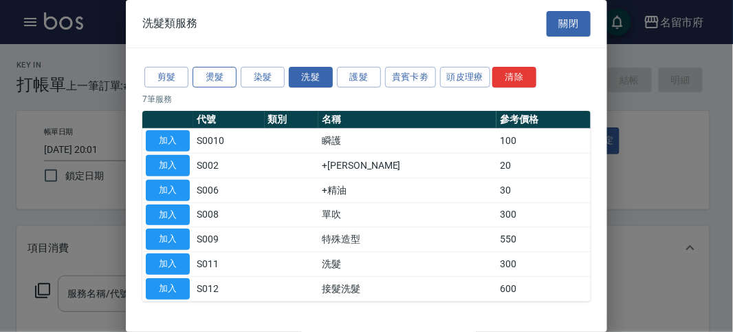
click at [205, 74] on button "燙髮" at bounding box center [215, 77] width 44 height 21
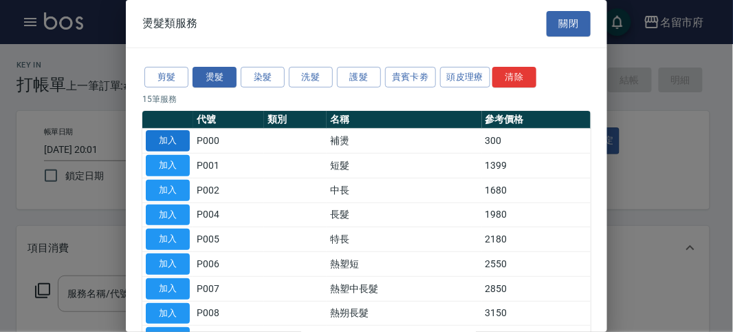
click at [169, 138] on button "加入" at bounding box center [168, 140] width 44 height 21
type input "補燙(P000)"
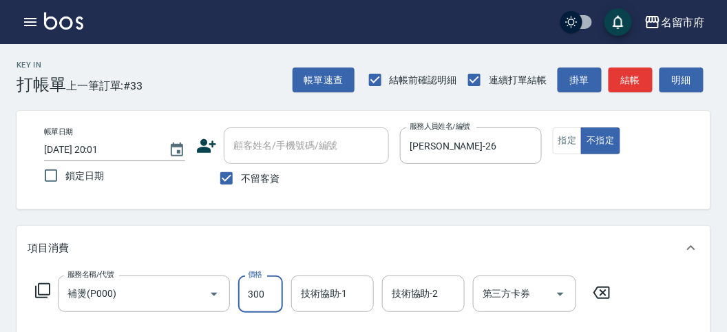
click at [265, 296] on input "300" at bounding box center [260, 293] width 45 height 37
type input "1000"
click at [45, 288] on icon at bounding box center [42, 290] width 17 height 17
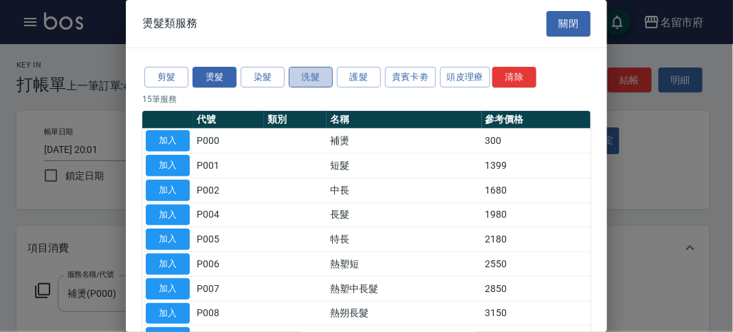
click at [309, 80] on button "洗髮" at bounding box center [311, 77] width 44 height 21
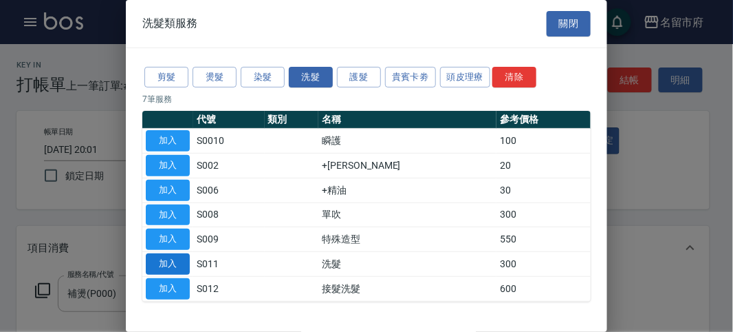
click at [161, 259] on button "加入" at bounding box center [168, 263] width 44 height 21
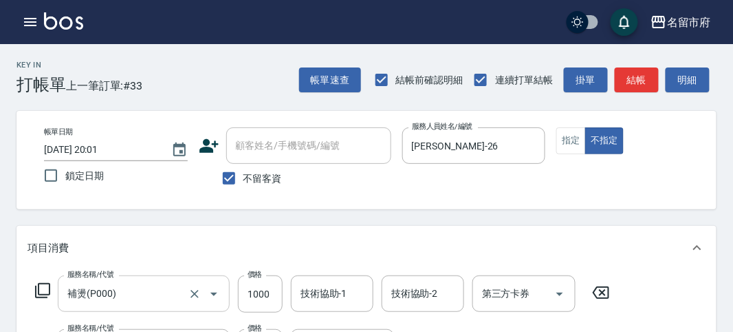
scroll to position [34, 0]
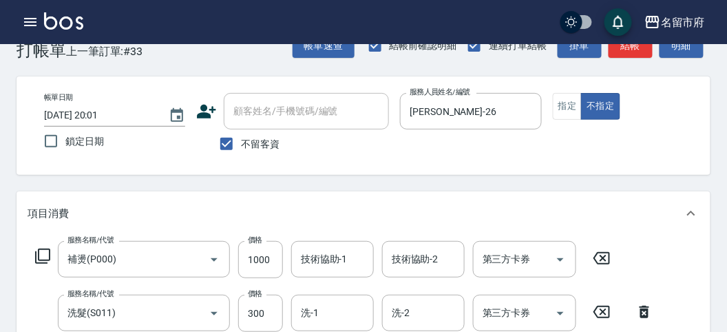
click at [45, 256] on icon at bounding box center [42, 256] width 17 height 17
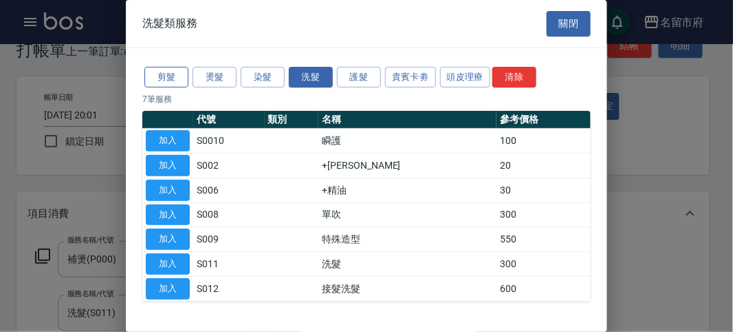
click at [173, 79] on button "剪髮" at bounding box center [166, 77] width 44 height 21
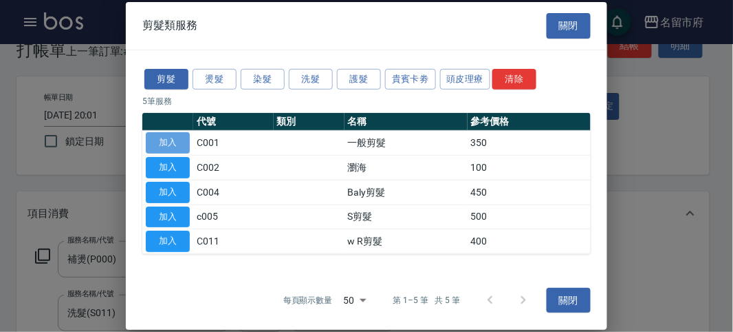
click at [172, 138] on button "加入" at bounding box center [168, 142] width 44 height 21
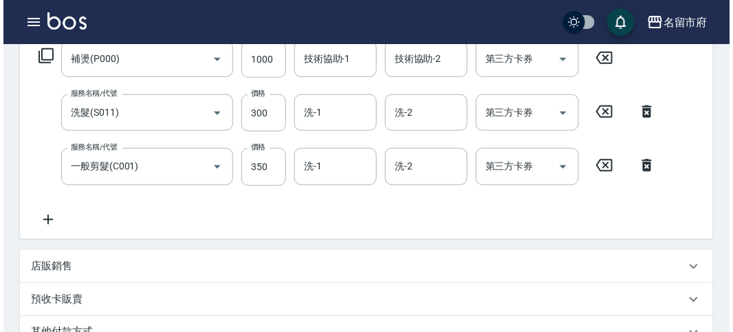
scroll to position [510, 0]
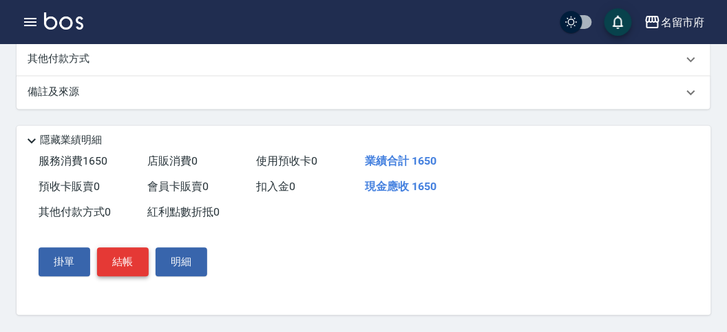
click at [116, 258] on button "結帳" at bounding box center [123, 262] width 52 height 29
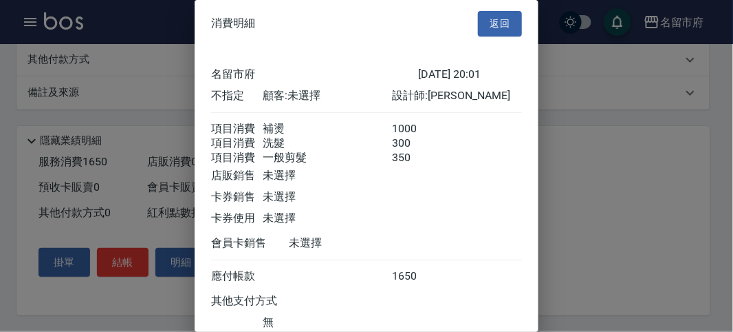
scroll to position [107, 0]
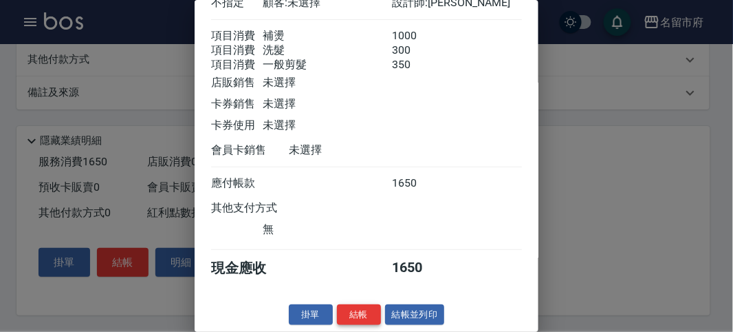
click at [357, 307] on button "結帳" at bounding box center [359, 314] width 44 height 21
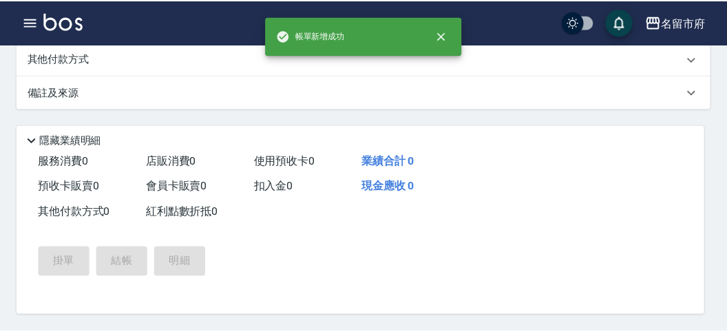
scroll to position [0, 0]
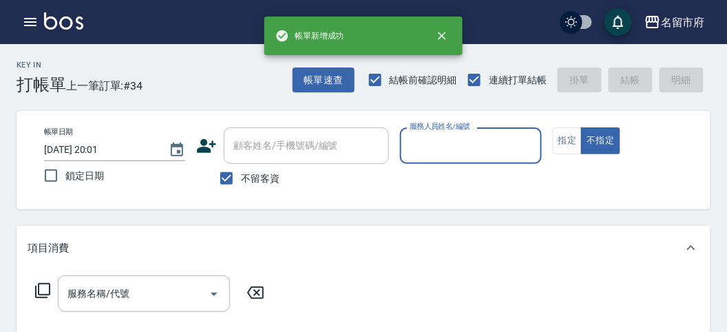
click at [449, 142] on input "服務人員姓名/編號" at bounding box center [470, 145] width 129 height 24
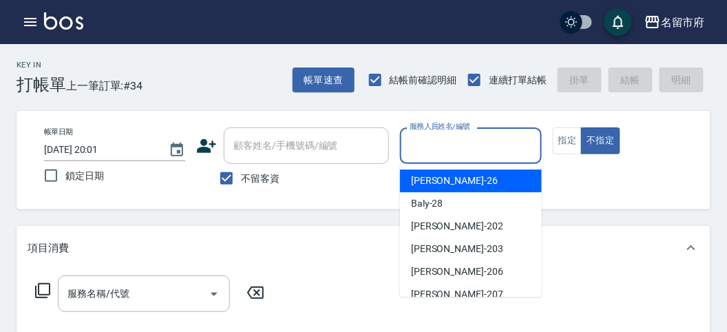
drag, startPoint x: 460, startPoint y: 186, endPoint x: 405, endPoint y: 196, distance: 55.3
click at [460, 186] on div "Gina -26" at bounding box center [471, 180] width 142 height 23
type input "Gina-26"
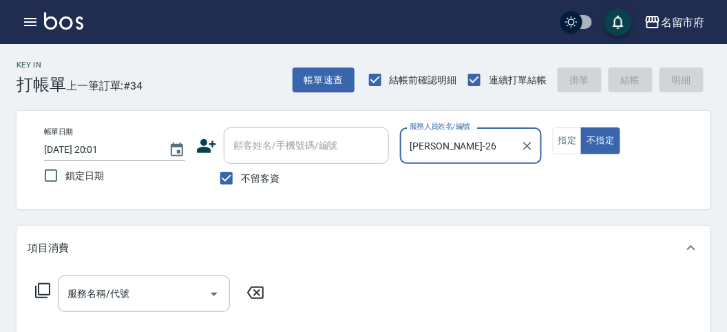
click at [41, 285] on icon at bounding box center [42, 290] width 17 height 17
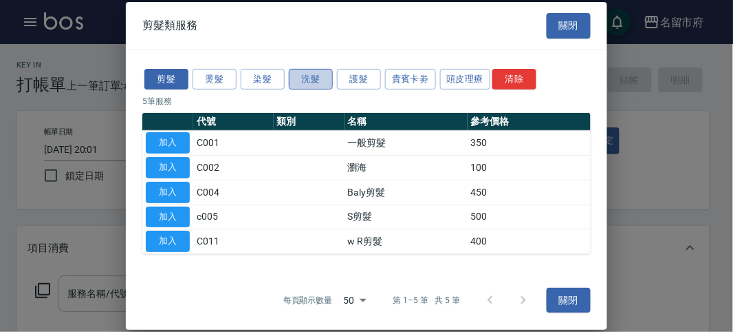
click at [316, 80] on button "洗髮" at bounding box center [311, 78] width 44 height 21
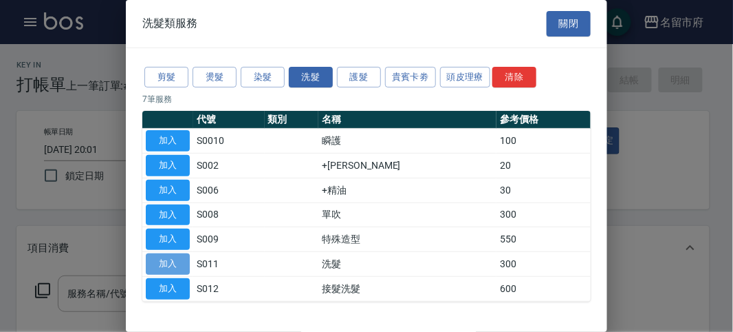
click at [175, 260] on button "加入" at bounding box center [168, 263] width 44 height 21
type input "洗髮(S011)"
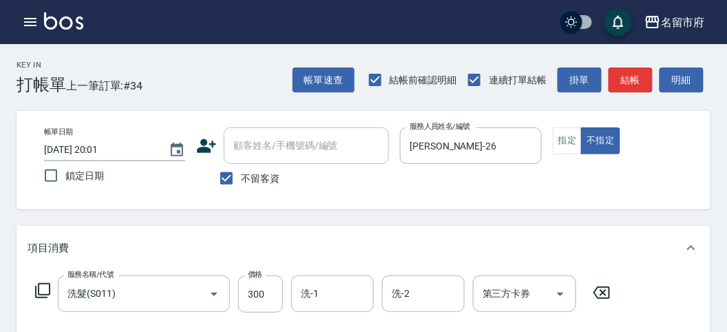
click at [38, 287] on icon at bounding box center [42, 290] width 15 height 15
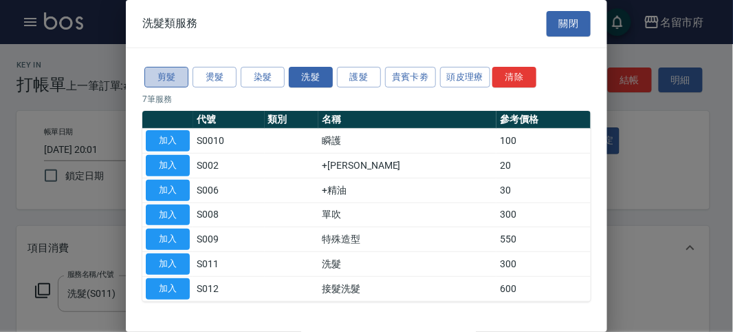
click at [159, 79] on button "剪髮" at bounding box center [166, 77] width 44 height 21
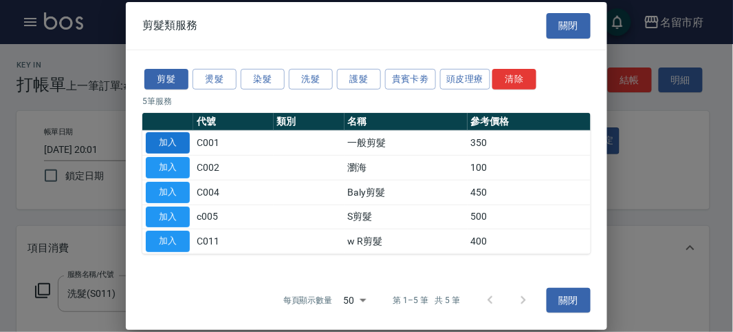
click at [184, 140] on button "加入" at bounding box center [168, 142] width 44 height 21
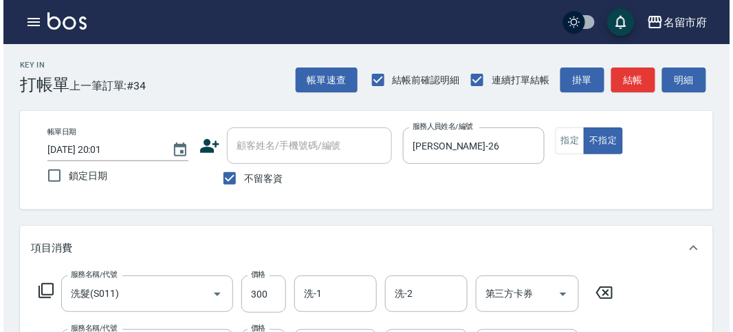
scroll to position [456, 0]
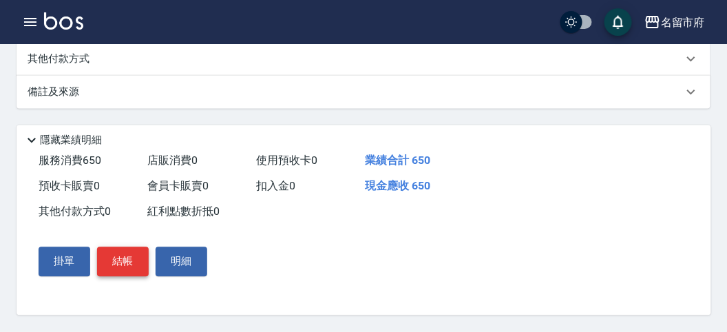
click at [126, 257] on button "結帳" at bounding box center [123, 261] width 52 height 29
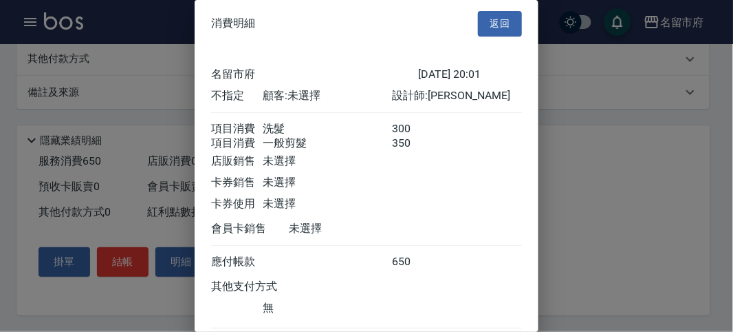
scroll to position [92, 0]
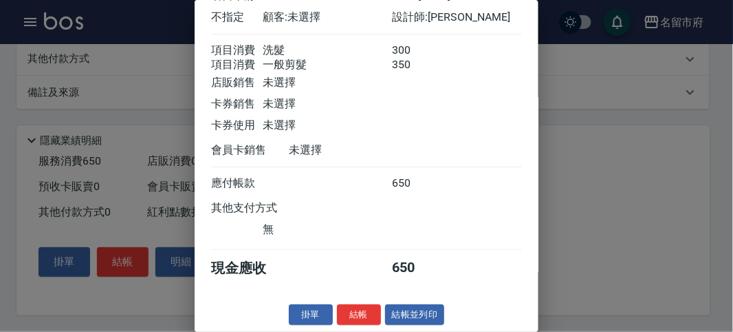
click at [341, 316] on button "結帳" at bounding box center [359, 314] width 44 height 21
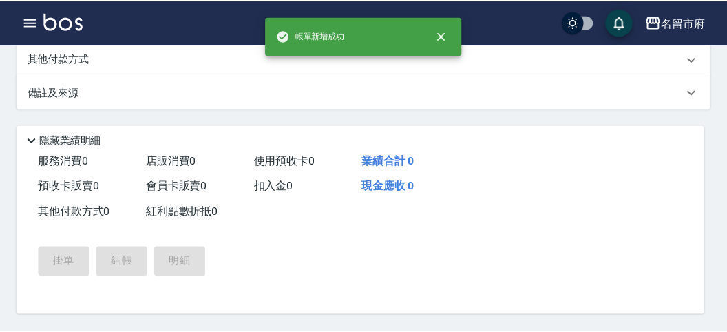
scroll to position [0, 0]
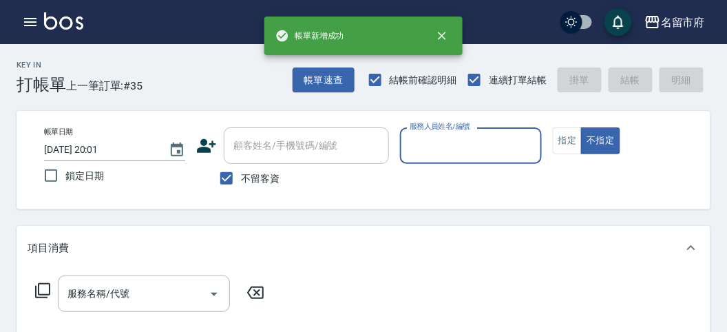
click at [435, 149] on input "服務人員姓名/編號" at bounding box center [470, 145] width 129 height 24
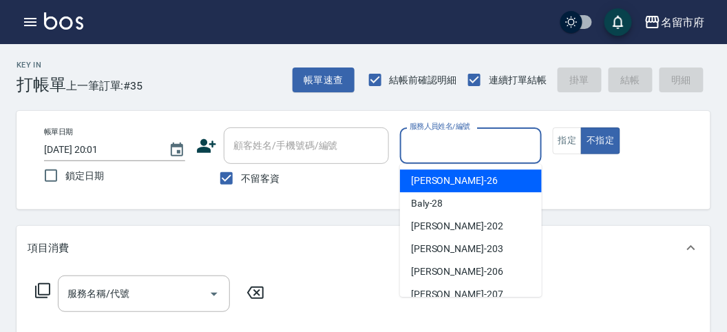
click at [436, 183] on span "Gina -26" at bounding box center [454, 180] width 87 height 14
type input "Gina-26"
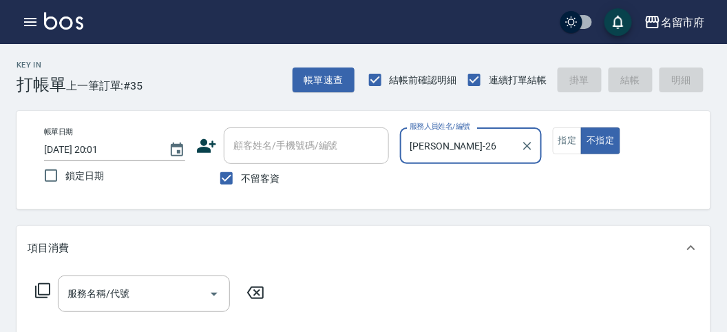
click at [40, 291] on icon at bounding box center [42, 290] width 17 height 17
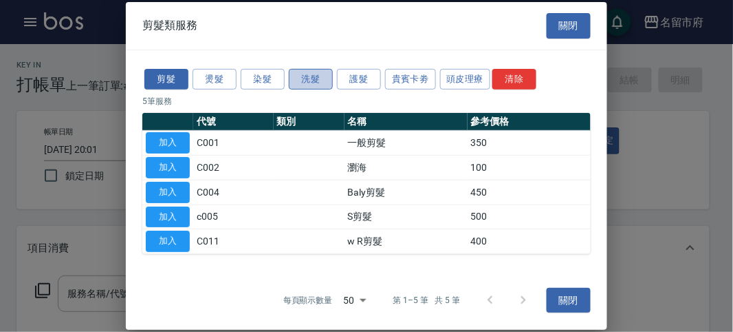
click at [308, 76] on button "洗髮" at bounding box center [311, 78] width 44 height 21
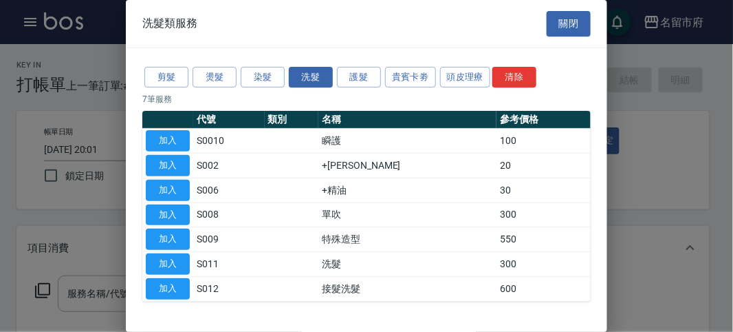
click at [177, 255] on button "加入" at bounding box center [168, 263] width 44 height 21
type input "洗髮(S011)"
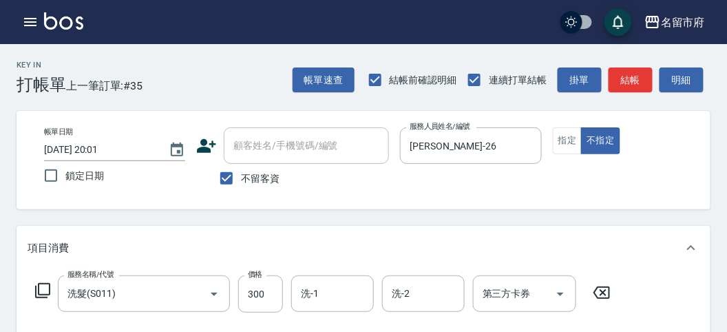
click at [45, 289] on icon at bounding box center [42, 290] width 17 height 17
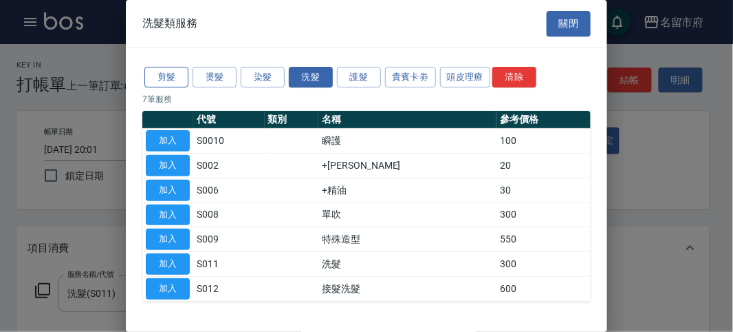
click at [162, 72] on button "剪髮" at bounding box center [166, 77] width 44 height 21
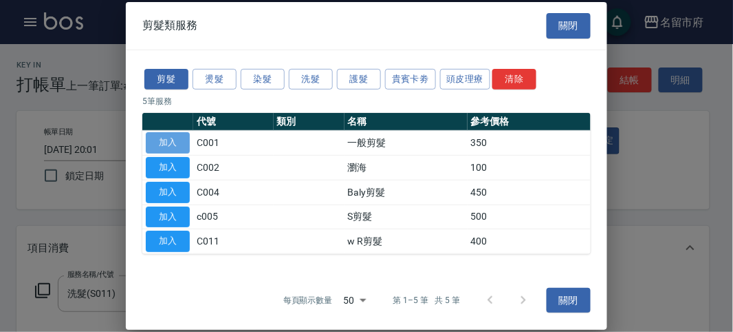
click at [184, 137] on button "加入" at bounding box center [168, 142] width 44 height 21
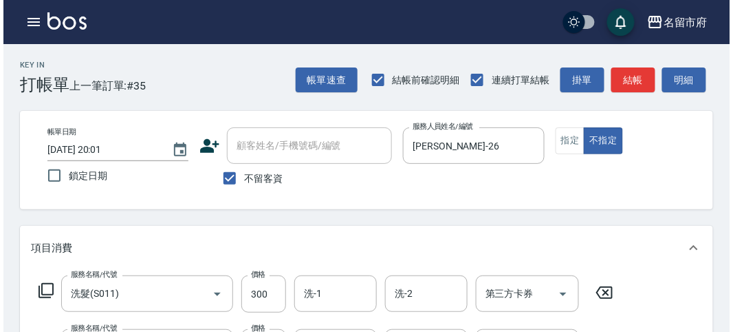
scroll to position [456, 0]
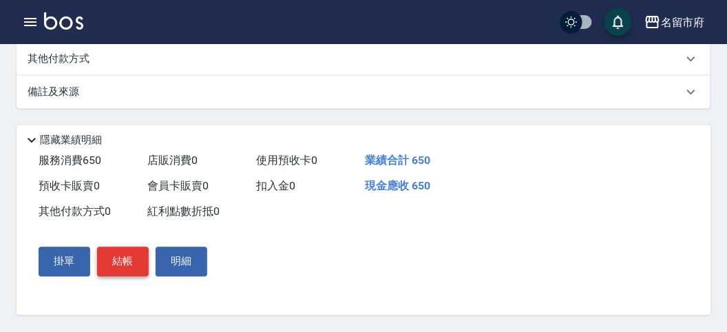
click at [136, 259] on button "結帳" at bounding box center [123, 261] width 52 height 29
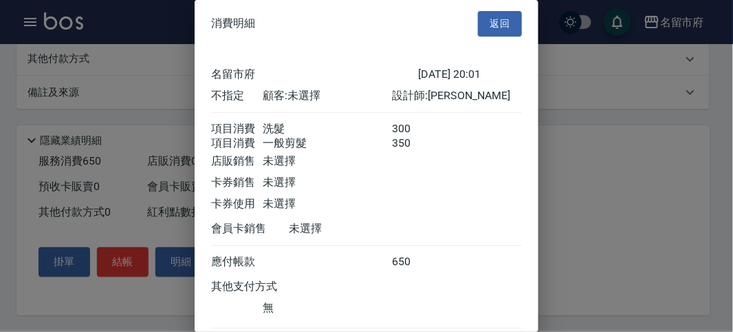
scroll to position [92, 0]
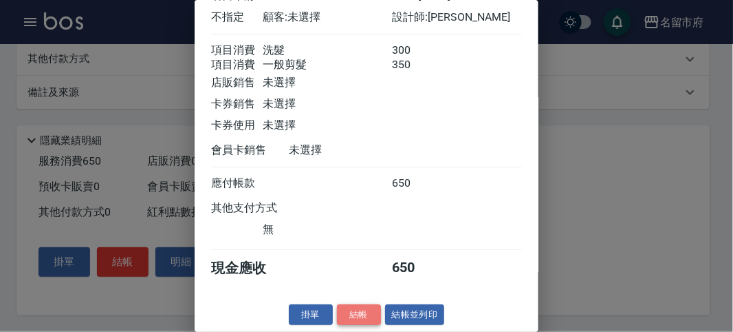
click at [365, 312] on button "結帳" at bounding box center [359, 314] width 44 height 21
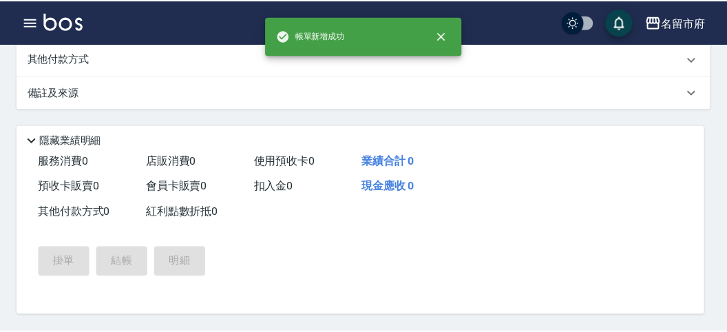
scroll to position [0, 0]
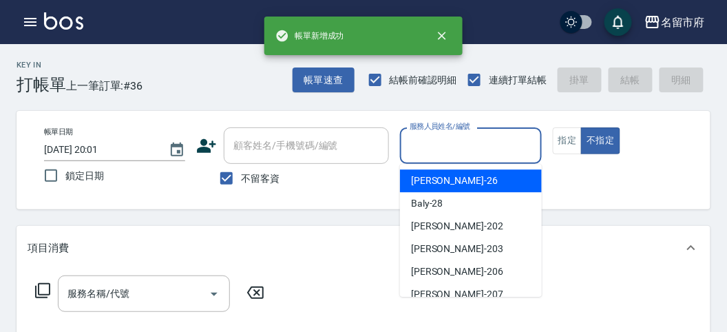
click at [458, 148] on input "服務人員姓名/編號" at bounding box center [470, 145] width 129 height 24
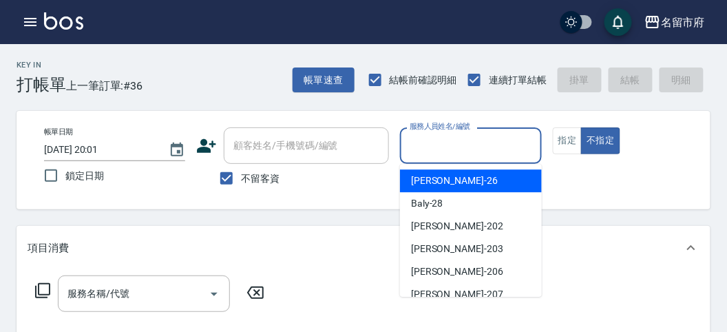
drag, startPoint x: 468, startPoint y: 182, endPoint x: 435, endPoint y: 182, distance: 33.0
click at [468, 181] on div "Gina -26" at bounding box center [471, 180] width 142 height 23
type input "Gina-26"
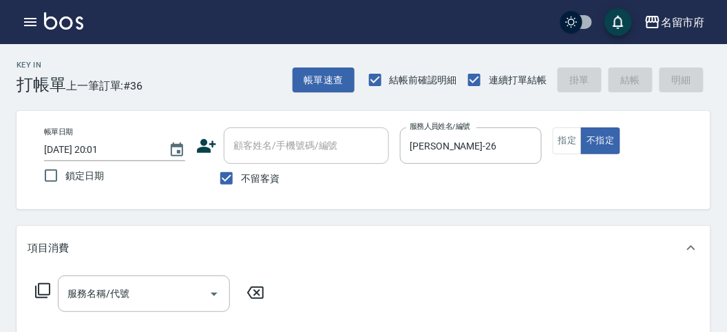
click at [50, 288] on icon at bounding box center [42, 290] width 17 height 17
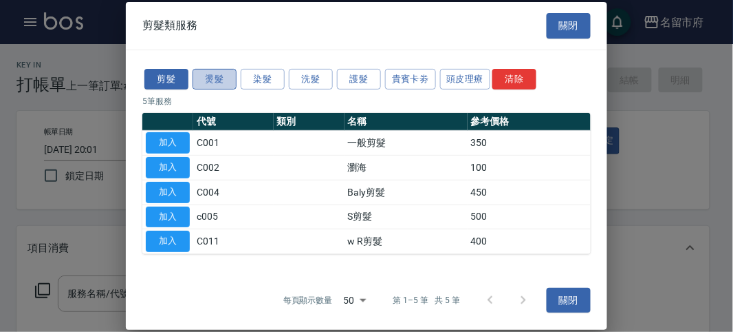
click at [218, 78] on button "燙髮" at bounding box center [215, 78] width 44 height 21
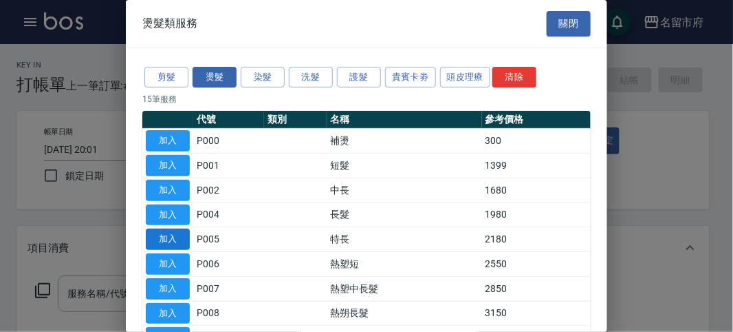
click at [180, 235] on button "加入" at bounding box center [168, 238] width 44 height 21
type input "特長(P005)"
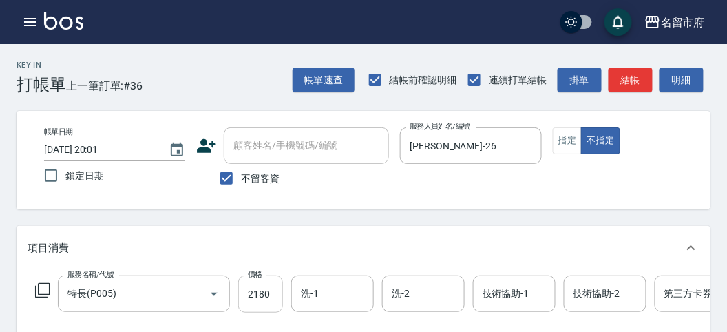
click at [275, 290] on input "2180" at bounding box center [260, 293] width 45 height 37
drag, startPoint x: 246, startPoint y: 296, endPoint x: 286, endPoint y: 295, distance: 39.9
click at [286, 295] on div "服務名稱/代號 特長(P005) 服務名稱/代號 價格 26560 價格 洗-1 洗-1 洗-2 洗-2 技術協助-1 技術協助-1 技術協助-2 技術協助-…" at bounding box center [414, 293] width 773 height 37
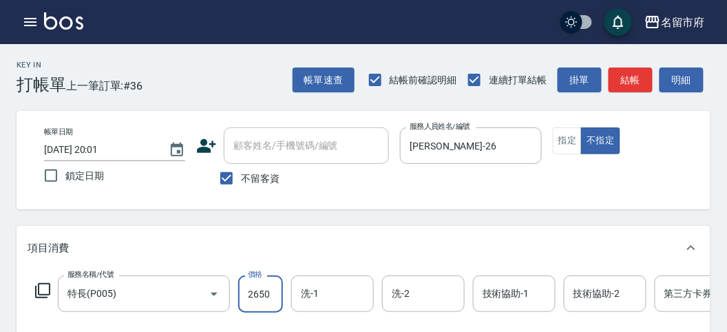
type input "2650"
click at [449, 234] on div "項目消費" at bounding box center [363, 248] width 693 height 44
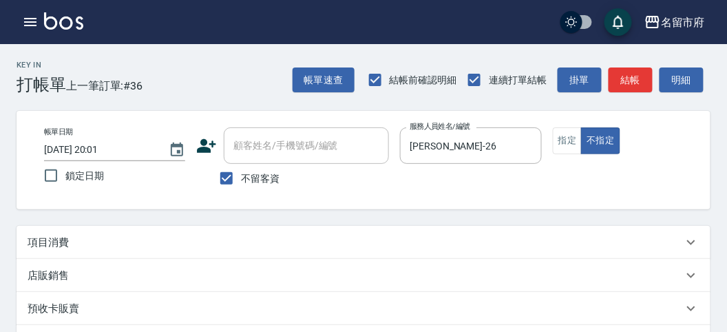
click at [50, 245] on p "項目消費" at bounding box center [48, 242] width 41 height 14
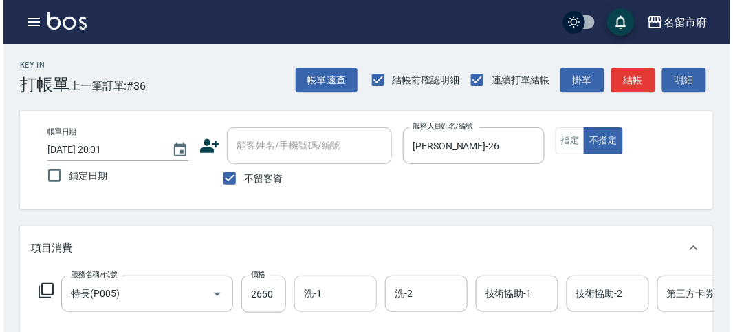
scroll to position [382, 0]
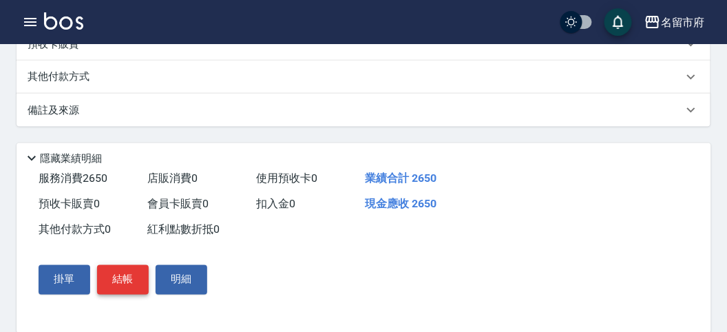
click at [119, 290] on button "結帳" at bounding box center [123, 279] width 52 height 29
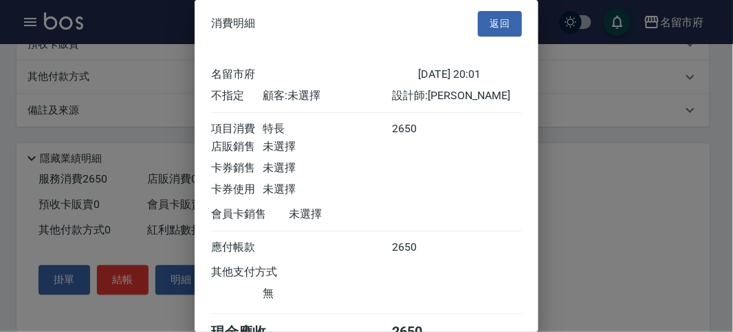
scroll to position [76, 0]
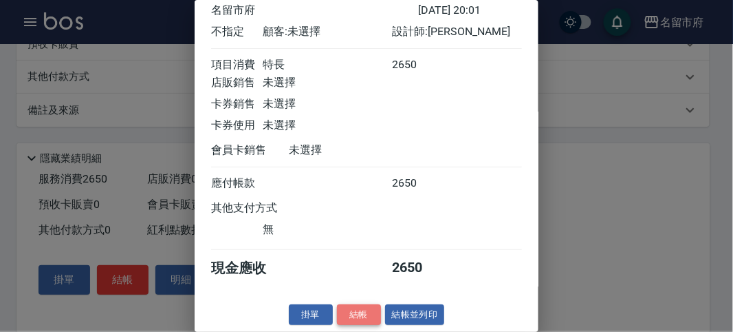
click at [354, 314] on button "結帳" at bounding box center [359, 314] width 44 height 21
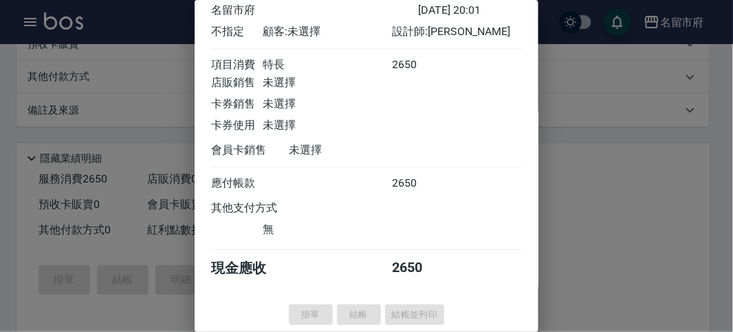
type input "2025/08/24 20:02"
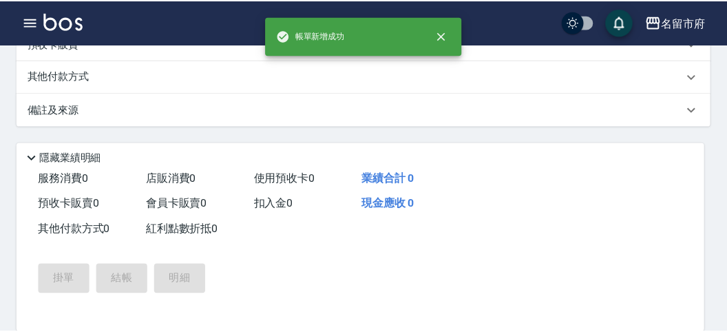
scroll to position [0, 0]
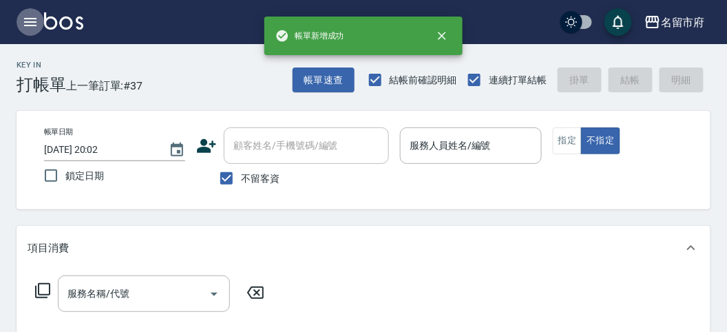
click at [25, 19] on icon "button" at bounding box center [30, 22] width 17 height 17
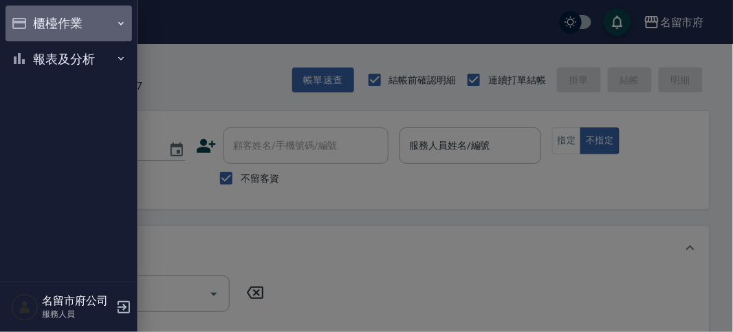
click at [78, 21] on button "櫃檯作業" at bounding box center [69, 24] width 127 height 36
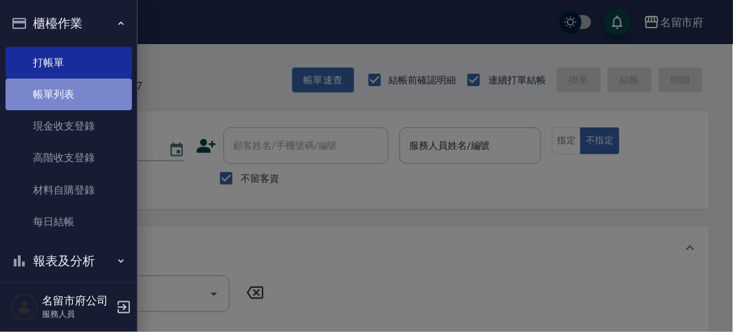
click at [81, 95] on link "帳單列表" at bounding box center [69, 94] width 127 height 32
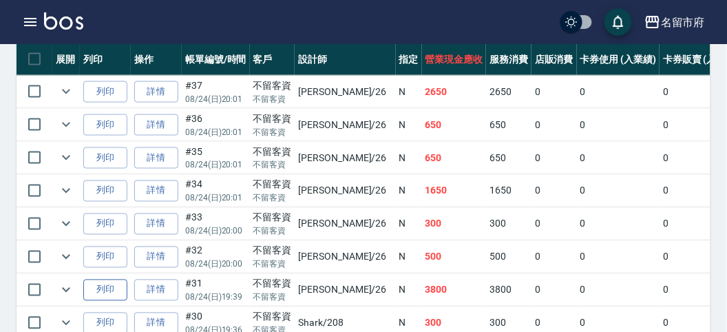
scroll to position [305, 0]
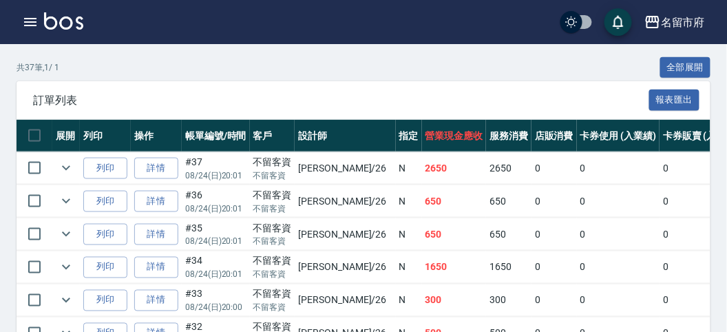
click at [413, 94] on div "訂單列表 報表匯出" at bounding box center [363, 100] width 693 height 38
click at [211, 69] on div "共 37 筆, 1 / 1 全部展開" at bounding box center [363, 67] width 693 height 21
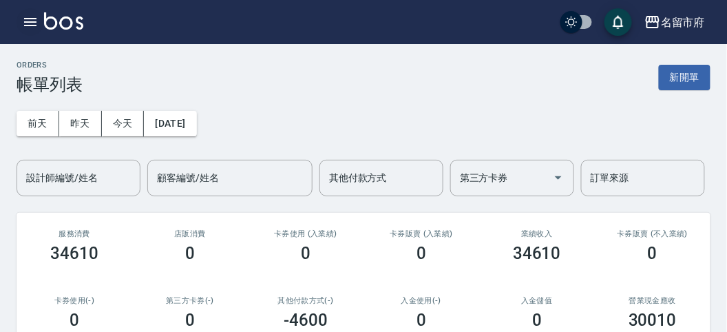
click at [25, 19] on icon "button" at bounding box center [30, 22] width 12 height 8
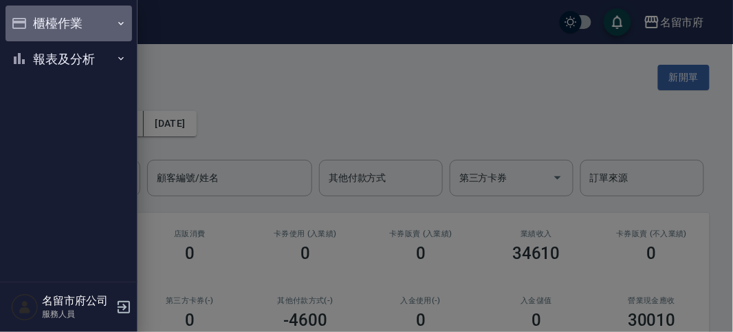
click at [84, 21] on button "櫃檯作業" at bounding box center [69, 24] width 127 height 36
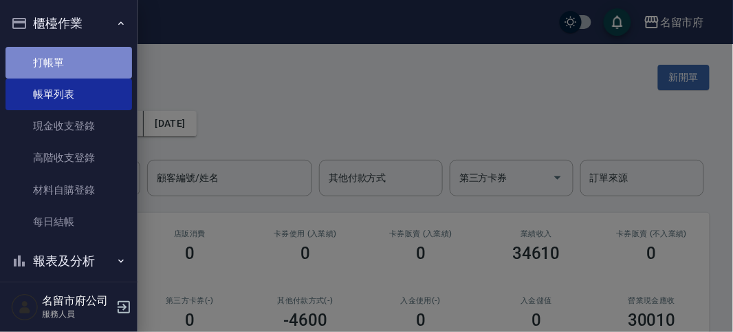
click at [94, 67] on link "打帳單" at bounding box center [69, 63] width 127 height 32
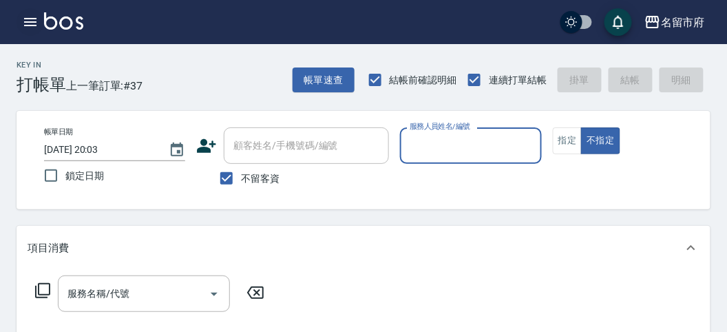
click at [31, 19] on icon "button" at bounding box center [30, 22] width 17 height 17
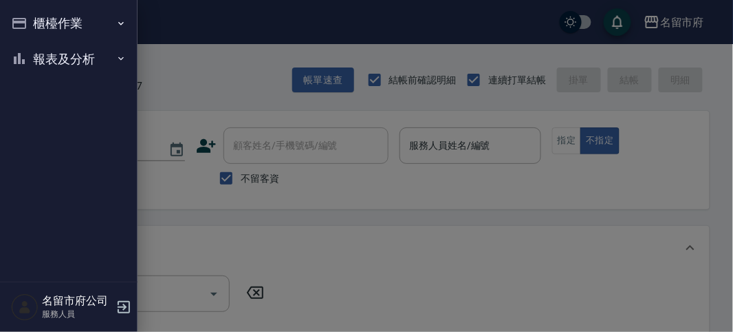
click at [54, 55] on button "報表及分析" at bounding box center [69, 59] width 127 height 36
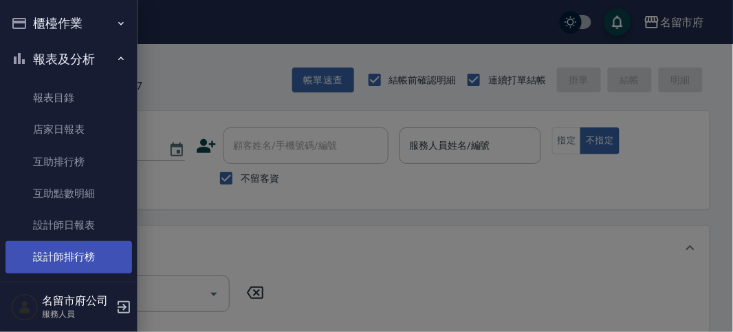
click at [87, 257] on link "設計師排行榜" at bounding box center [69, 257] width 127 height 32
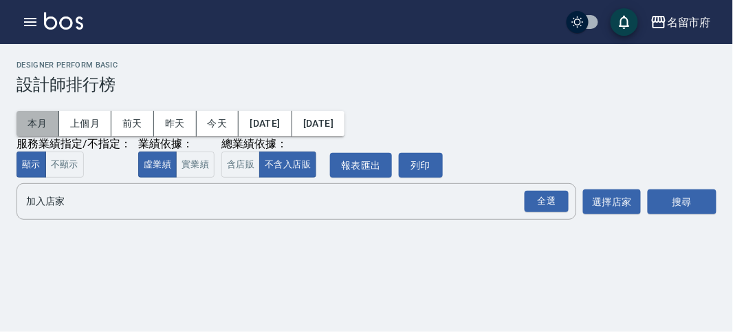
click at [45, 124] on button "本月" at bounding box center [38, 123] width 43 height 25
click at [43, 121] on button "本月" at bounding box center [38, 123] width 43 height 25
click at [535, 202] on div "全選" at bounding box center [547, 201] width 44 height 21
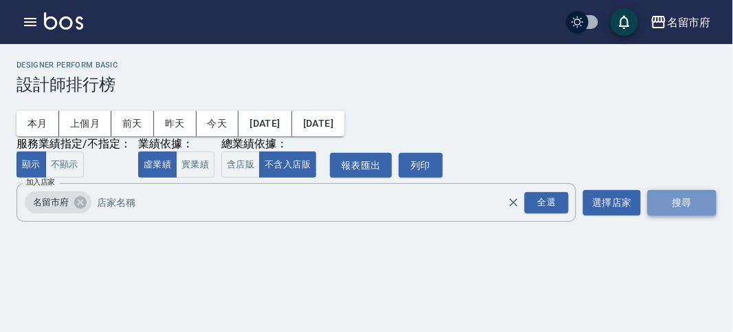
click at [682, 198] on button "搜尋" at bounding box center [682, 202] width 69 height 25
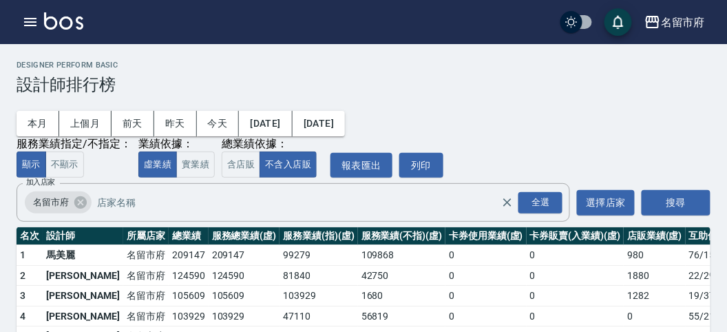
scroll to position [76, 0]
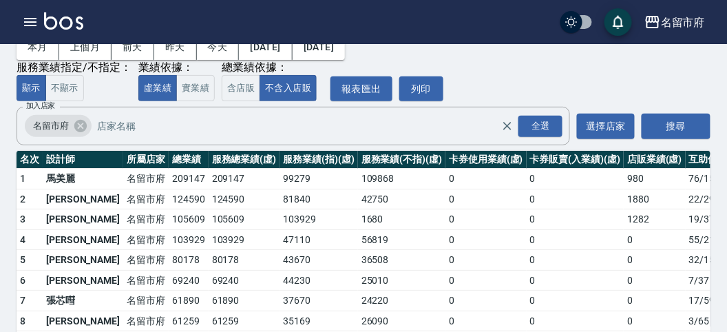
click at [169, 238] on td "103929" at bounding box center [189, 239] width 40 height 21
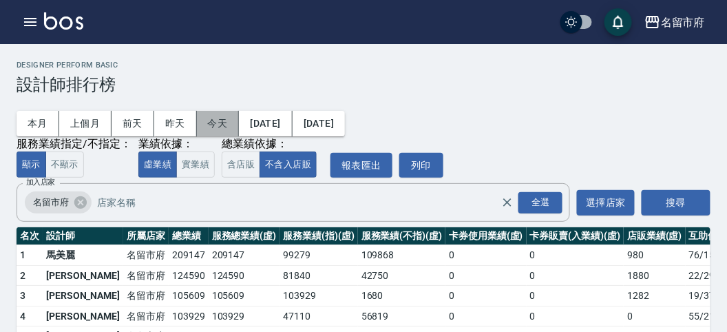
click at [208, 118] on button "今天" at bounding box center [218, 123] width 43 height 25
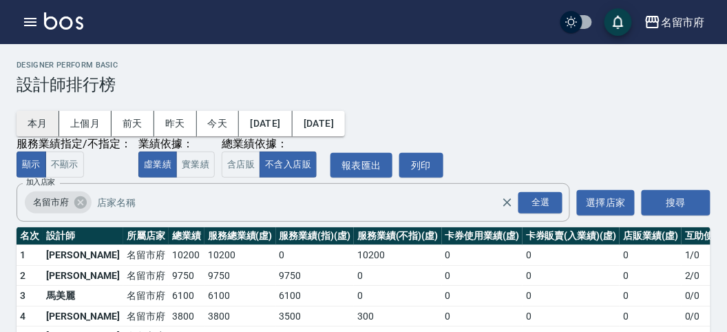
click at [34, 118] on button "本月" at bounding box center [38, 123] width 43 height 25
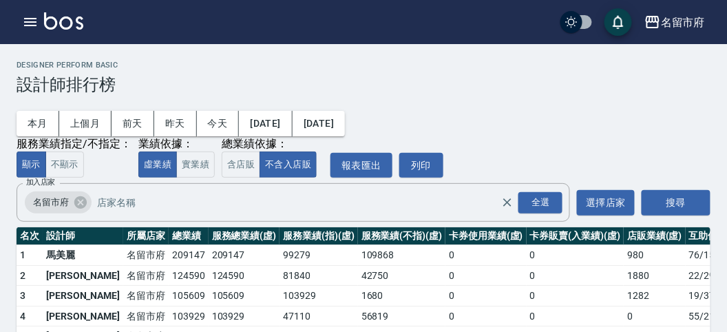
drag, startPoint x: 519, startPoint y: 100, endPoint x: 80, endPoint y: 0, distance: 451.0
click at [516, 100] on div "本月 上個月 前天 昨天 今天 2025/08/01 2025/08/31 服務業績指定/不指定： 顯示 不顯示 業績依據： 虛業績 實業績 總業績依據： 含…" at bounding box center [363, 135] width 693 height 83
click at [32, 19] on icon "button" at bounding box center [30, 22] width 12 height 8
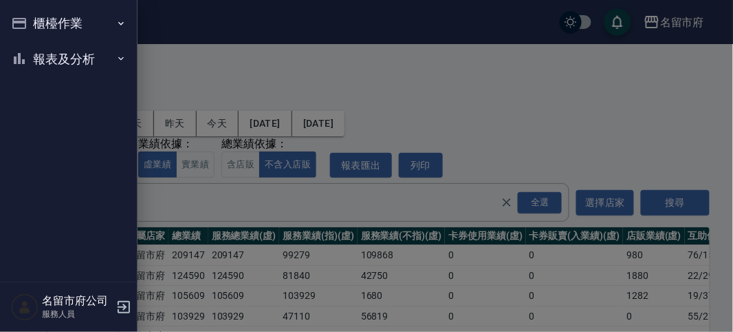
click at [47, 24] on button "櫃檯作業" at bounding box center [69, 24] width 127 height 36
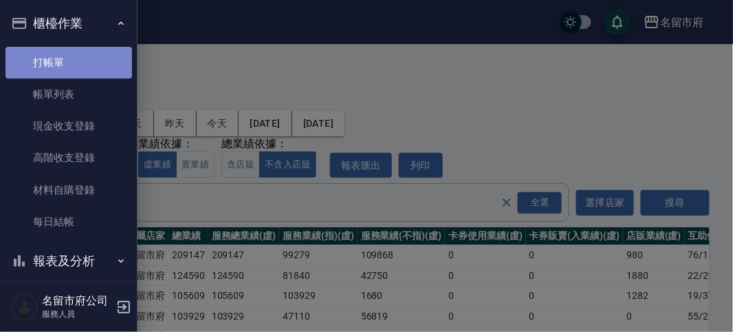
click at [80, 72] on link "打帳單" at bounding box center [69, 63] width 127 height 32
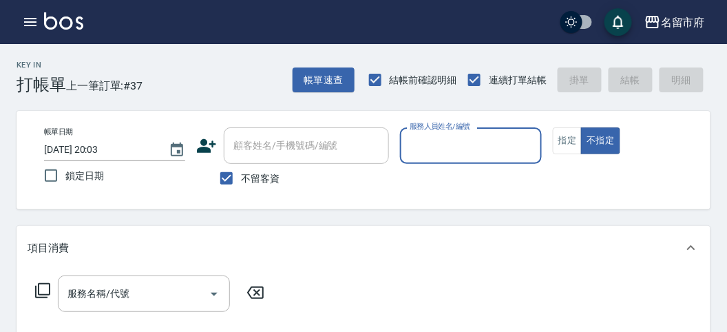
drag, startPoint x: 244, startPoint y: 86, endPoint x: 108, endPoint y: 32, distance: 145.8
click at [236, 72] on div "Key In 打帳單 上一筆訂單:#37 帳單速查 結帳前確認明細 連續打單結帳 掛單 結帳 明細" at bounding box center [355, 69] width 710 height 50
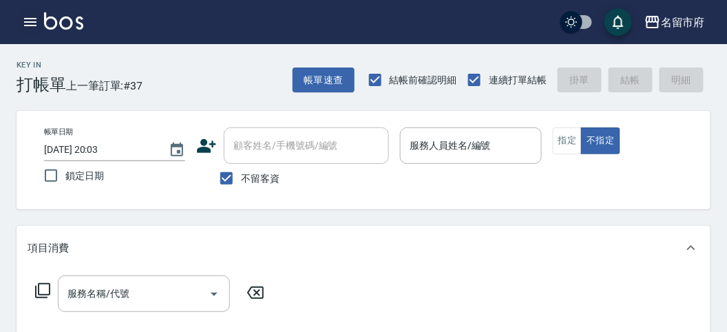
click at [34, 19] on icon "button" at bounding box center [30, 22] width 17 height 17
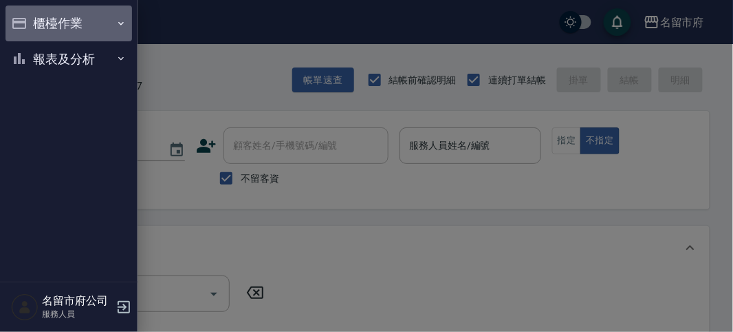
click at [62, 16] on button "櫃檯作業" at bounding box center [69, 24] width 127 height 36
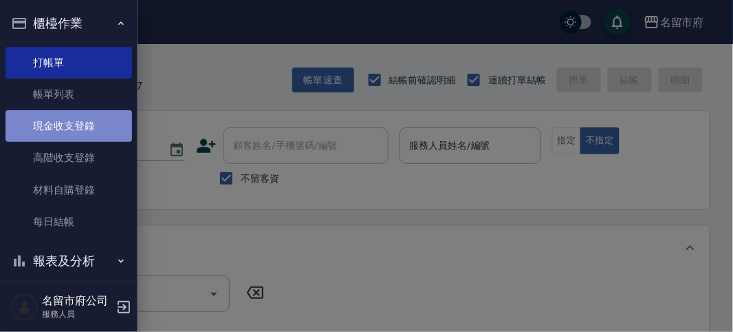
click at [91, 125] on link "現金收支登錄" at bounding box center [69, 126] width 127 height 32
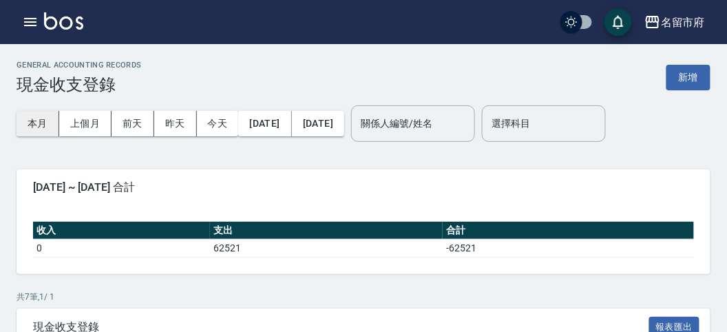
click at [41, 125] on button "本月" at bounding box center [38, 123] width 43 height 25
click at [31, 26] on icon "button" at bounding box center [30, 22] width 17 height 17
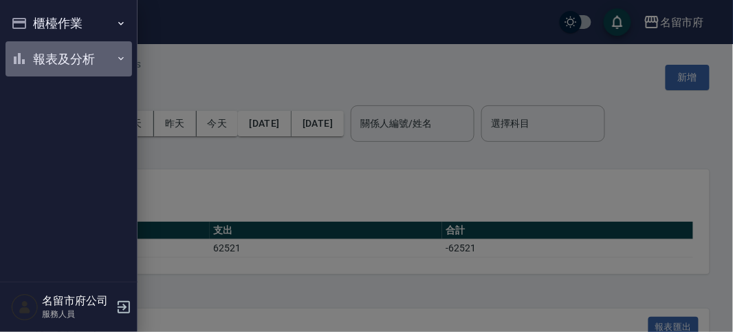
click at [47, 61] on button "報表及分析" at bounding box center [69, 59] width 127 height 36
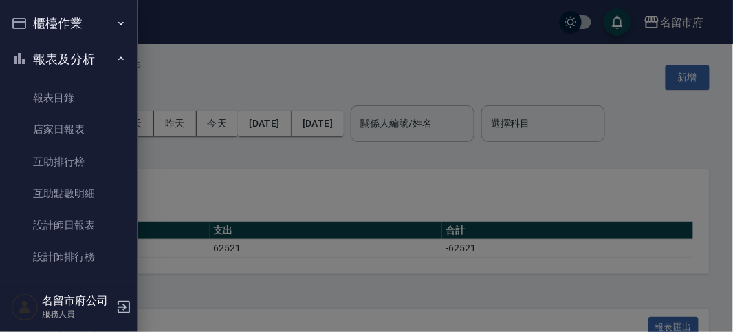
click at [73, 58] on button "報表及分析" at bounding box center [69, 59] width 127 height 36
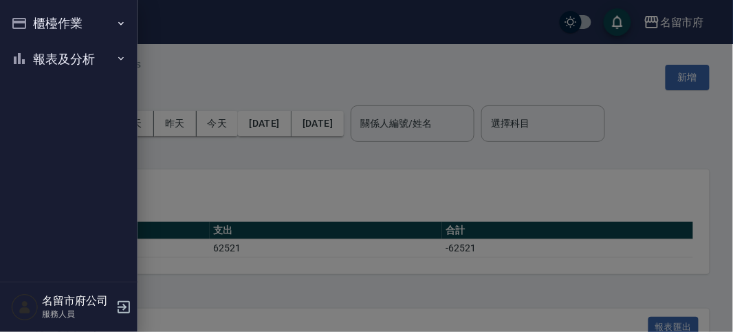
click at [67, 21] on button "櫃檯作業" at bounding box center [69, 24] width 127 height 36
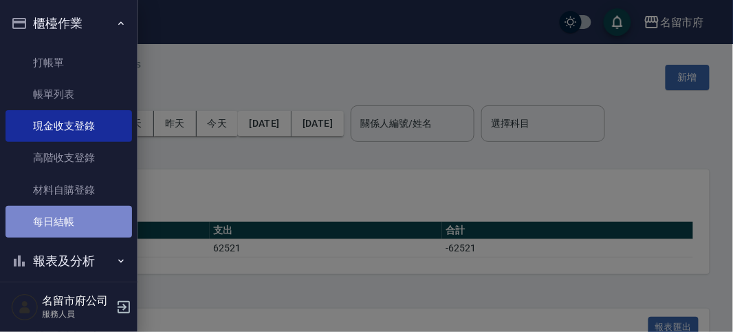
click at [79, 222] on link "每日結帳" at bounding box center [69, 222] width 127 height 32
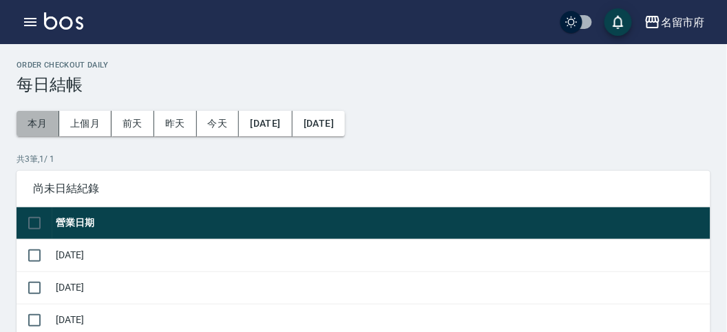
click at [30, 116] on button "本月" at bounding box center [38, 123] width 43 height 25
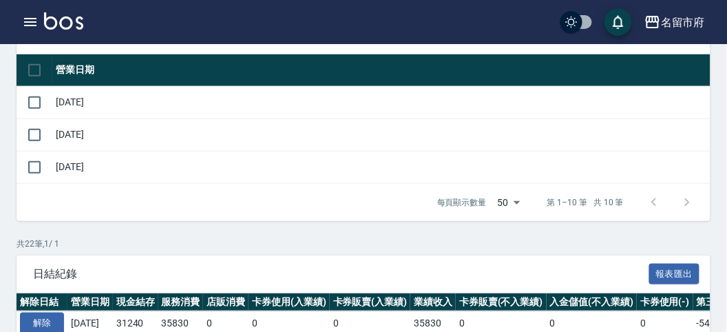
scroll to position [76, 0]
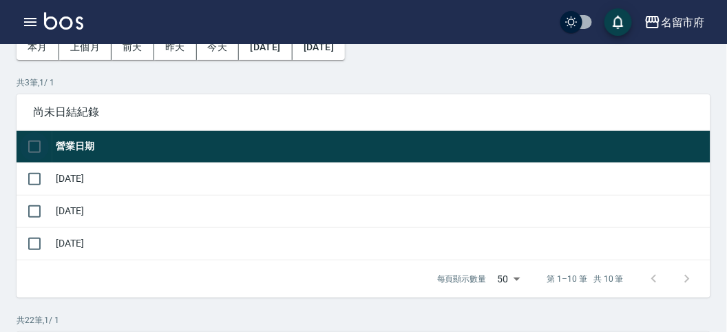
click at [32, 145] on input "checkbox" at bounding box center [34, 146] width 29 height 29
checkbox input "false"
checkbox input "true"
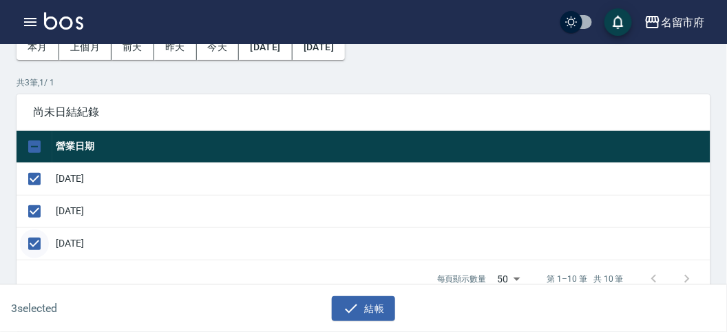
click at [42, 239] on input "checkbox" at bounding box center [34, 243] width 29 height 29
checkbox input "false"
click at [372, 307] on button "結帳" at bounding box center [364, 308] width 64 height 25
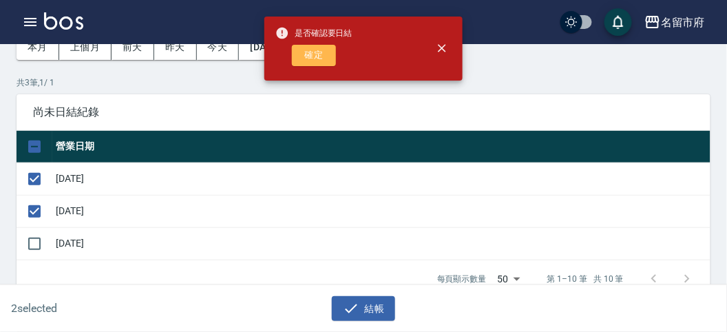
click at [318, 54] on button "確定" at bounding box center [314, 55] width 44 height 21
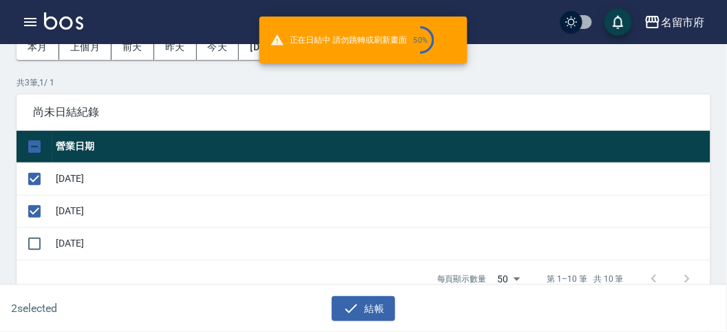
checkbox input "false"
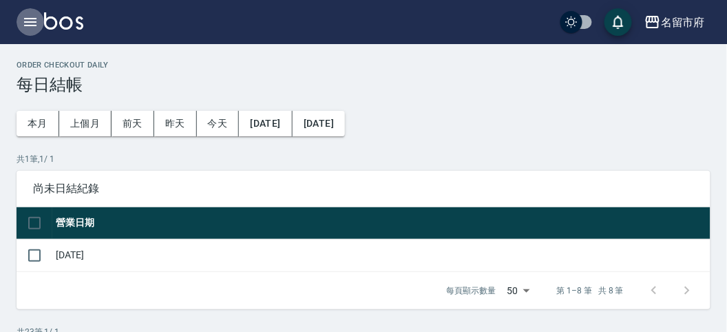
click at [30, 21] on icon "button" at bounding box center [30, 22] width 17 height 17
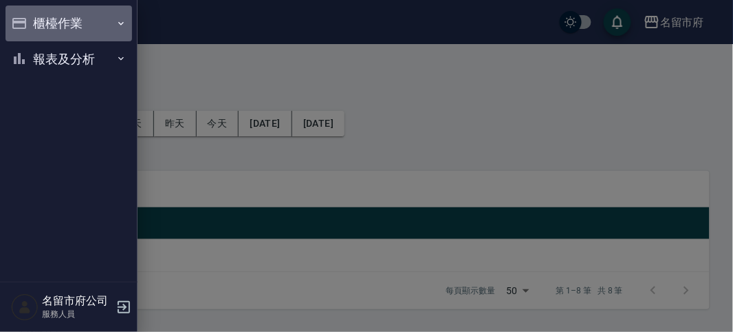
click at [36, 21] on button "櫃檯作業" at bounding box center [69, 24] width 127 height 36
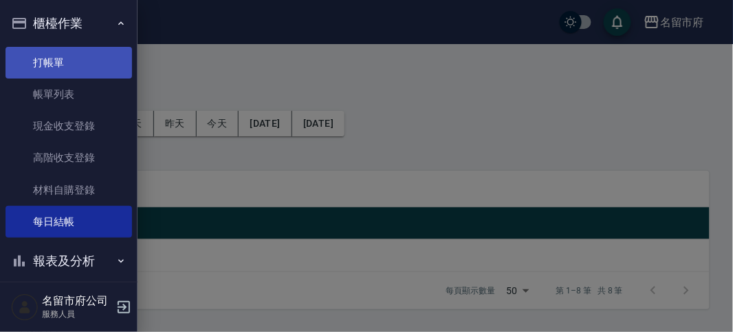
click at [65, 61] on link "打帳單" at bounding box center [69, 63] width 127 height 32
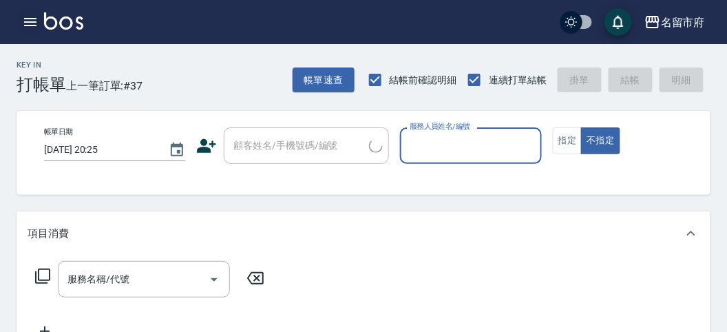
click at [36, 20] on icon "button" at bounding box center [30, 22] width 17 height 17
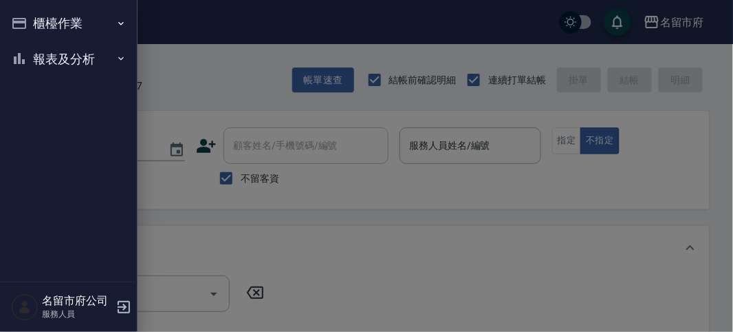
click at [63, 17] on button "櫃檯作業" at bounding box center [69, 24] width 127 height 36
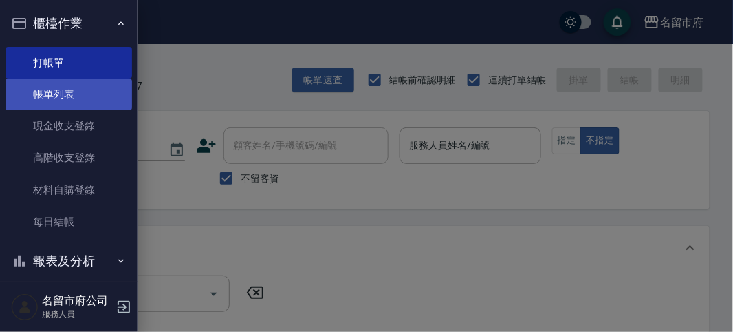
click at [87, 97] on link "帳單列表" at bounding box center [69, 94] width 127 height 32
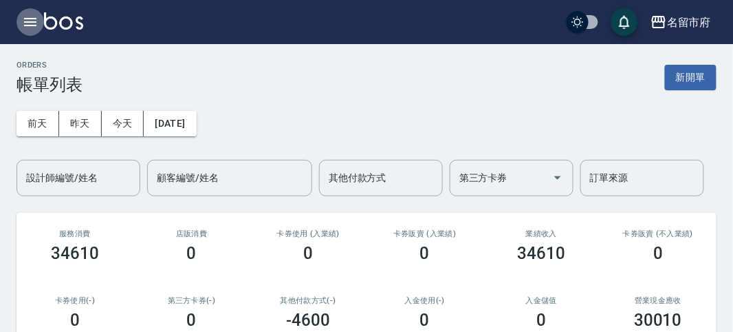
click at [36, 21] on icon "button" at bounding box center [30, 22] width 17 height 17
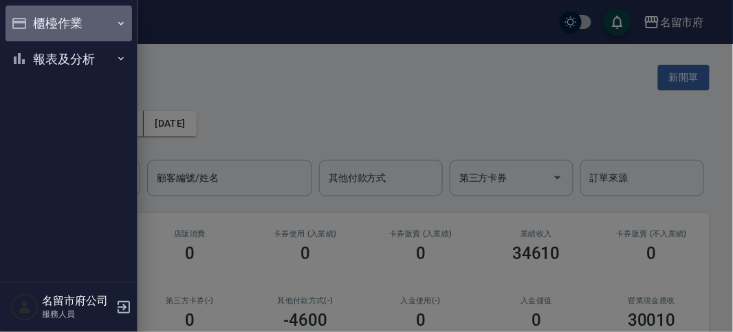
click at [62, 25] on button "櫃檯作業" at bounding box center [69, 24] width 127 height 36
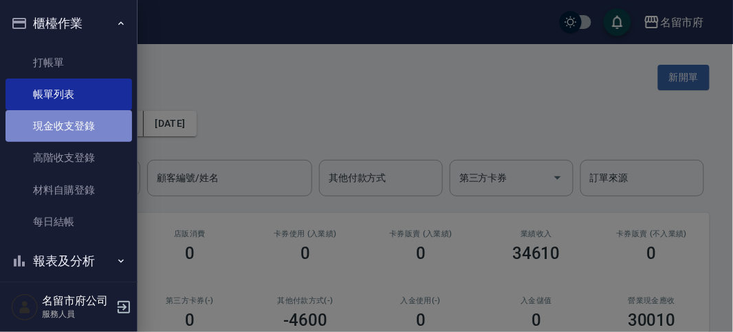
click at [80, 128] on link "現金收支登錄" at bounding box center [69, 126] width 127 height 32
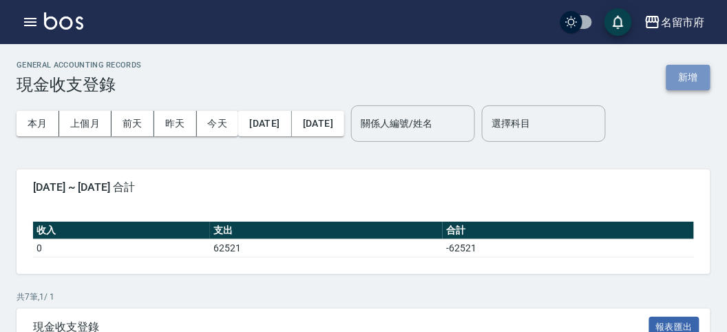
click at [695, 73] on button "新增" at bounding box center [688, 77] width 44 height 25
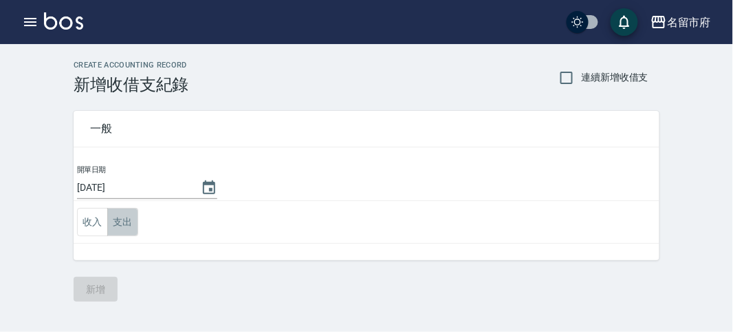
click at [128, 217] on button "支出" at bounding box center [122, 222] width 31 height 28
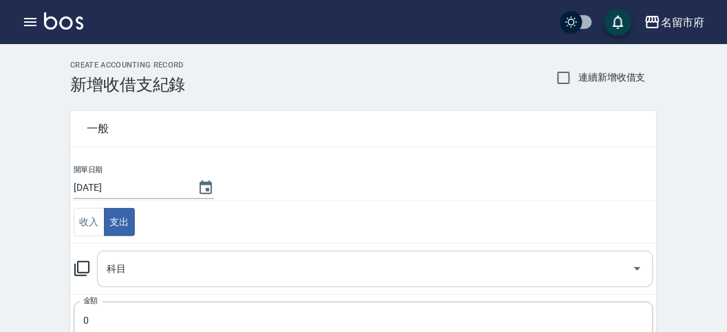
click at [140, 273] on input "科目" at bounding box center [364, 269] width 523 height 24
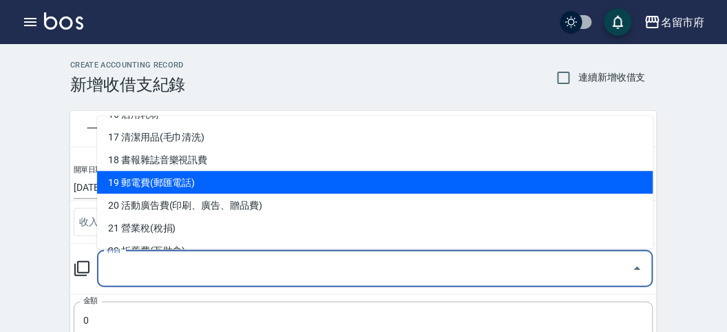
scroll to position [458, 0]
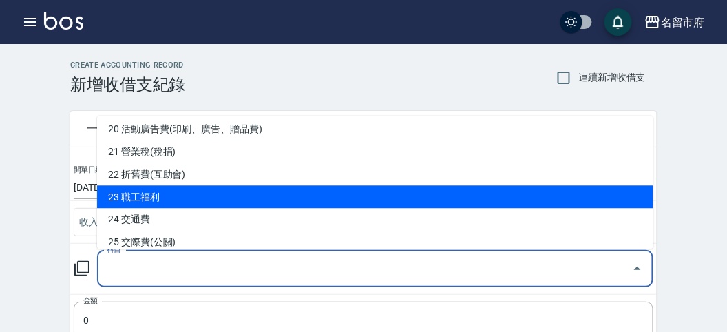
click at [176, 197] on li "23 職工福利" at bounding box center [375, 197] width 556 height 23
type input "23 職工福利"
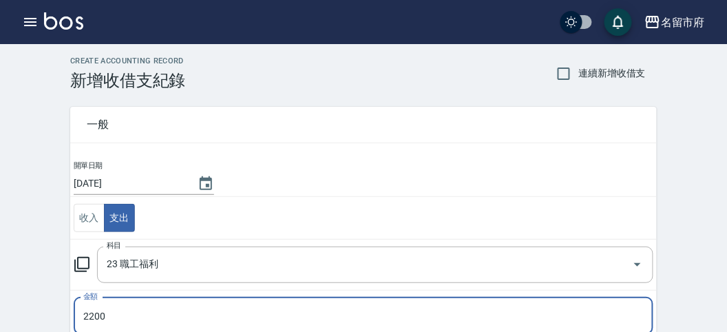
scroll to position [272, 0]
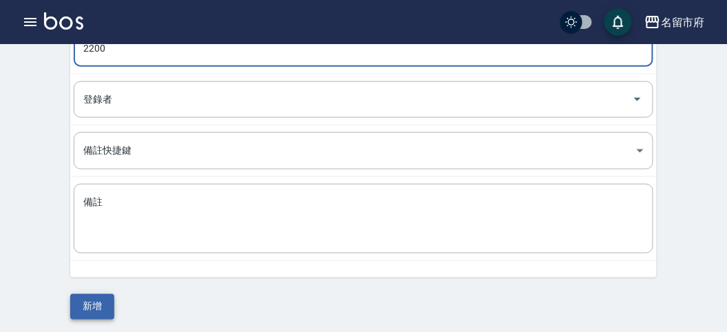
type input "2200"
click at [93, 305] on button "新增" at bounding box center [92, 306] width 44 height 25
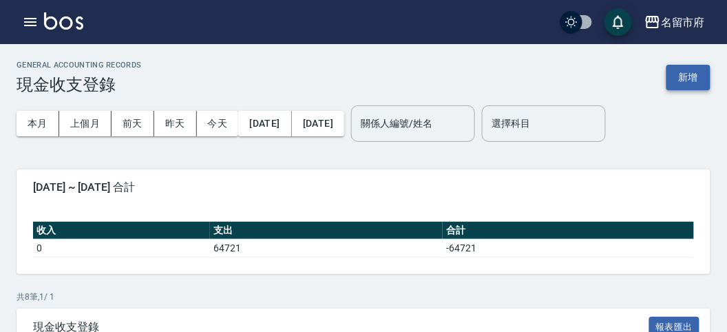
click at [686, 77] on button "新增" at bounding box center [688, 77] width 44 height 25
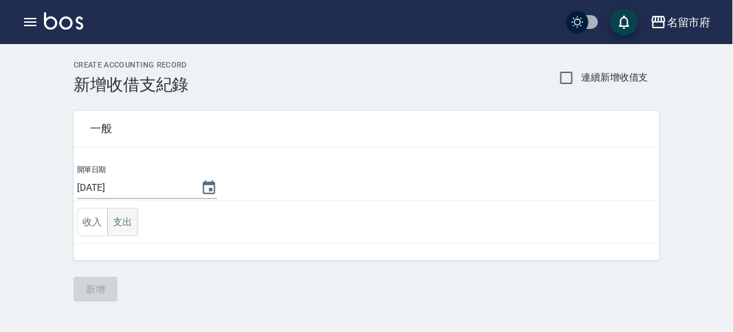
click at [124, 222] on button "支出" at bounding box center [122, 222] width 31 height 28
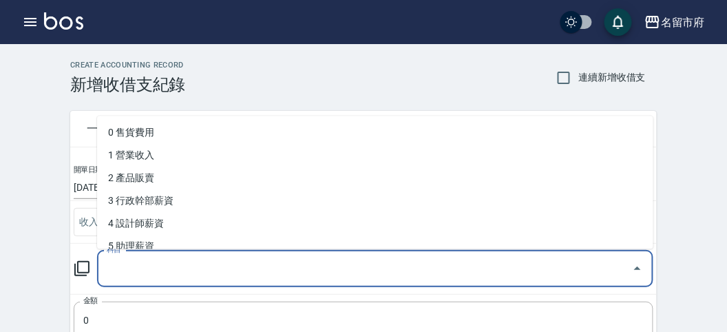
click at [138, 269] on input "科目" at bounding box center [364, 269] width 523 height 24
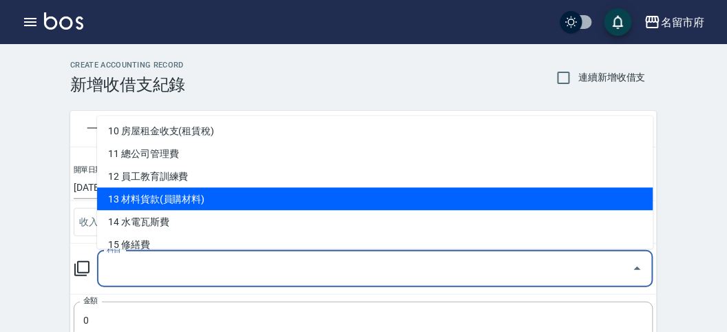
click at [198, 200] on li "13 材料貨款(員購材料)" at bounding box center [375, 199] width 556 height 23
type input "13 材料貨款(員購材料)"
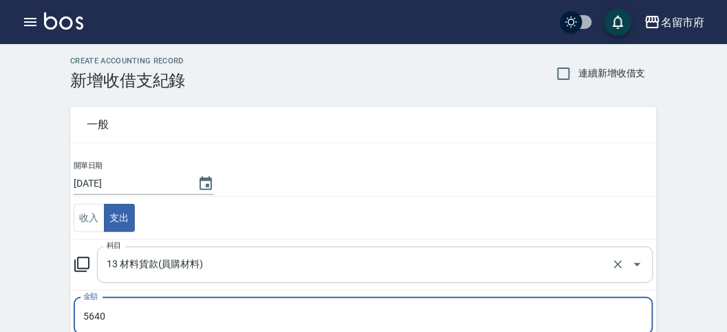
type input "5640"
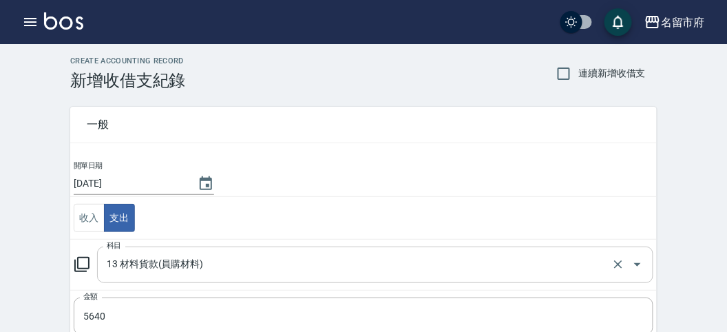
scroll to position [272, 0]
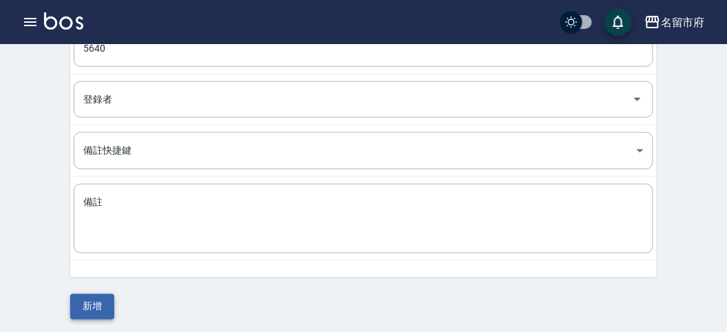
click at [94, 306] on button "新增" at bounding box center [92, 306] width 44 height 25
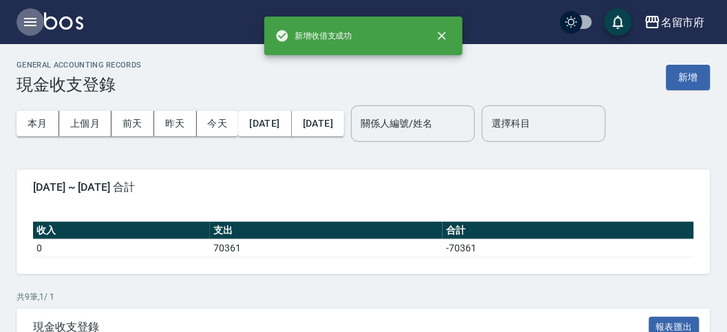
click at [30, 19] on icon "button" at bounding box center [30, 22] width 12 height 8
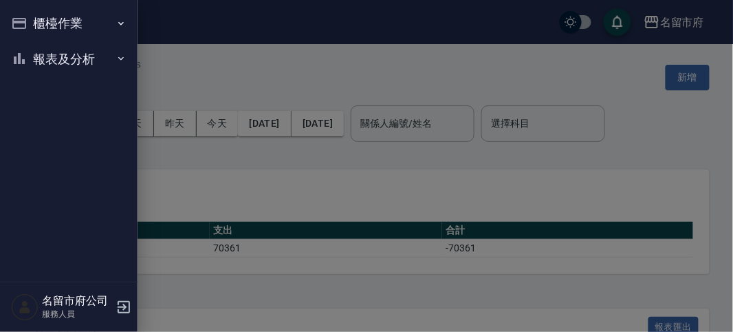
click at [36, 19] on button "櫃檯作業" at bounding box center [69, 24] width 127 height 36
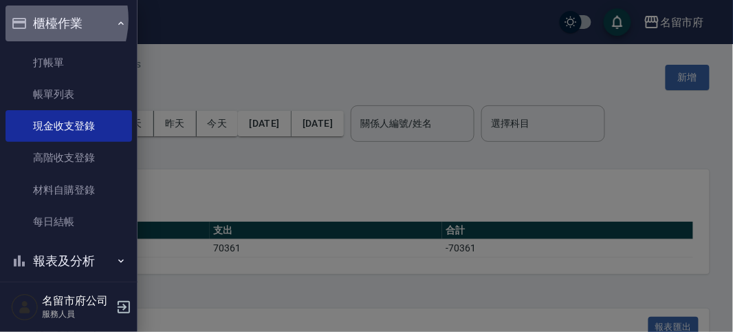
click at [36, 19] on button "櫃檯作業" at bounding box center [69, 24] width 127 height 36
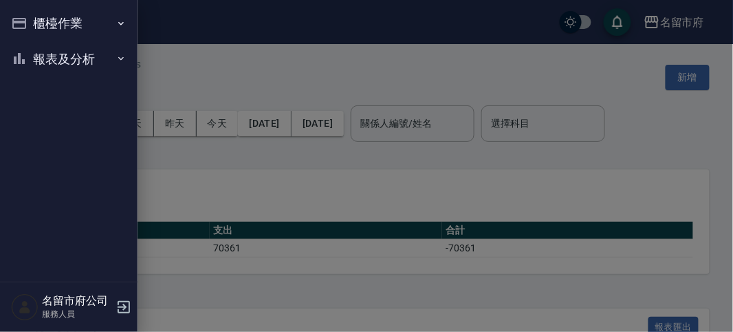
click at [269, 74] on div at bounding box center [366, 166] width 733 height 332
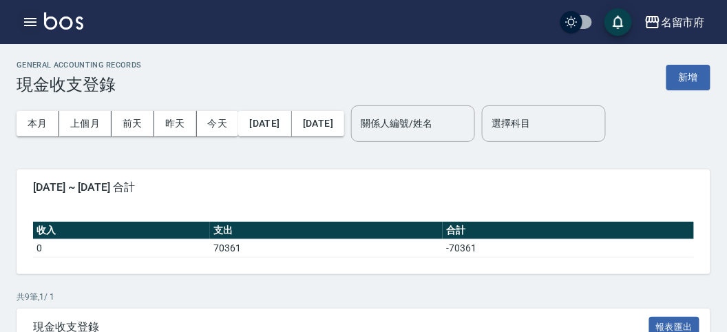
click at [28, 21] on icon "button" at bounding box center [30, 22] width 12 height 8
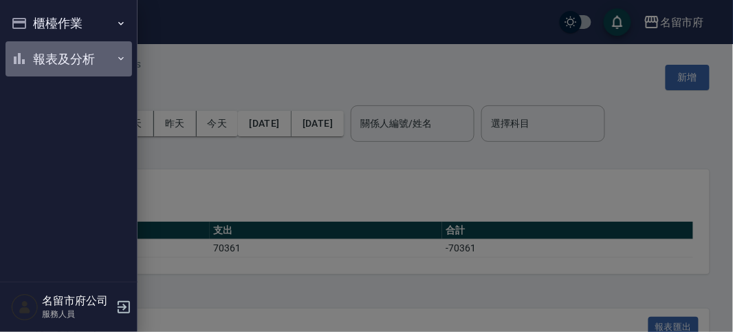
click at [61, 57] on button "報表及分析" at bounding box center [69, 59] width 127 height 36
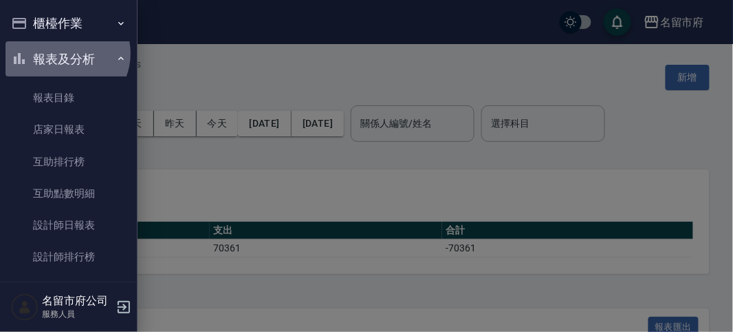
click at [64, 53] on button "報表及分析" at bounding box center [69, 59] width 127 height 36
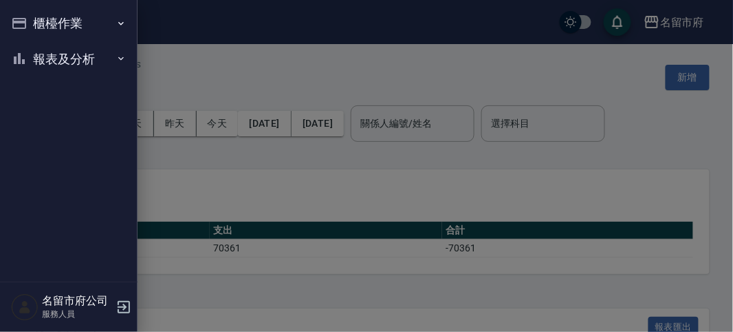
click at [63, 25] on button "櫃檯作業" at bounding box center [69, 24] width 127 height 36
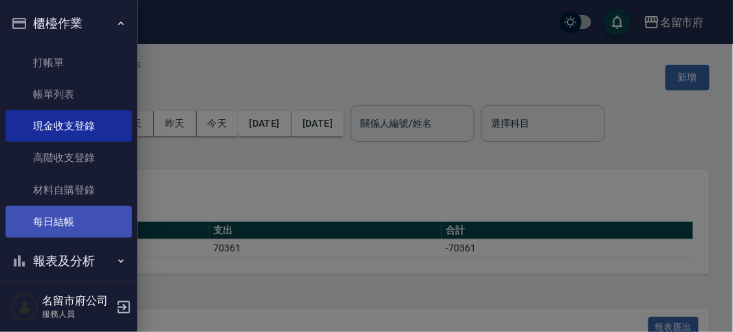
click at [85, 224] on link "每日結帳" at bounding box center [69, 222] width 127 height 32
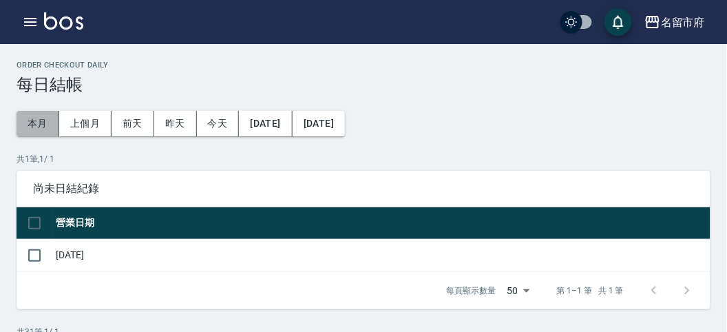
click at [39, 122] on button "本月" at bounding box center [38, 123] width 43 height 25
click at [237, 169] on div "共 1 筆, 1 / 1 尚未日結紀錄 營業日期 2025/08/24 每頁顯示數量 50 50 第 1–8 筆 共 8 筆 0 selected 結帳" at bounding box center [363, 231] width 693 height 156
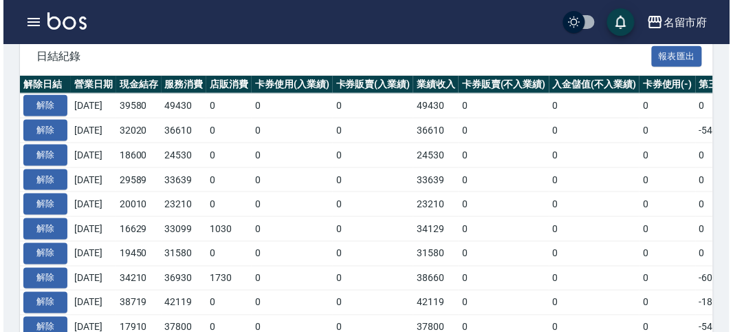
scroll to position [709, 0]
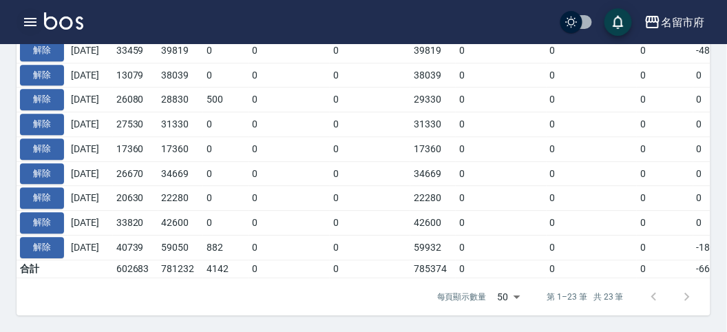
click at [31, 21] on icon "button" at bounding box center [30, 22] width 12 height 8
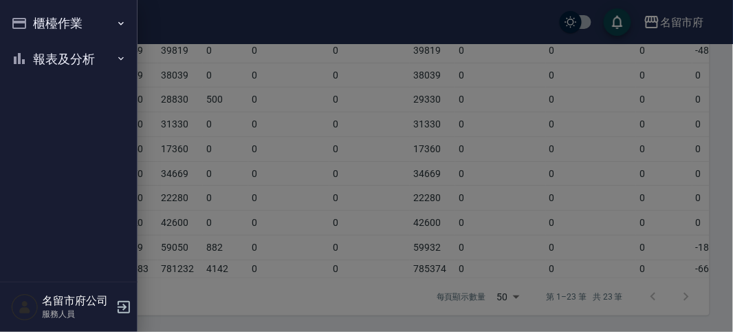
click at [30, 19] on button "櫃檯作業" at bounding box center [69, 24] width 127 height 36
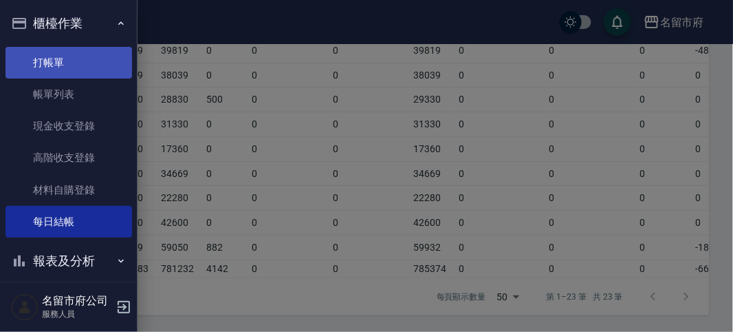
click at [62, 67] on link "打帳單" at bounding box center [69, 63] width 127 height 32
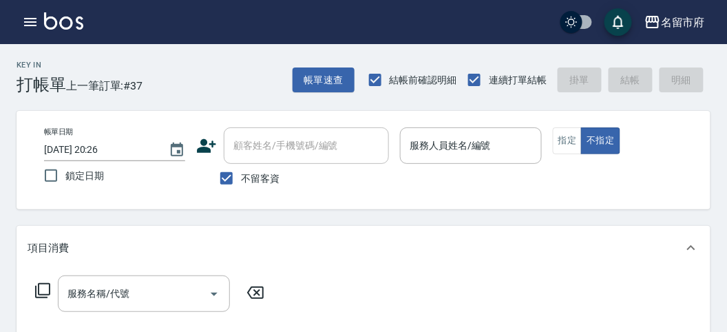
click at [233, 83] on div "Key In 打帳單 上一筆訂單:#37 帳單速查 結帳前確認明細 連續打單結帳 掛單 結帳 明細" at bounding box center [355, 69] width 710 height 50
click at [163, 61] on div "Key In 打帳單 上一筆訂單:#37 帳單速查 結帳前確認明細 連續打單結帳 掛單 結帳 明細" at bounding box center [355, 69] width 710 height 50
click at [233, 78] on div "Key In 打帳單 上一筆訂單:#37 帳單速查 結帳前確認明細 連續打單結帳 掛單 結帳 明細" at bounding box center [355, 69] width 710 height 50
click at [232, 76] on div "Key In 打帳單 上一筆訂單:#37 帳單速查 結帳前確認明細 連續打單結帳 掛單 結帳 明細" at bounding box center [355, 69] width 710 height 50
drag, startPoint x: 215, startPoint y: 72, endPoint x: 214, endPoint y: 82, distance: 9.7
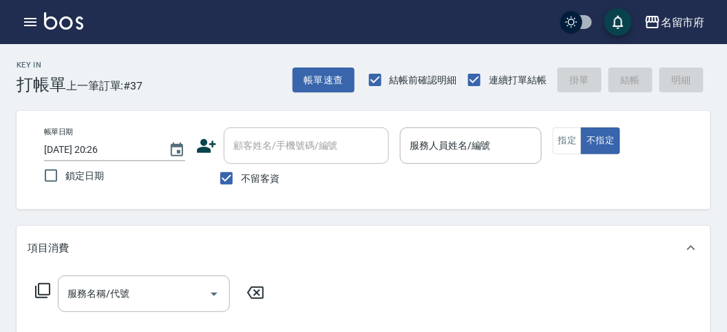
click at [215, 76] on div "Key In 打帳單 上一筆訂單:#37 帳單速查 結帳前確認明細 連續打單結帳 掛單 結帳 明細" at bounding box center [355, 69] width 710 height 50
click at [234, 69] on div "Key In 打帳單 上一筆訂單:#37 帳單速查 結帳前確認明細 連續打單結帳 掛單 結帳 明細" at bounding box center [355, 69] width 710 height 50
drag, startPoint x: 400, startPoint y: 212, endPoint x: 394, endPoint y: 207, distance: 7.3
click at [261, 81] on div "Key In 打帳單 上一筆訂單:#37 帳單速查 結帳前確認明細 連續打單結帳 掛單 結帳 明細" at bounding box center [355, 69] width 710 height 50
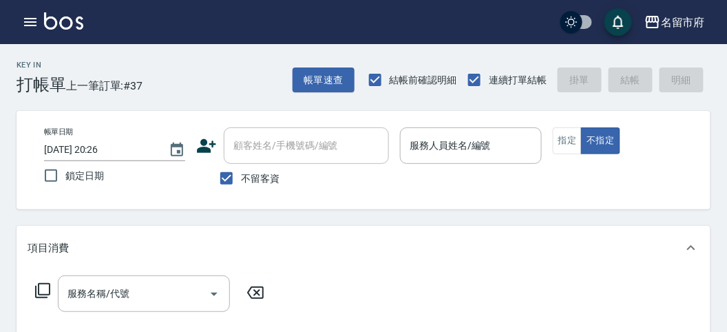
click at [195, 76] on div "Key In 打帳單 上一筆訂單:#37 帳單速查 結帳前確認明細 連續打單結帳 掛單 結帳 明細" at bounding box center [355, 69] width 710 height 50
click at [222, 63] on div "Key In 打帳單 上一筆訂單:#37 帳單速查 結帳前確認明細 連續打單結帳 掛單 結帳 明細" at bounding box center [355, 69] width 710 height 50
click at [239, 92] on div "Key In 打帳單 上一筆訂單:#37 帳單速查 結帳前確認明細 連續打單結帳 掛單 結帳 明細" at bounding box center [355, 69] width 710 height 50
click at [165, 63] on div "Key In 打帳單 上一筆訂單:#37 帳單速查 結帳前確認明細 連續打單結帳 掛單 結帳 明細" at bounding box center [355, 69] width 710 height 50
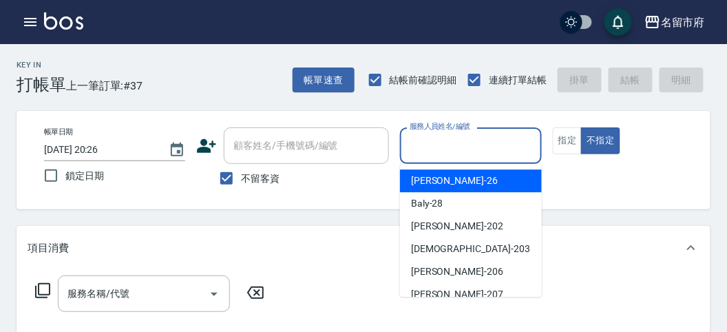
click at [422, 149] on input "服務人員姓名/編號" at bounding box center [470, 145] width 129 height 24
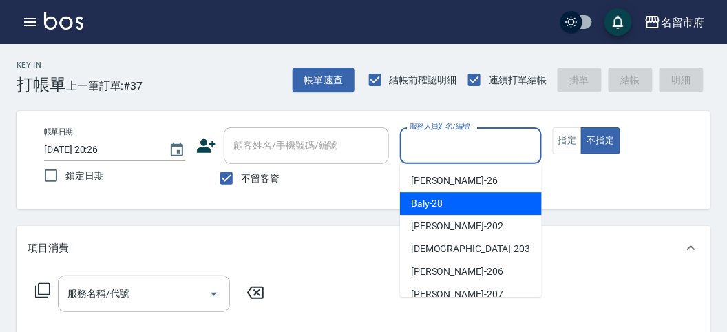
drag, startPoint x: 427, startPoint y: 206, endPoint x: 358, endPoint y: 206, distance: 68.8
click at [424, 206] on span "Baly -28" at bounding box center [427, 203] width 32 height 14
type input "Baly-28"
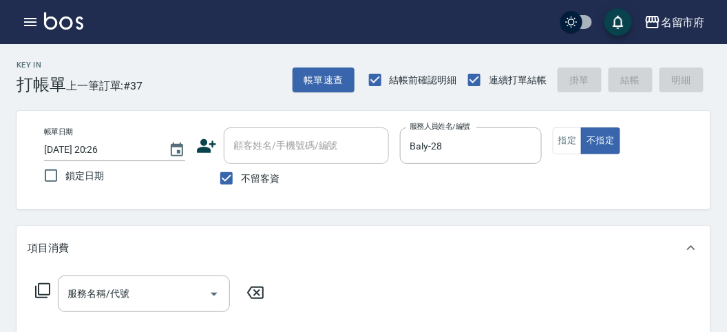
click at [53, 288] on div "服務名稱/代號 服務名稱/代號" at bounding box center [150, 293] width 245 height 36
click at [45, 286] on icon at bounding box center [42, 290] width 17 height 17
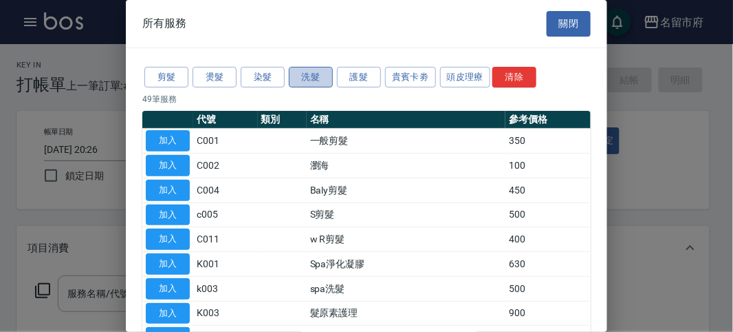
drag, startPoint x: 304, startPoint y: 67, endPoint x: 291, endPoint y: 70, distance: 13.5
click at [303, 67] on button "洗髮" at bounding box center [311, 77] width 44 height 21
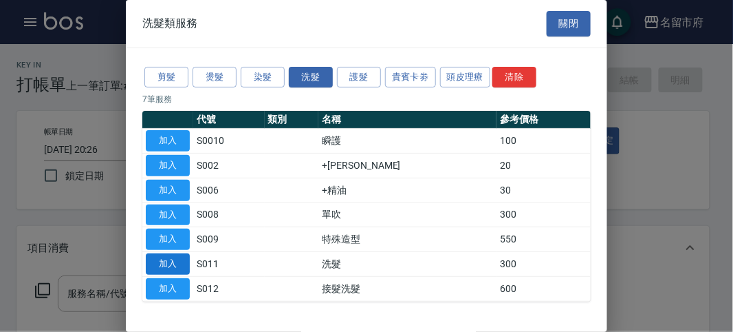
click at [153, 255] on button "加入" at bounding box center [168, 263] width 44 height 21
type input "洗髮(S011)"
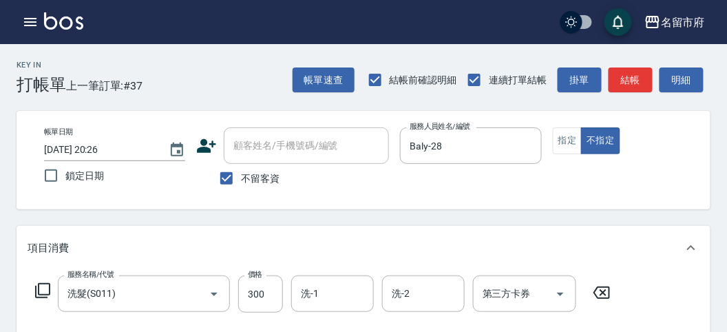
click at [43, 282] on icon at bounding box center [42, 290] width 17 height 17
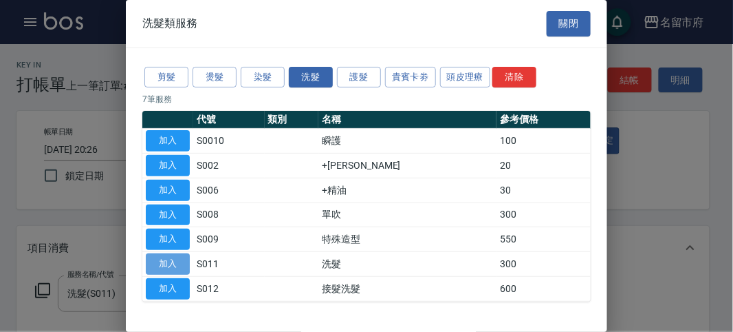
click at [159, 259] on button "加入" at bounding box center [168, 263] width 44 height 21
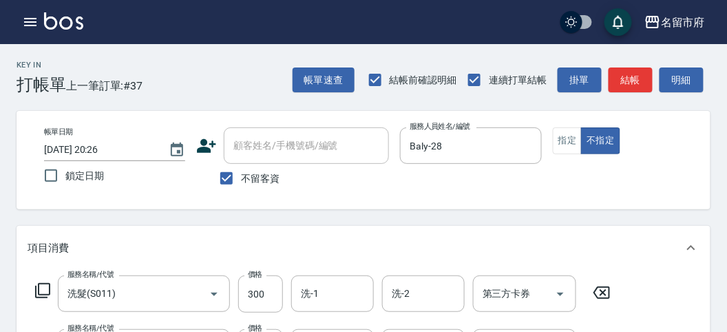
click at [43, 287] on icon at bounding box center [42, 290] width 17 height 17
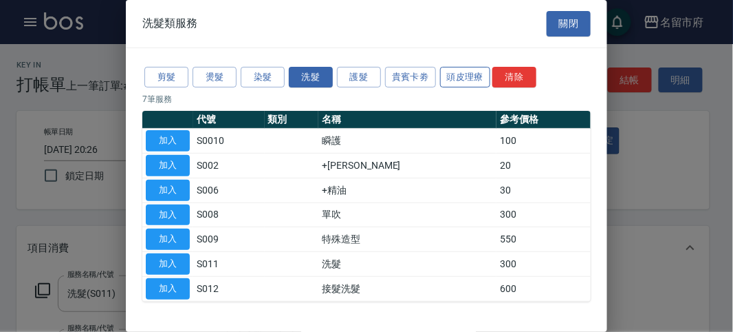
click at [445, 71] on button "頭皮理療" at bounding box center [465, 77] width 51 height 21
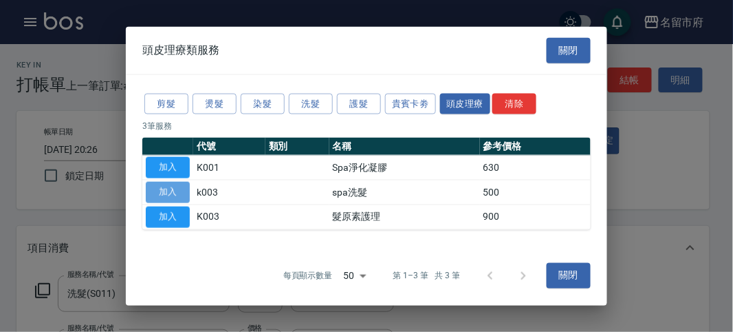
click at [171, 192] on button "加入" at bounding box center [168, 192] width 44 height 21
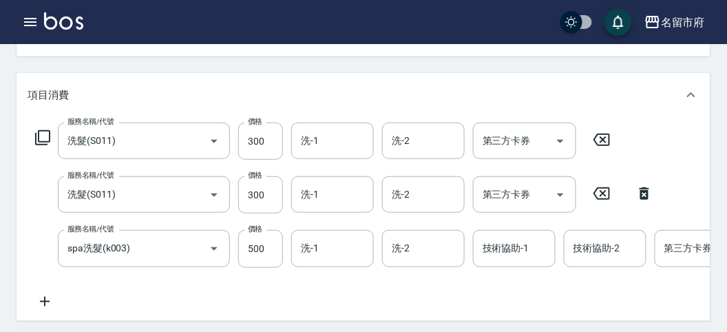
scroll to position [76, 0]
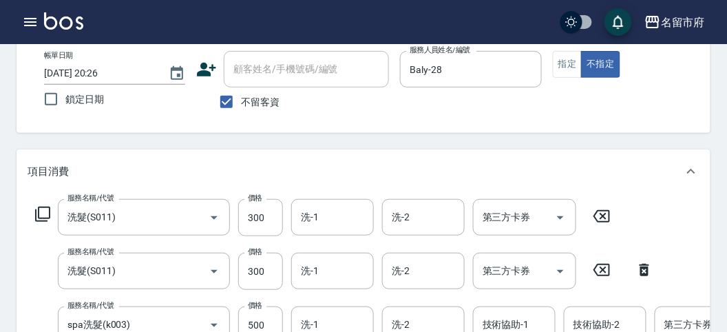
click at [46, 213] on icon at bounding box center [42, 214] width 17 height 17
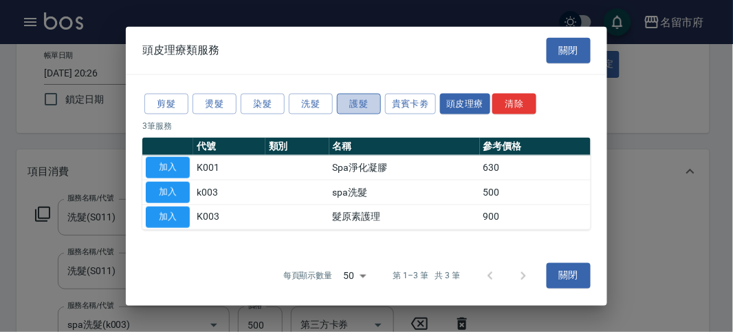
click at [365, 98] on button "護髮" at bounding box center [359, 103] width 44 height 21
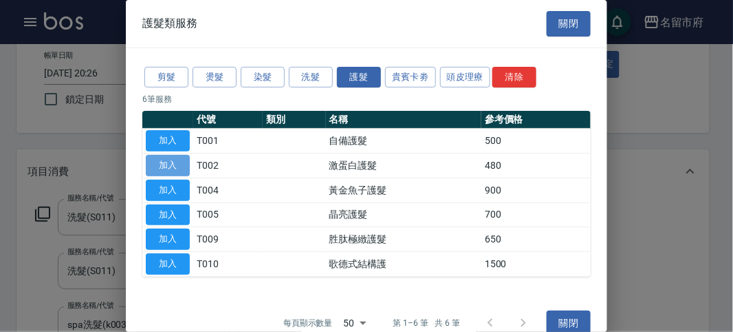
click at [169, 163] on button "加入" at bounding box center [168, 165] width 44 height 21
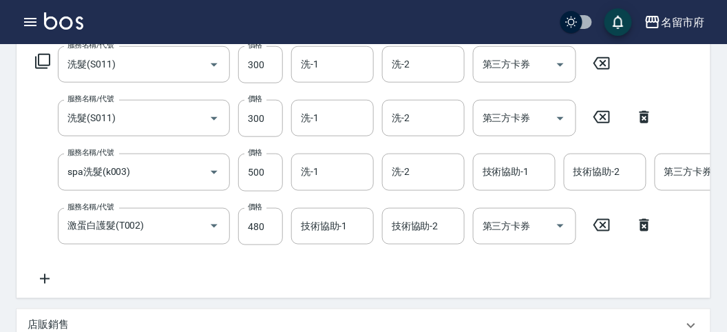
scroll to position [305, 0]
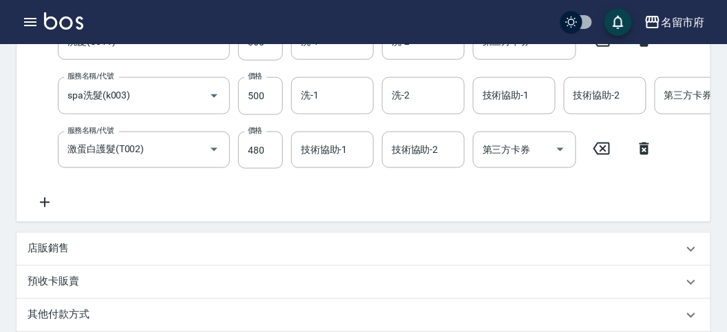
click at [44, 266] on div "店販銷售" at bounding box center [363, 249] width 693 height 33
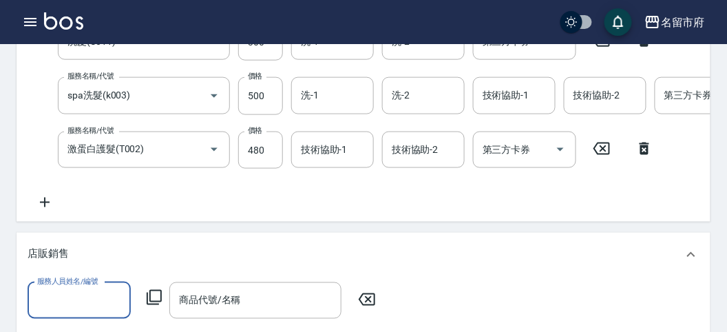
scroll to position [0, 0]
click at [76, 307] on input "服務人員姓名/編號" at bounding box center [79, 300] width 91 height 24
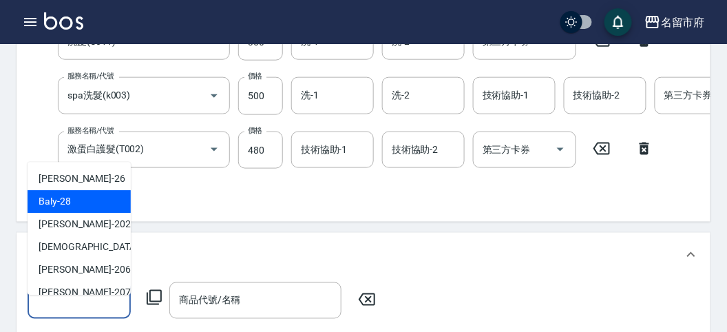
drag, startPoint x: 111, startPoint y: 211, endPoint x: 161, endPoint y: 295, distance: 97.8
click at [111, 216] on ul "Gina -26 Baly -28 Rita -202 聖德 -203 Wendy -206 Gary -207 Shark -208 小雲 -214 Sam…" at bounding box center [79, 228] width 103 height 133
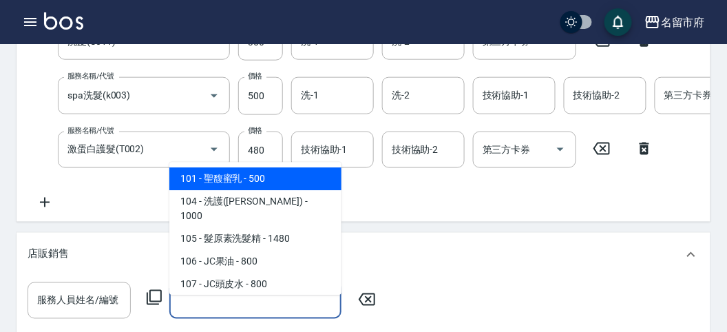
drag, startPoint x: 235, startPoint y: 317, endPoint x: 229, endPoint y: 308, distance: 10.5
click at [233, 312] on input "商品代號/名稱" at bounding box center [255, 300] width 160 height 24
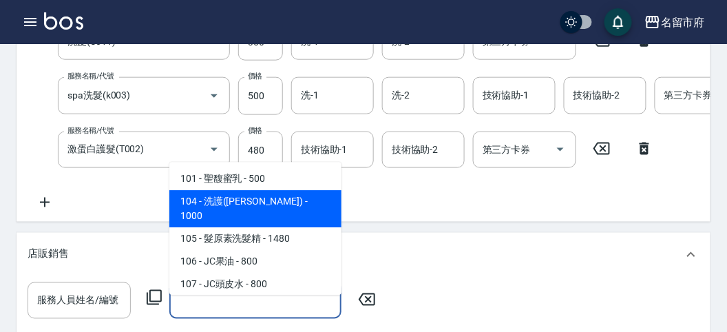
click at [283, 198] on span "104 - 洗護(華旭) - 1000" at bounding box center [255, 209] width 172 height 37
type input "洗護(華旭)"
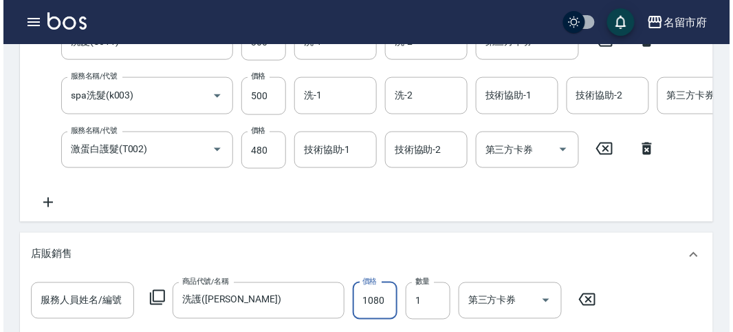
scroll to position [694, 0]
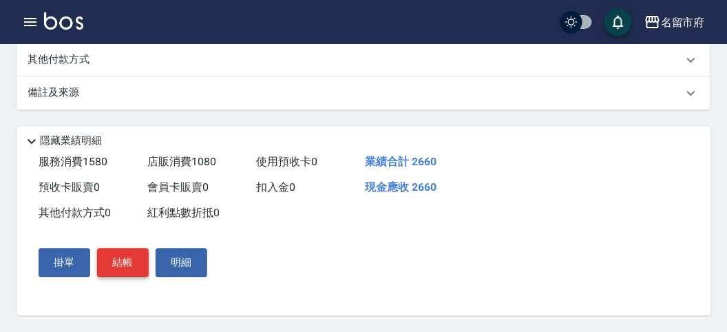
type input "1080"
click at [119, 259] on button "結帳" at bounding box center [123, 262] width 52 height 29
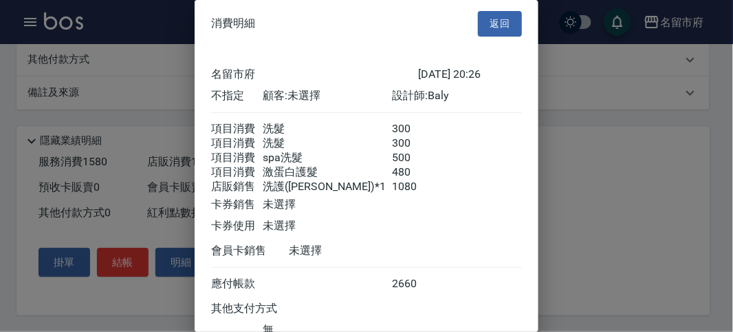
scroll to position [116, 0]
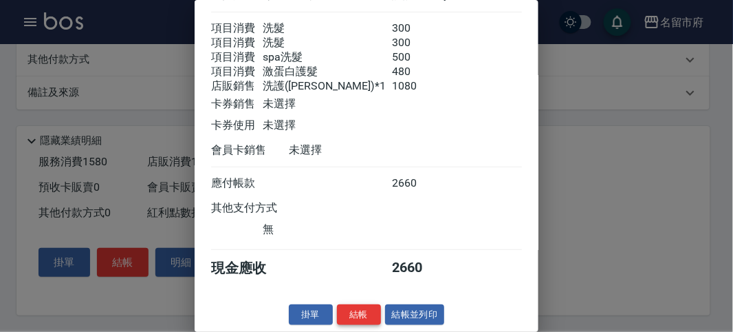
click at [352, 314] on button "結帳" at bounding box center [359, 314] width 44 height 21
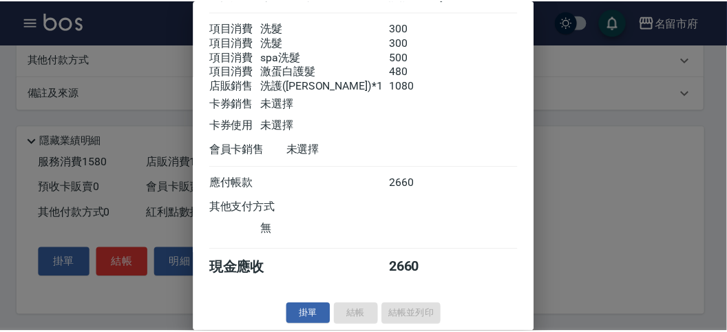
scroll to position [0, 0]
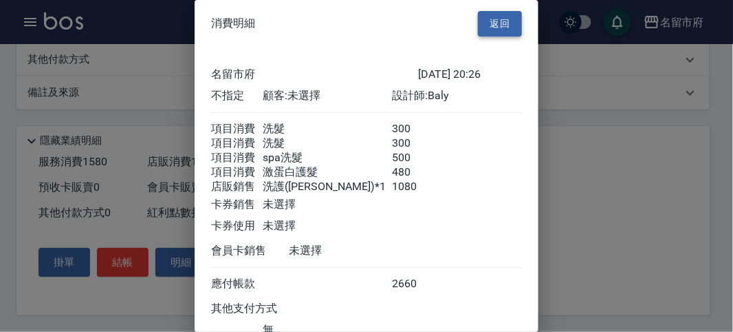
click at [499, 22] on button "返回" at bounding box center [500, 23] width 44 height 25
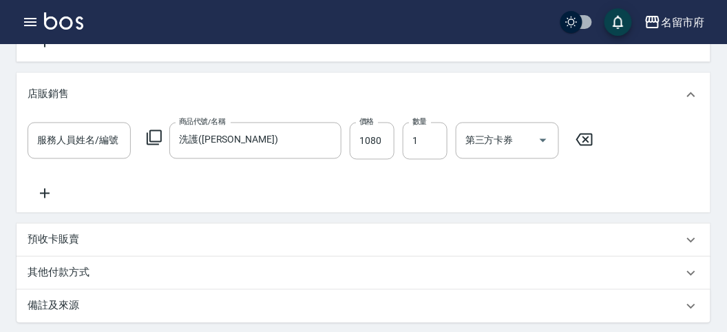
scroll to position [389, 0]
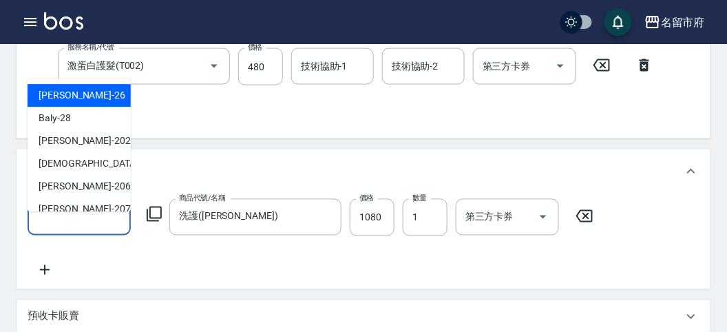
click at [77, 229] on input "服務人員姓名/編號" at bounding box center [79, 217] width 91 height 24
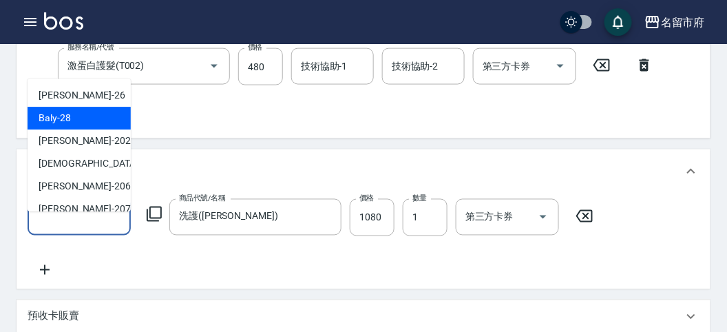
click at [98, 117] on div "Baly -28" at bounding box center [79, 118] width 103 height 23
type input "Baly-28"
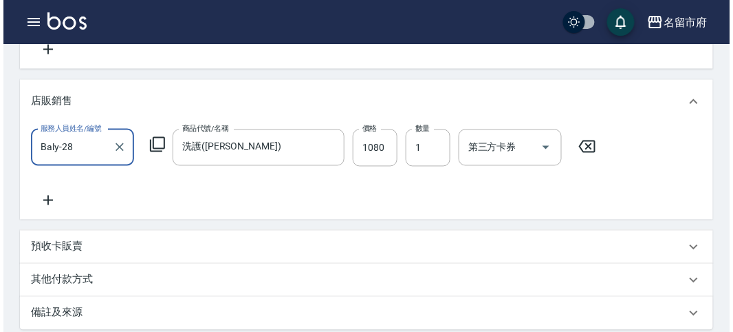
scroll to position [694, 0]
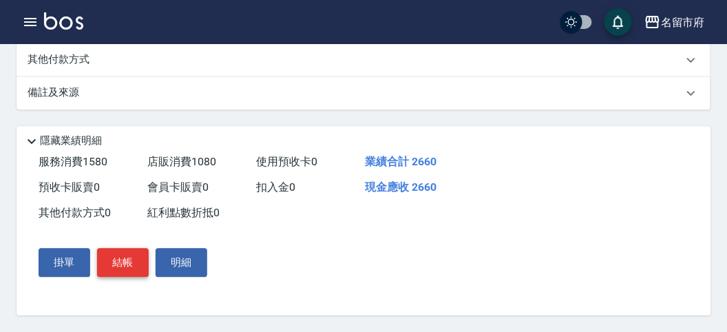
click at [124, 251] on button "結帳" at bounding box center [123, 262] width 52 height 29
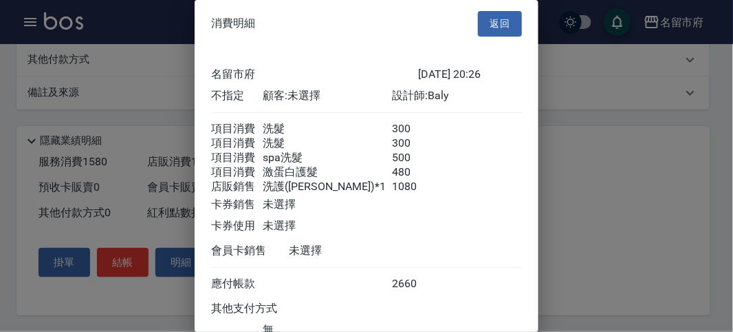
scroll to position [116, 0]
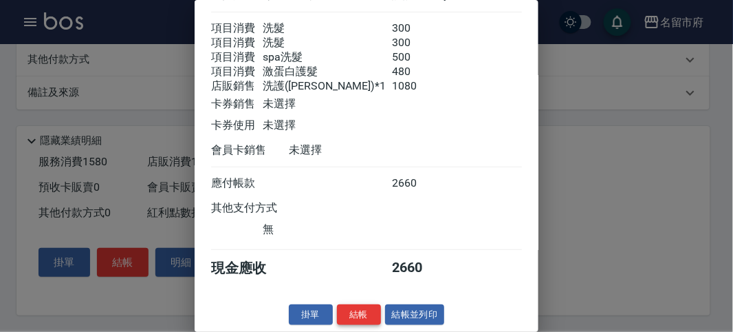
click at [352, 314] on button "結帳" at bounding box center [359, 314] width 44 height 21
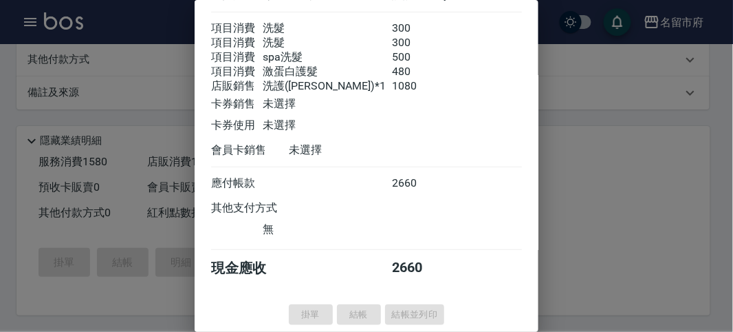
type input "2025/08/24 20:52"
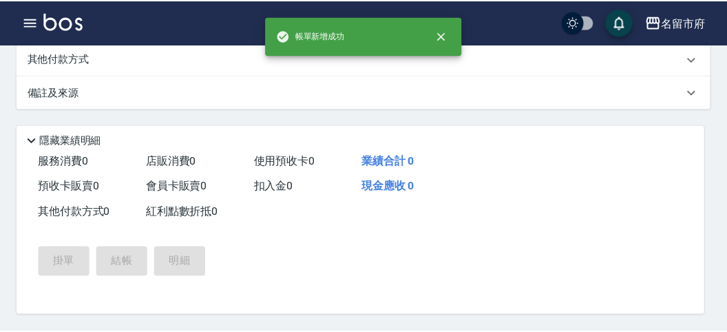
scroll to position [0, 0]
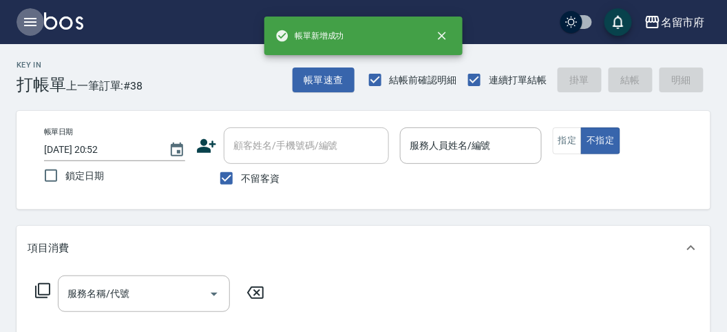
click at [28, 22] on icon "button" at bounding box center [30, 22] width 17 height 17
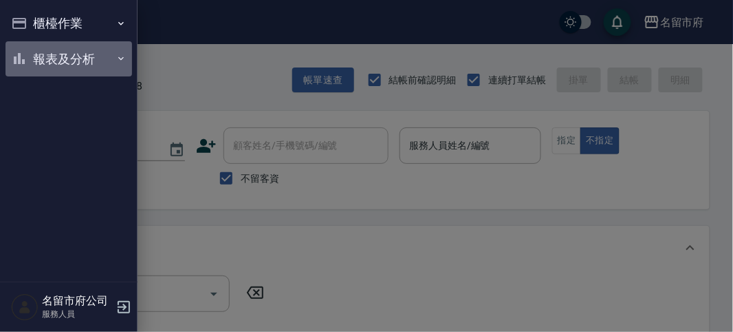
click at [58, 58] on button "報表及分析" at bounding box center [69, 59] width 127 height 36
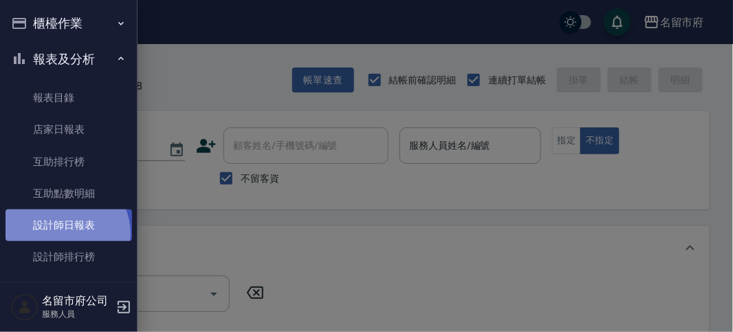
drag, startPoint x: 65, startPoint y: 233, endPoint x: 74, endPoint y: 208, distance: 26.3
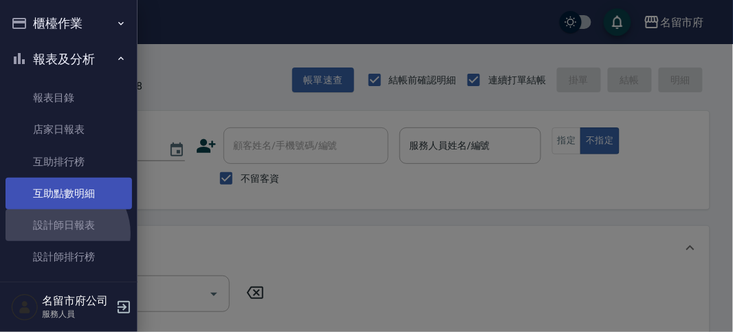
click at [65, 233] on link "設計師日報表" at bounding box center [69, 225] width 127 height 32
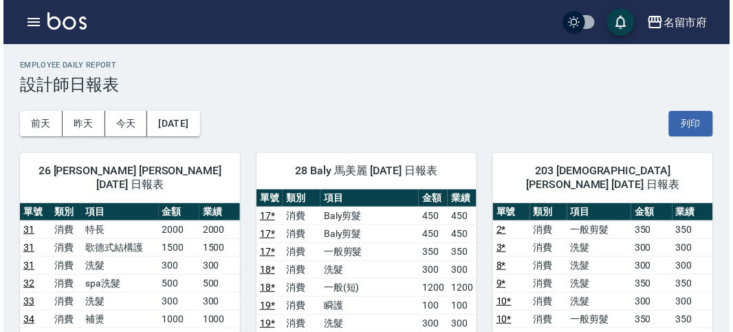
scroll to position [229, 0]
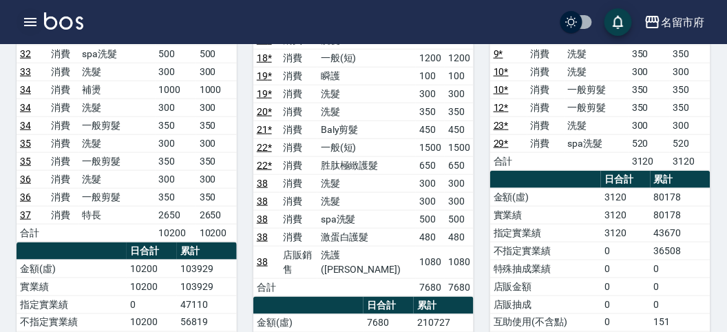
click at [23, 15] on icon "button" at bounding box center [30, 22] width 17 height 17
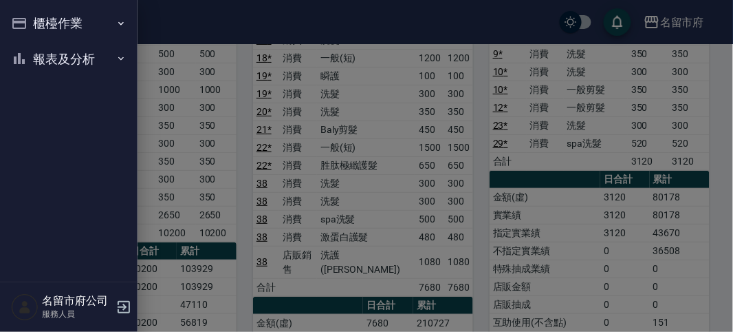
click at [23, 17] on div "櫃檯作業 打帳單 帳單列表 現金收支登錄 高階收支登錄 材料自購登錄 每日結帳 報表及分析 報表目錄 店家日報表 互助排行榜 互助點數明細 設計師日報表 設計…" at bounding box center [69, 166] width 138 height 332
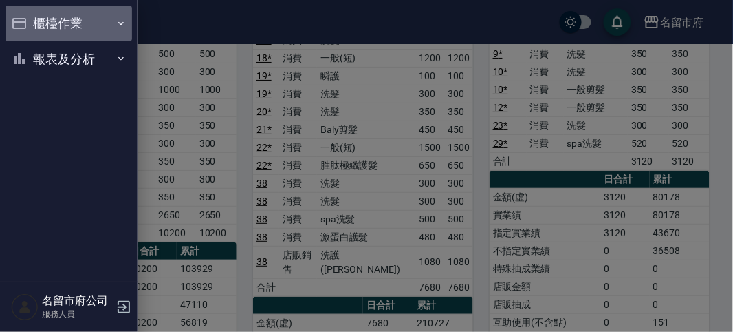
click at [47, 28] on button "櫃檯作業" at bounding box center [69, 24] width 127 height 36
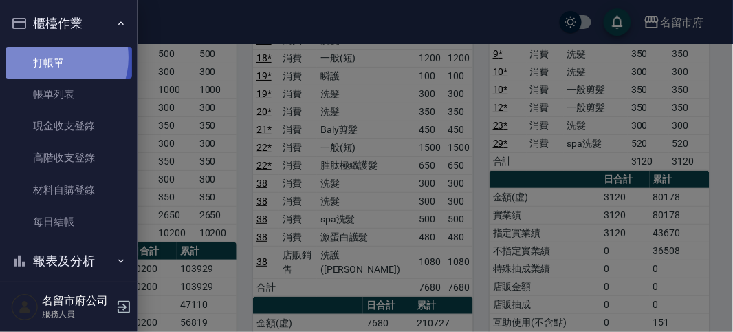
click at [53, 57] on link "打帳單" at bounding box center [69, 63] width 127 height 32
